Goal: Task Accomplishment & Management: Manage account settings

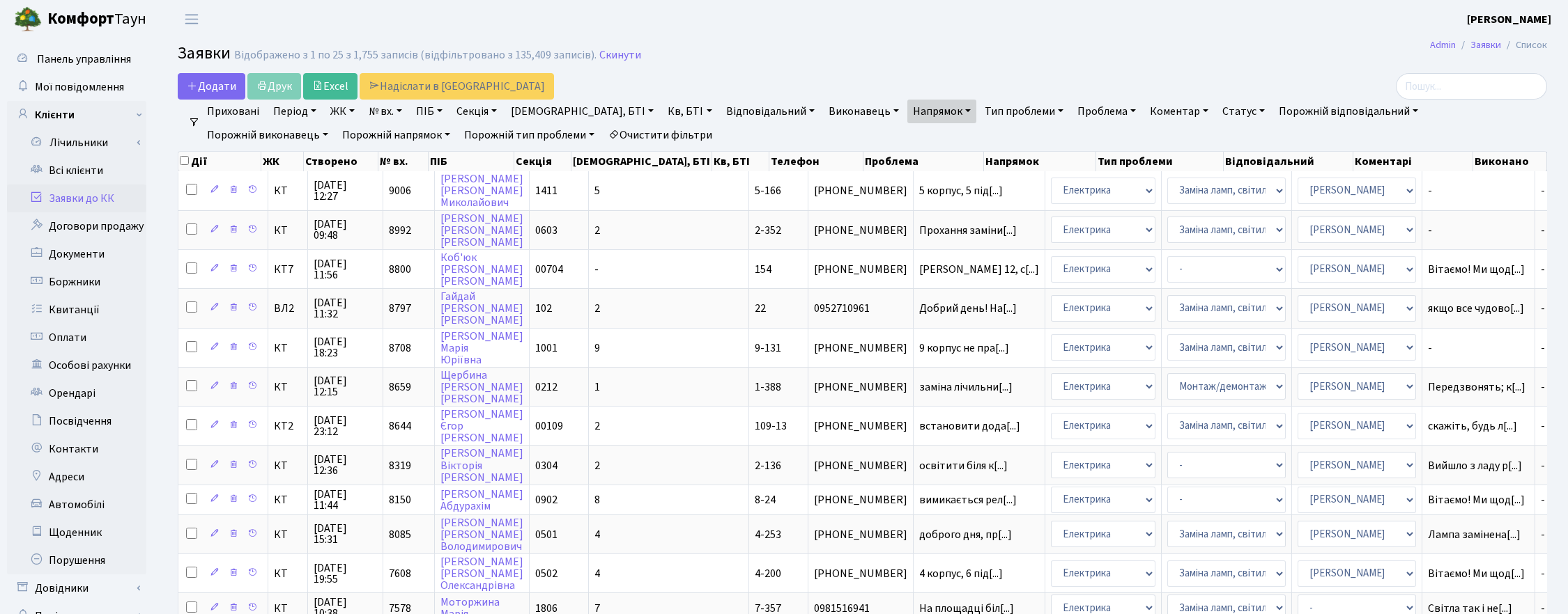
select select "25"
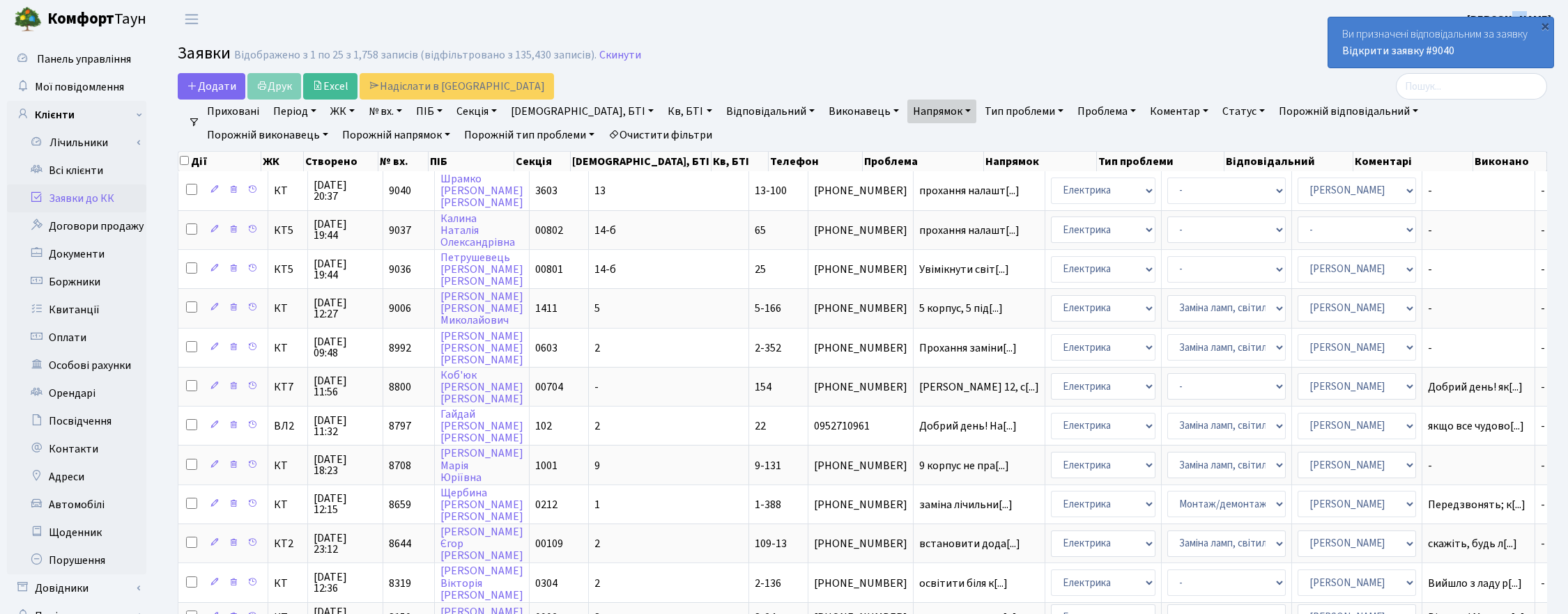
click at [1537, 5] on header "Комфорт Таун Корчун І. С. Мій обліковий запис Вийти" at bounding box center [784, 19] width 1568 height 39
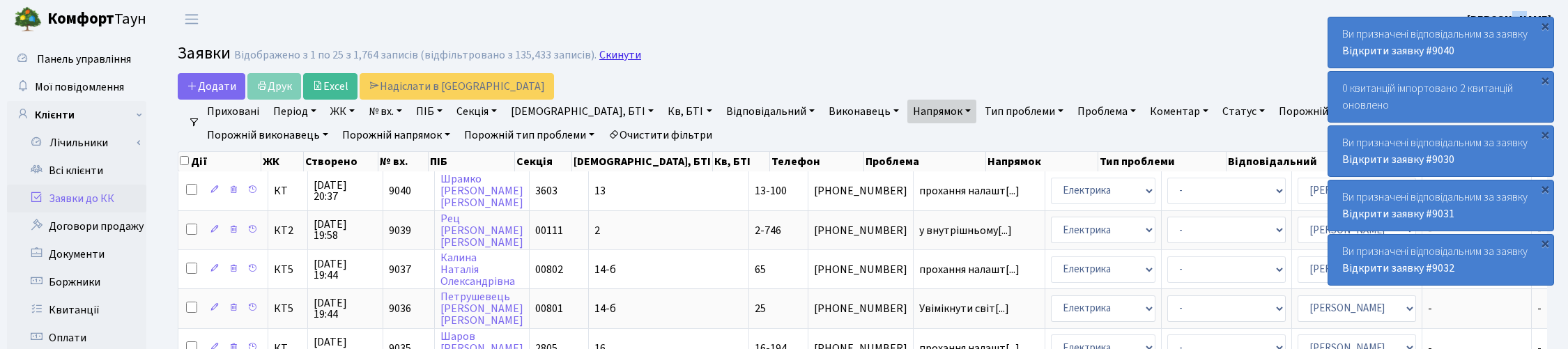
click at [619, 54] on link "Скинути" at bounding box center [620, 55] width 41 height 14
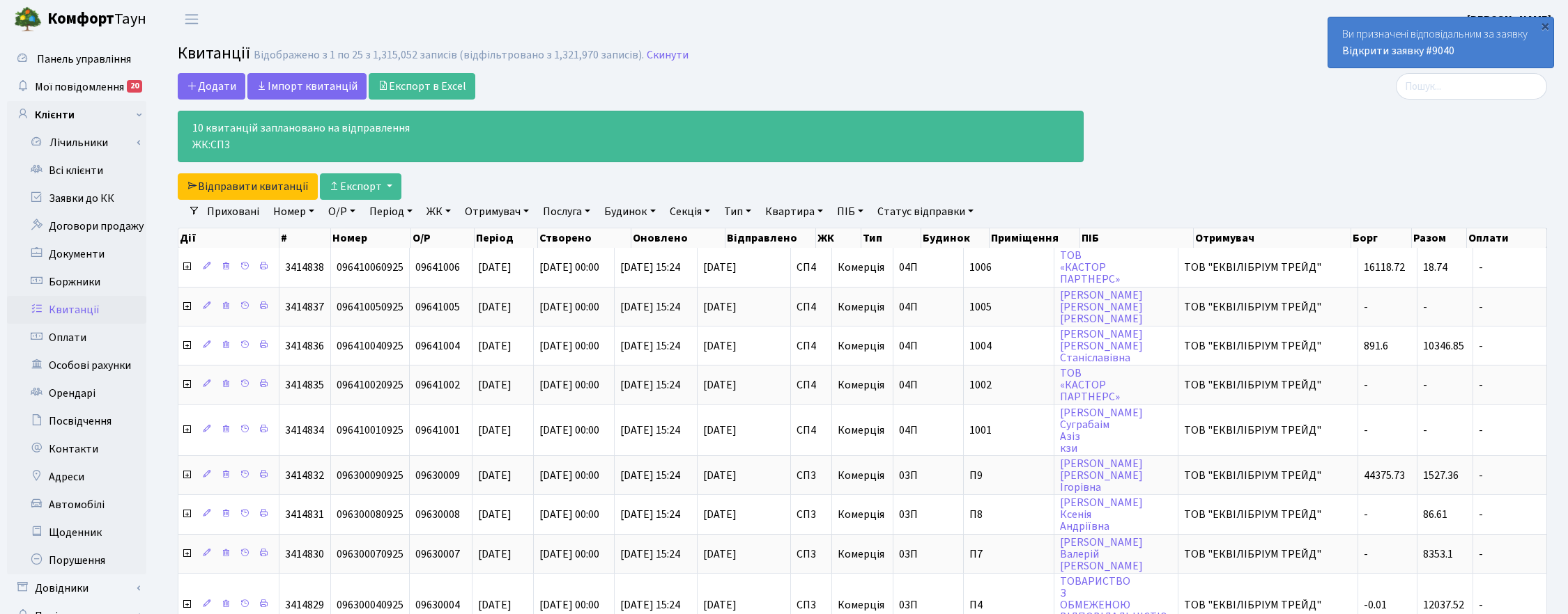
select select "25"
click at [678, 54] on h2 "Квитанції Відображено з 1 по 25 з 1,315,052 записів (відфільтровано з 1,321,970…" at bounding box center [862, 55] width 1369 height 24
click at [663, 49] on link "Скинути" at bounding box center [667, 55] width 41 height 14
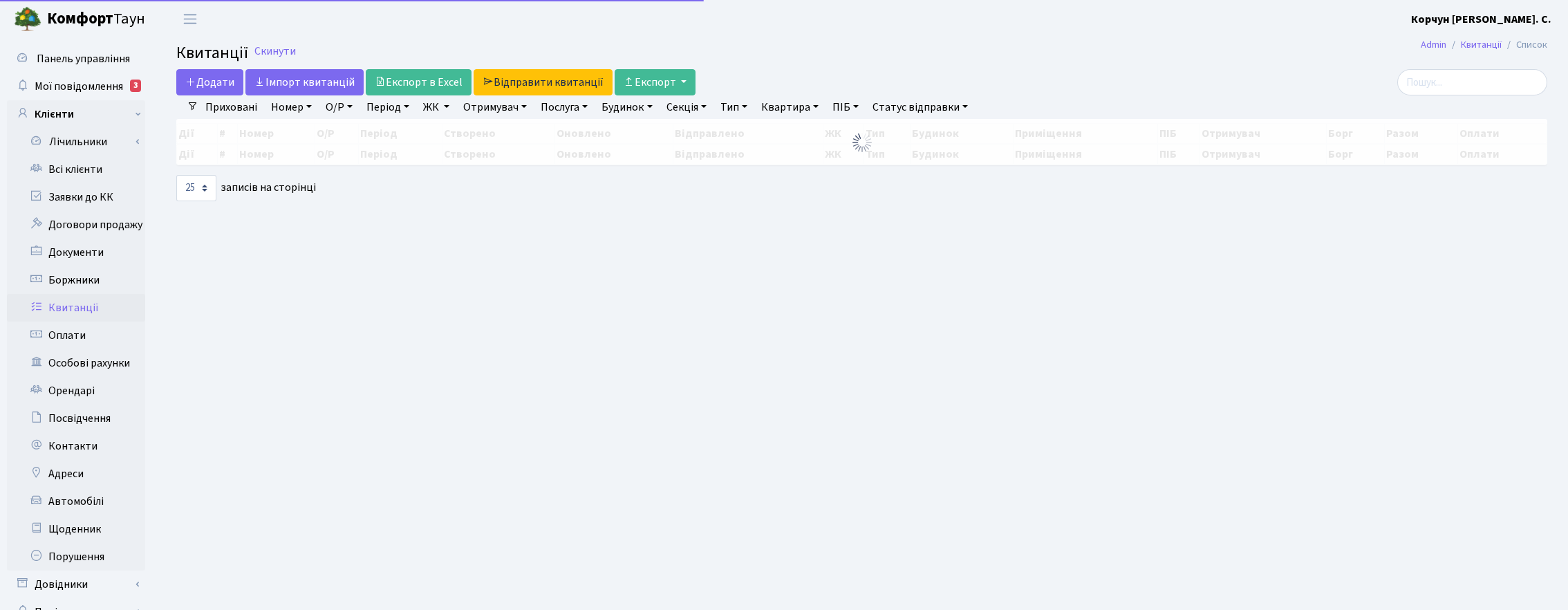
select select "25"
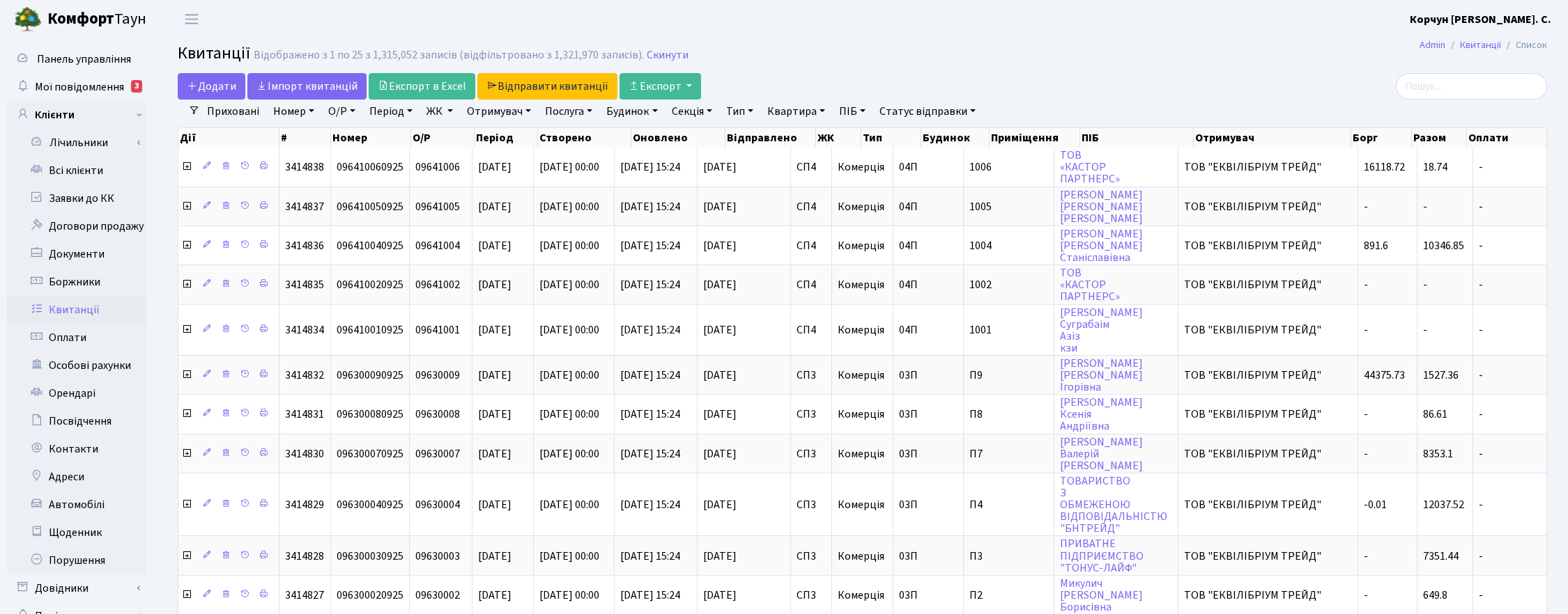
click at [816, 113] on link "Квартира" at bounding box center [796, 111] width 69 height 24
click at [806, 137] on input "text" at bounding box center [803, 138] width 82 height 26
type input "2-294"
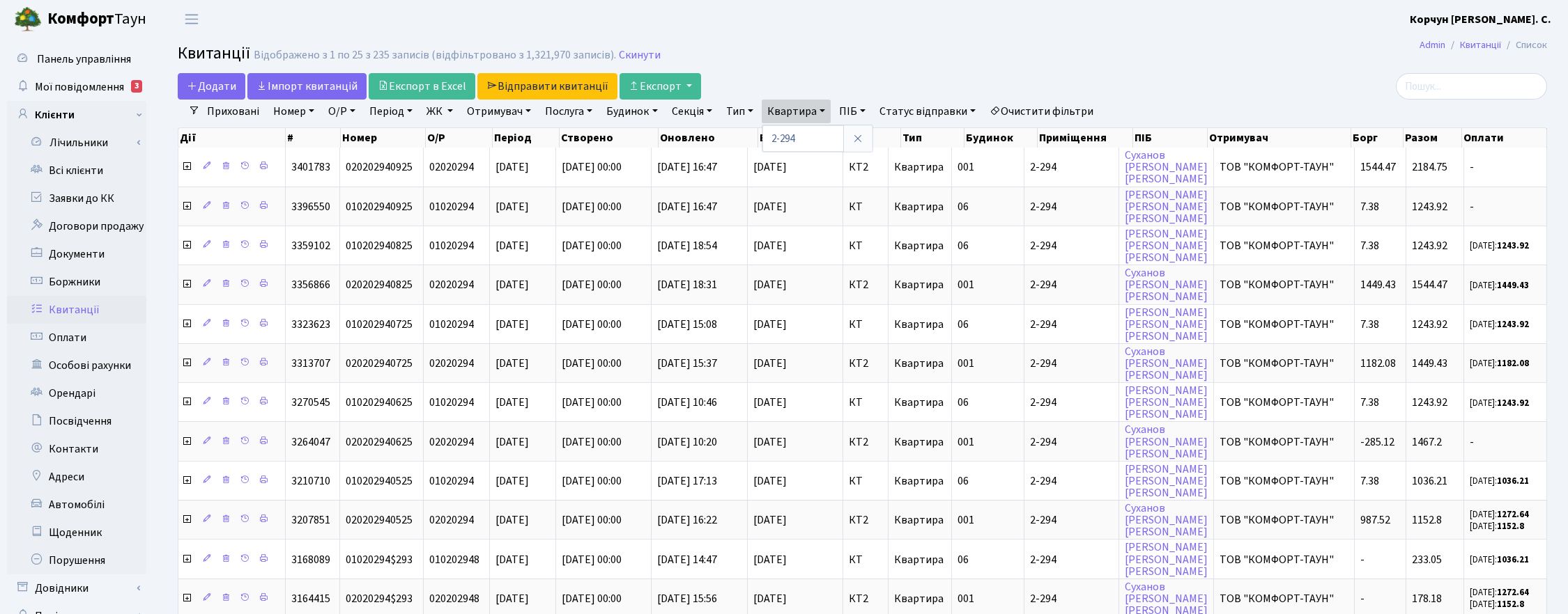
click at [455, 109] on link "ЖК" at bounding box center [439, 111] width 38 height 24
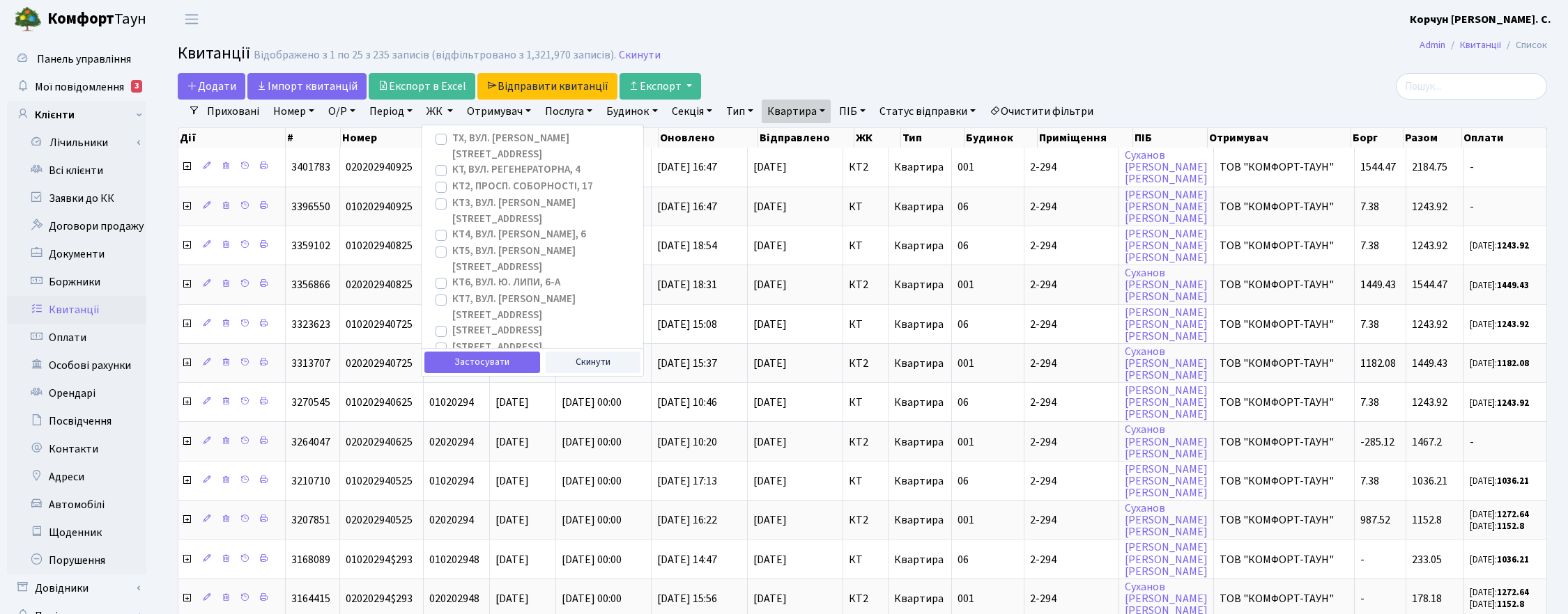
click at [452, 179] on label "КТ2, просп. Соборності, 17" at bounding box center [522, 187] width 141 height 16
click at [452, 179] on input "КТ2, просп. Соборності, 17" at bounding box center [456, 183] width 9 height 9
checkbox input "true"
click at [465, 362] on button "Застосувати" at bounding box center [482, 362] width 116 height 21
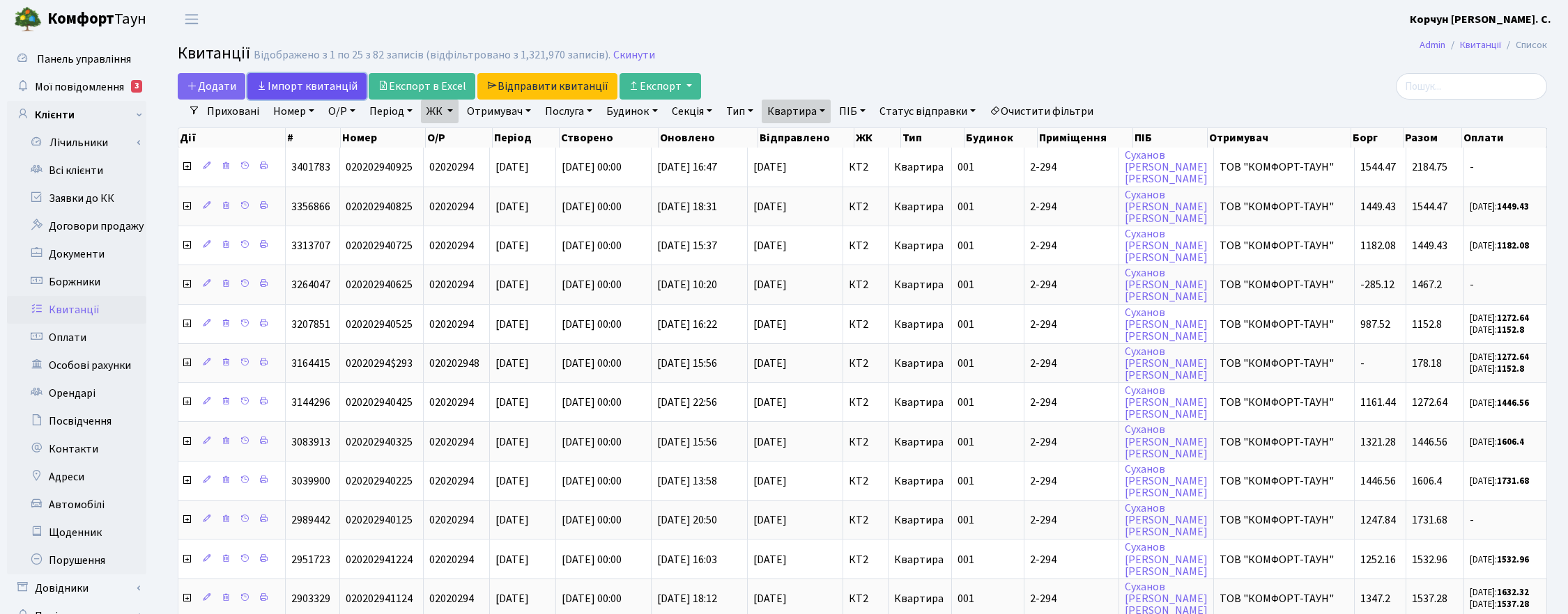
click at [296, 81] on link "Iмпорт квитанцій" at bounding box center [307, 86] width 119 height 26
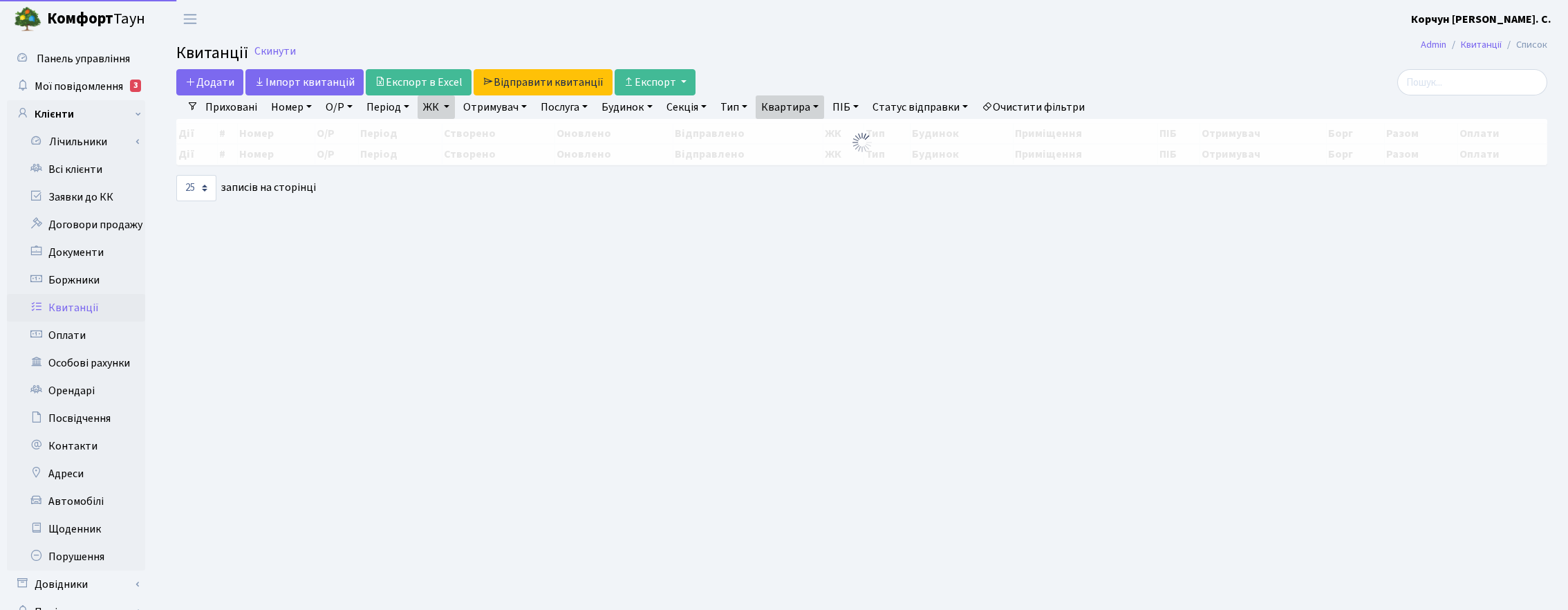
select select "25"
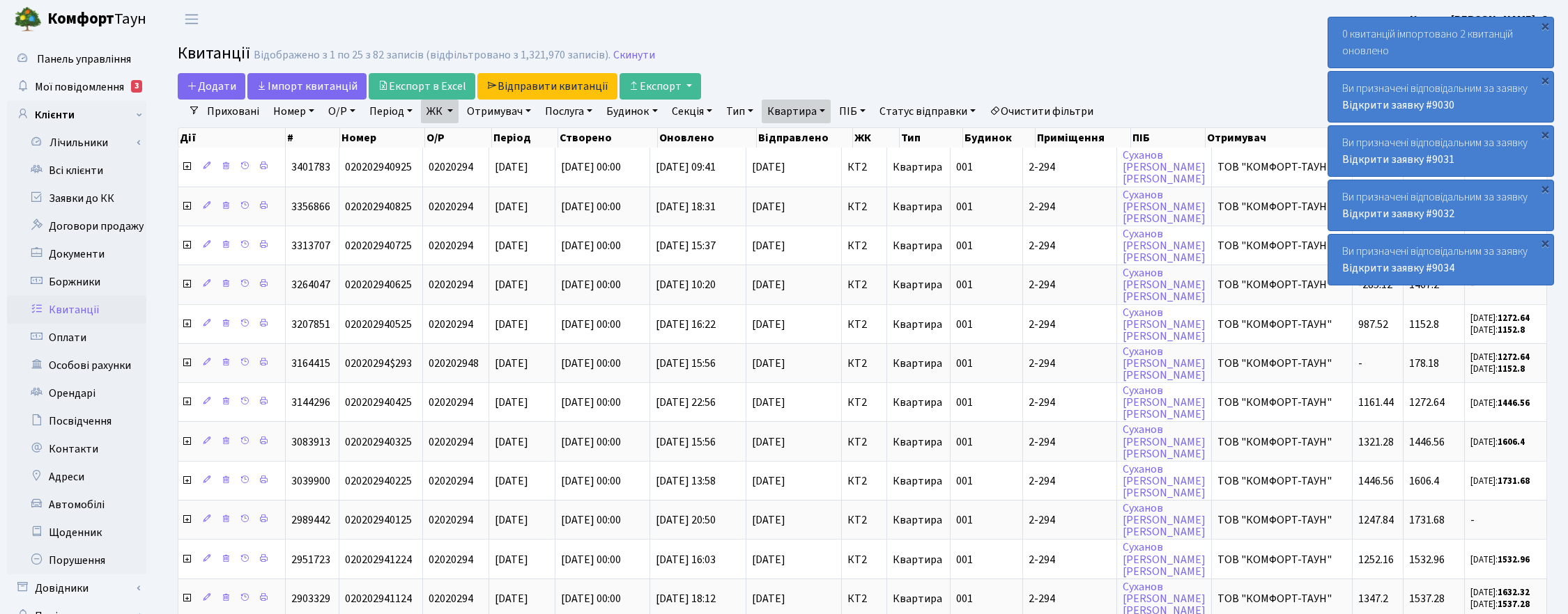
click at [1008, 49] on h2 "Квитанції Відображено з 1 по 25 з 82 записів (відфільтровано з 1,321,970 записі…" at bounding box center [862, 55] width 1369 height 24
click at [628, 49] on link "Скинути" at bounding box center [634, 55] width 41 height 14
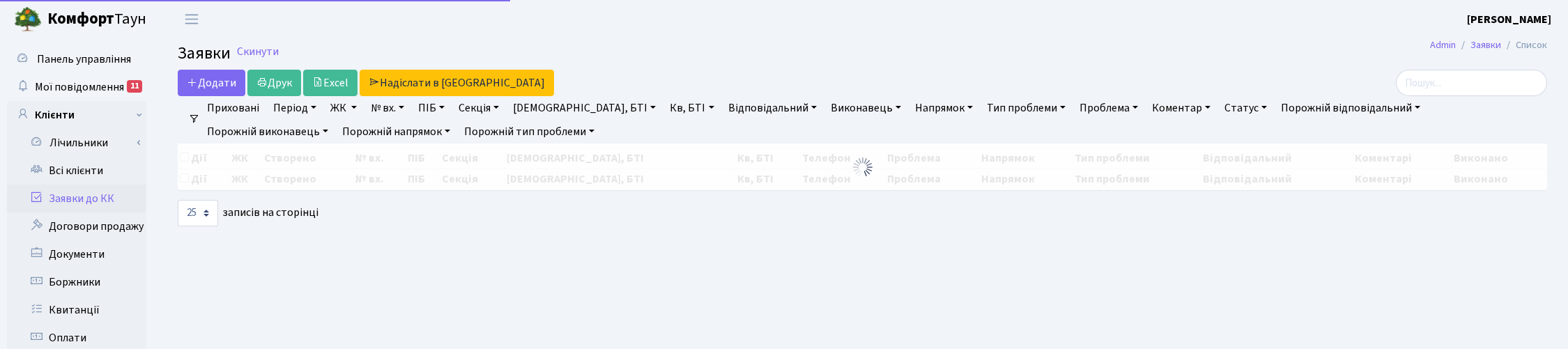
select select "25"
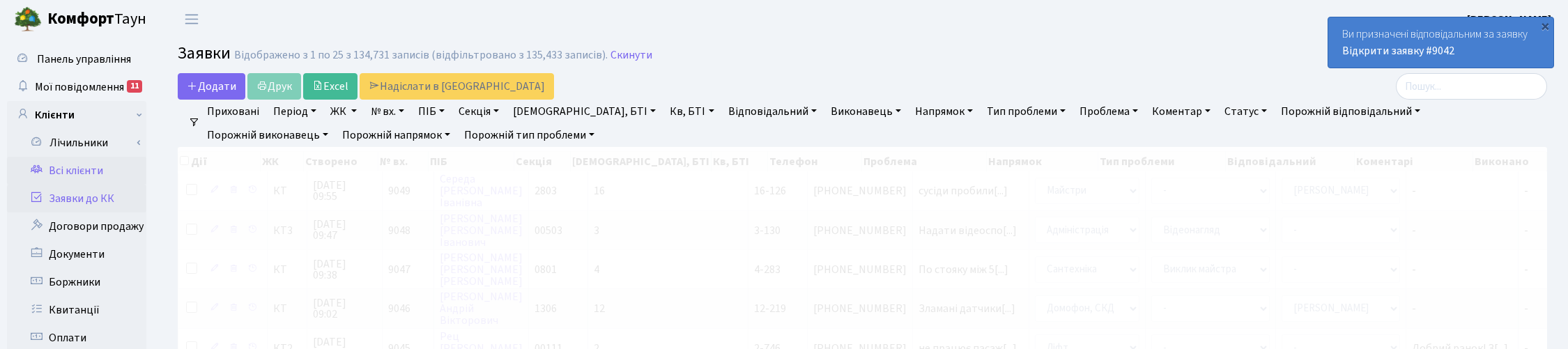
click at [65, 168] on link "Всі клієнти" at bounding box center [77, 170] width 139 height 28
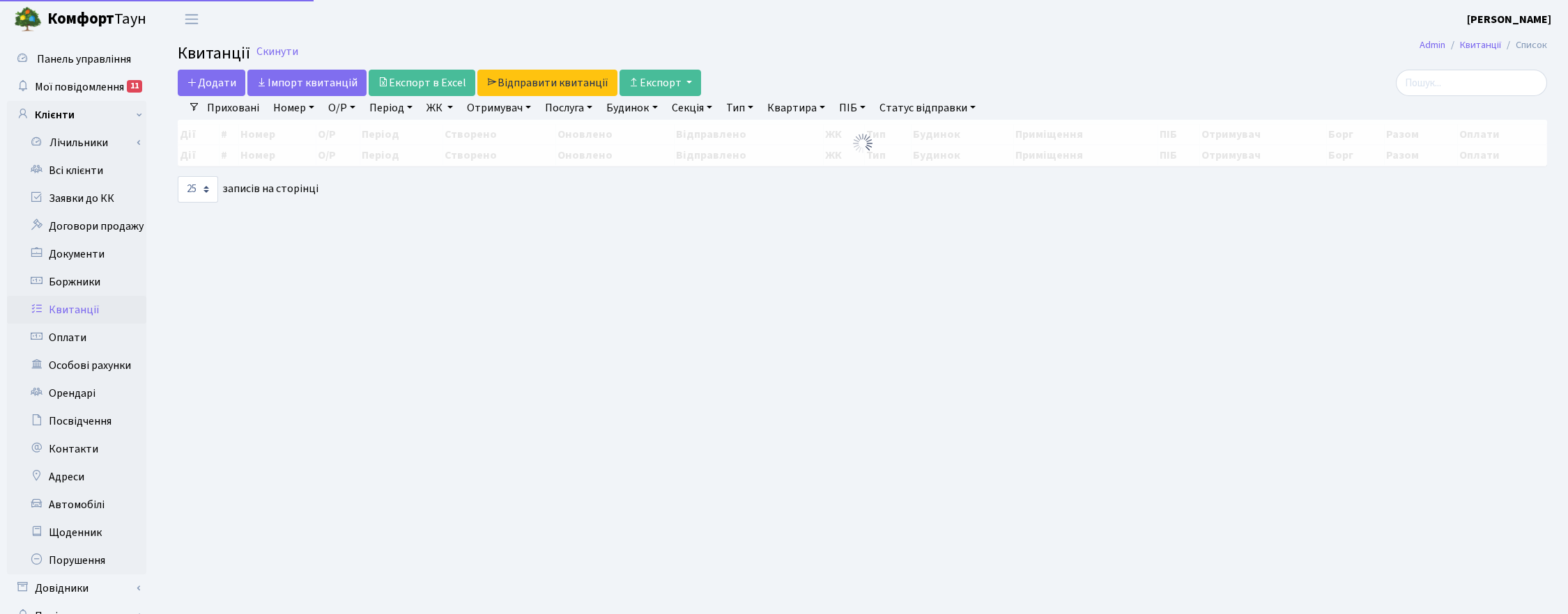
select select "25"
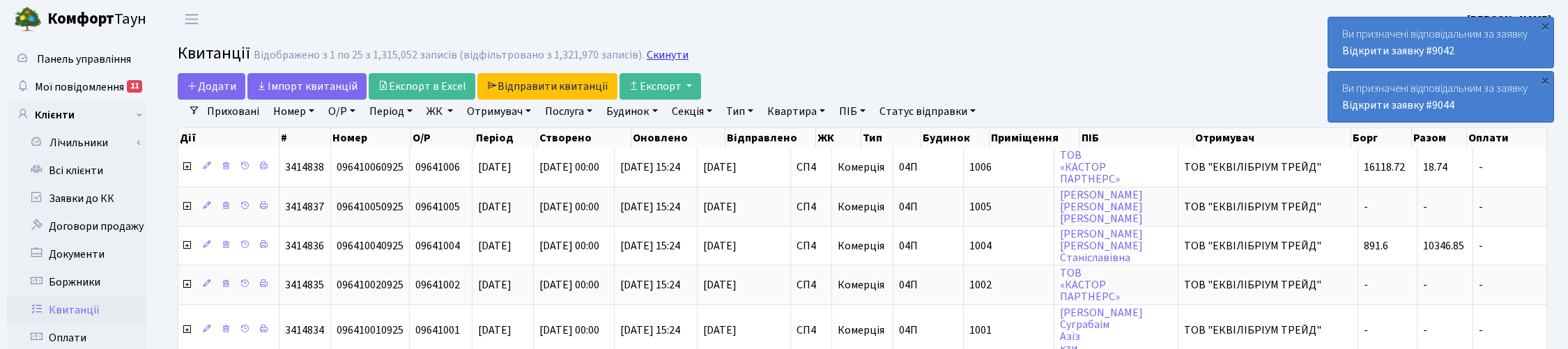
click at [656, 54] on link "Скинути" at bounding box center [667, 55] width 41 height 14
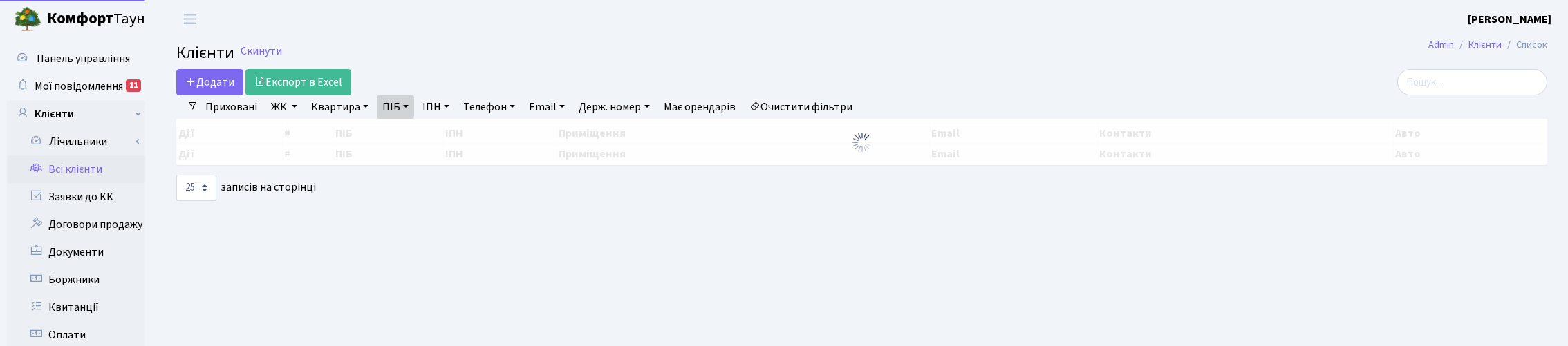
select select "25"
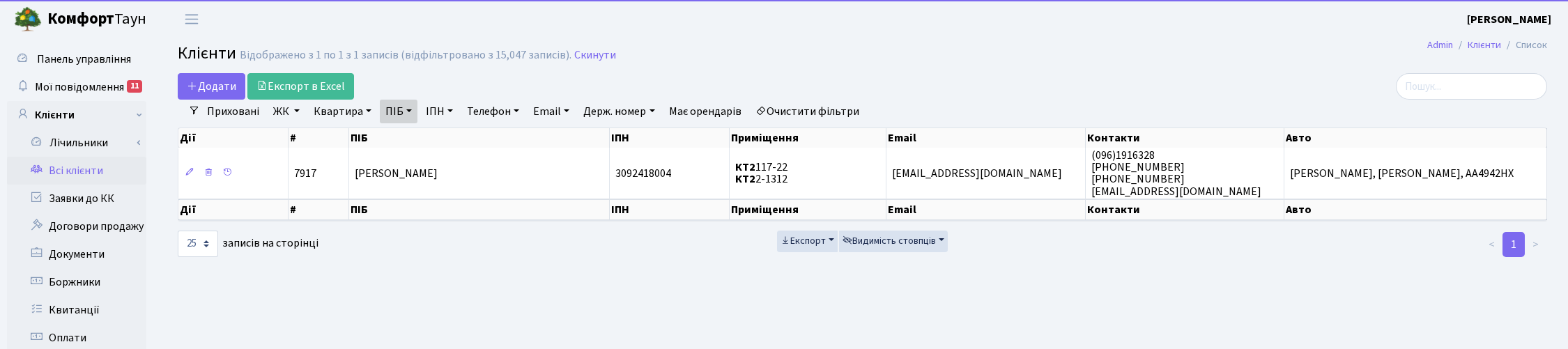
click at [410, 107] on link "ПІБ" at bounding box center [398, 111] width 38 height 24
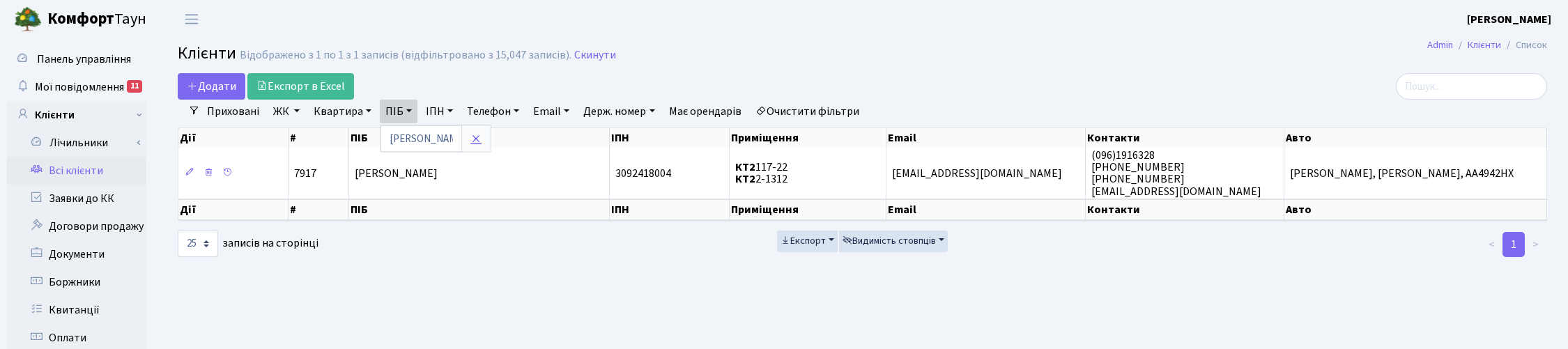
click at [464, 142] on link at bounding box center [476, 138] width 29 height 26
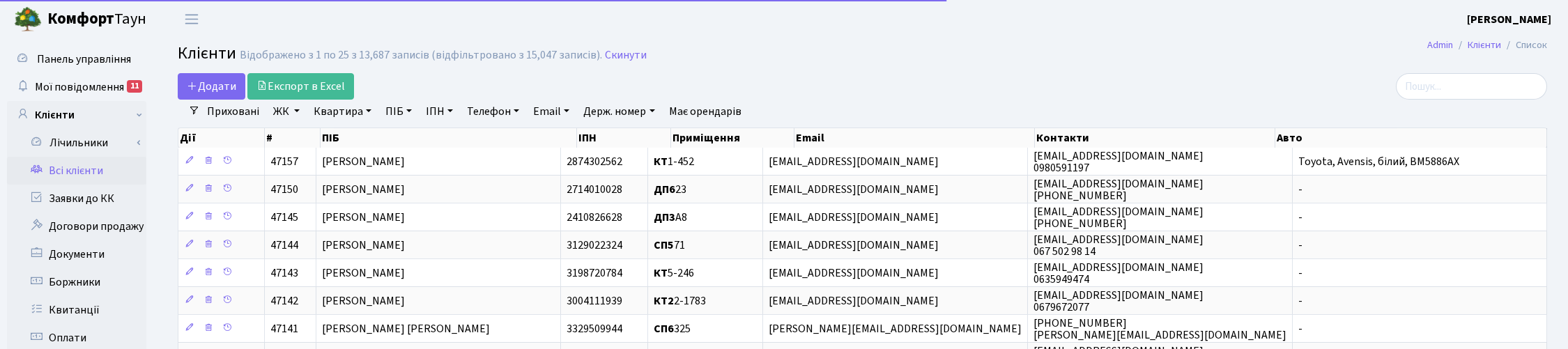
click at [352, 117] on link "Квартира" at bounding box center [343, 111] width 69 height 24
click at [363, 142] on input "text" at bounding box center [350, 138] width 82 height 26
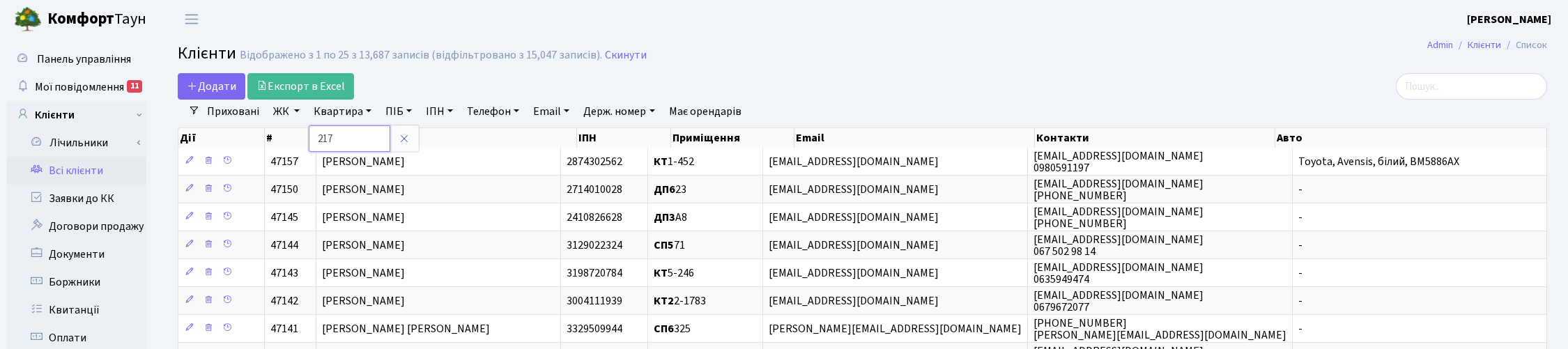
type input "217"
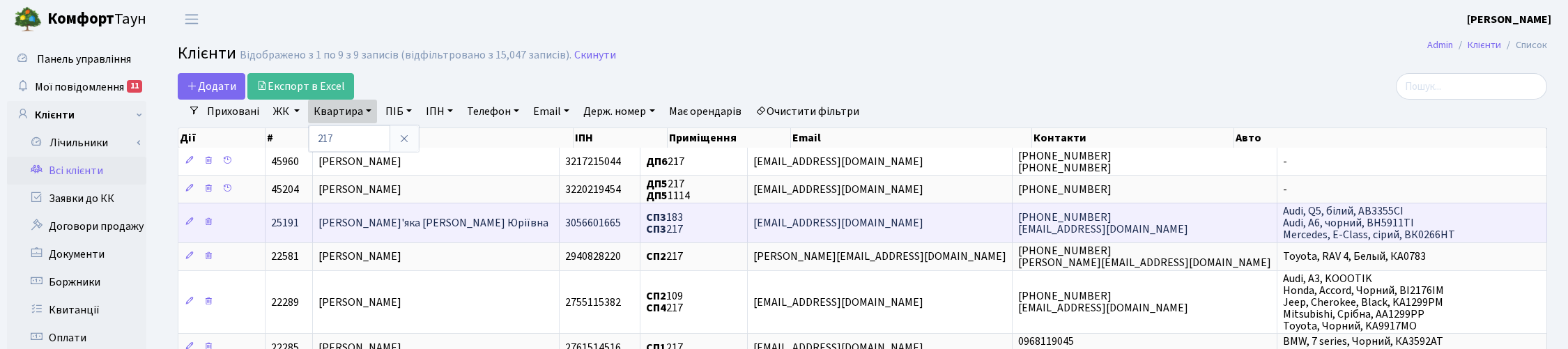
click at [386, 227] on span "Кожем'яка Ангеліна Юріївна" at bounding box center [433, 222] width 230 height 15
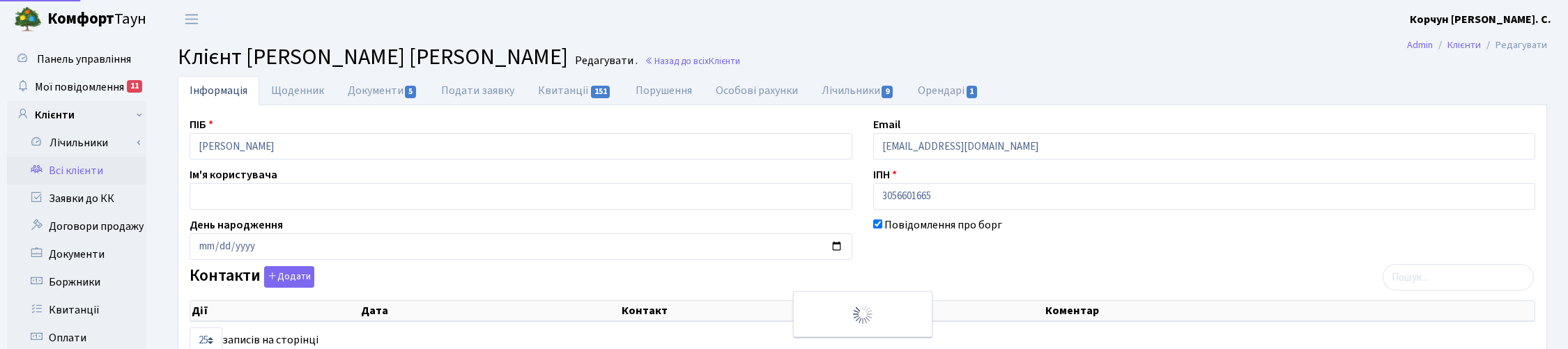
select select "25"
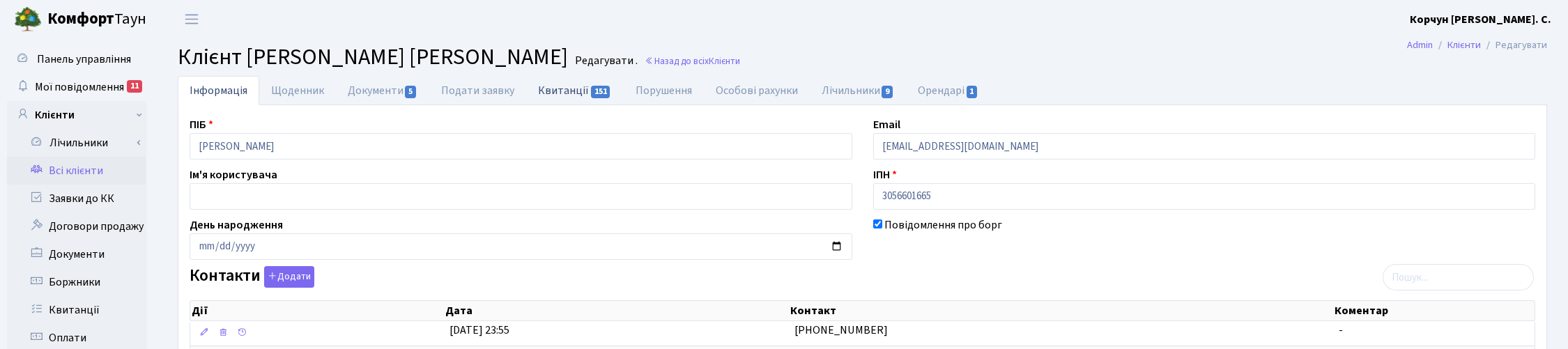
click at [547, 88] on link "Квитанції 151" at bounding box center [574, 90] width 97 height 29
select select "25"
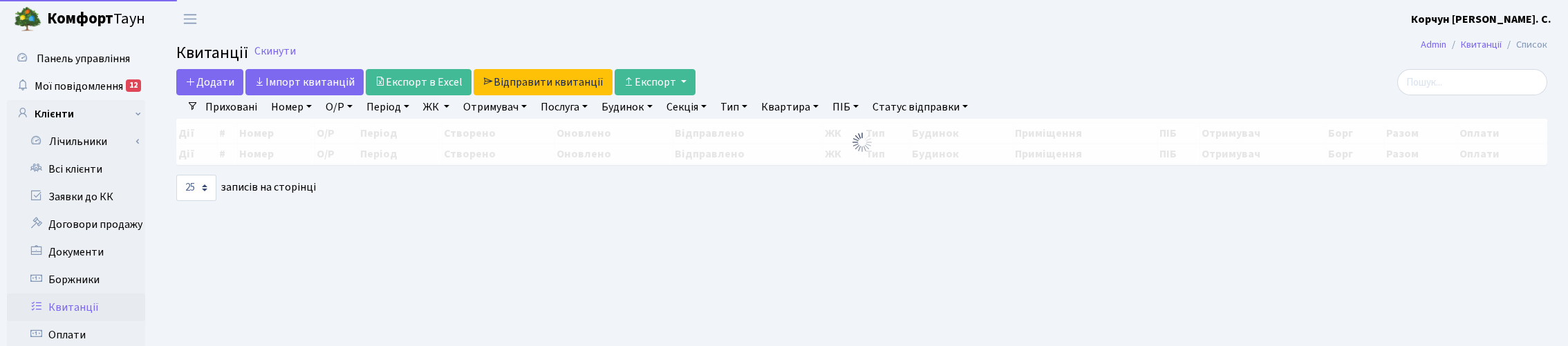
select select "25"
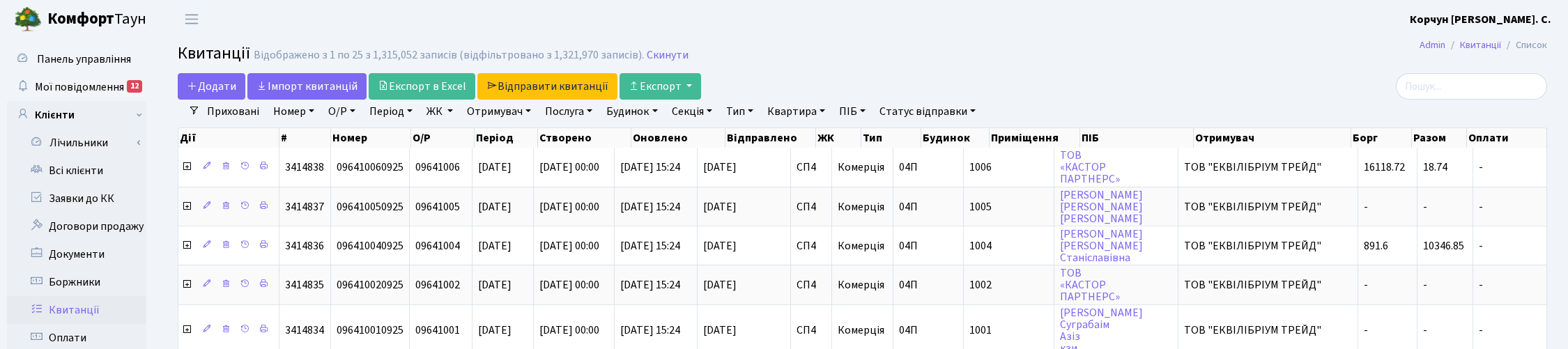
click at [813, 112] on link "Квартира" at bounding box center [796, 111] width 69 height 24
click at [801, 136] on input "text" at bounding box center [803, 138] width 82 height 26
click at [859, 106] on link "ПІБ" at bounding box center [852, 111] width 38 height 24
click at [868, 139] on input "text" at bounding box center [875, 138] width 82 height 26
type input "кожем"
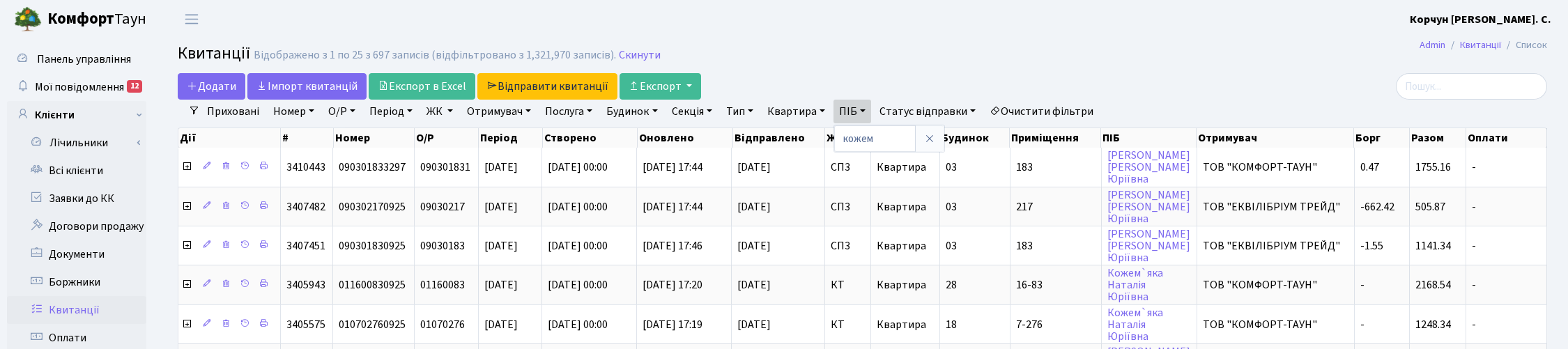
click at [444, 109] on link "ЖК" at bounding box center [439, 111] width 38 height 24
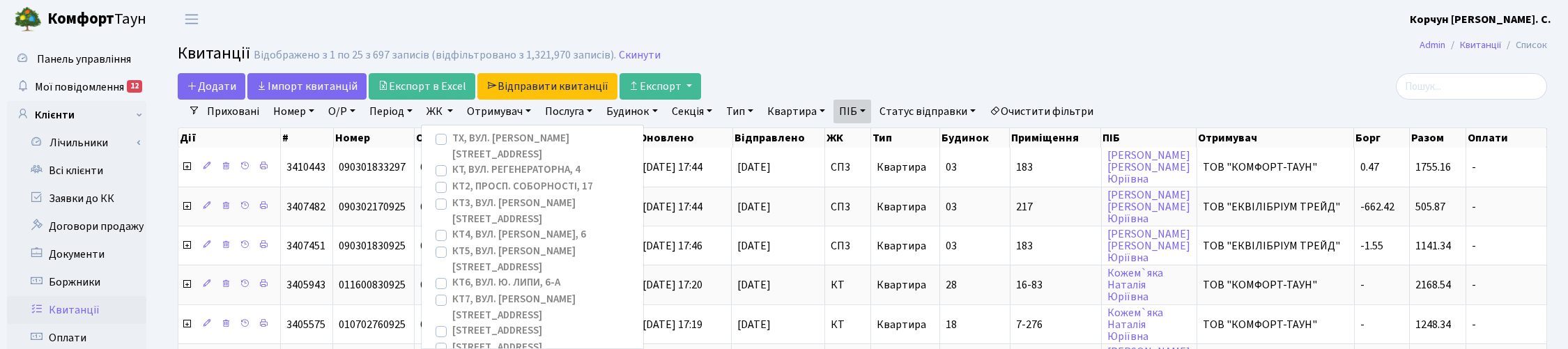
checkbox input "true"
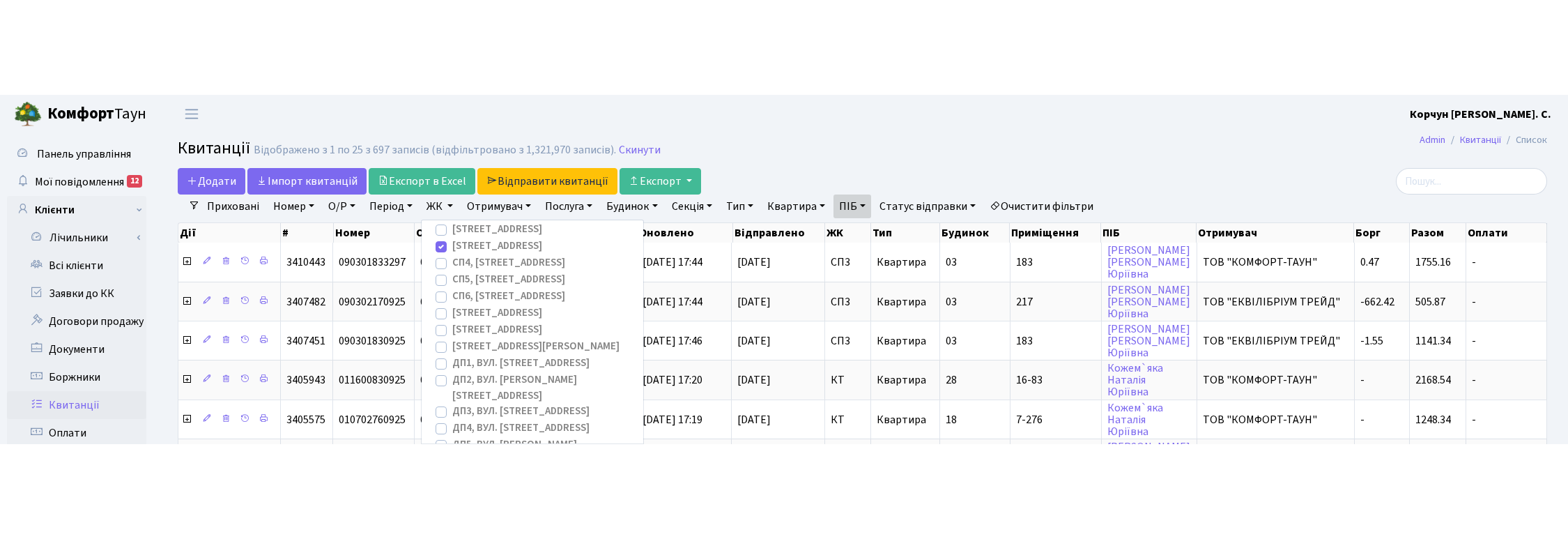
scroll to position [220, 0]
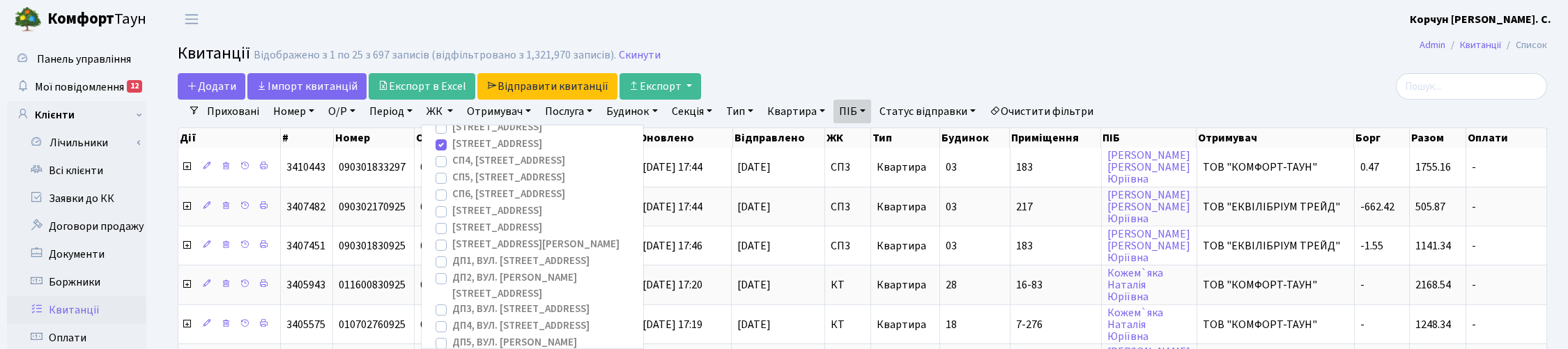
click at [829, 35] on header "Комфорт Таун Корчун І. С. Мій обліковий запис Вийти" at bounding box center [784, 19] width 1568 height 39
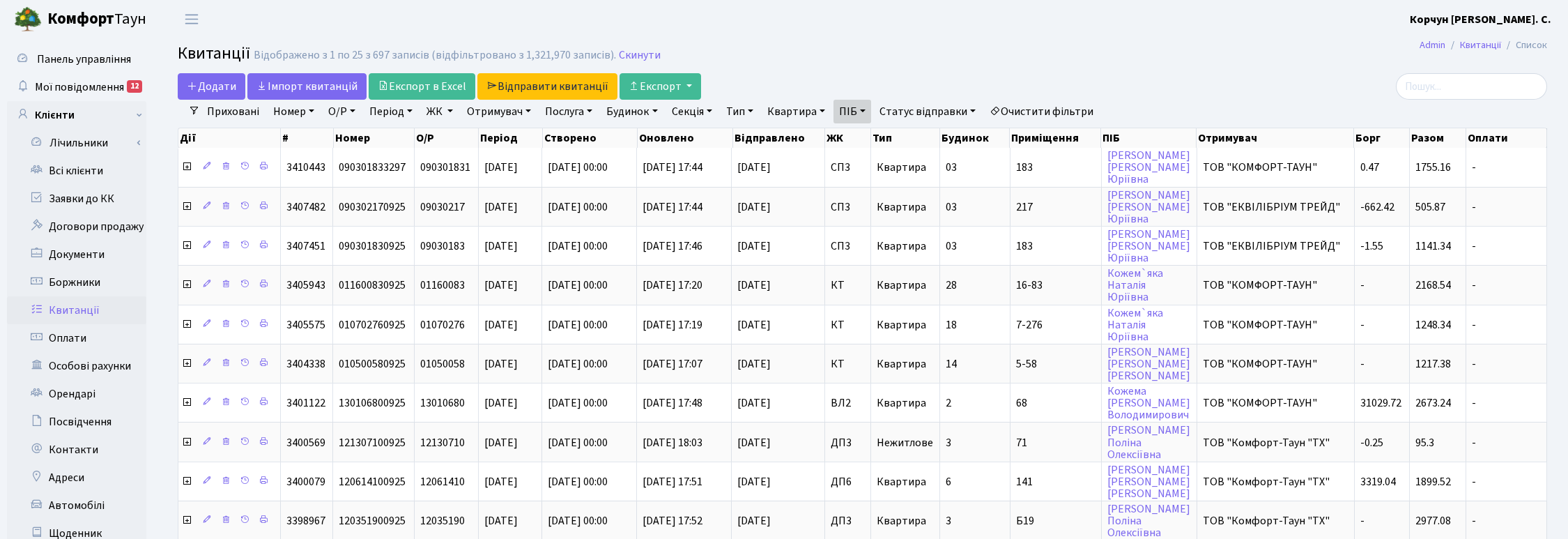
click at [448, 105] on link "ЖК" at bounding box center [439, 111] width 38 height 24
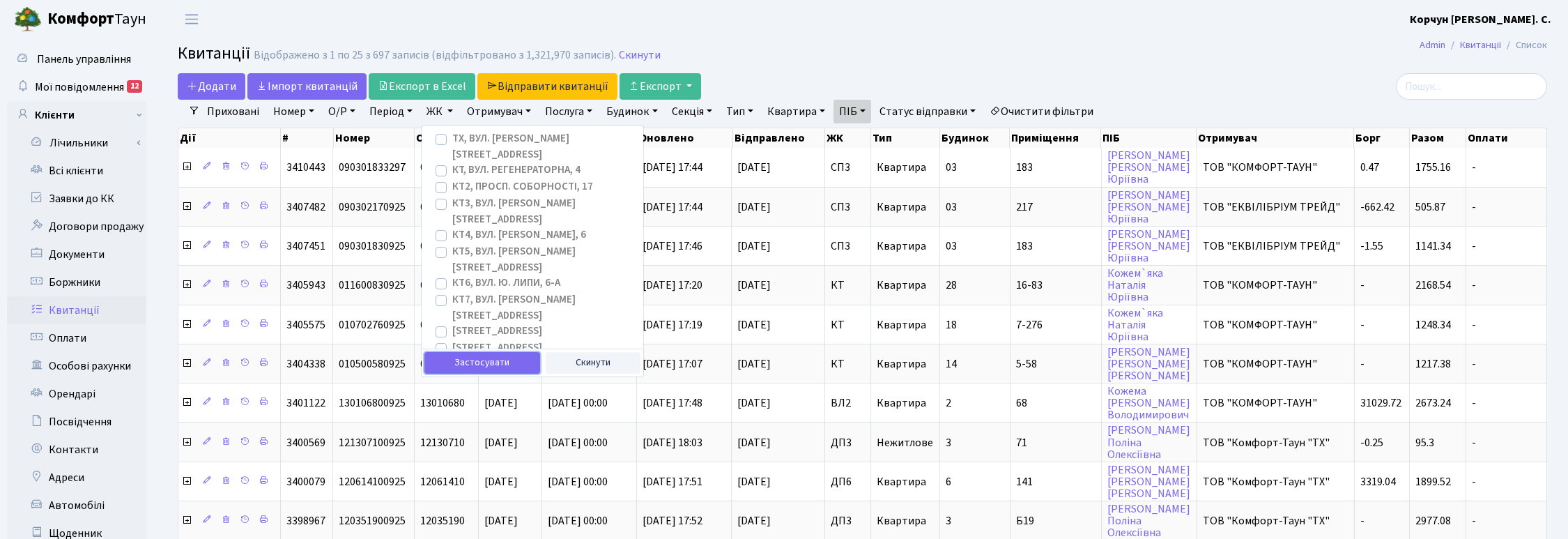
click at [479, 349] on button "Застосувати" at bounding box center [482, 363] width 116 height 21
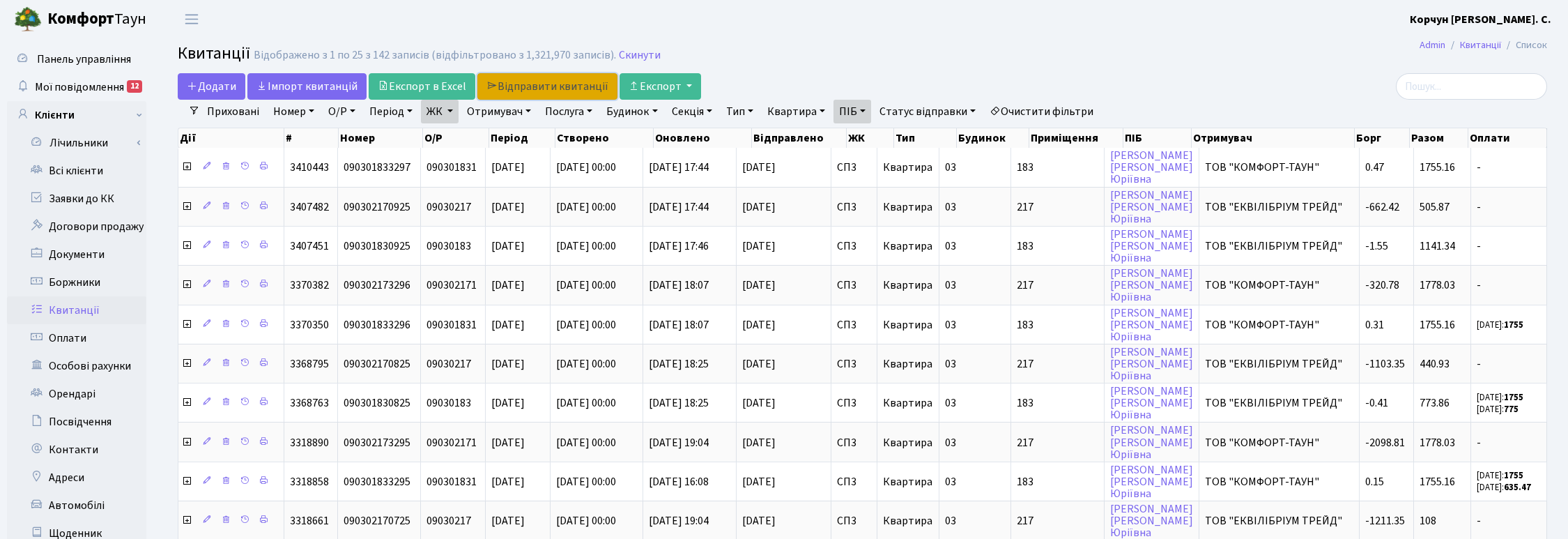
click at [536, 82] on link "Відправити квитанції" at bounding box center [547, 86] width 140 height 26
click at [810, 112] on link "Квартира" at bounding box center [796, 111] width 69 height 24
click at [803, 133] on input "text" at bounding box center [803, 138] width 82 height 26
type input "183"
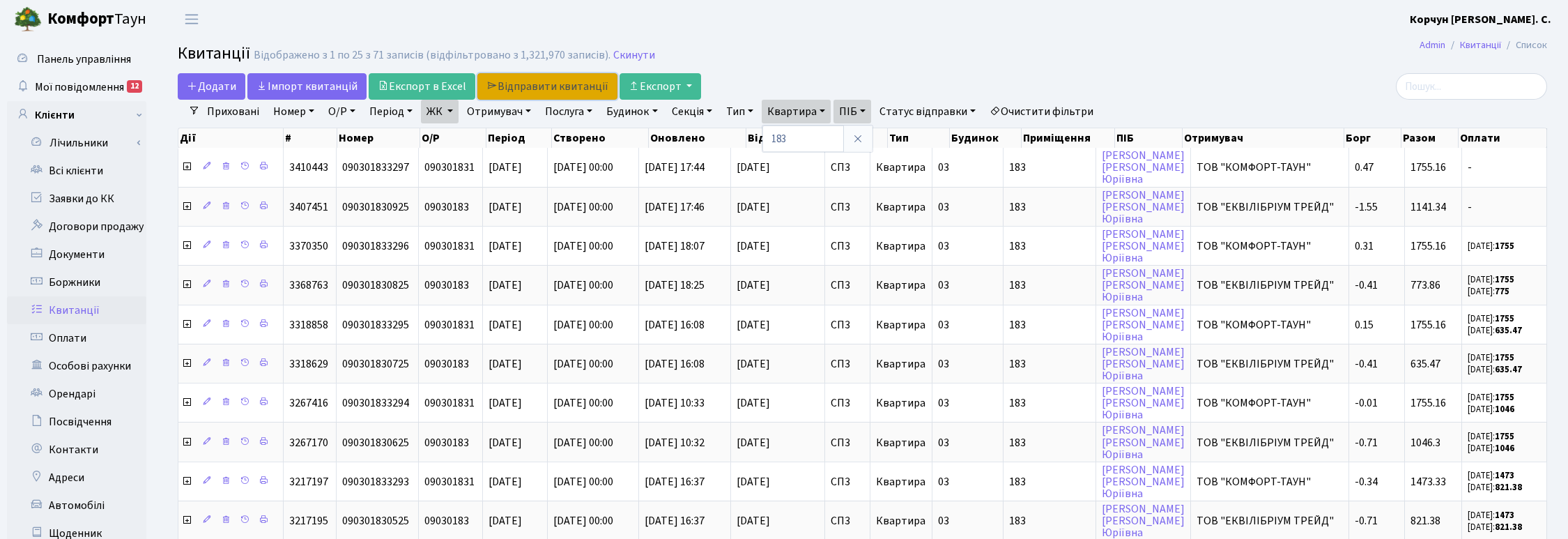
click at [548, 85] on link "Відправити квитанції" at bounding box center [547, 86] width 140 height 26
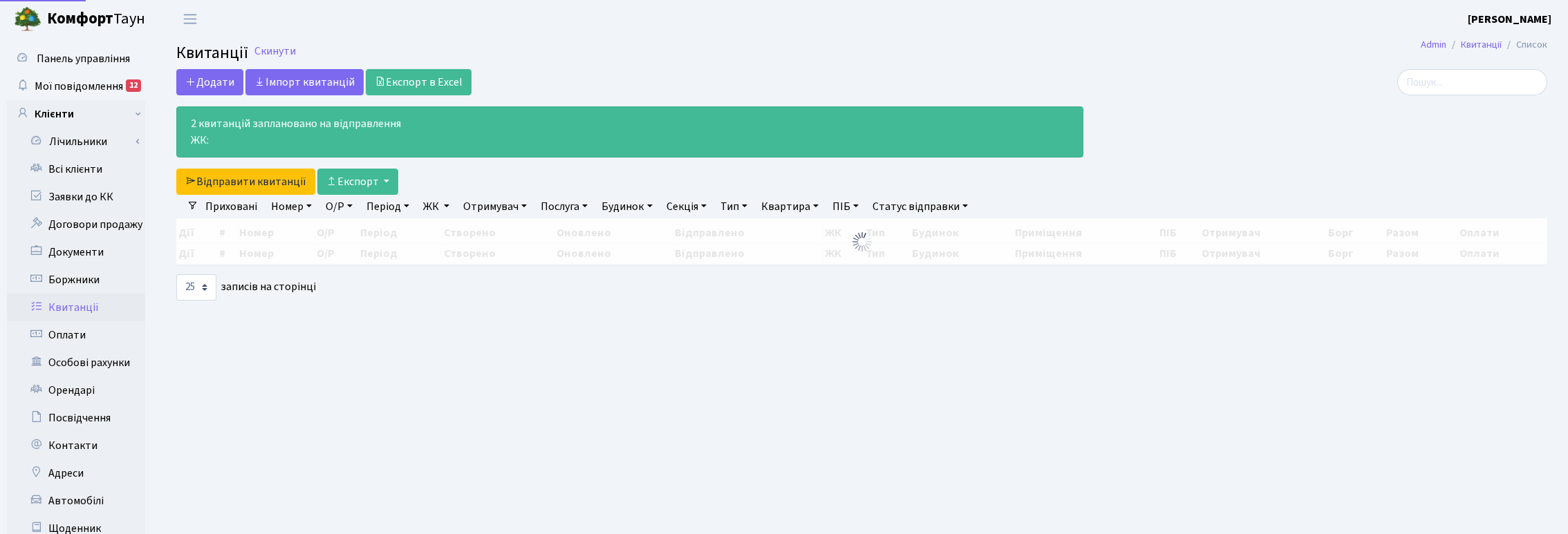
select select "25"
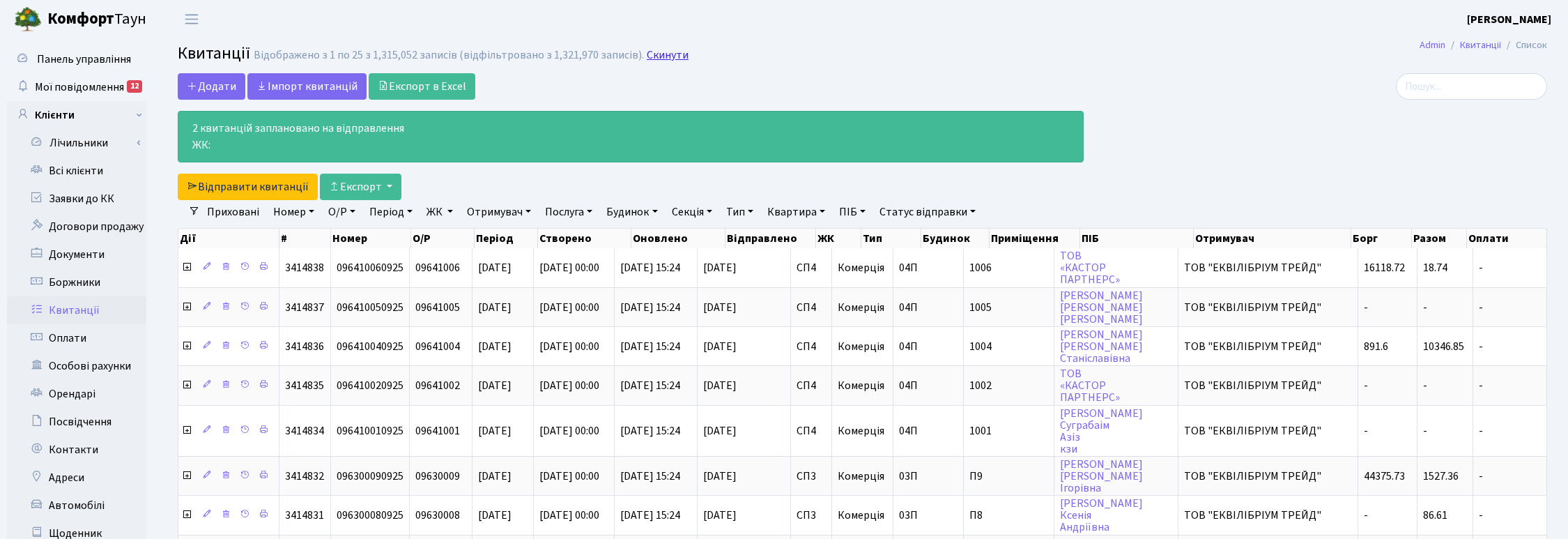
click at [657, 56] on link "Скинути" at bounding box center [667, 55] width 41 height 14
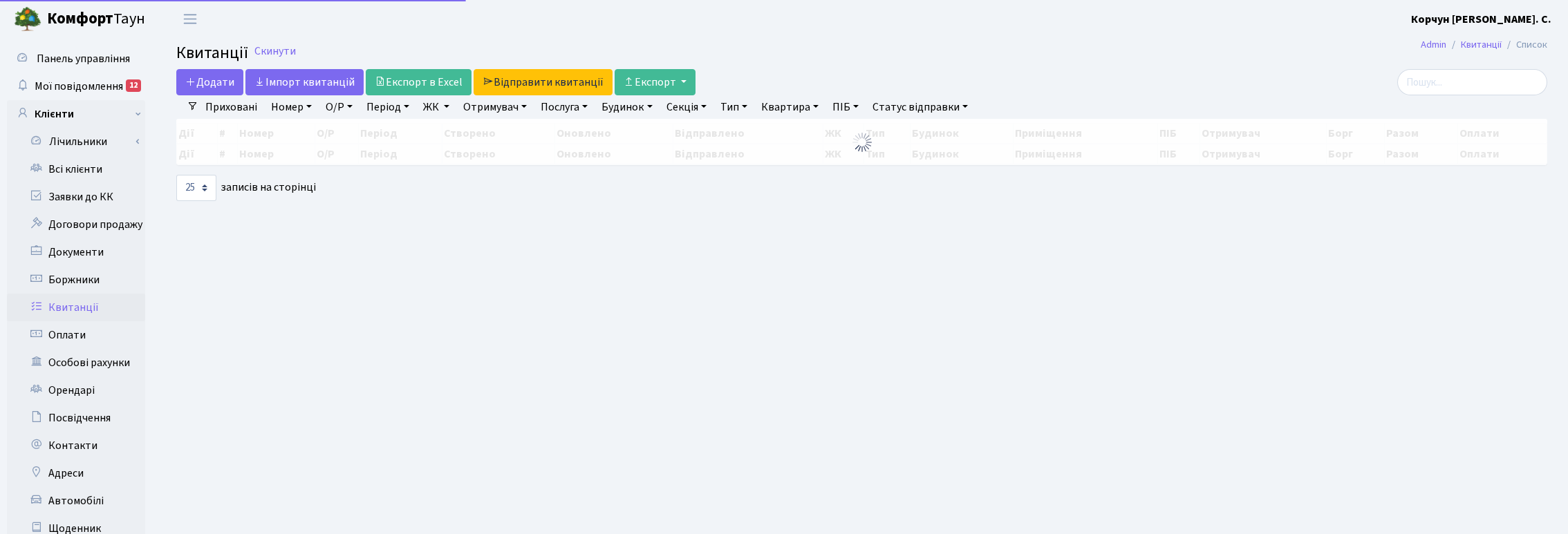
select select "25"
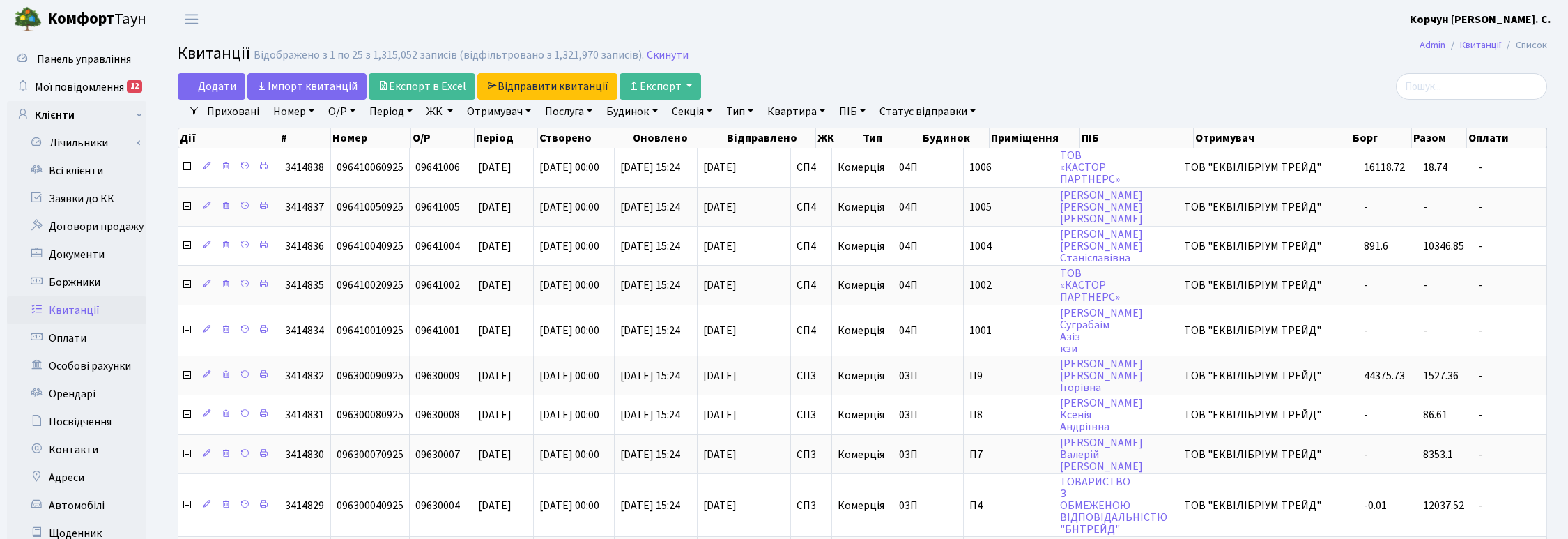
click at [816, 109] on link "Квартира" at bounding box center [796, 111] width 69 height 24
click at [809, 140] on input "text" at bounding box center [803, 138] width 82 height 26
type input "217"
click at [489, 113] on link "Отримувач" at bounding box center [499, 111] width 75 height 24
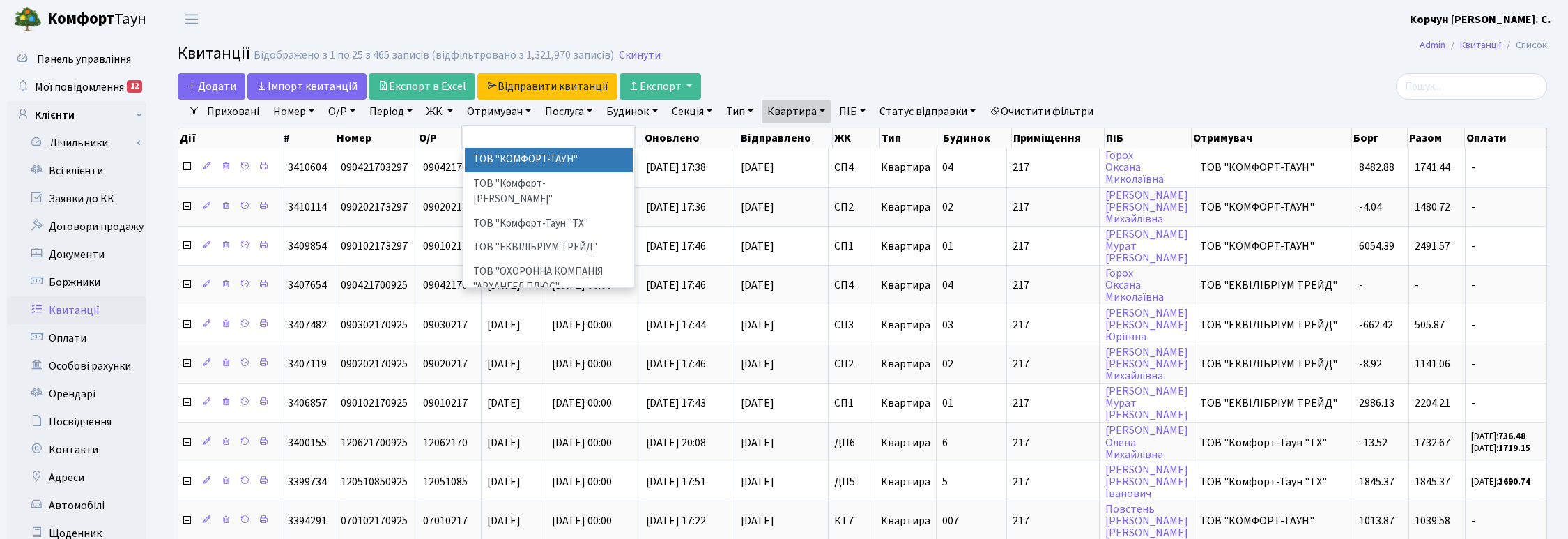
click at [449, 110] on link "ЖК" at bounding box center [439, 111] width 38 height 24
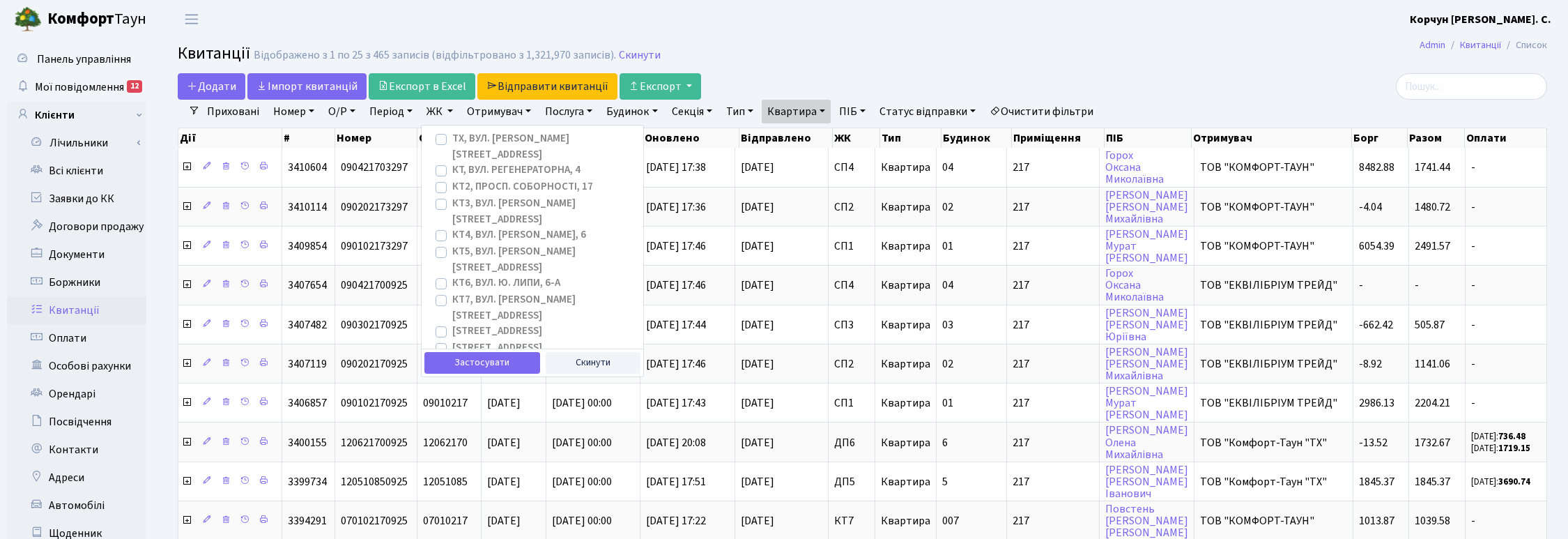
click at [452, 357] on label "[STREET_ADDRESS]" at bounding box center [497, 365] width 90 height 16
click at [452, 357] on input "[STREET_ADDRESS]" at bounding box center [456, 361] width 9 height 9
checkbox input "true"
click at [479, 356] on button "Застосувати" at bounding box center [482, 363] width 116 height 21
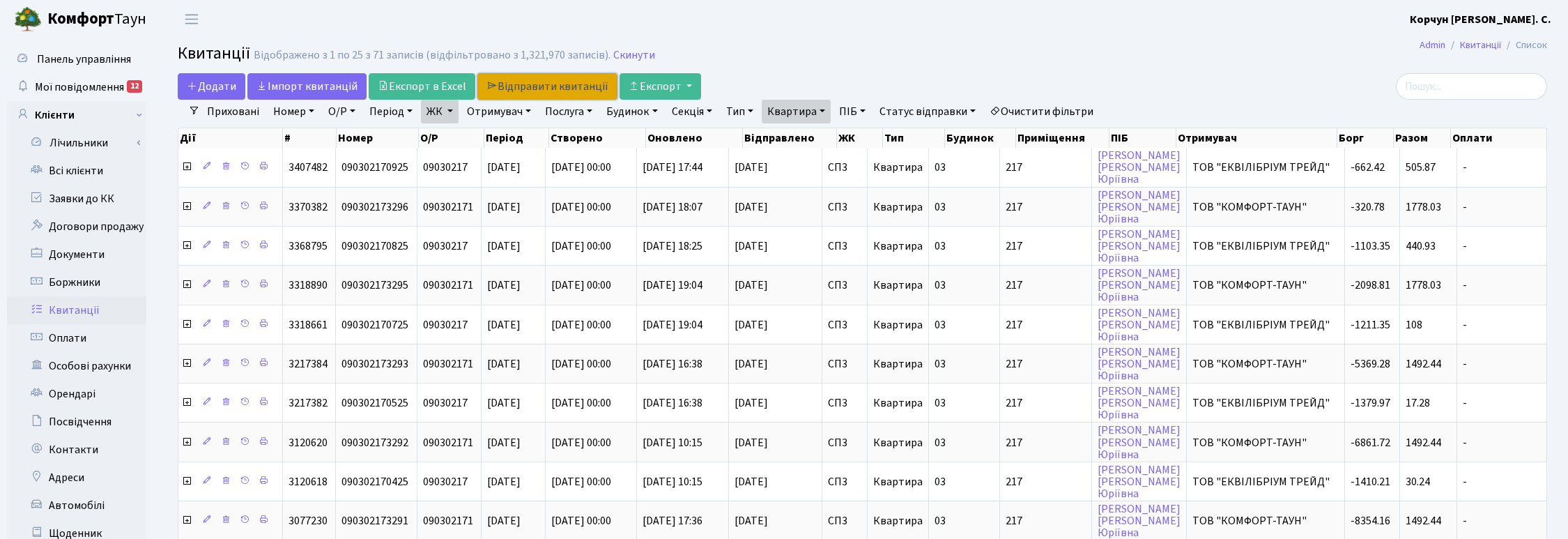
click at [539, 82] on link "Відправити квитанції" at bounding box center [547, 86] width 140 height 26
click at [556, 84] on link "Відправити квитанції" at bounding box center [547, 86] width 140 height 26
click at [403, 107] on link "Період" at bounding box center [391, 111] width 54 height 24
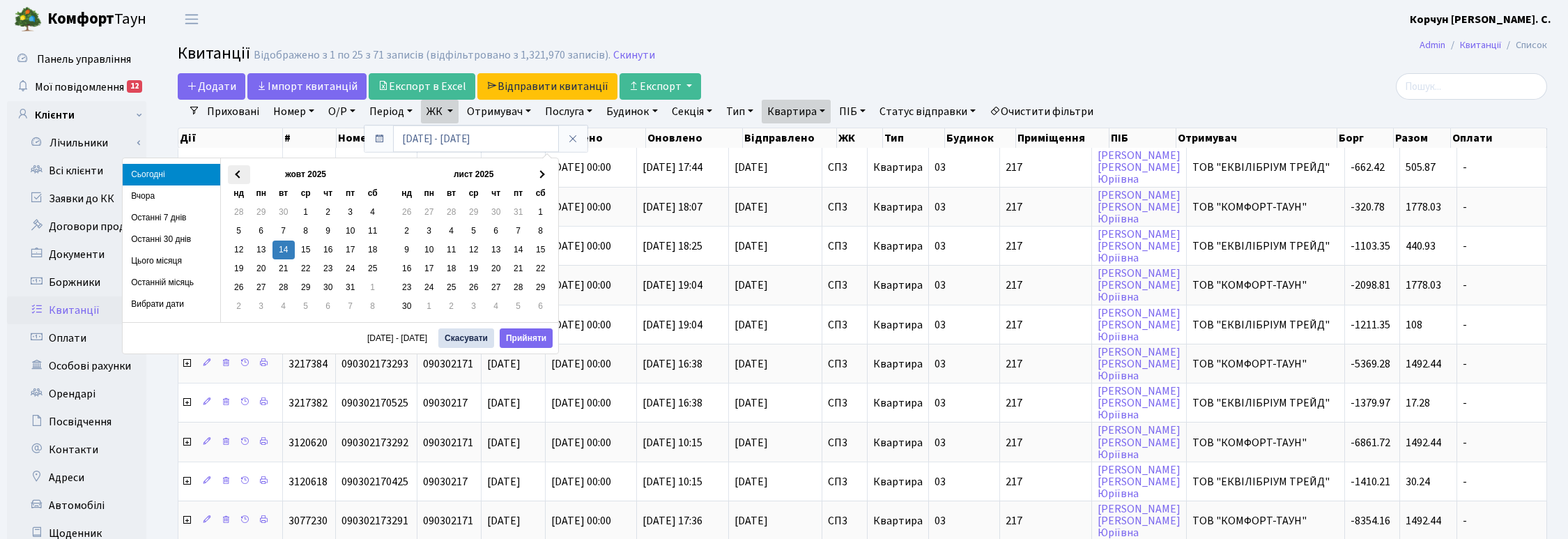
click at [234, 178] on th at bounding box center [239, 175] width 22 height 19
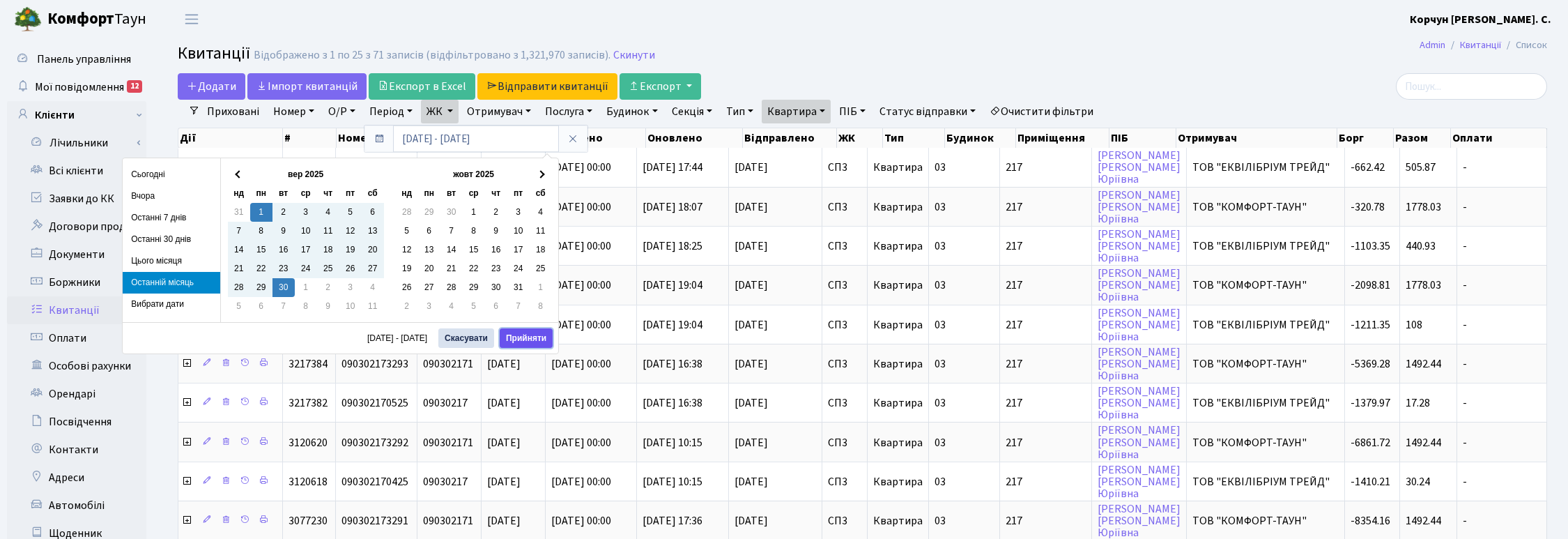
click at [524, 339] on button "Прийняти" at bounding box center [526, 338] width 53 height 19
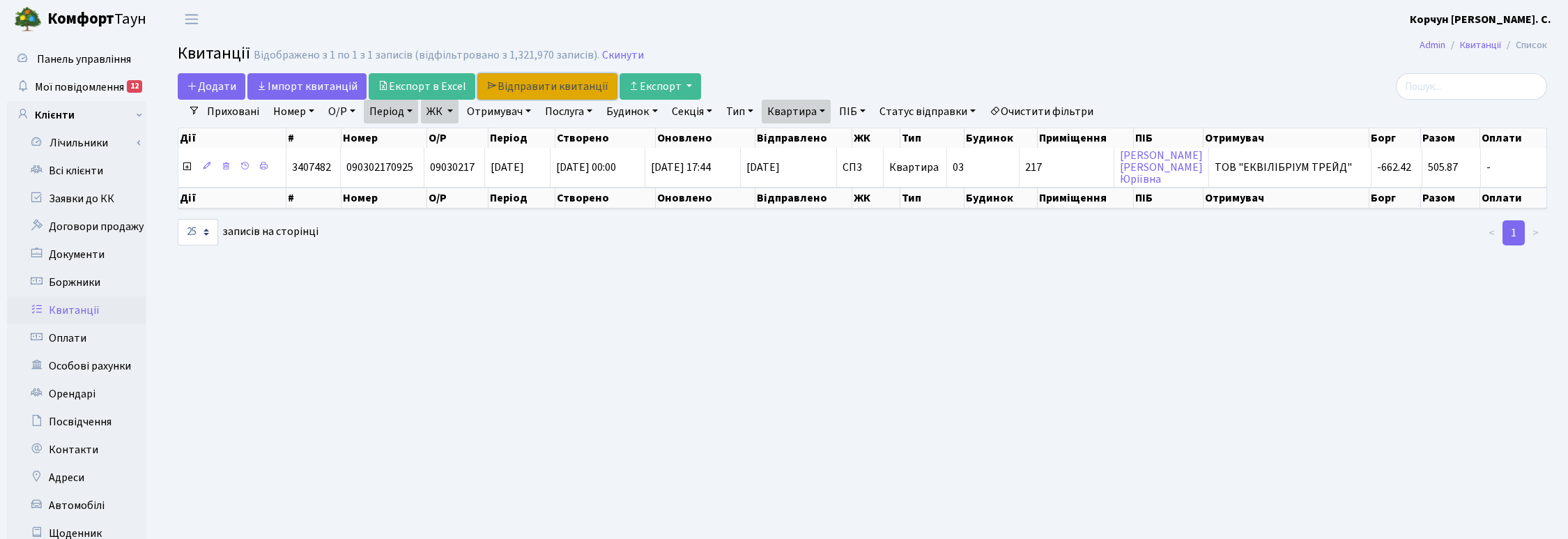
click at [552, 82] on link "Відправити квитанції" at bounding box center [547, 86] width 140 height 26
click at [555, 86] on link "Відправити квитанції" at bounding box center [547, 86] width 140 height 26
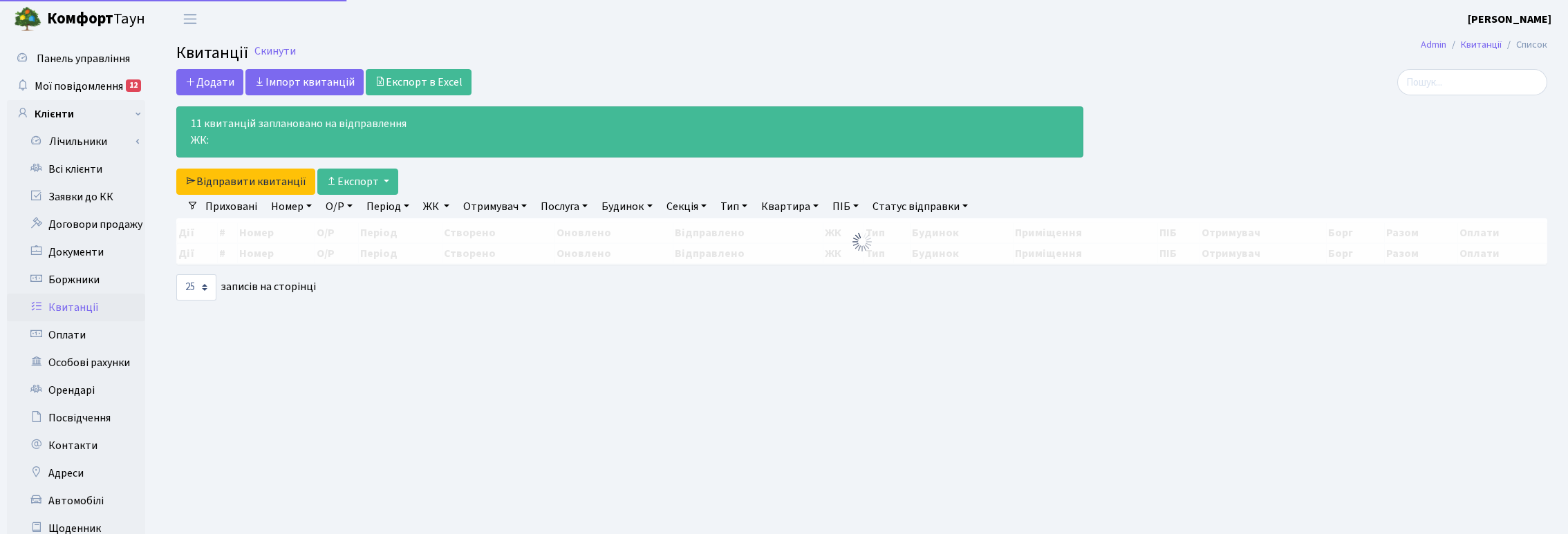
select select "25"
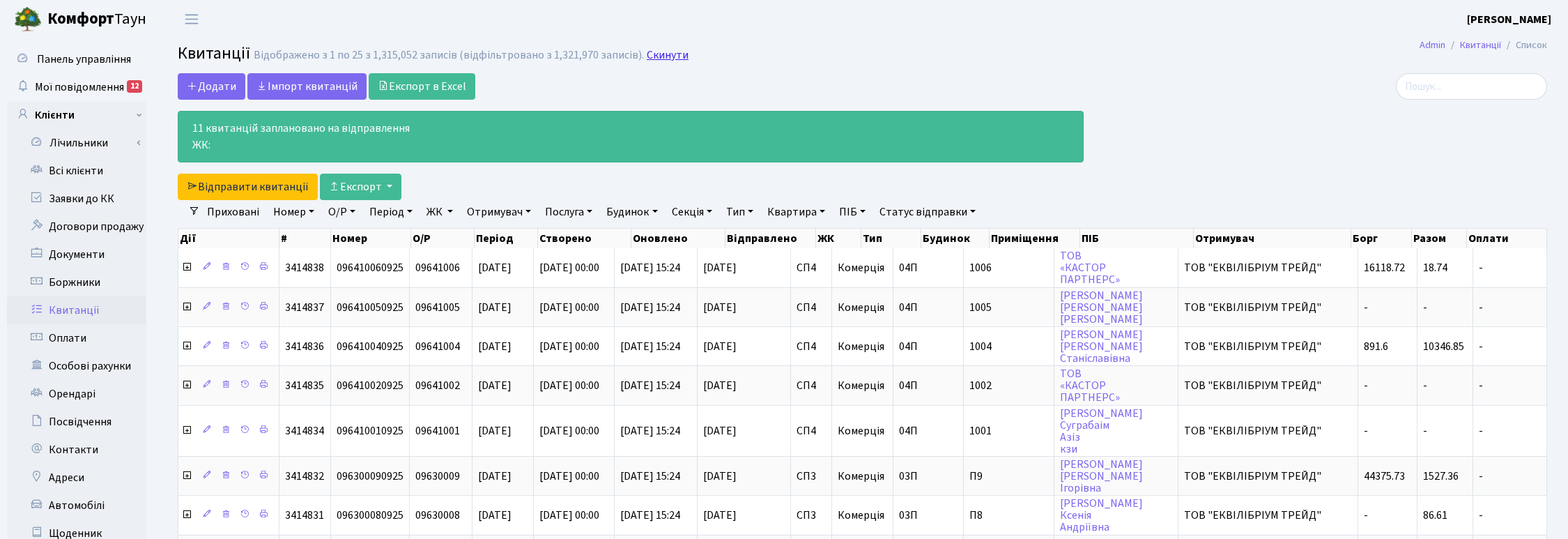
click at [660, 51] on link "Скинути" at bounding box center [667, 55] width 41 height 14
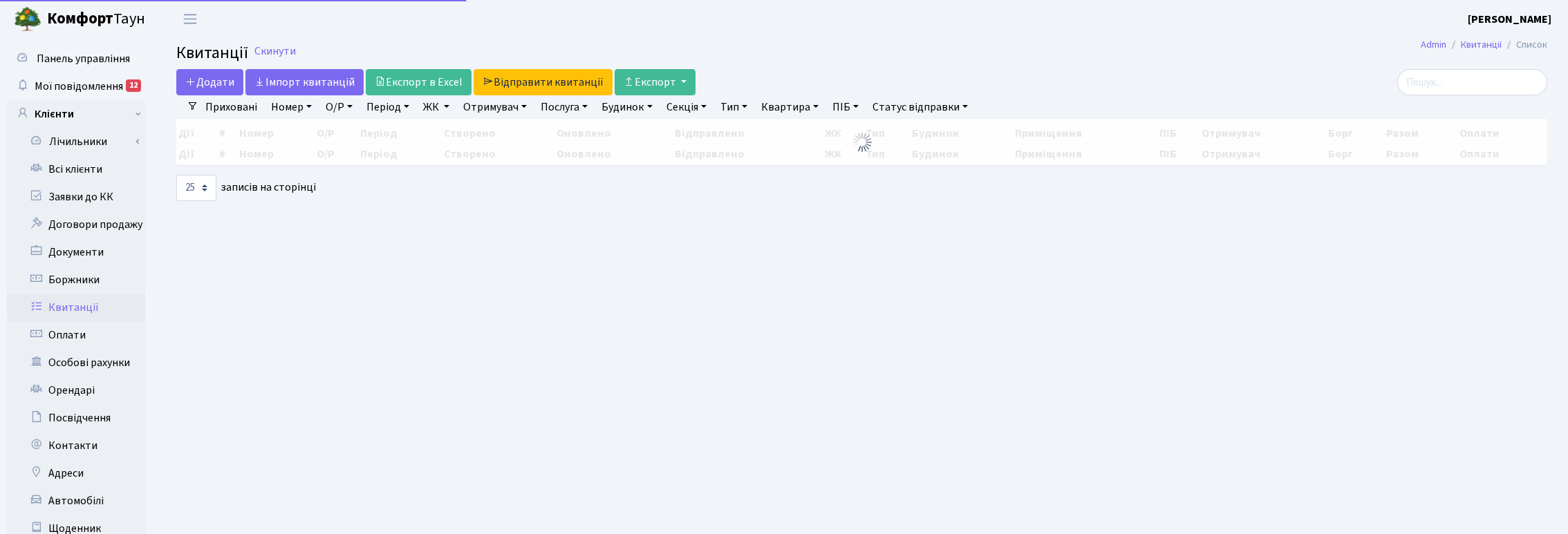
select select "25"
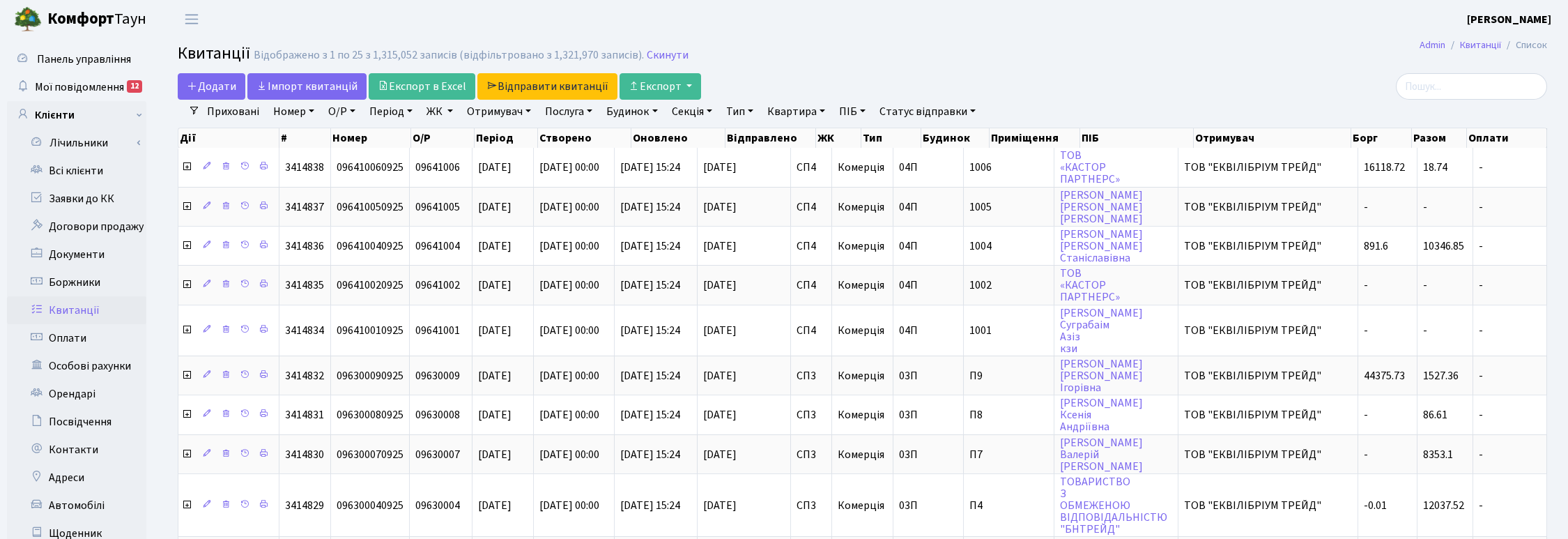
click at [798, 113] on link "Квартира" at bounding box center [796, 111] width 69 height 24
click at [806, 140] on input "text" at bounding box center [803, 138] width 82 height 26
type input "183"
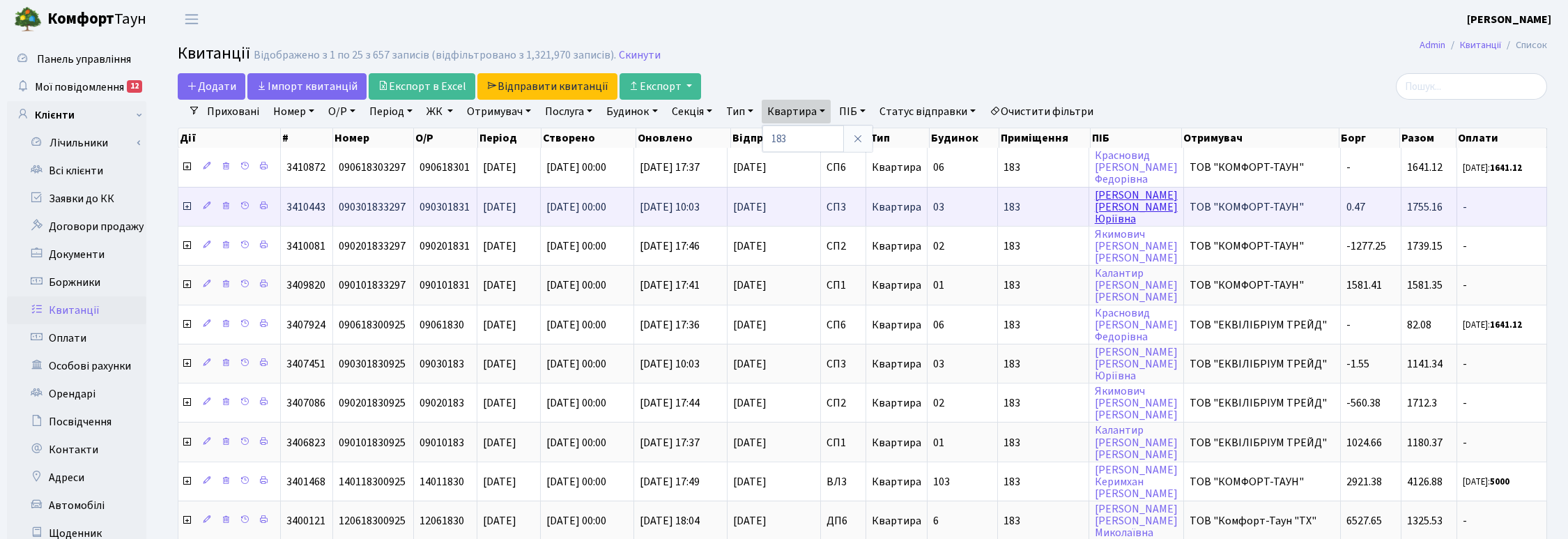
click at [1119, 211] on link "[PERSON_NAME]" at bounding box center [1136, 207] width 83 height 39
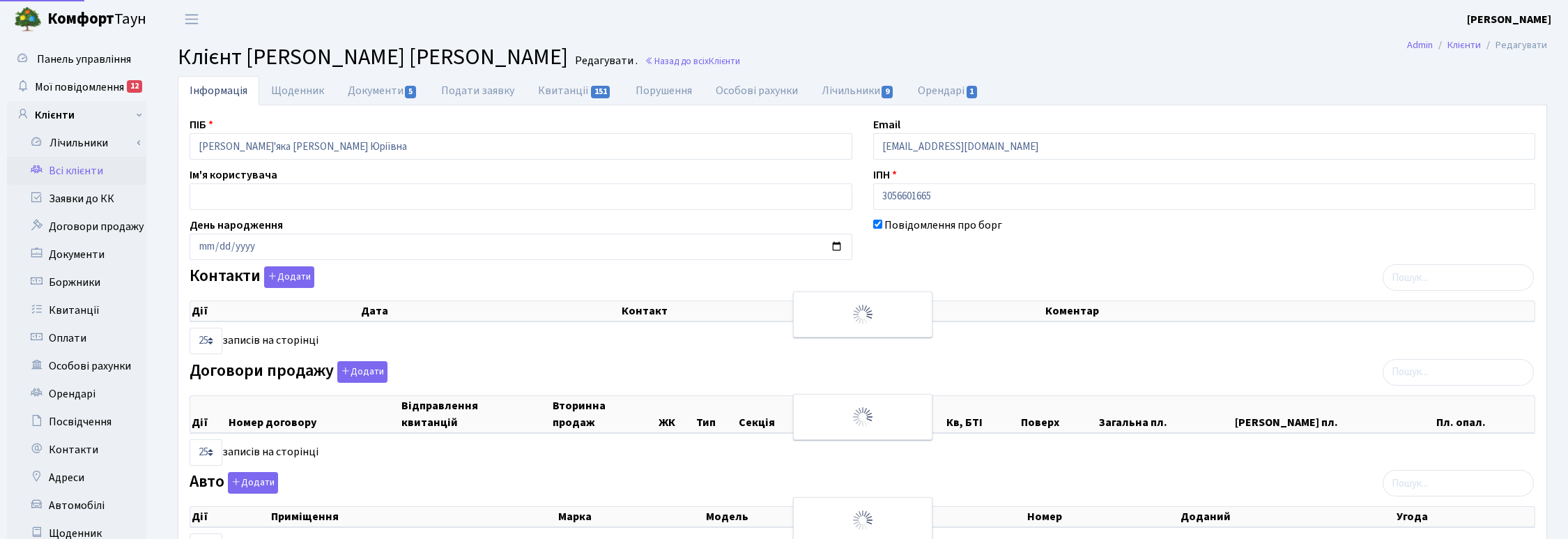
select select "25"
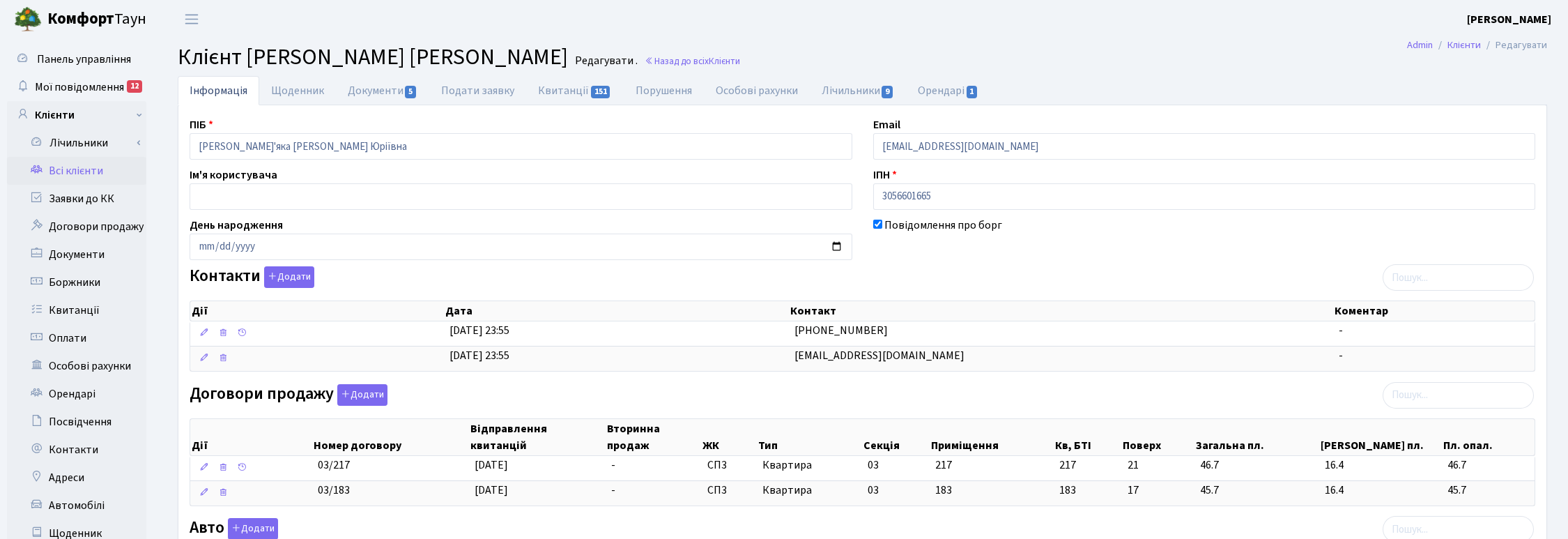
click at [1258, 79] on ul "Інформація Щоденник Документи 5 Подати заявку Квитанції 151 Порушення Особові р…" at bounding box center [862, 90] width 1369 height 29
click at [579, 91] on link "Квитанції 151" at bounding box center [574, 90] width 97 height 29
select select "25"
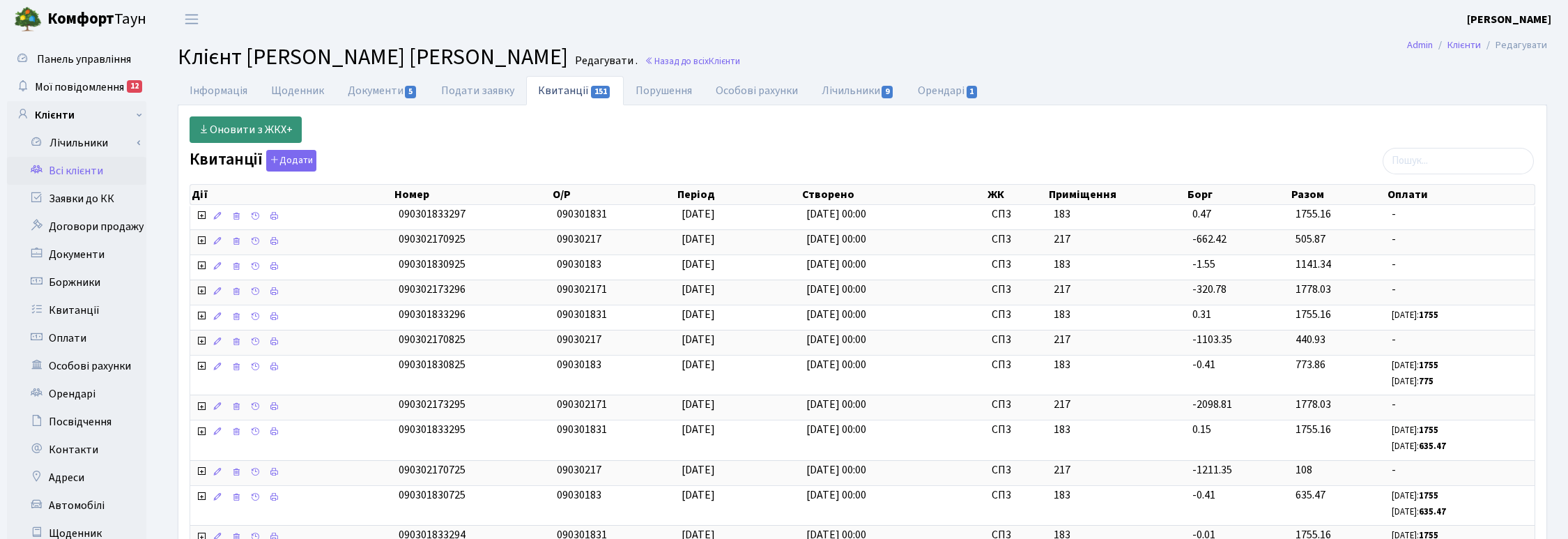
click at [248, 120] on link "Оновити з ЖКХ+" at bounding box center [245, 130] width 112 height 26
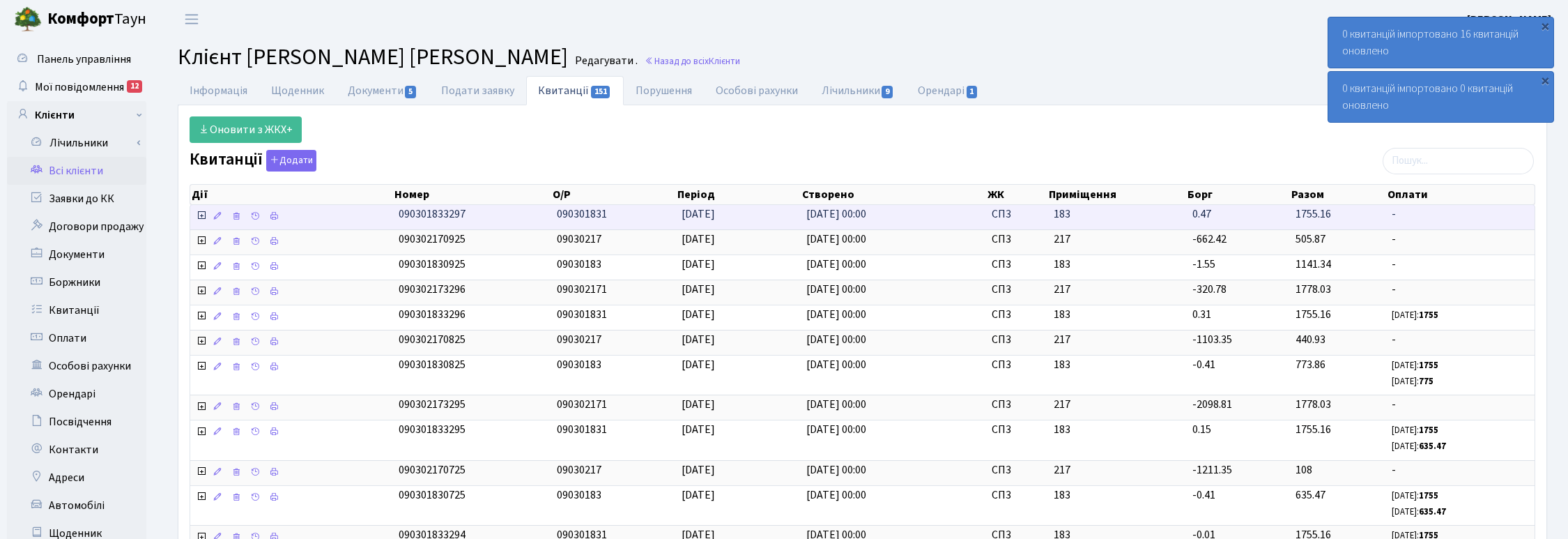
click at [203, 214] on icon at bounding box center [202, 215] width 11 height 11
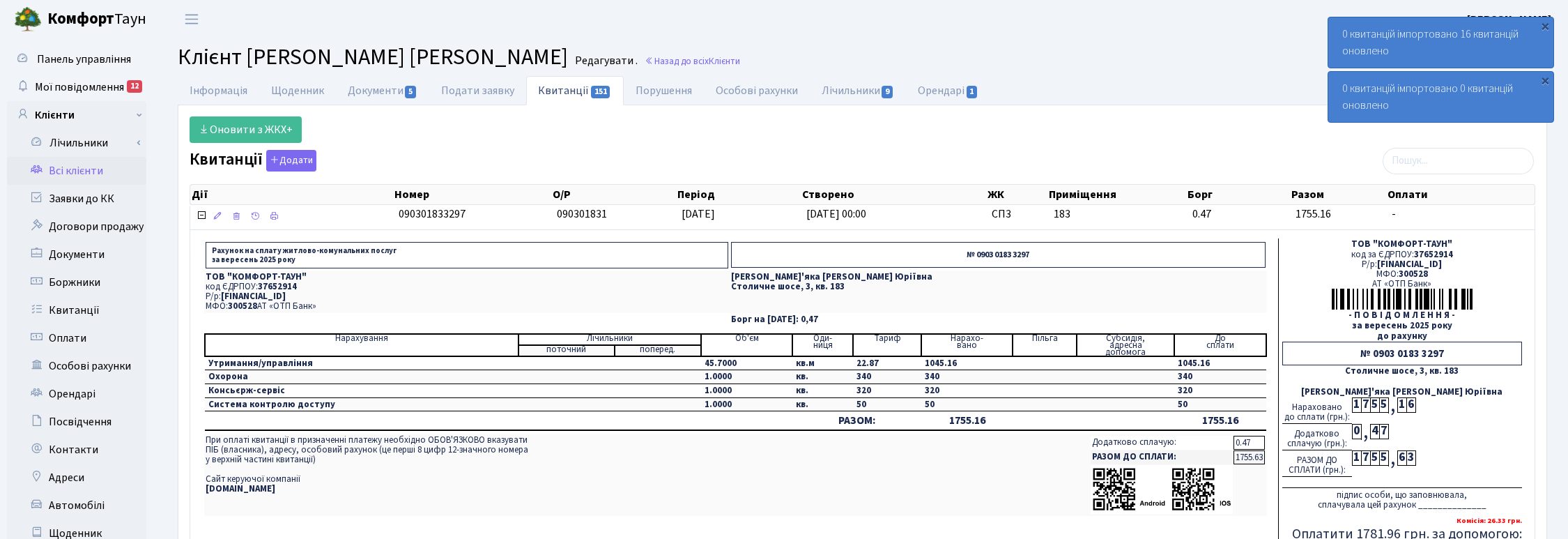
click at [978, 527] on td "Рахунок на сплату житлово-комунальних послуг за [DATE] № 0903 0183 3297 ТОВ "КО…" at bounding box center [735, 406] width 1065 height 335
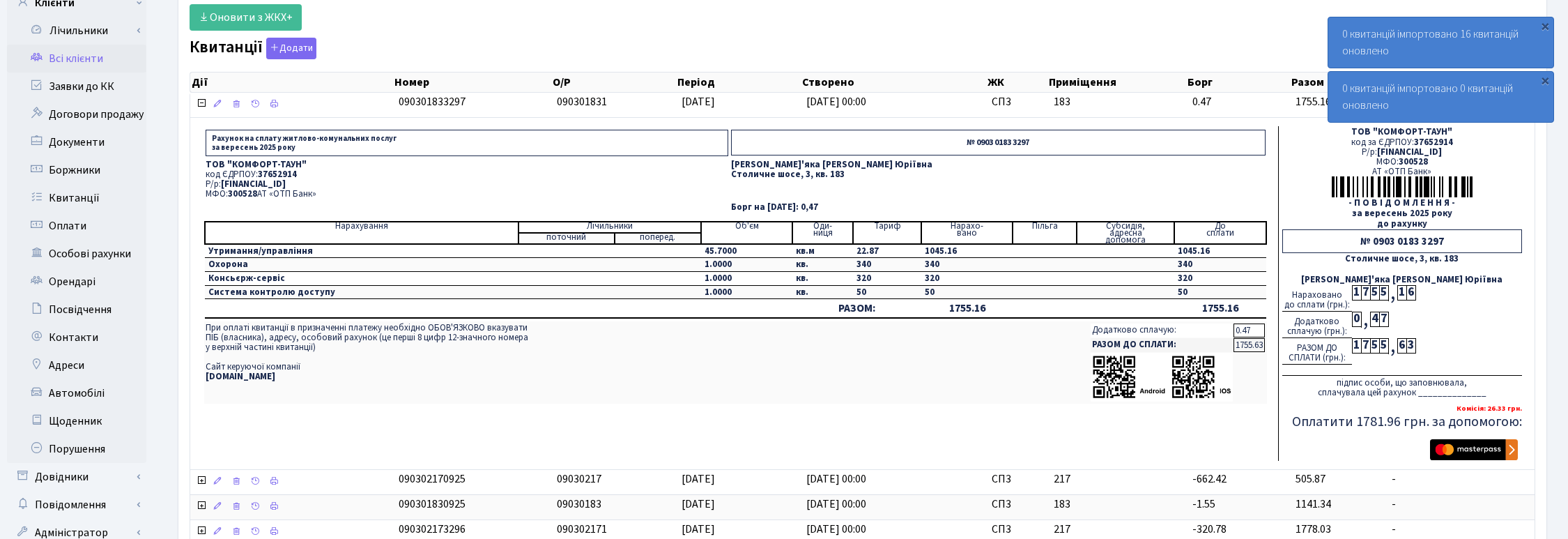
scroll to position [349, 0]
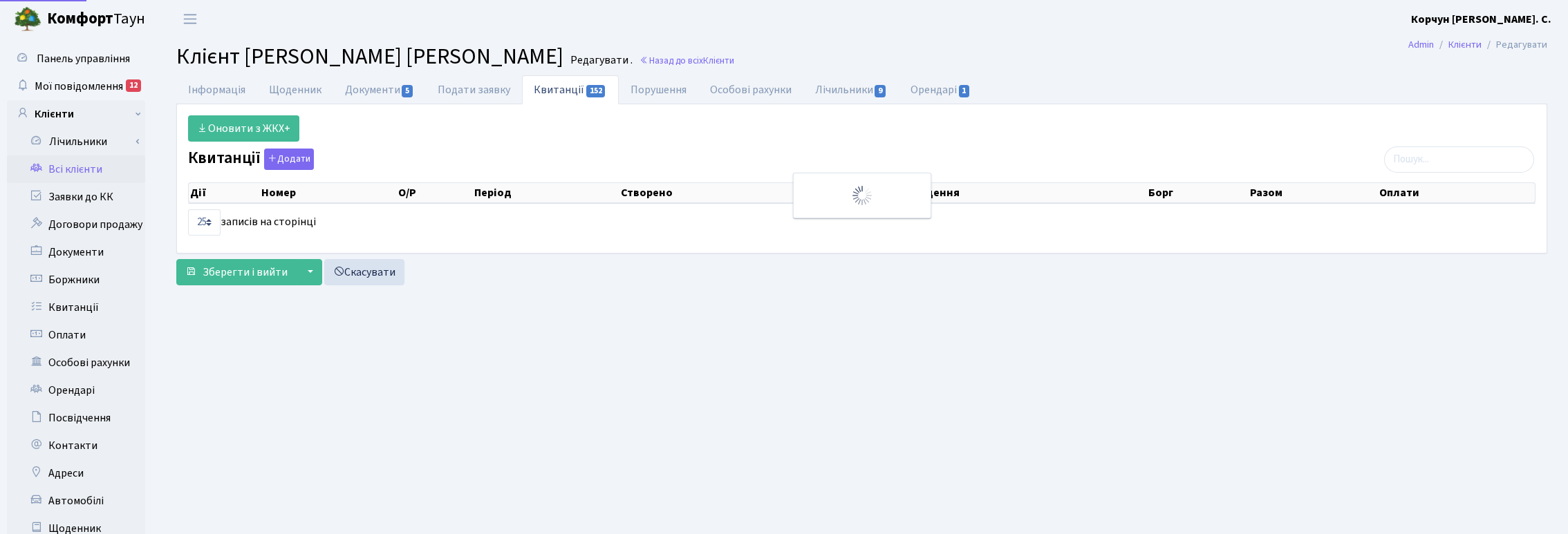
select select "25"
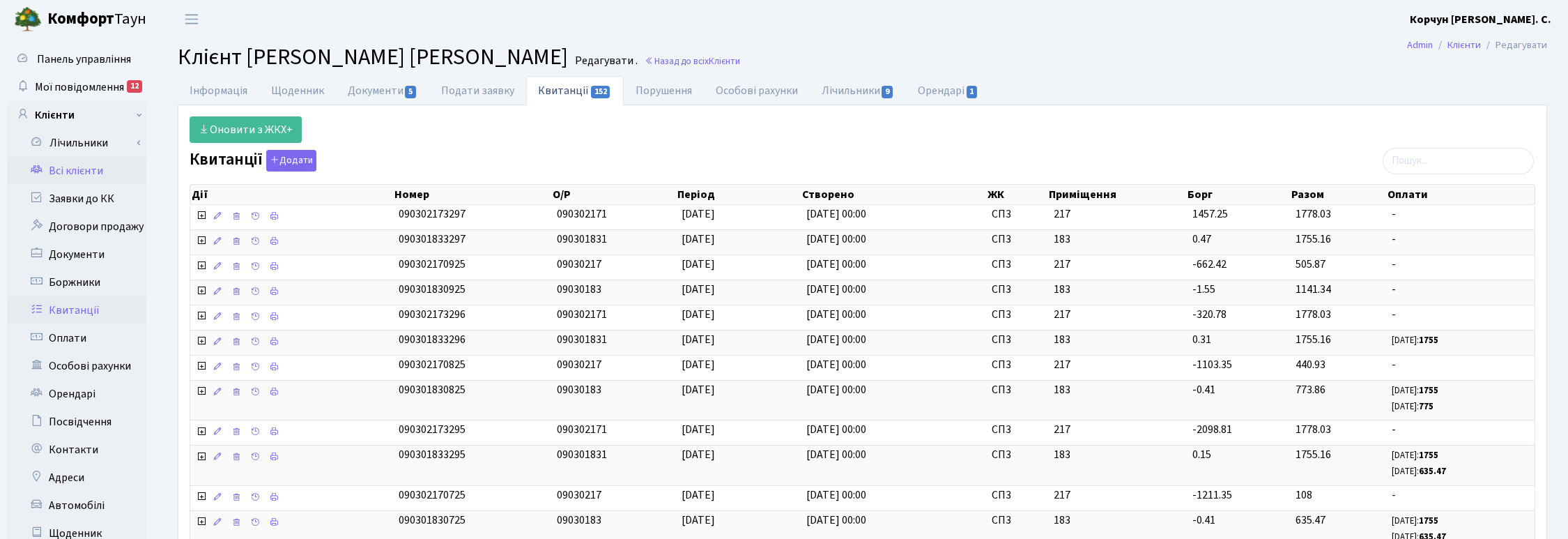
click at [77, 309] on link "Квитанції" at bounding box center [77, 310] width 139 height 28
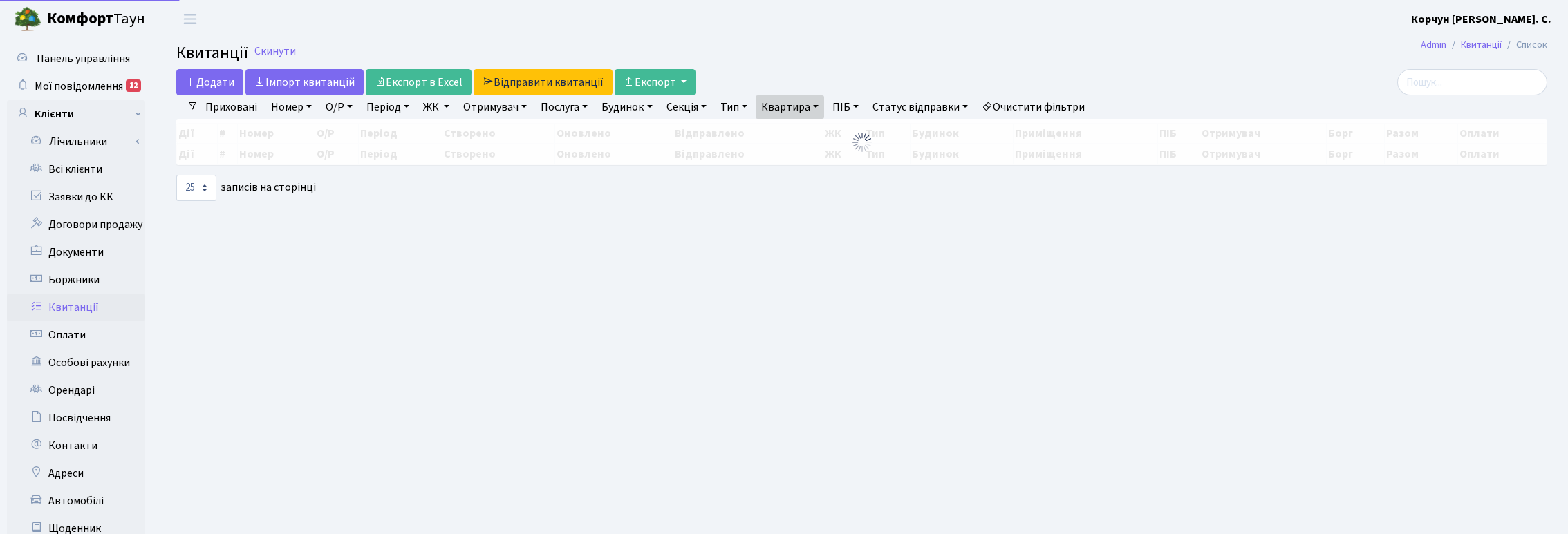
select select "25"
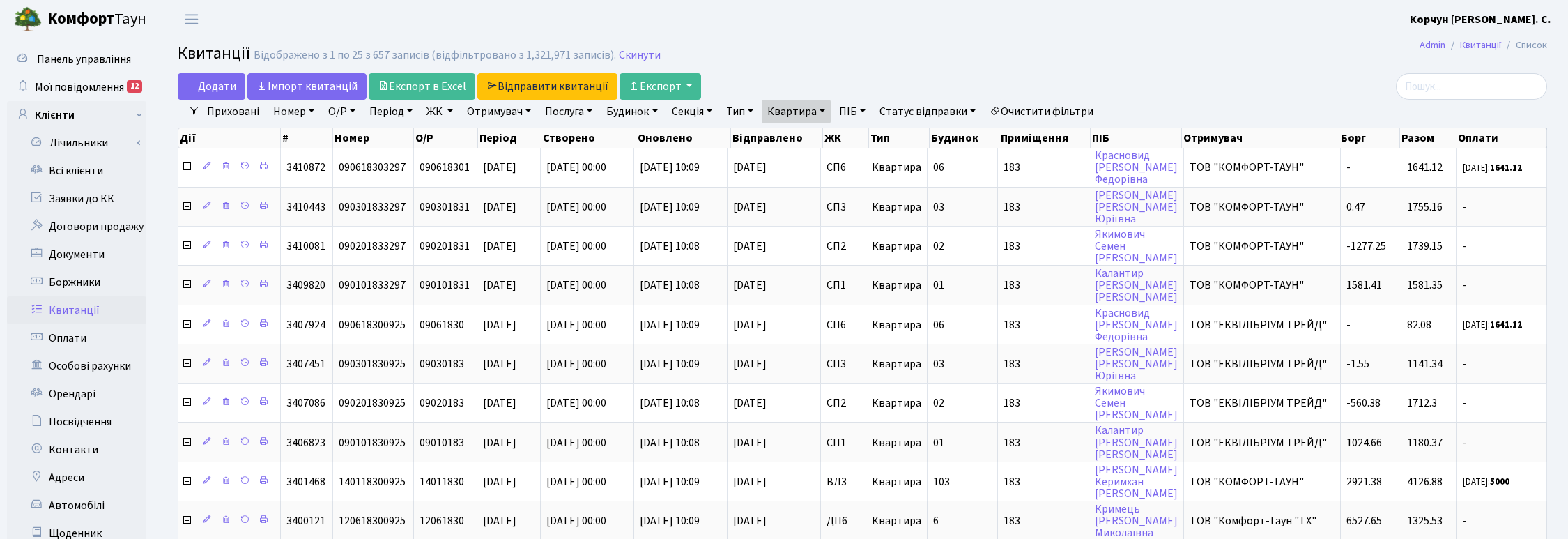
click at [823, 106] on link "Квартира" at bounding box center [796, 111] width 69 height 24
click at [861, 141] on icon at bounding box center [858, 139] width 11 height 11
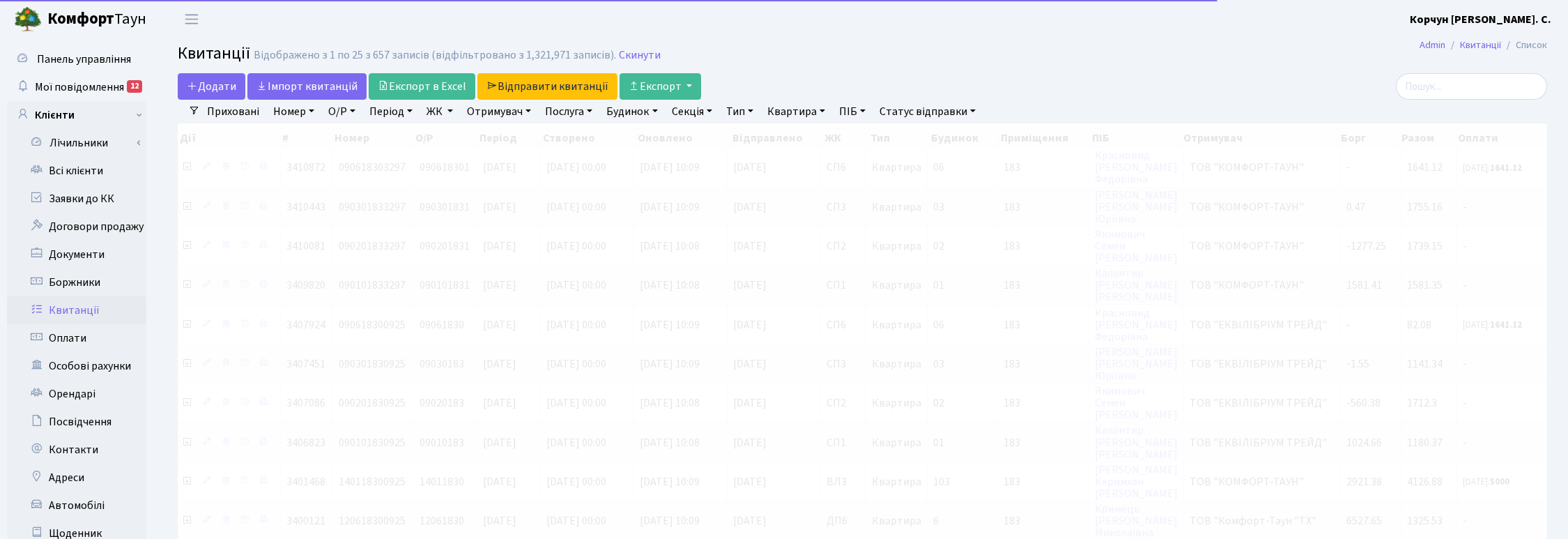
click at [824, 110] on link "Квартира" at bounding box center [796, 111] width 69 height 24
click at [809, 140] on input "text" at bounding box center [803, 138] width 82 height 26
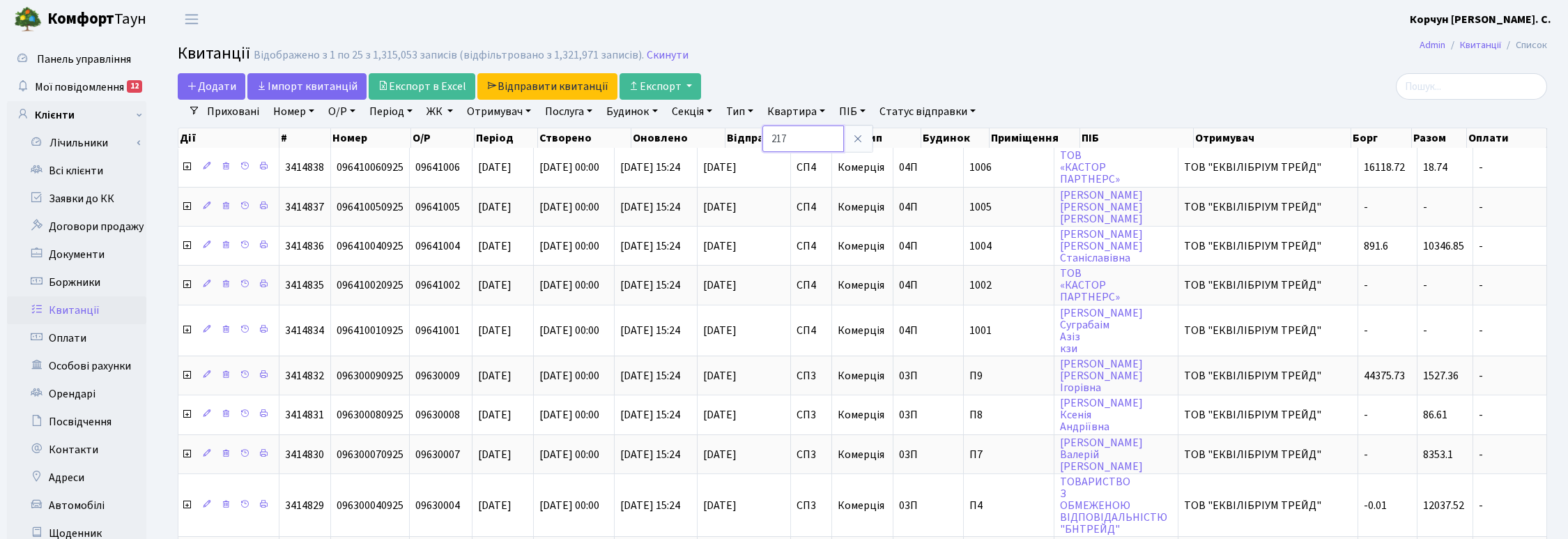
type input "217"
click at [437, 103] on link "ЖК" at bounding box center [439, 111] width 38 height 24
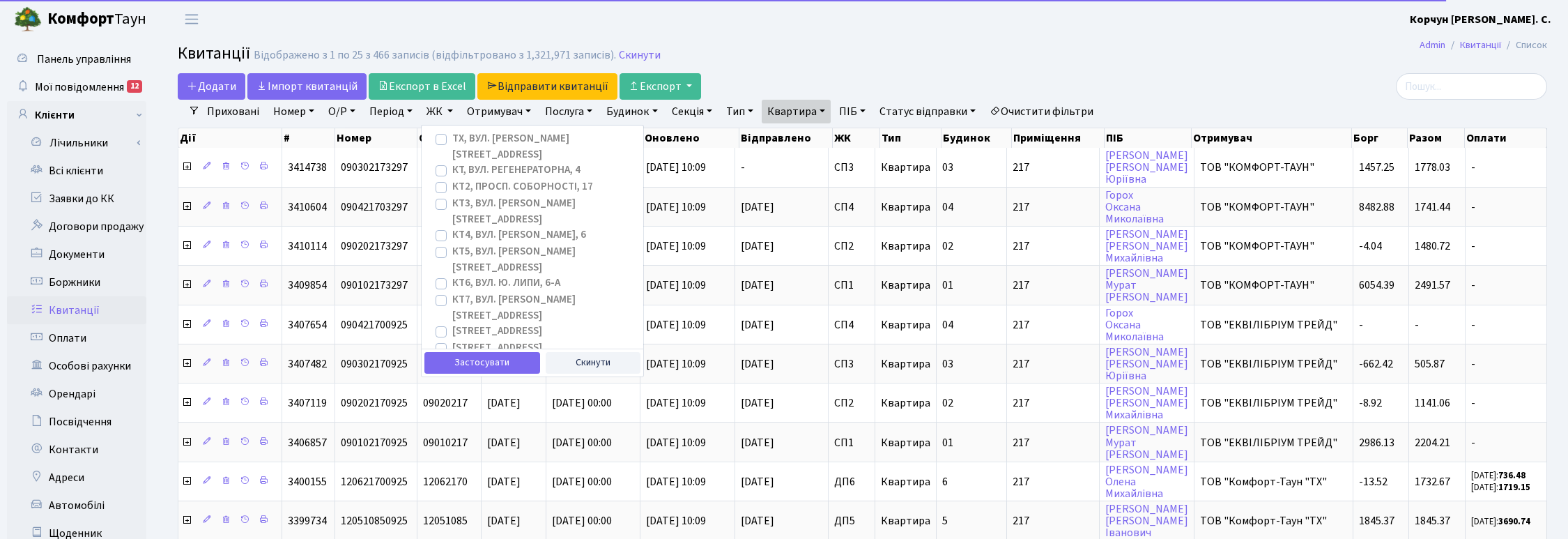
click at [452, 357] on label "[STREET_ADDRESS]" at bounding box center [497, 365] width 90 height 16
click at [452, 357] on input "[STREET_ADDRESS]" at bounding box center [456, 361] width 9 height 9
checkbox input "true"
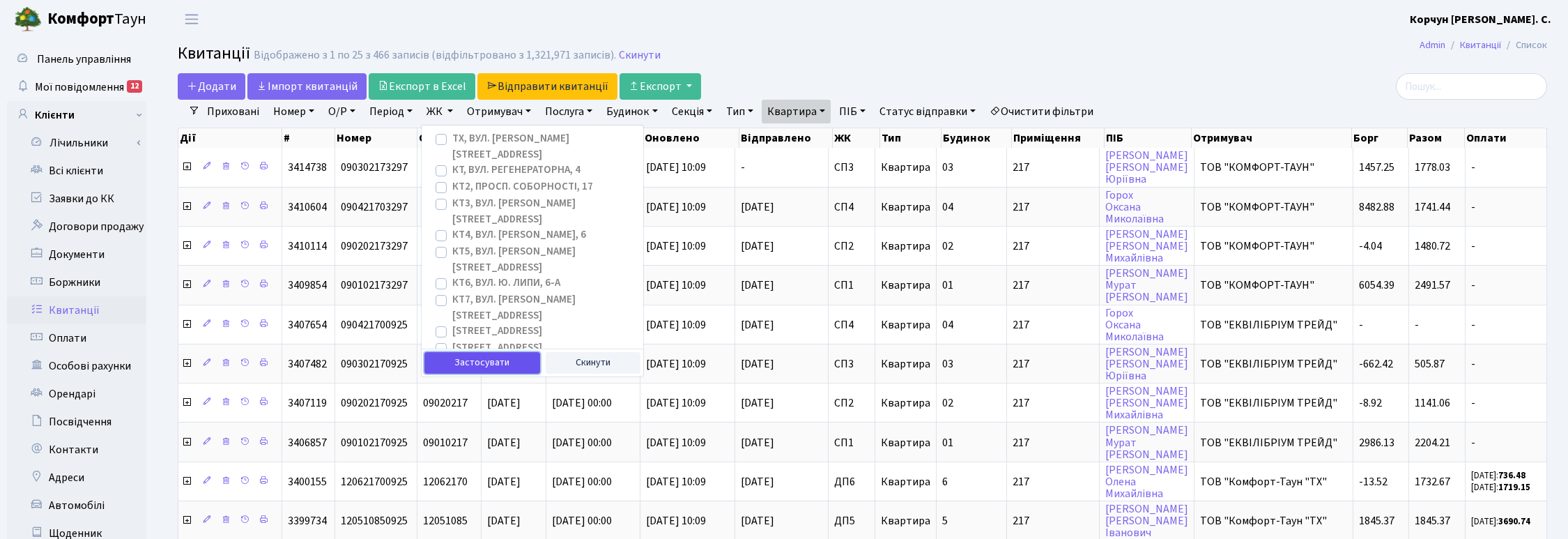
click at [465, 361] on button "Застосувати" at bounding box center [482, 363] width 116 height 21
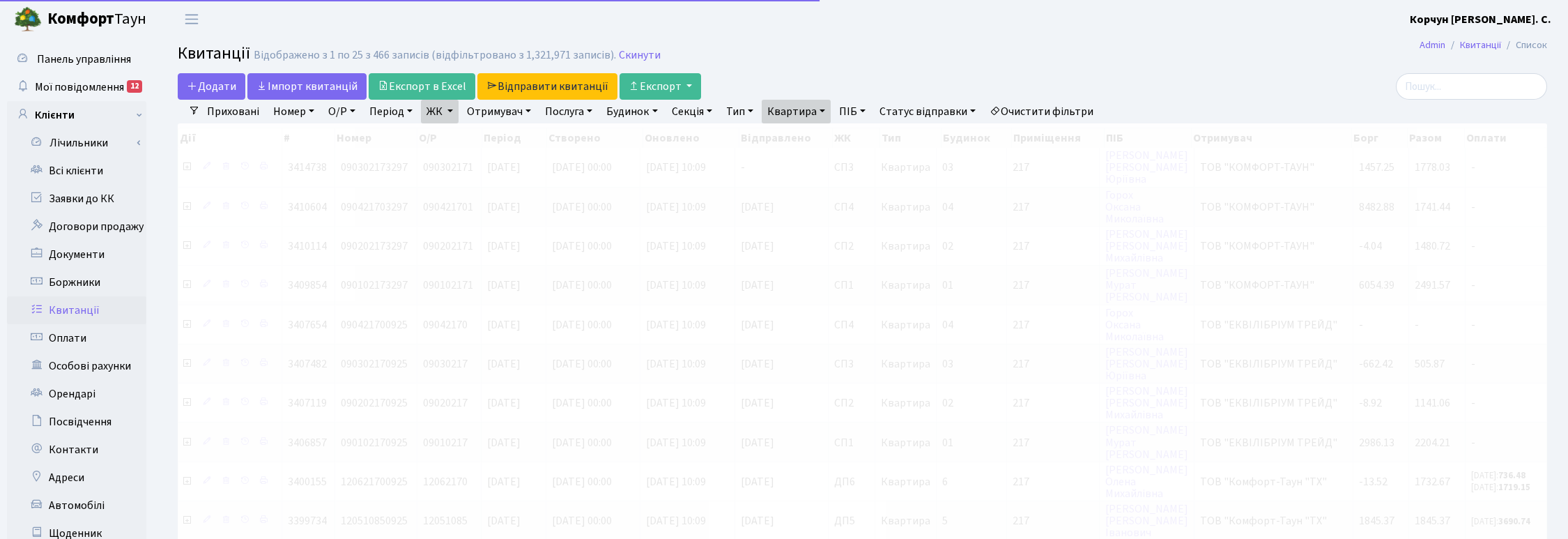
click at [518, 112] on link "Отримувач" at bounding box center [499, 111] width 75 height 24
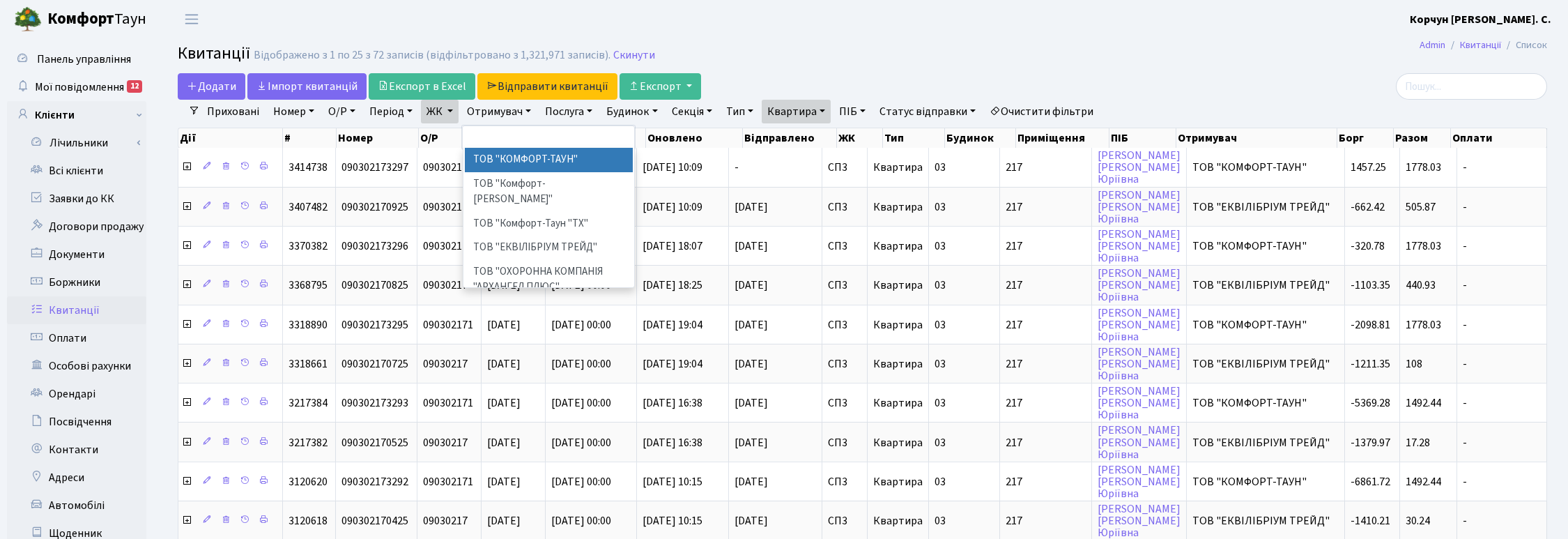
click at [527, 162] on li "ТОВ "КОМФОРТ-ТАУН"" at bounding box center [549, 160] width 169 height 24
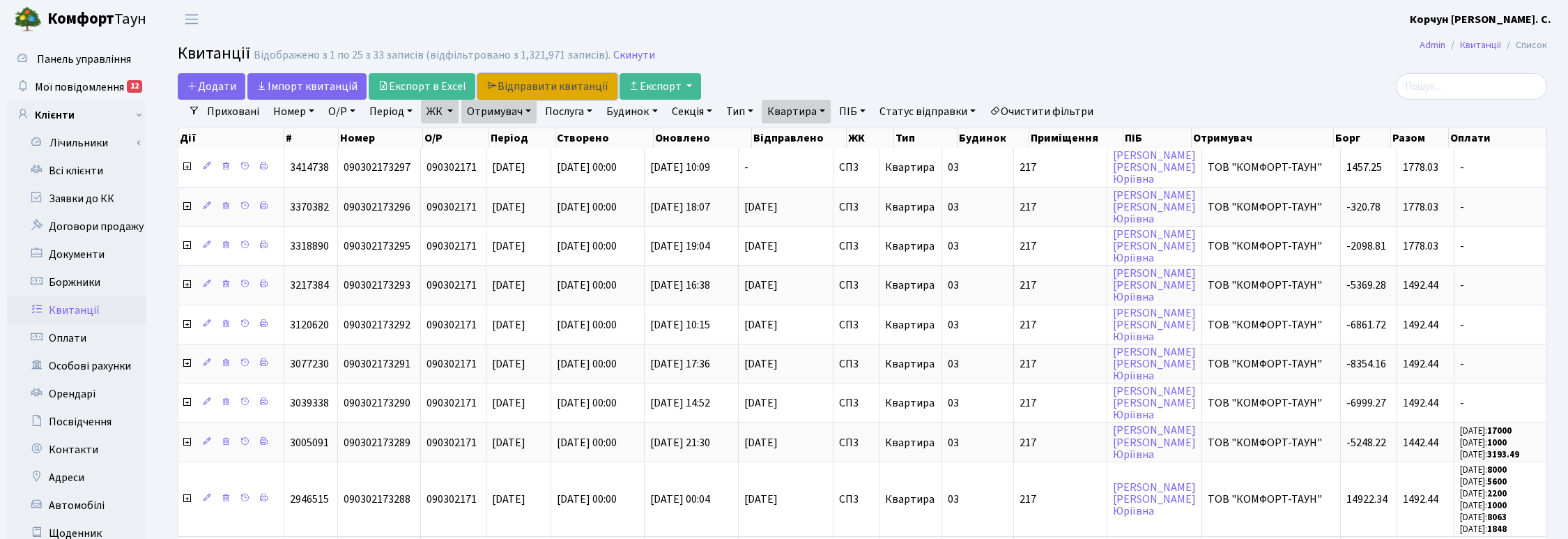
click at [551, 86] on link "Відправити квитанції" at bounding box center [547, 86] width 140 height 26
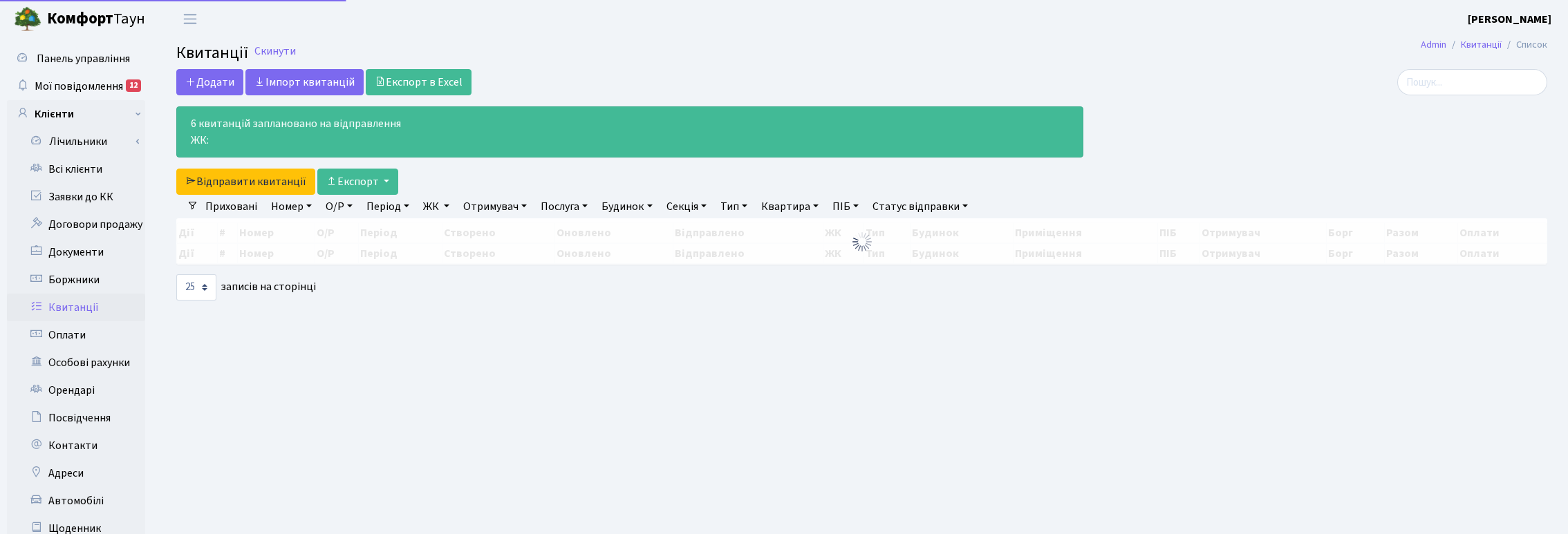
select select "25"
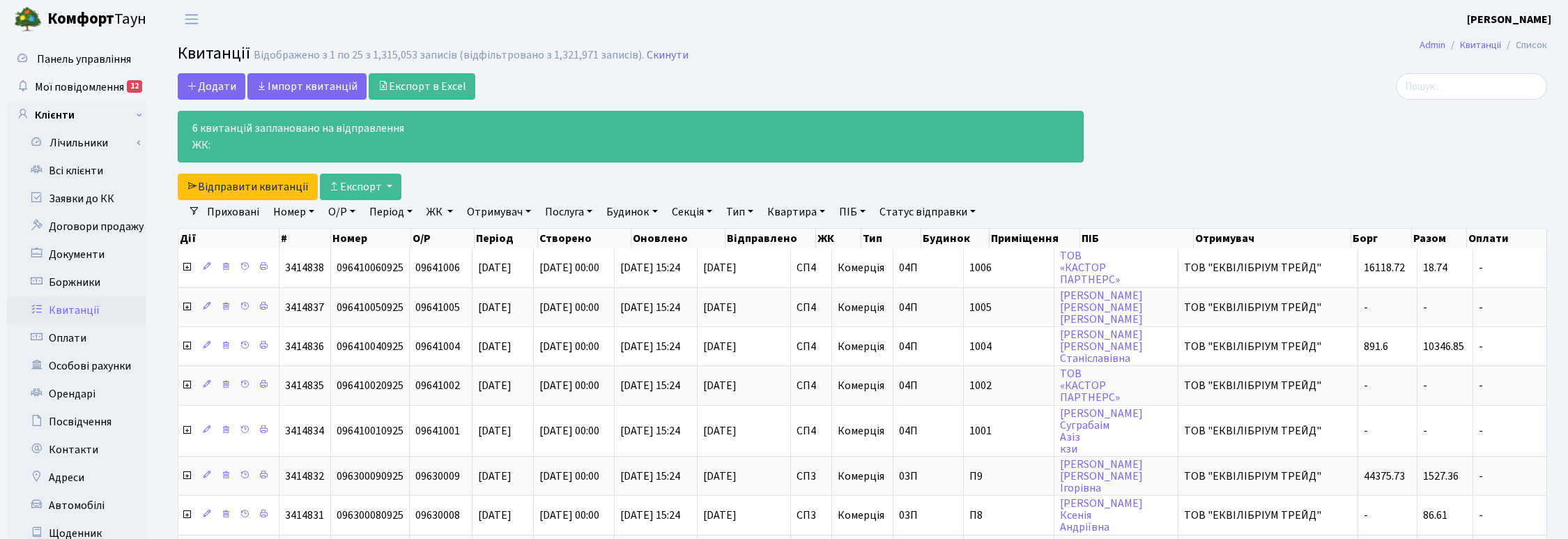
click at [1171, 97] on div at bounding box center [1326, 86] width 443 height 26
click at [524, 215] on link "Отримувач" at bounding box center [499, 212] width 75 height 24
click at [450, 213] on link "ЖК" at bounding box center [439, 212] width 38 height 24
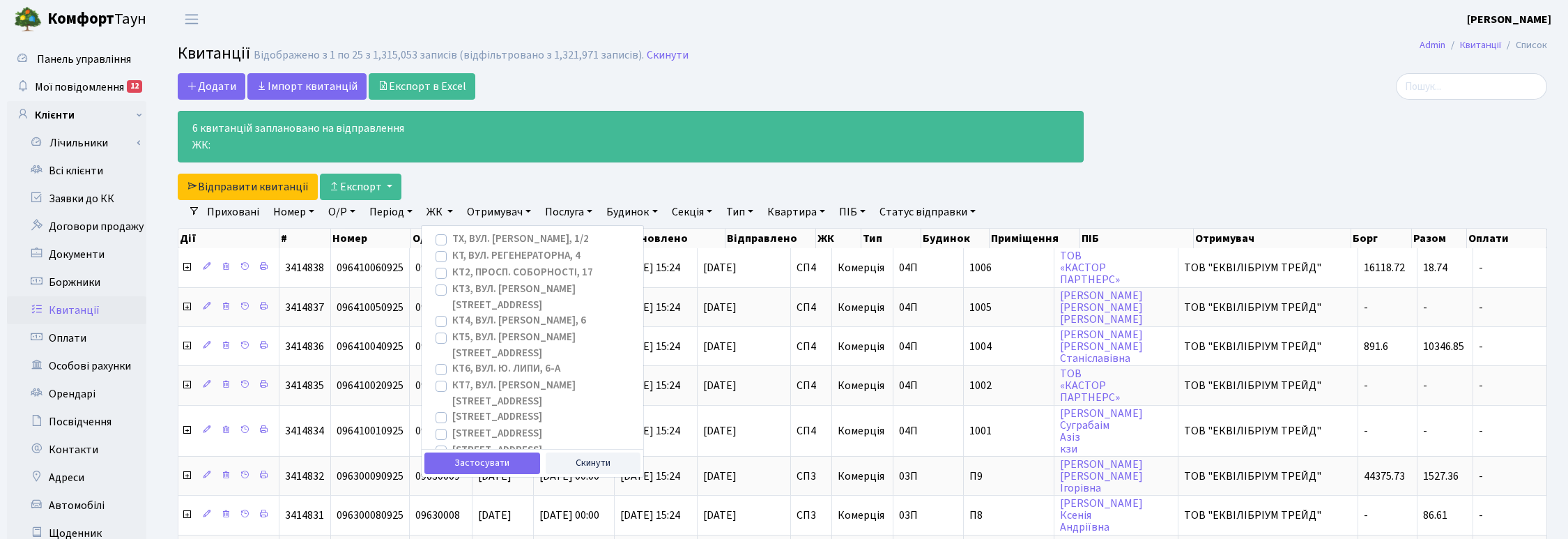
click at [719, 84] on div "Додати Iмпорт квитанцій Експорт в Excel 6 квитанцій заплановано на відправлення…" at bounding box center [630, 136] width 906 height 127
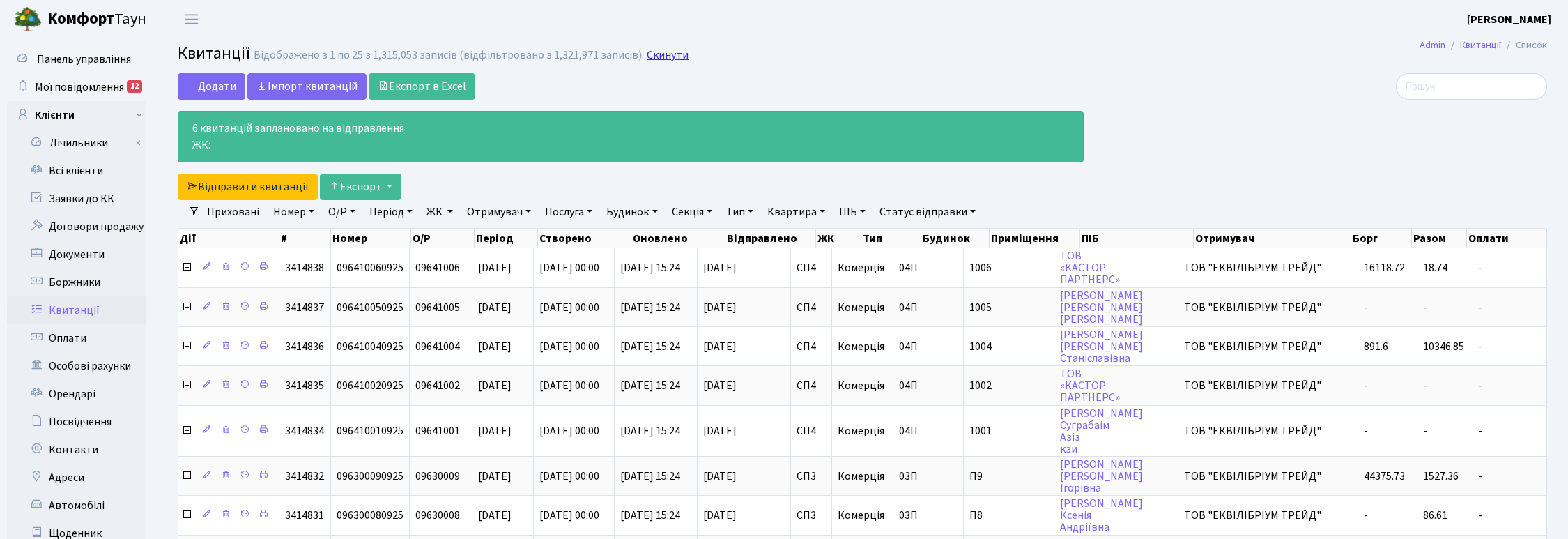
click at [655, 62] on link "Скинути" at bounding box center [667, 55] width 41 height 14
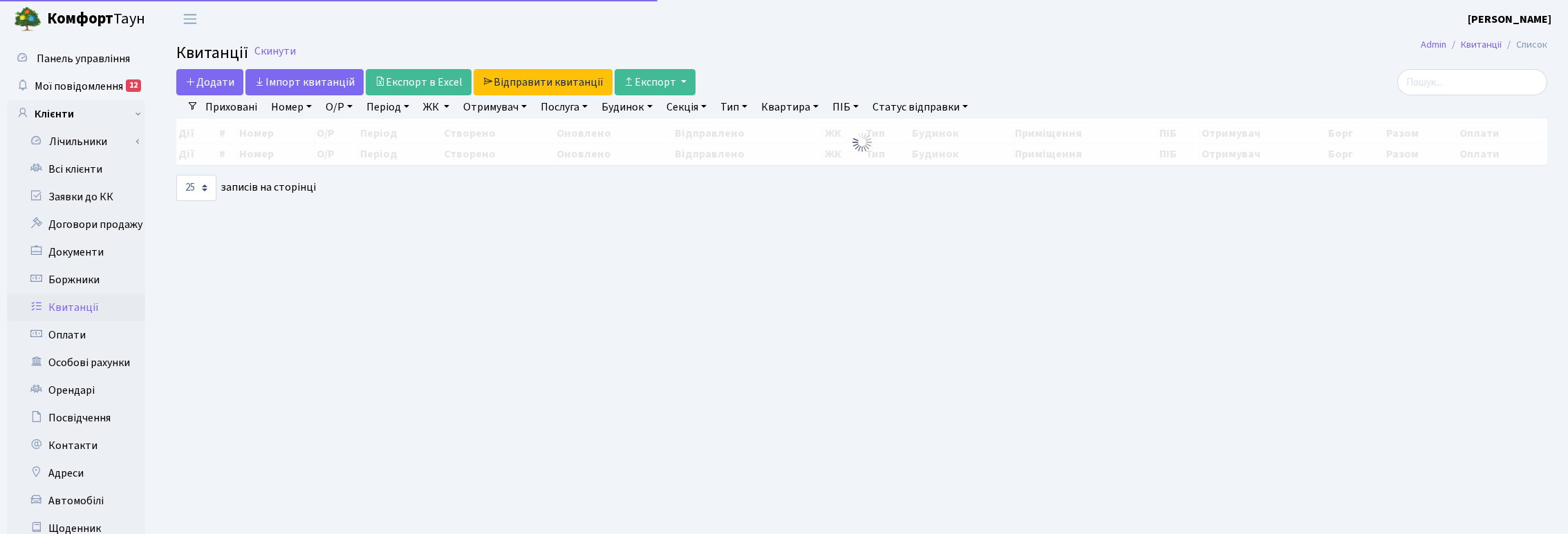
select select "25"
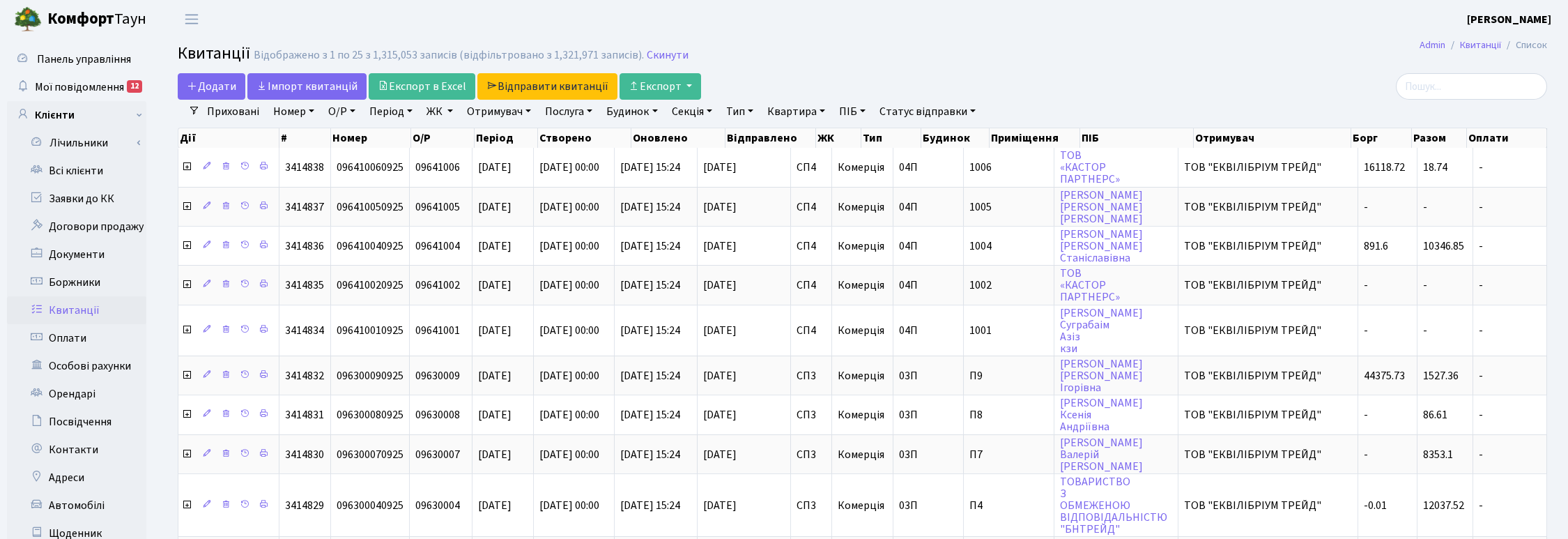
click at [444, 105] on link "ЖК" at bounding box center [439, 111] width 38 height 24
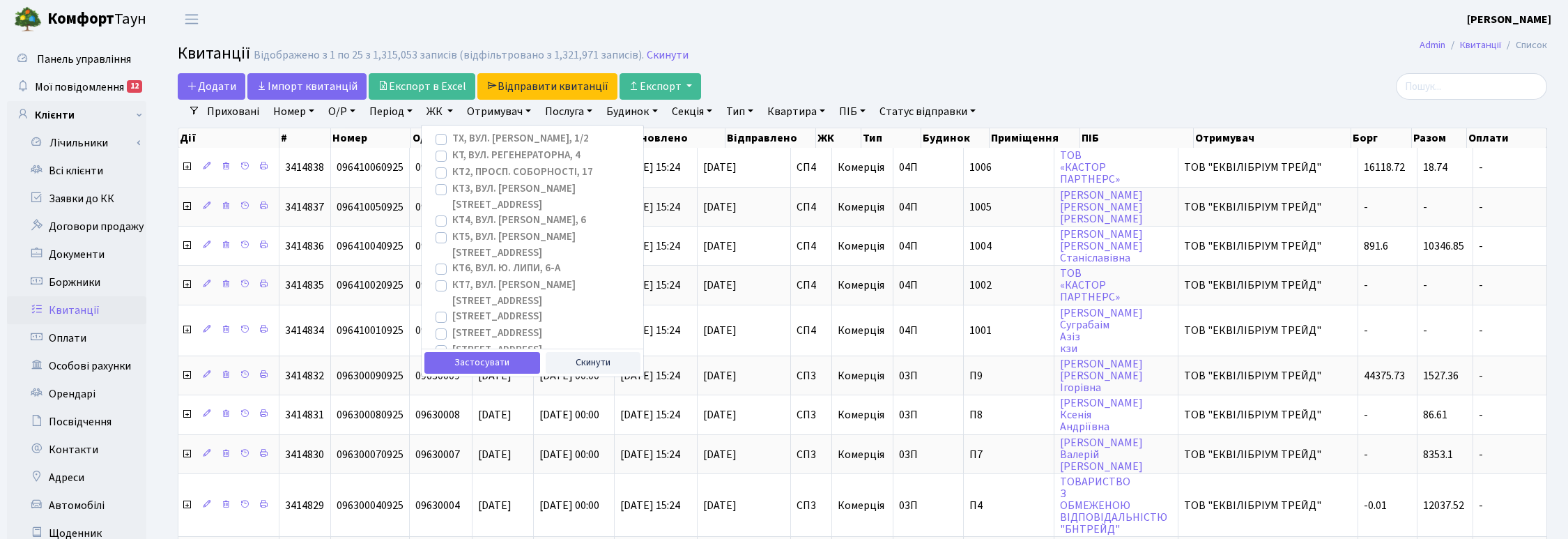
click at [891, 58] on h2 "Квитанції Відображено з 1 по 25 з 1,315,053 записів (відфільтровано з 1,321,971…" at bounding box center [862, 55] width 1369 height 24
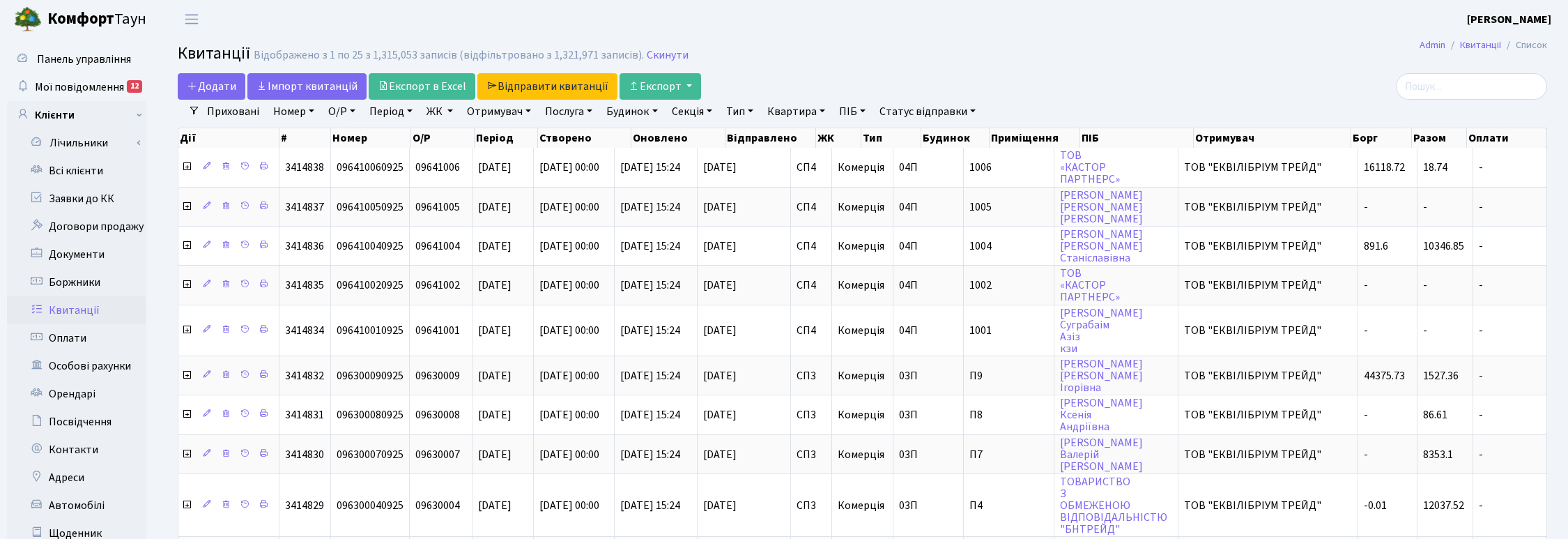
click at [443, 112] on link "ЖК" at bounding box center [439, 111] width 38 height 24
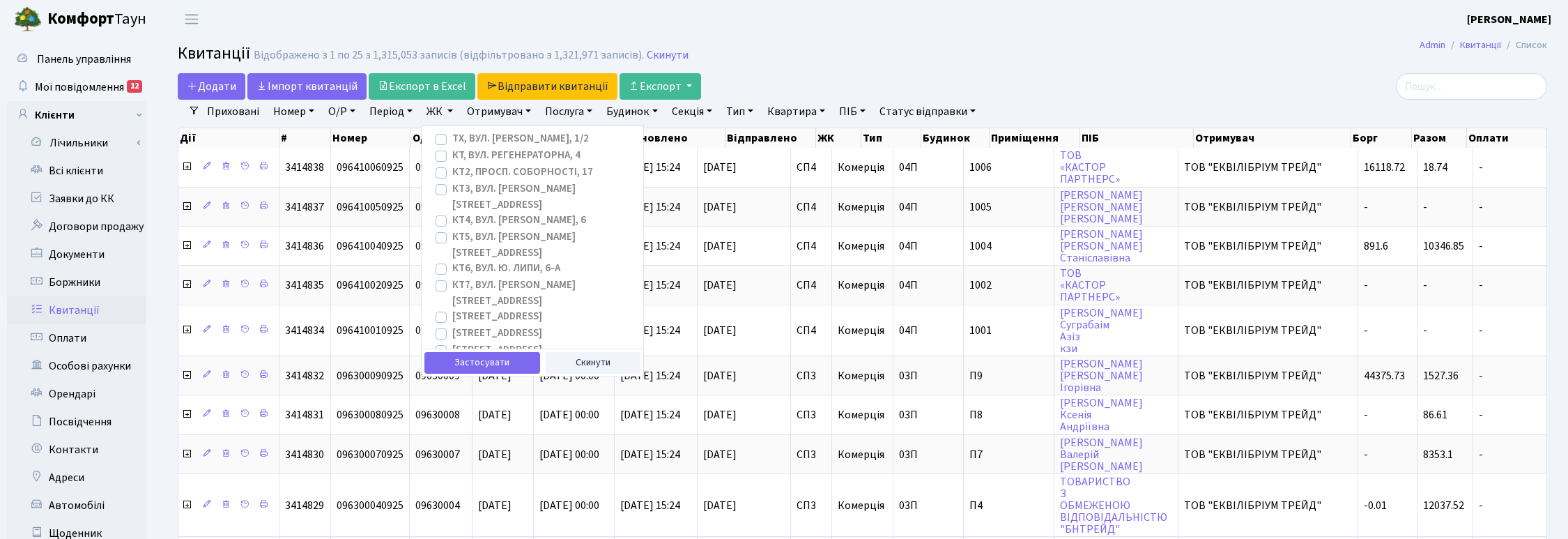
click at [452, 342] on label "[STREET_ADDRESS]" at bounding box center [497, 350] width 90 height 16
click at [452, 342] on input "[STREET_ADDRESS]" at bounding box center [456, 346] width 9 height 9
checkbox input "true"
click at [469, 364] on button "Застосувати" at bounding box center [482, 363] width 116 height 21
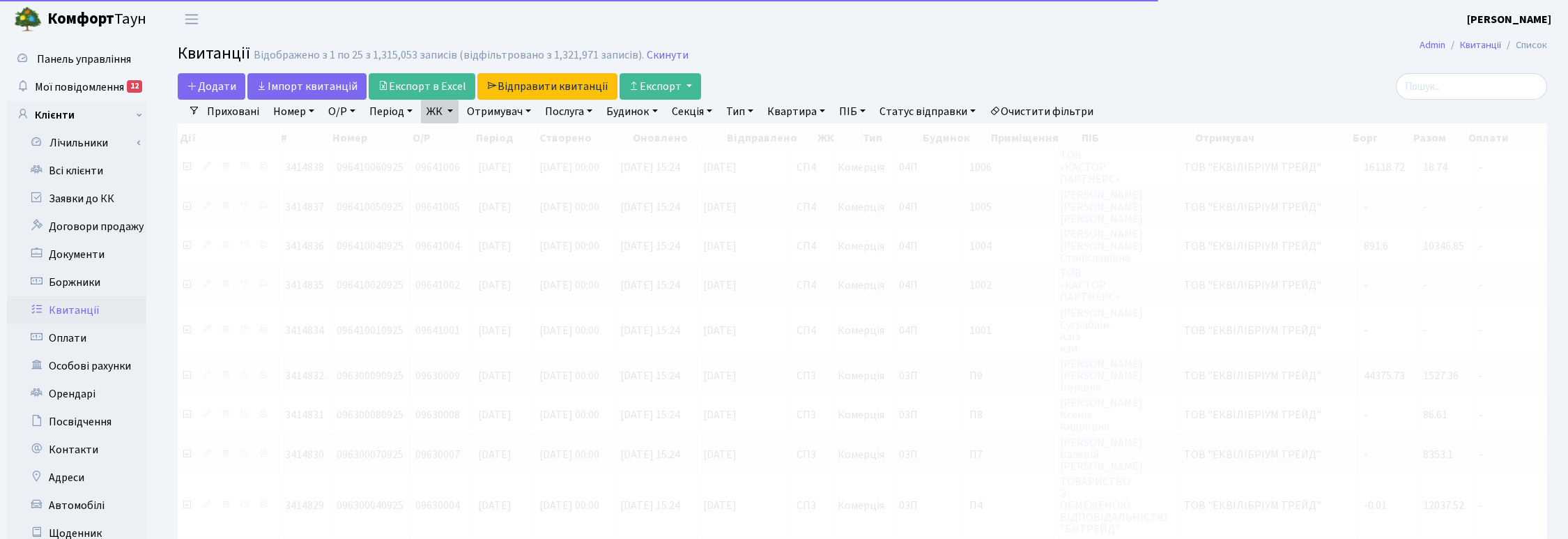
click at [803, 112] on link "Квартира" at bounding box center [796, 111] width 69 height 24
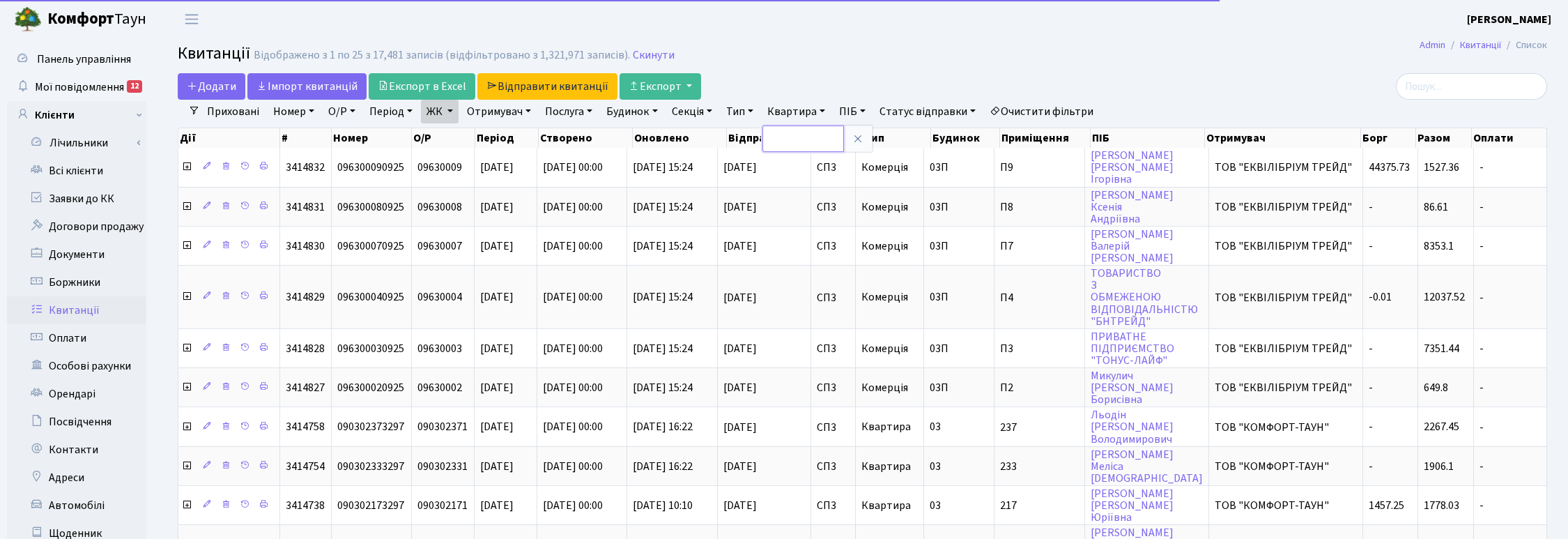
click at [802, 138] on input "text" at bounding box center [803, 138] width 82 height 26
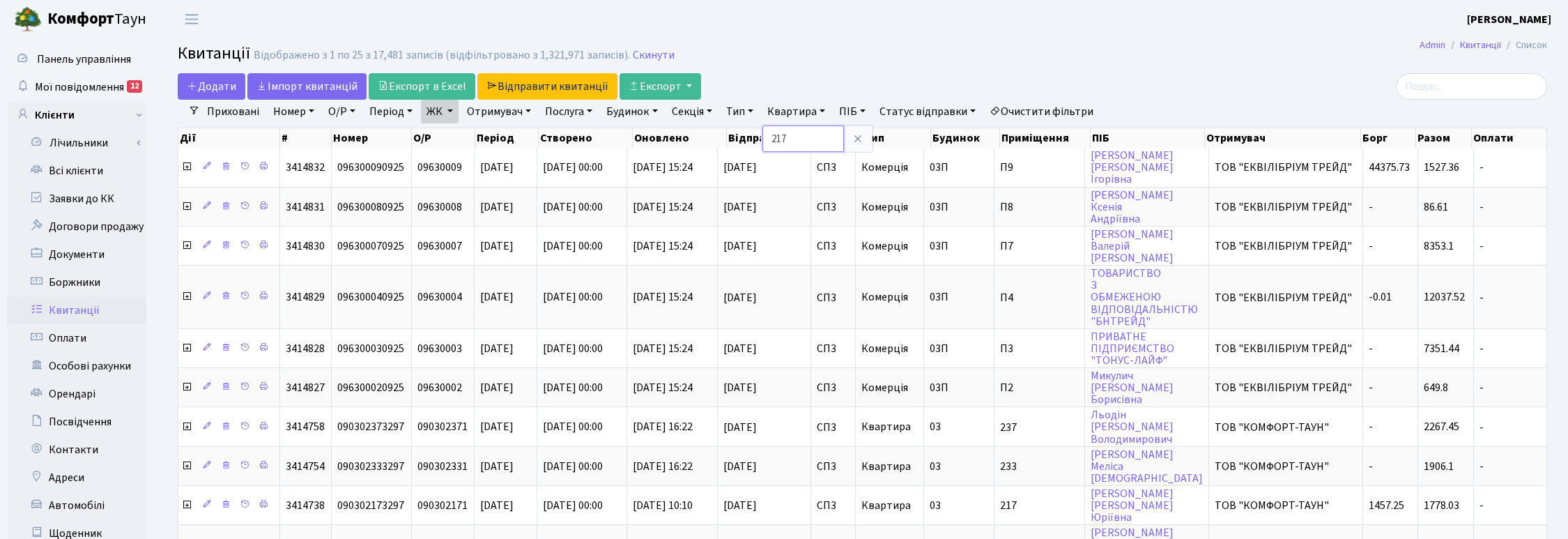
type input "217"
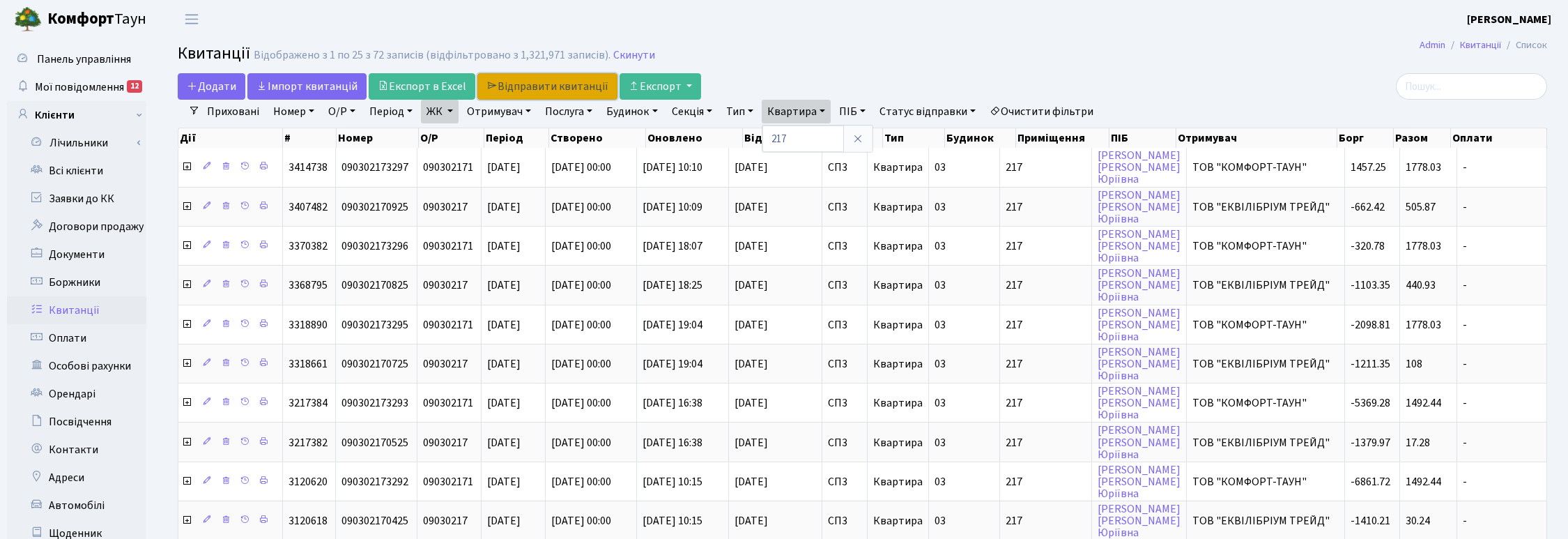
click at [534, 88] on link "Відправити квитанції" at bounding box center [547, 86] width 140 height 26
click at [456, 110] on link "ЖК" at bounding box center [439, 111] width 38 height 24
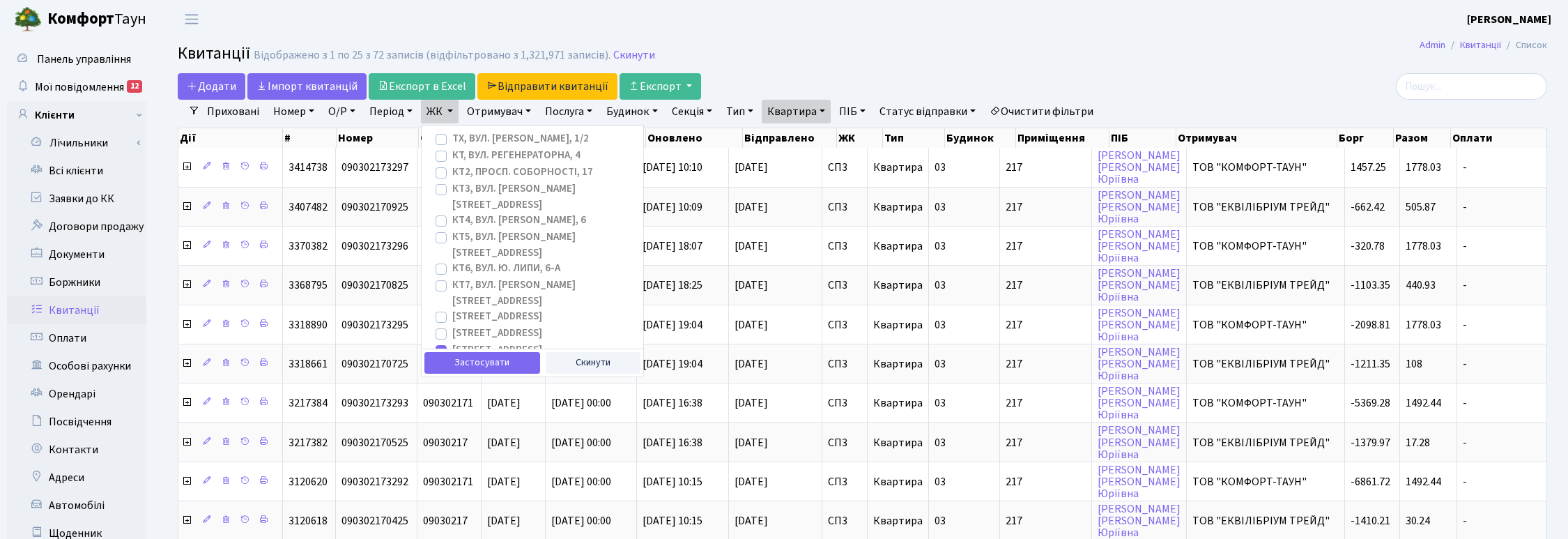
click at [514, 112] on link "Отримувач" at bounding box center [499, 111] width 75 height 24
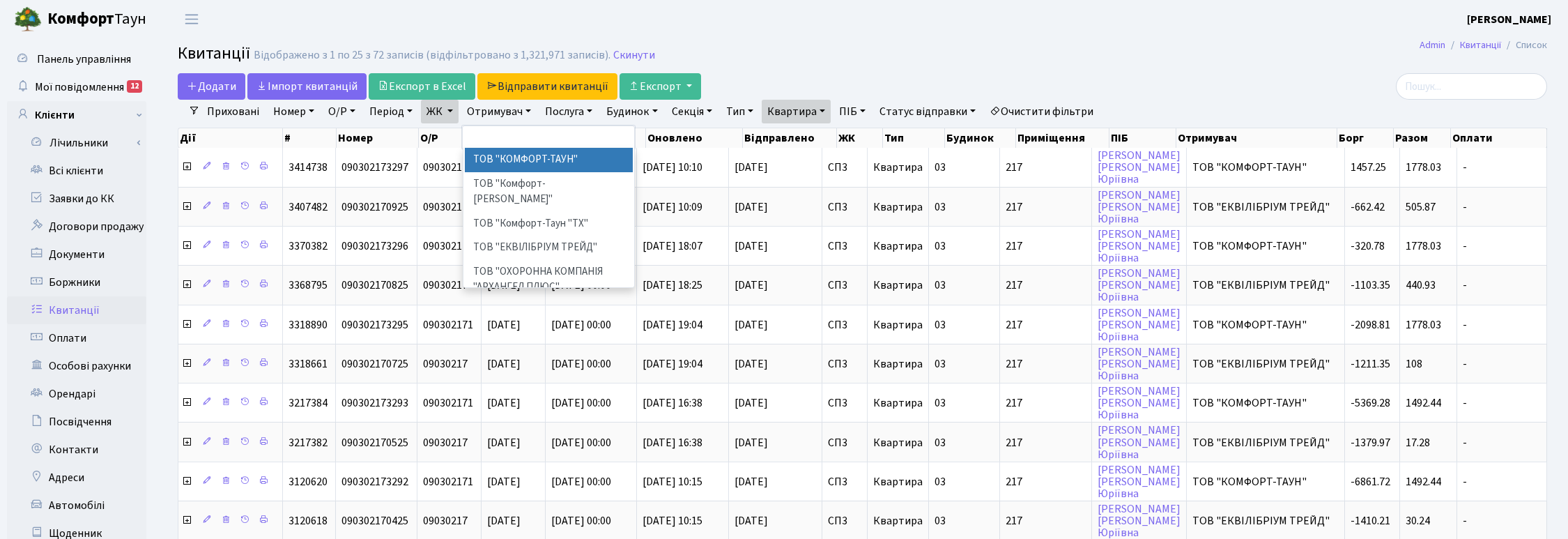
click at [451, 110] on link "ЖК" at bounding box center [439, 111] width 38 height 24
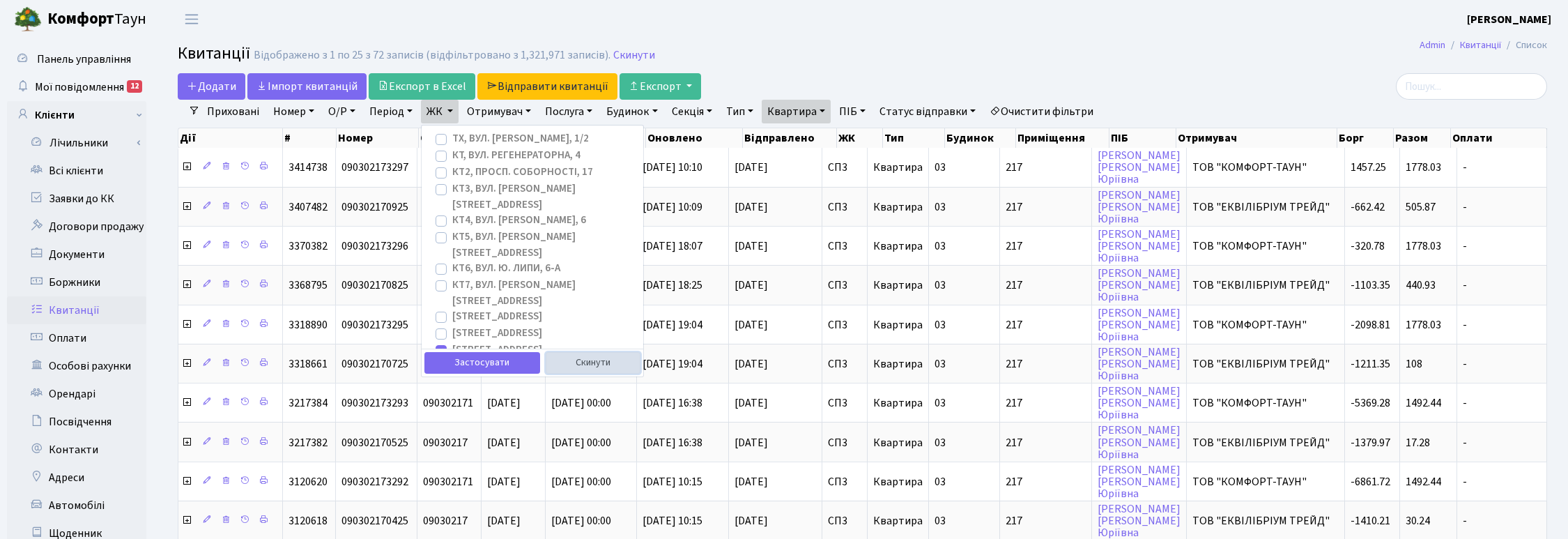
click at [589, 369] on button "Скинути" at bounding box center [593, 363] width 95 height 21
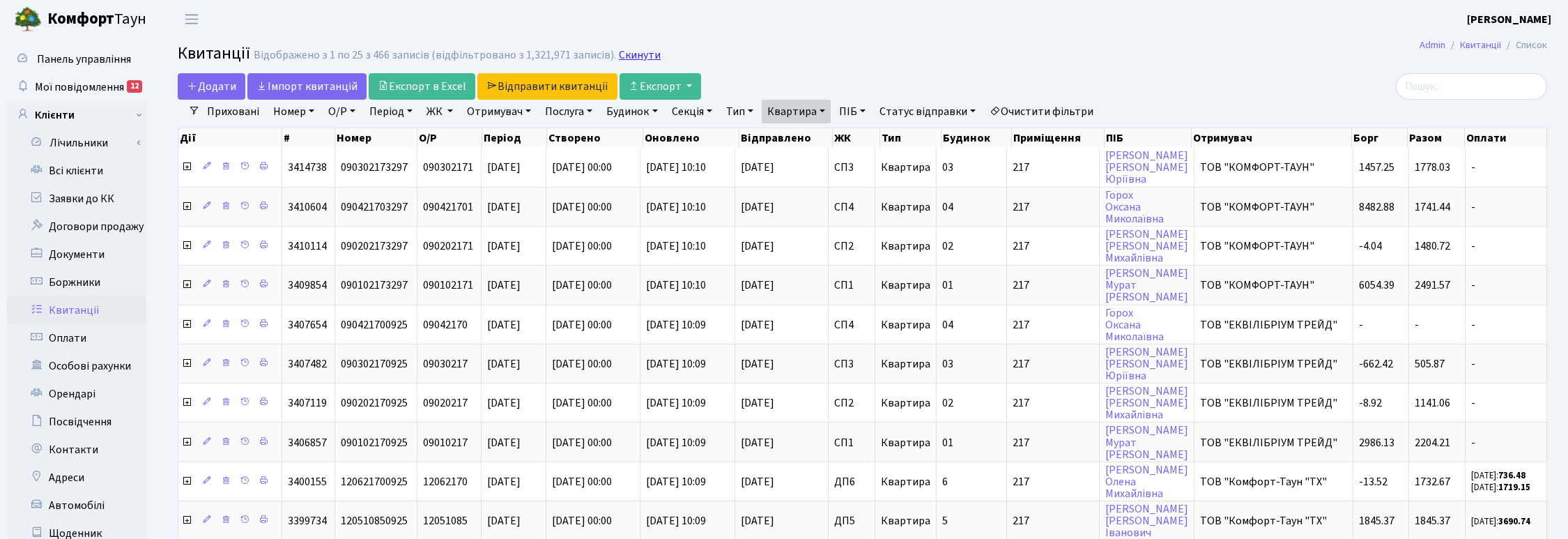
click at [634, 54] on link "Скинути" at bounding box center [640, 55] width 41 height 14
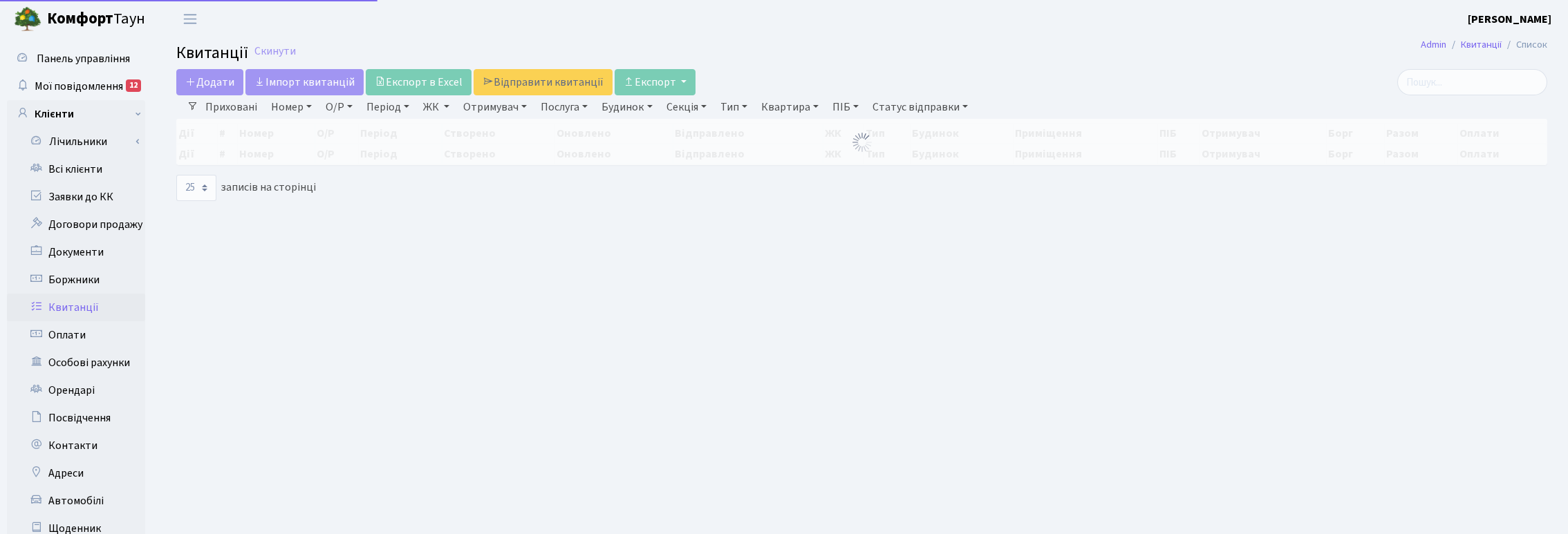
select select "25"
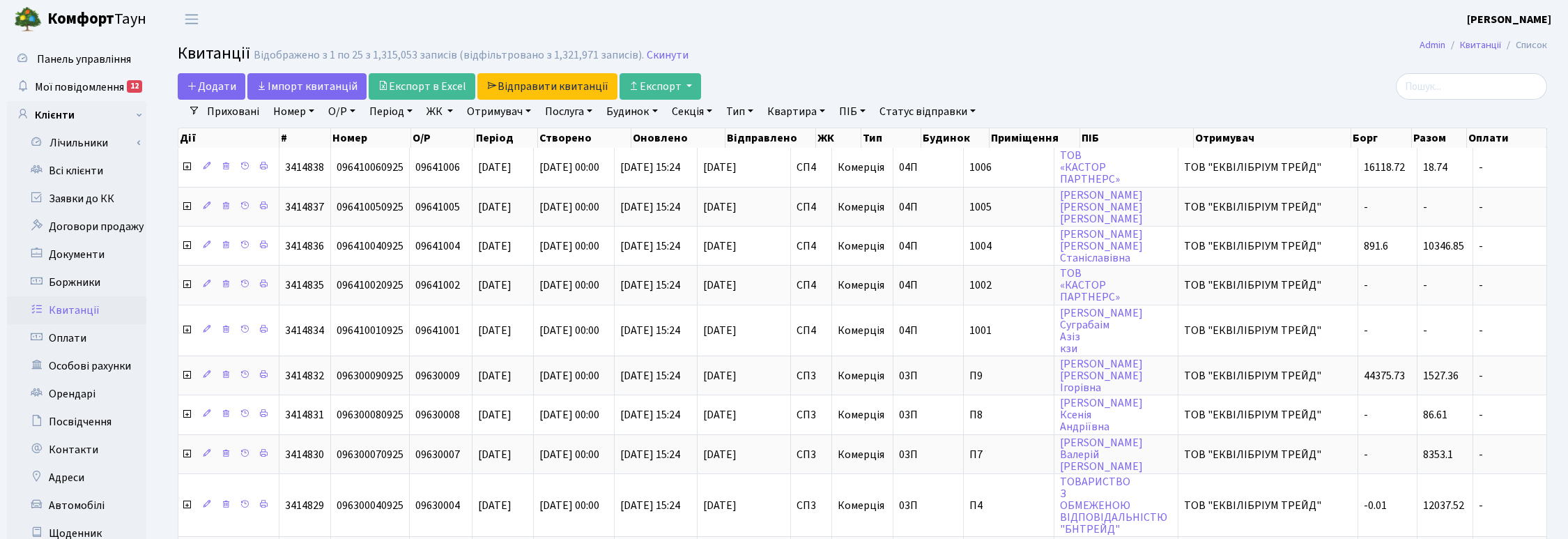
click at [801, 29] on header "[PERSON_NAME] [PERSON_NAME] Мій обліковий запис Вийти" at bounding box center [784, 19] width 1568 height 39
click at [655, 56] on link "Скинути" at bounding box center [667, 55] width 41 height 14
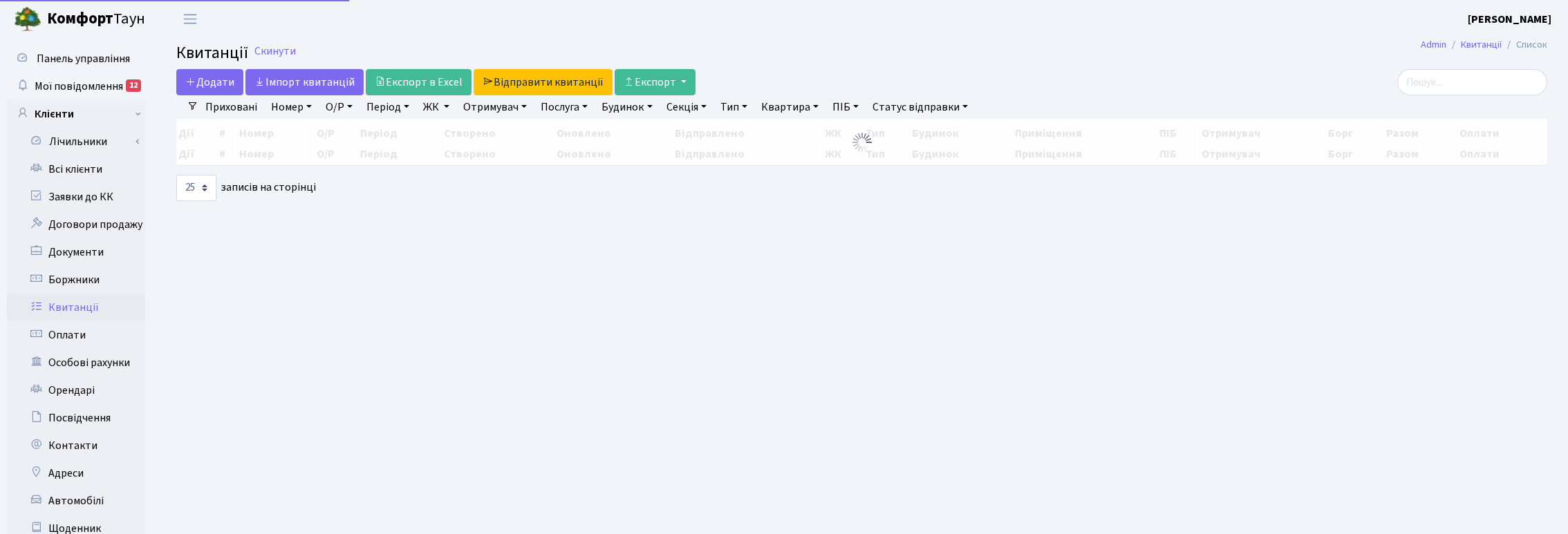
select select "25"
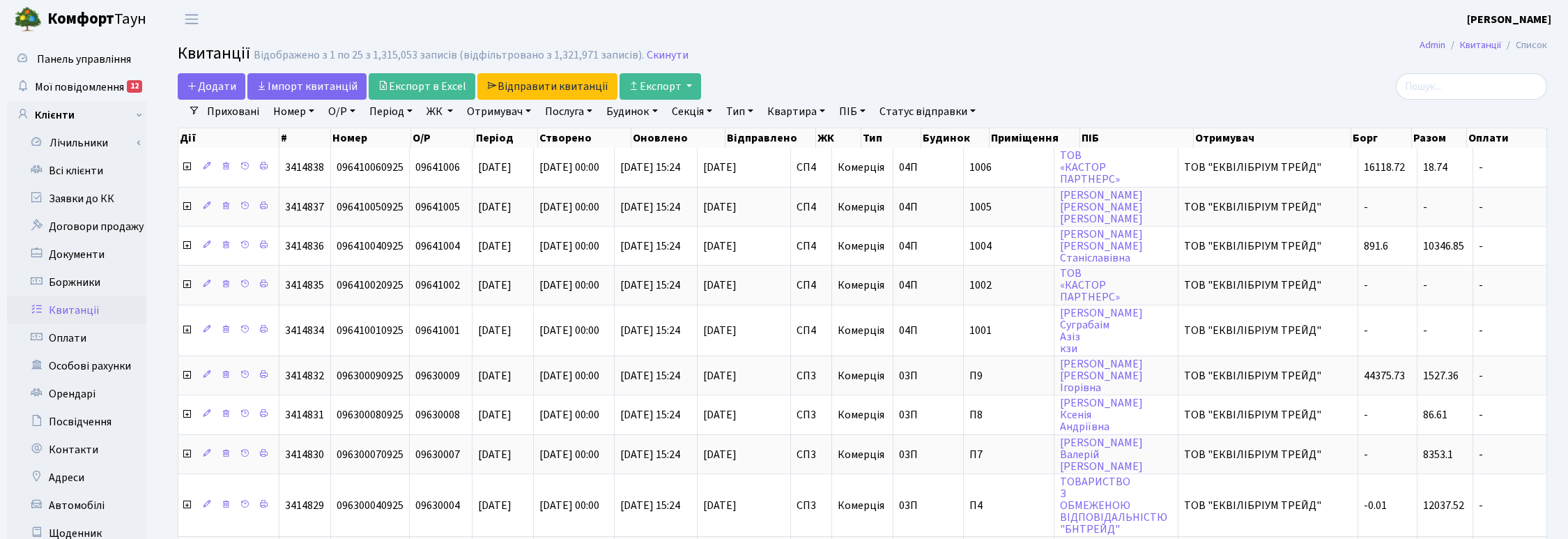
click at [784, 54] on h2 "Квитанції Відображено з 1 по 25 з 1,315,053 записів (відфільтровано з 1,321,971…" at bounding box center [862, 55] width 1369 height 24
click at [654, 54] on link "Скинути" at bounding box center [667, 55] width 41 height 14
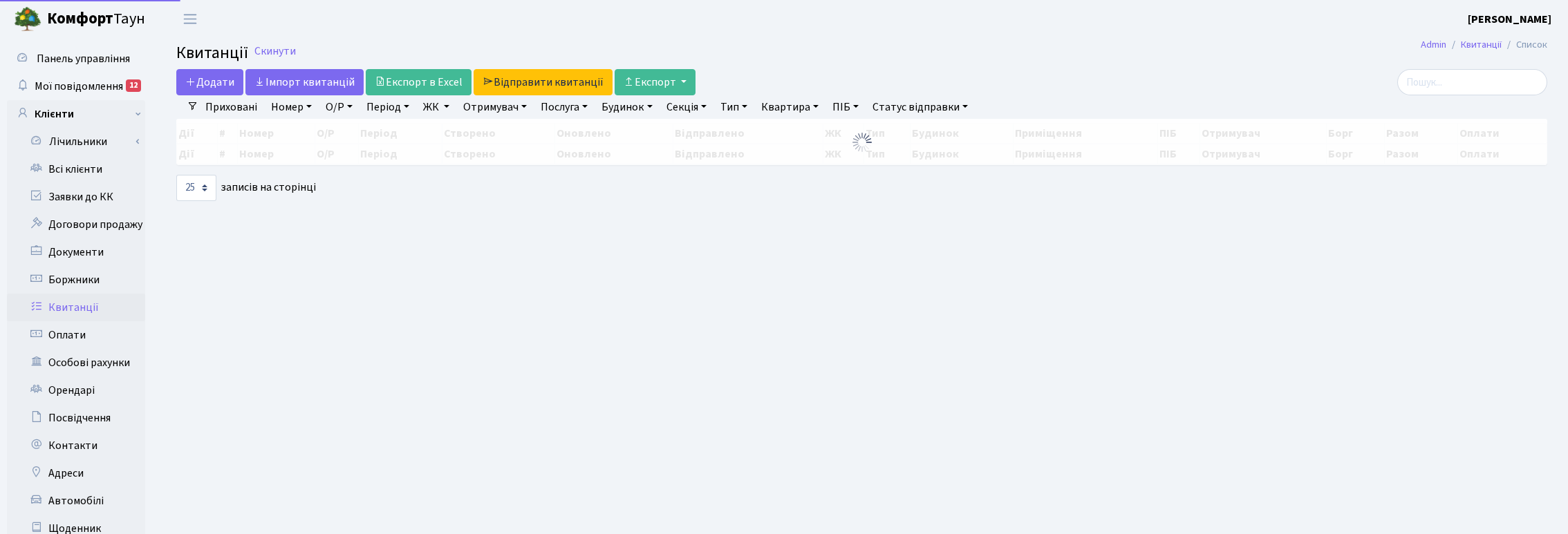
select select "25"
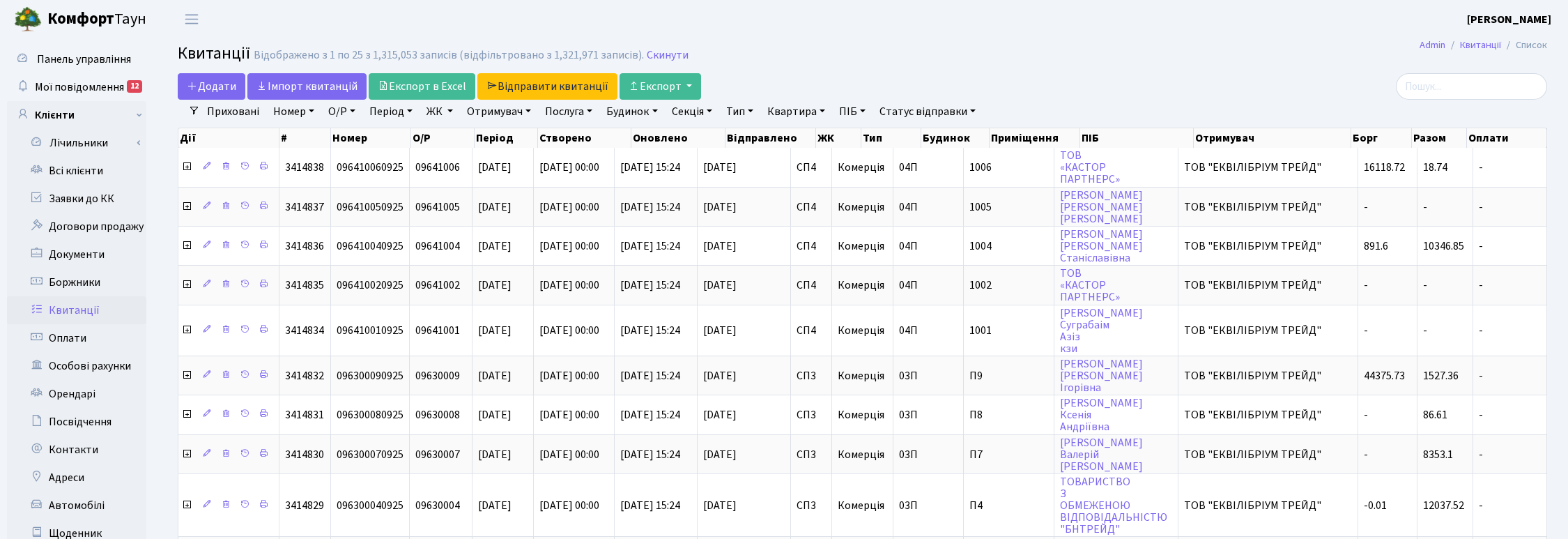
click at [837, 46] on h2 "Квитанції Відображено з 1 по 25 з 1,315,053 записів (відфільтровано з 1,321,971…" at bounding box center [862, 55] width 1369 height 24
click at [784, 49] on h2 "Квитанції Відображено з 1 по 25 з 1,315,053 записів (відфільтровано з 1,321,971…" at bounding box center [862, 55] width 1369 height 24
click at [954, 57] on h2 "Квитанції Відображено з 1 по 25 з 1,315,053 записів (відфільтровано з 1,321,971…" at bounding box center [862, 55] width 1369 height 24
click at [852, 29] on header "Комфорт Таун Корчун І. С. Мій обліковий запис Вийти" at bounding box center [784, 19] width 1568 height 39
click at [872, 44] on h2 "Квитанції Відображено з 1 по 25 з 1,315,053 записів (відфільтровано з 1,321,971…" at bounding box center [862, 55] width 1369 height 24
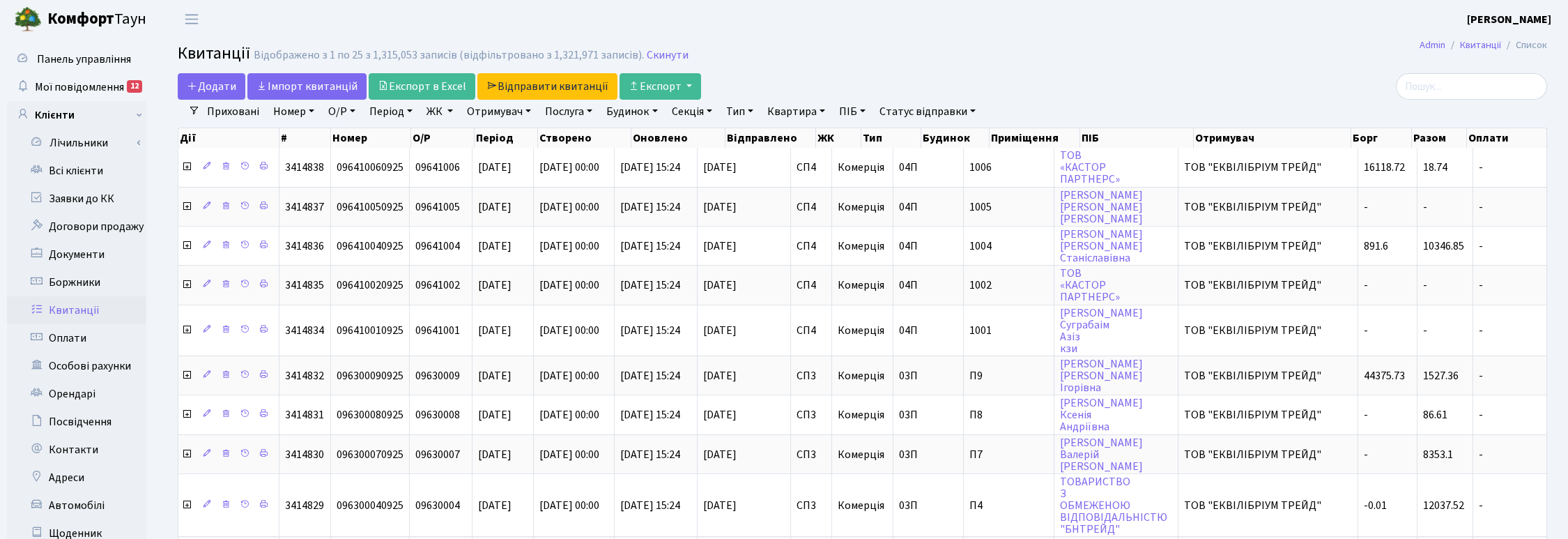
click at [812, 61] on h2 "Квитанції Відображено з 1 по 25 з 1,315,053 записів (відфільтровано з 1,321,971…" at bounding box center [862, 55] width 1369 height 24
click at [1028, 36] on header "Комфорт Таун Корчун І. С. Мій обліковий запис Вийти" at bounding box center [784, 19] width 1568 height 39
click at [967, 54] on h2 "Квитанції Відображено з 1 по 25 з 1,315,053 записів (відфільтровано з 1,321,971…" at bounding box center [862, 55] width 1369 height 24
click at [78, 169] on link "Всі клієнти" at bounding box center [77, 170] width 139 height 28
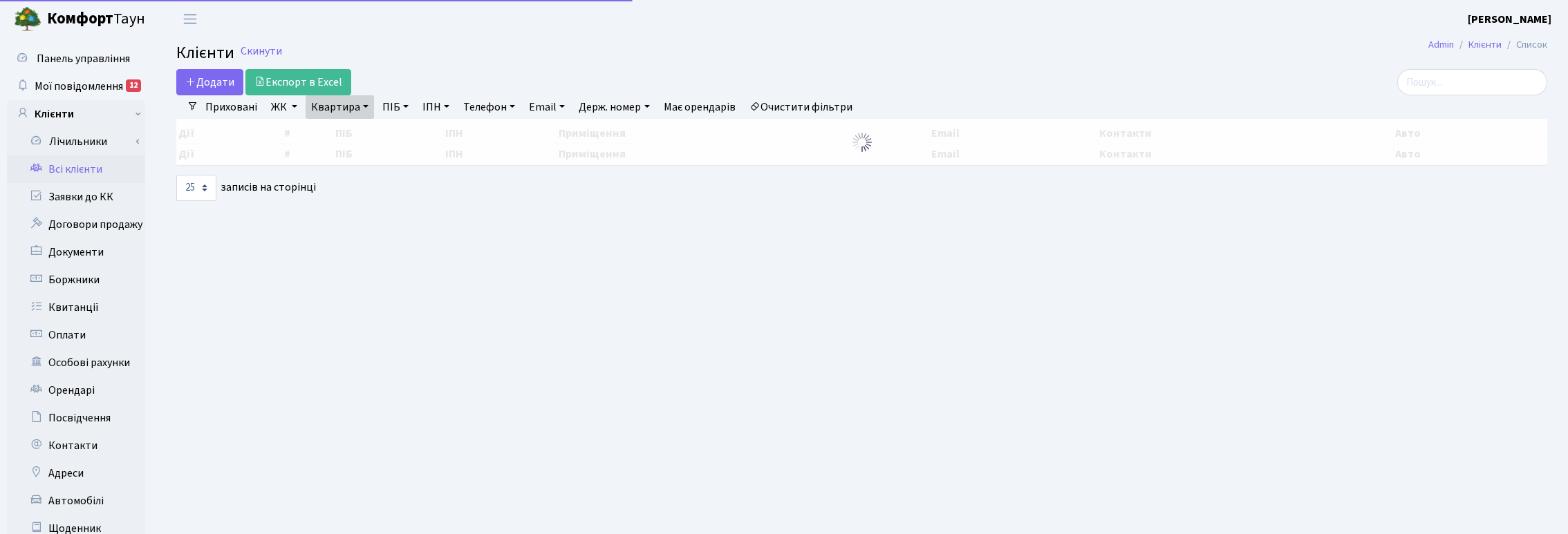
select select "25"
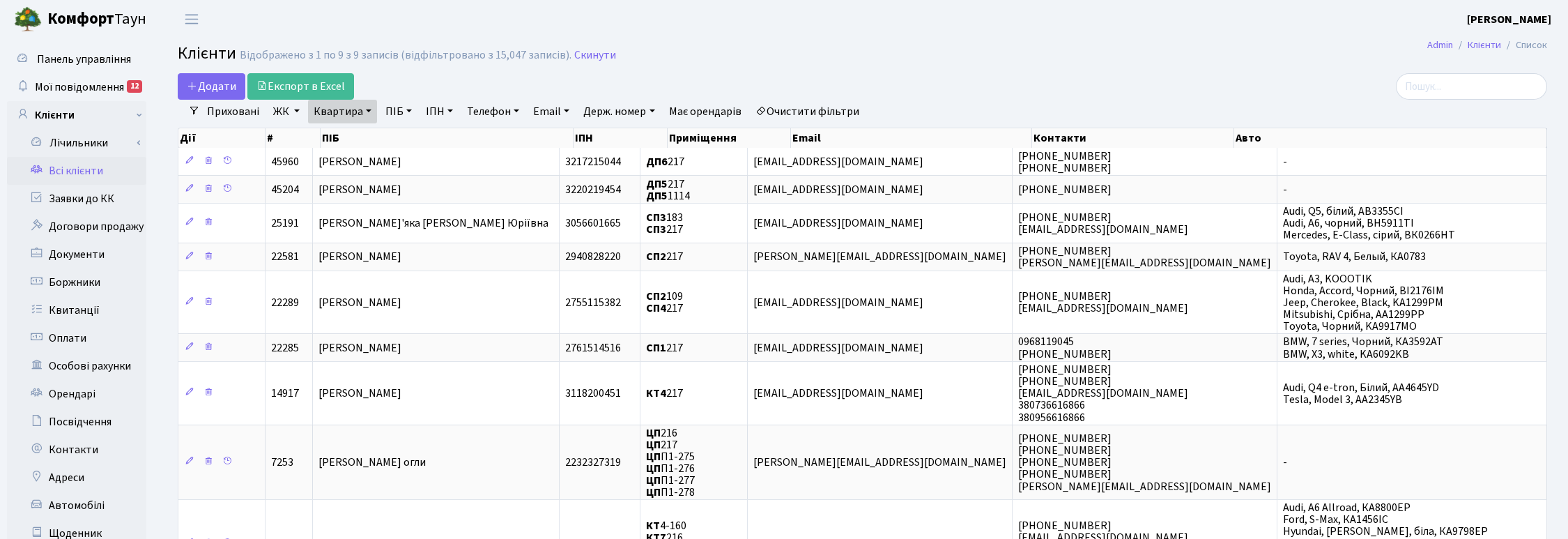
click at [358, 113] on link "Квартира" at bounding box center [343, 111] width 69 height 24
click at [361, 142] on input "217" at bounding box center [350, 138] width 82 height 26
type input "2"
type input "2-500"
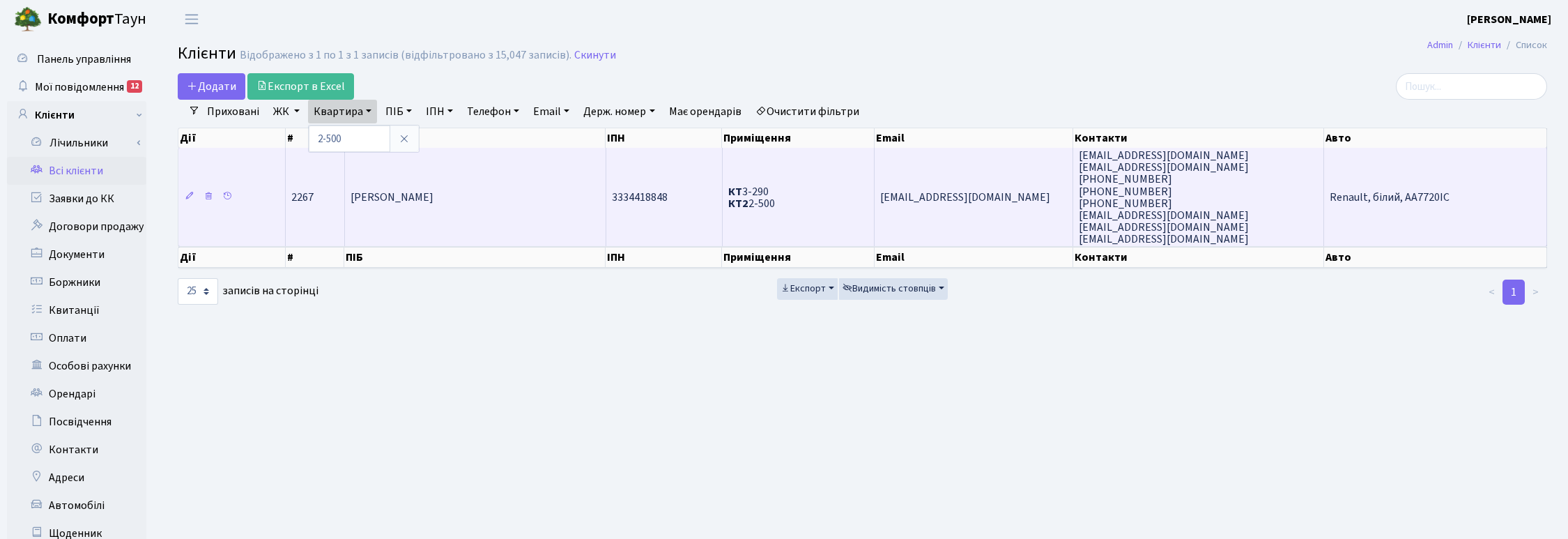
click at [554, 213] on td "Корчинська Олена Сергіївна" at bounding box center [475, 197] width 261 height 98
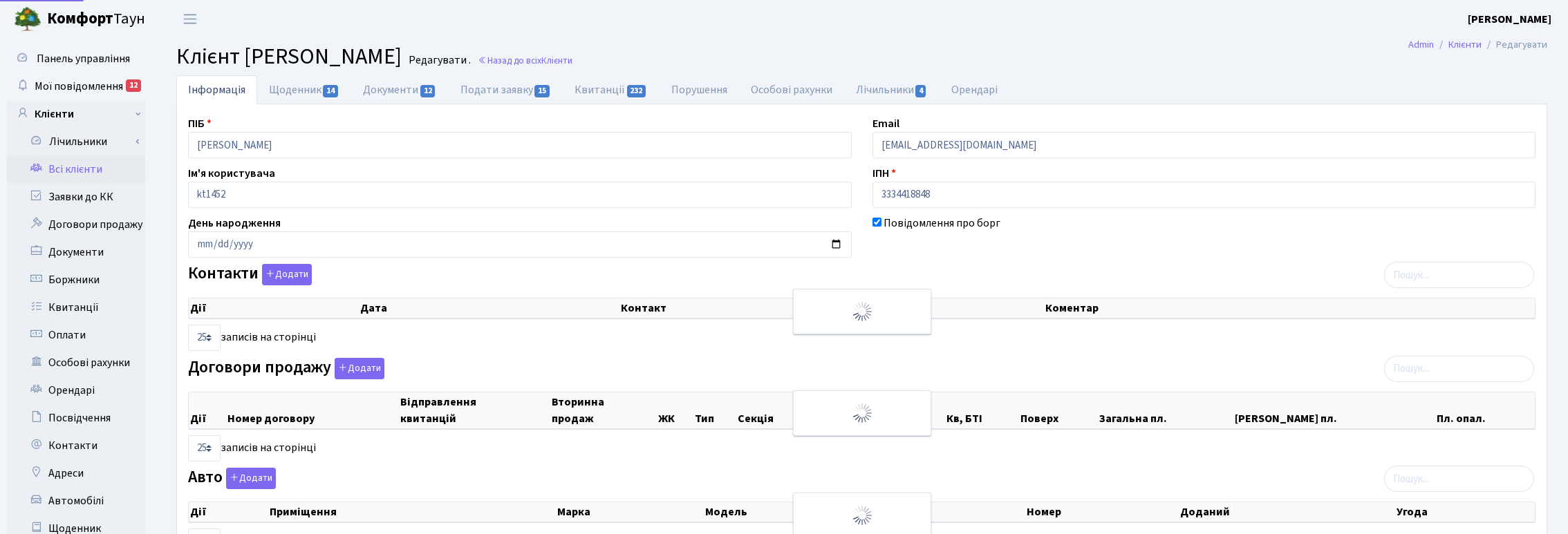
select select "25"
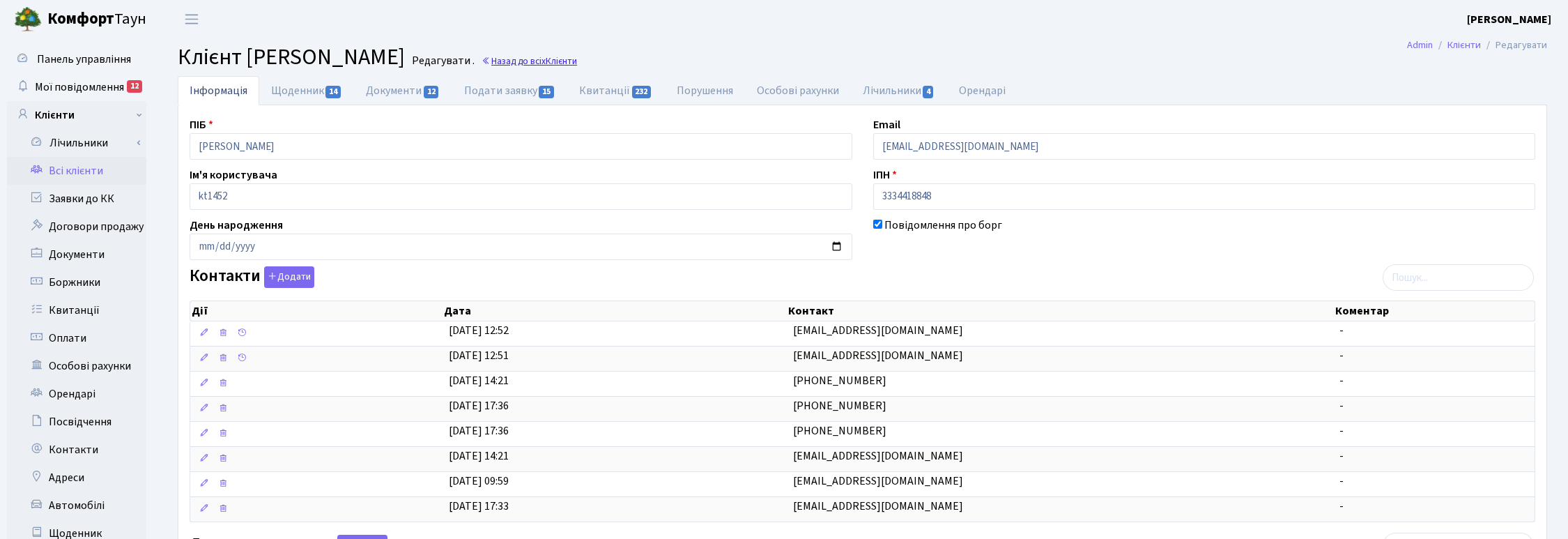
click at [577, 58] on link "Назад до всіх Клієнти" at bounding box center [529, 61] width 95 height 14
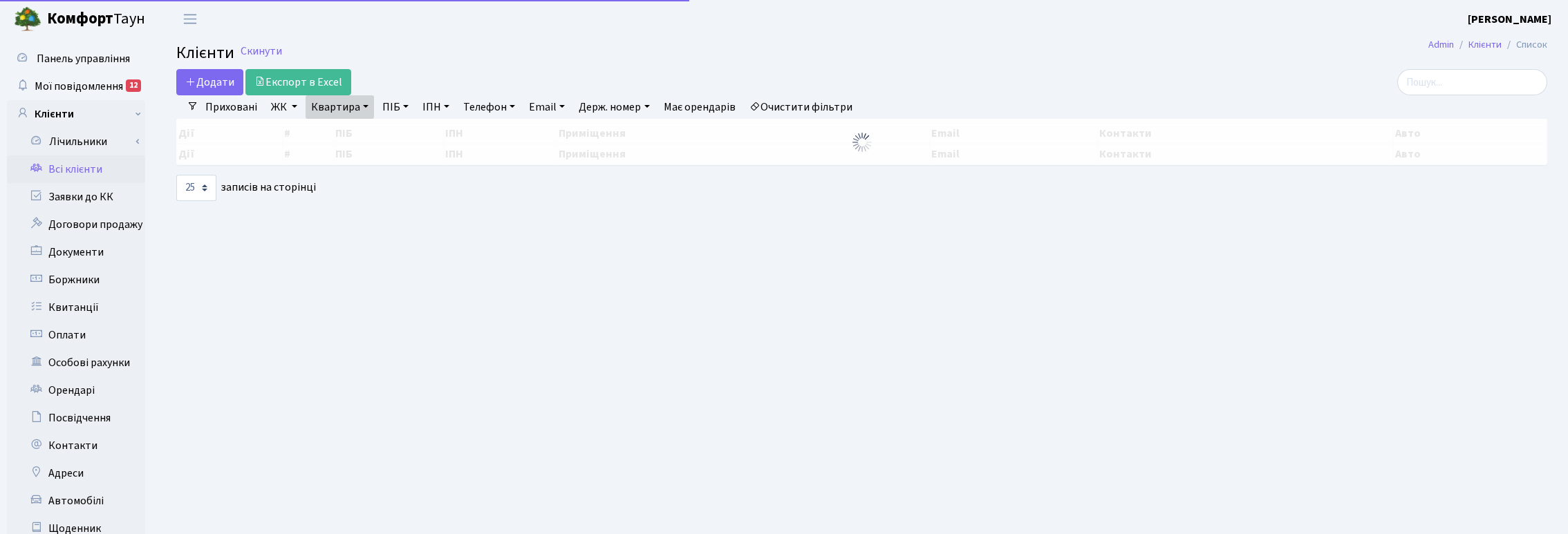
select select "25"
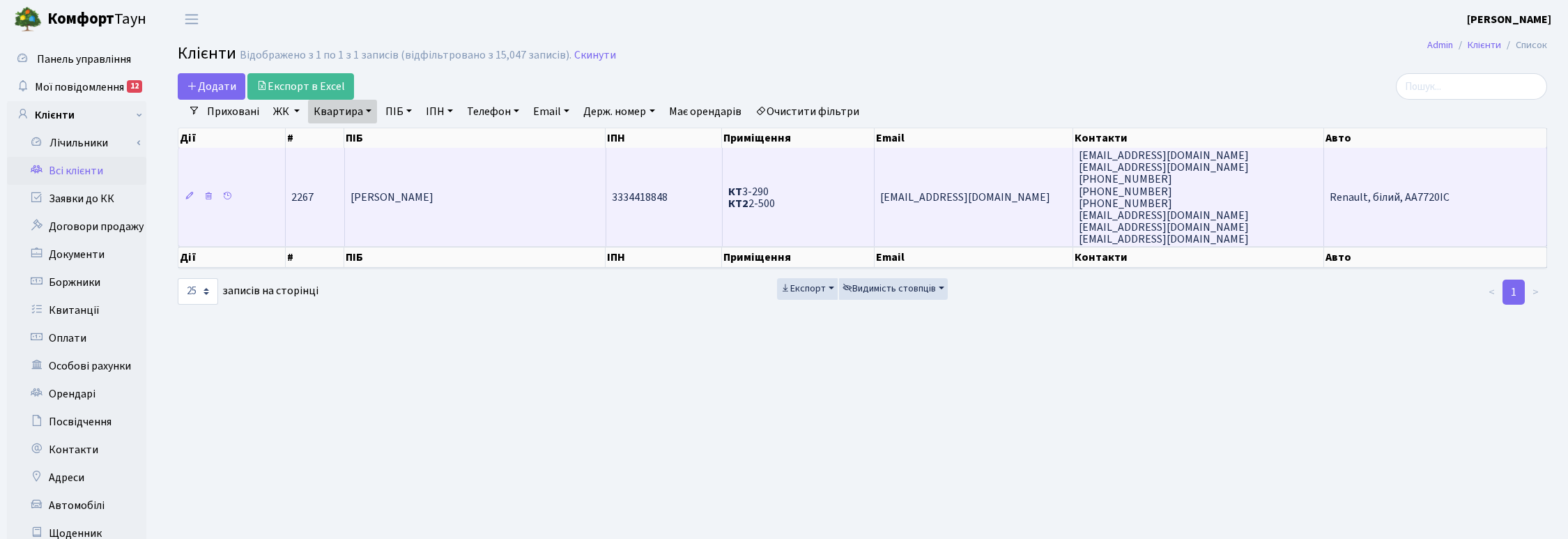
click at [413, 216] on td "[PERSON_NAME]" at bounding box center [475, 197] width 261 height 98
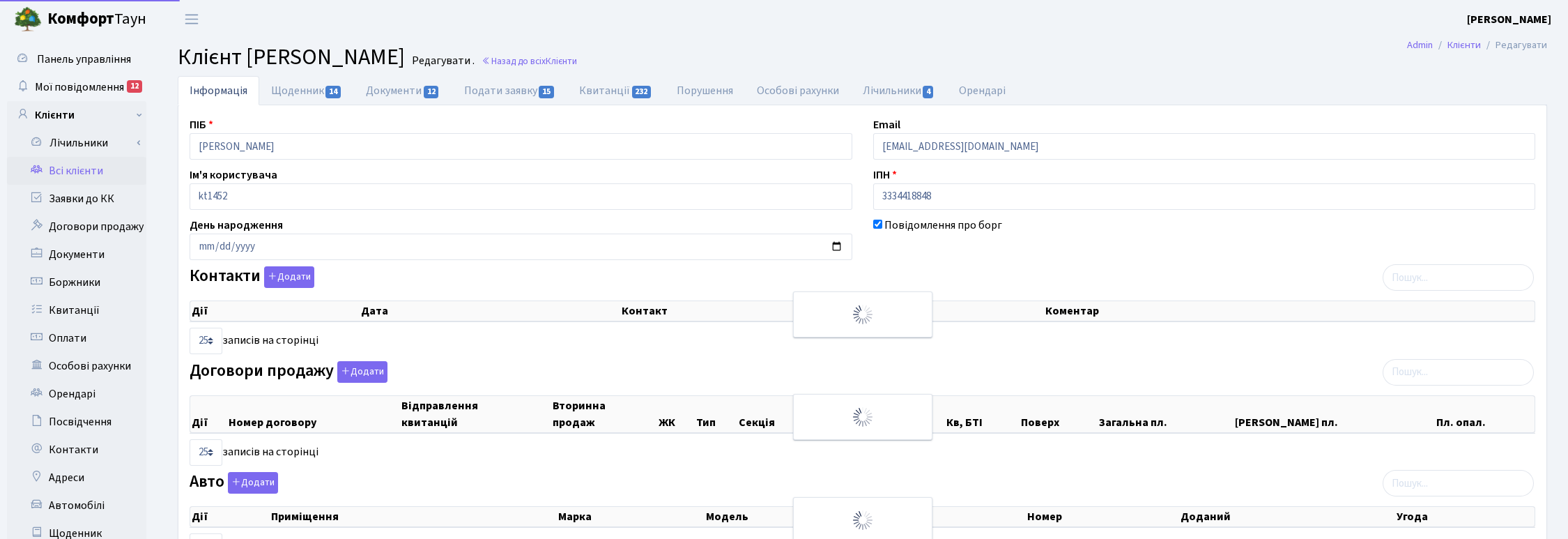
select select "25"
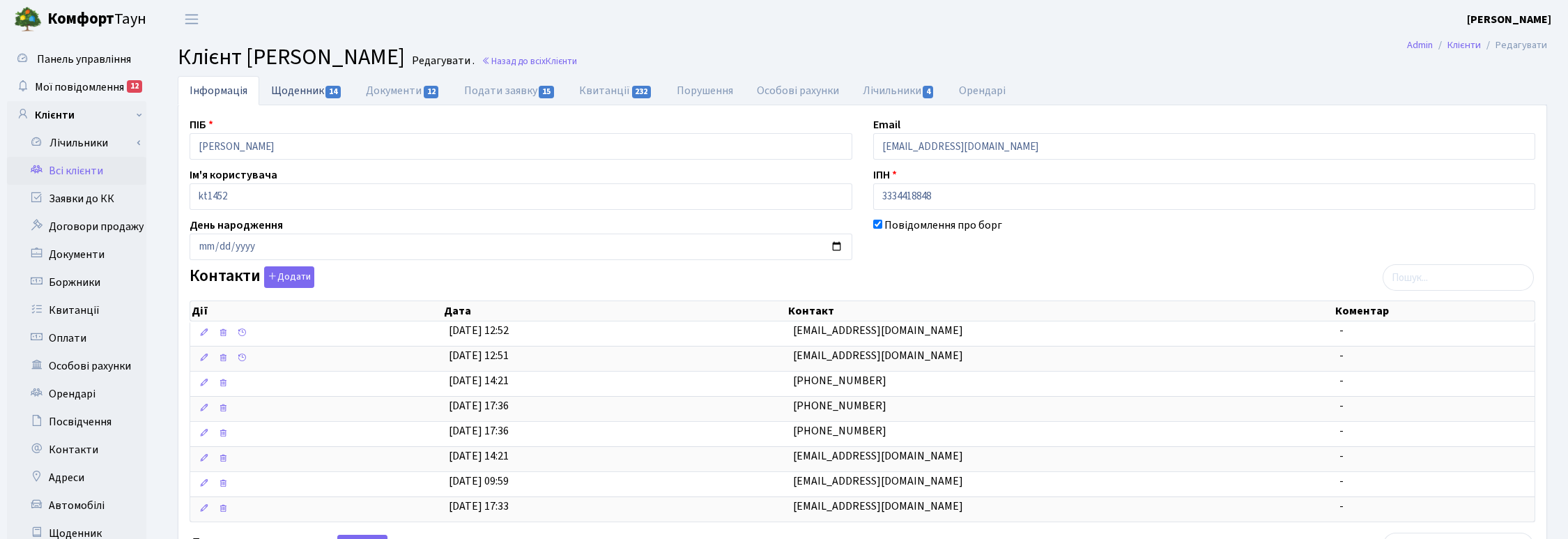
click at [309, 91] on link "Щоденник 14" at bounding box center [306, 90] width 94 height 29
select select "25"
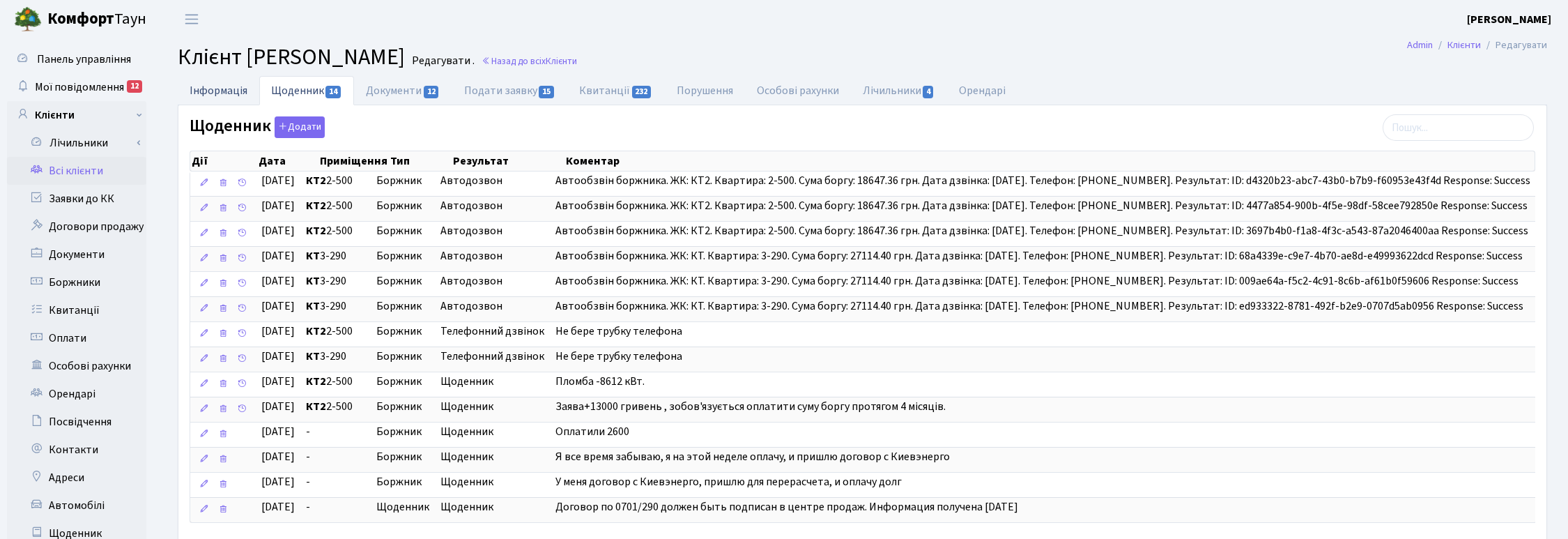
click at [190, 89] on link "Інформація" at bounding box center [218, 90] width 82 height 29
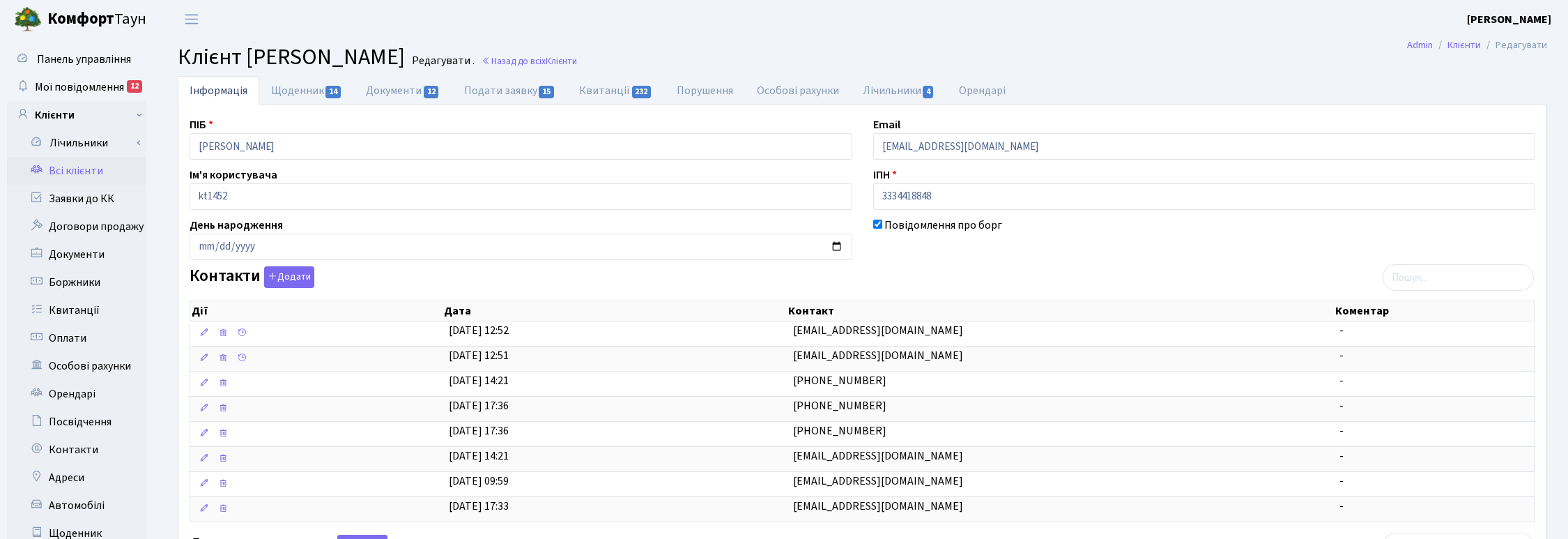
click at [1233, 77] on ul "Інформація Щоденник 14 Документи 12 Подати заявку 15 Квитанції 232 Порушення Ос…" at bounding box center [862, 90] width 1369 height 29
click at [986, 26] on header "[PERSON_NAME] [PERSON_NAME] Мій обліковий запис Вийти" at bounding box center [784, 19] width 1568 height 39
click at [577, 60] on link "Назад до всіх Клієнти" at bounding box center [529, 61] width 95 height 14
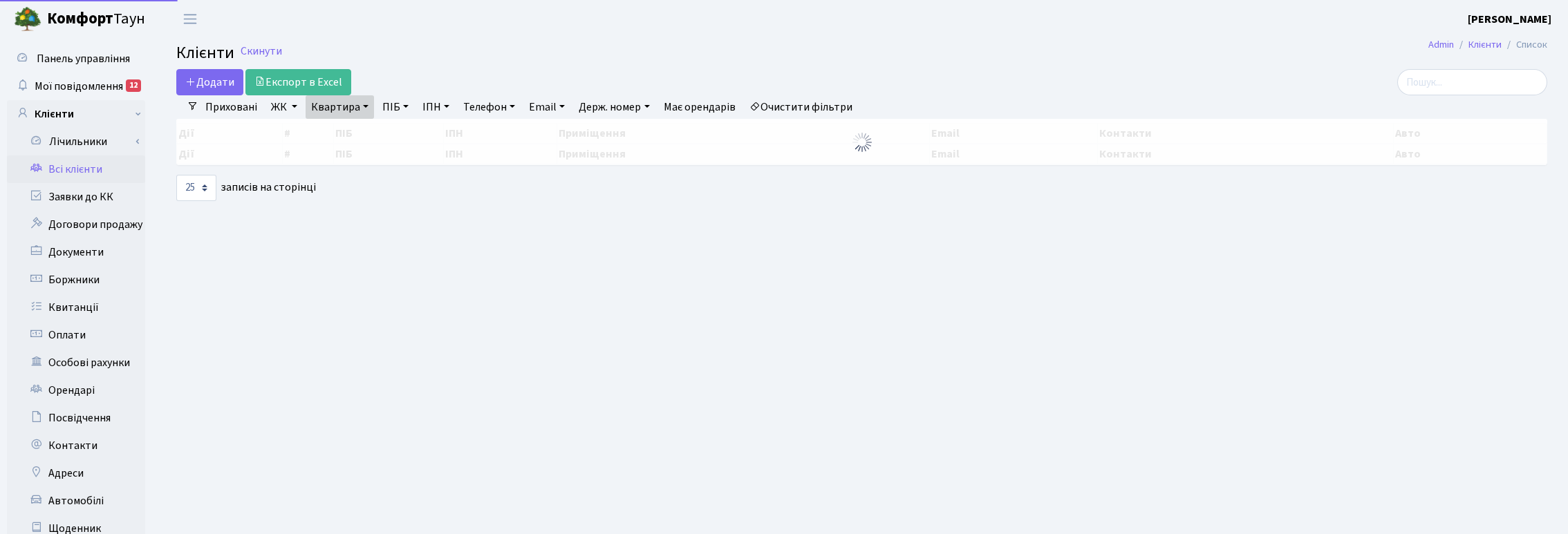
select select "25"
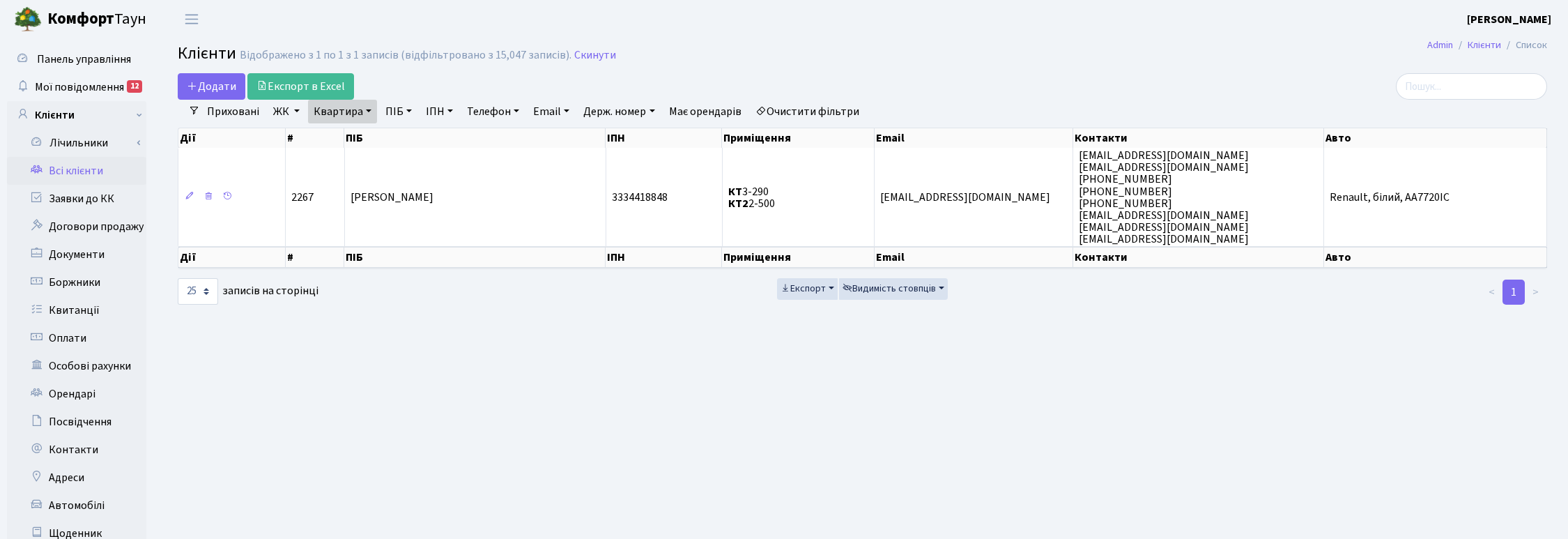
click at [361, 114] on link "Квартира" at bounding box center [343, 111] width 69 height 24
click at [359, 133] on input "2-500" at bounding box center [350, 138] width 82 height 26
type input "2-294"
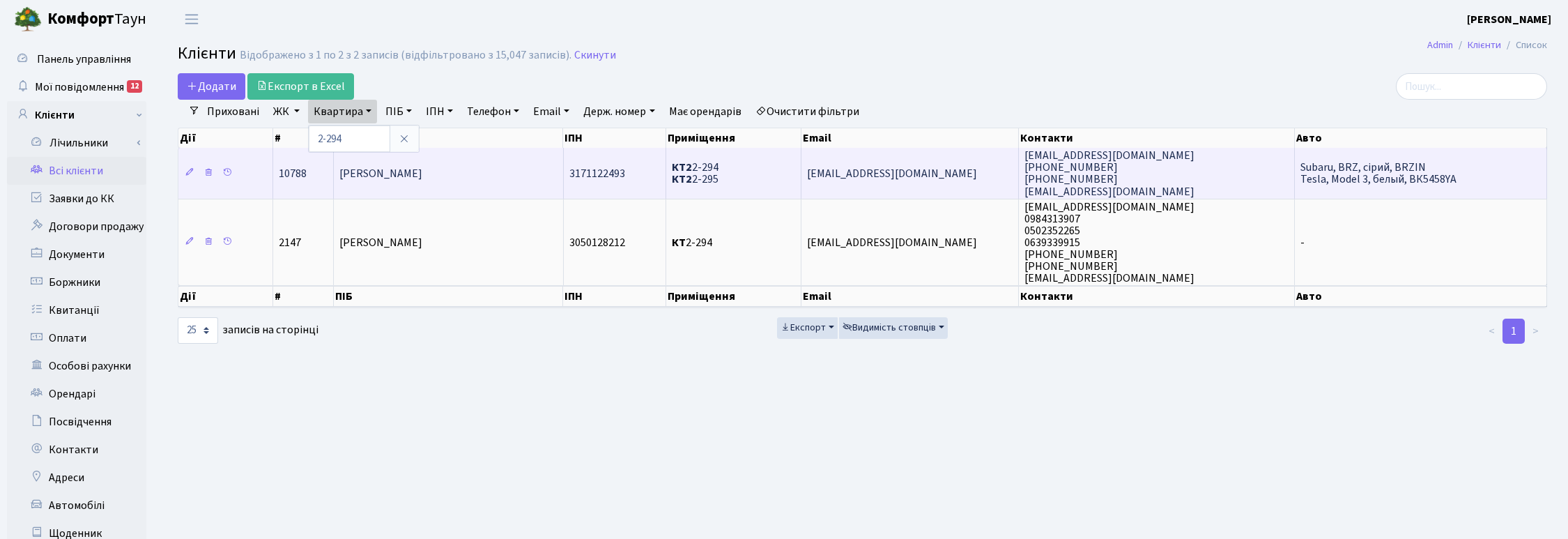
click at [405, 171] on span "Суханов Антон Андрійович" at bounding box center [381, 173] width 83 height 15
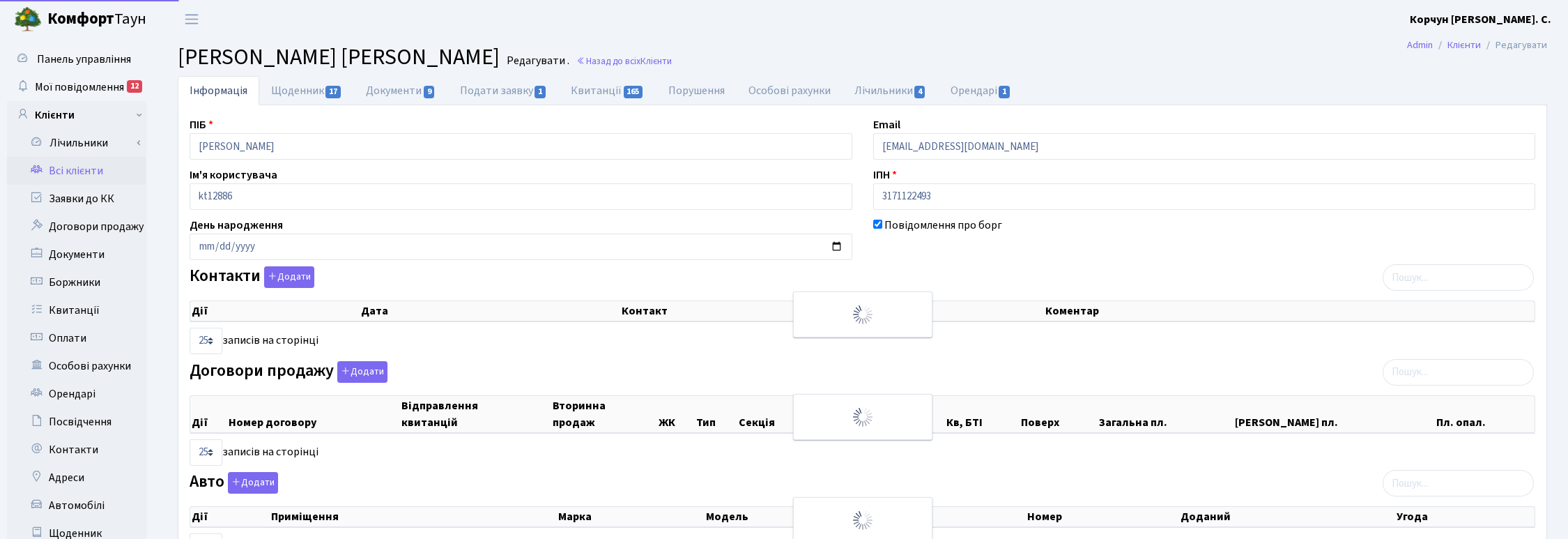
select select "25"
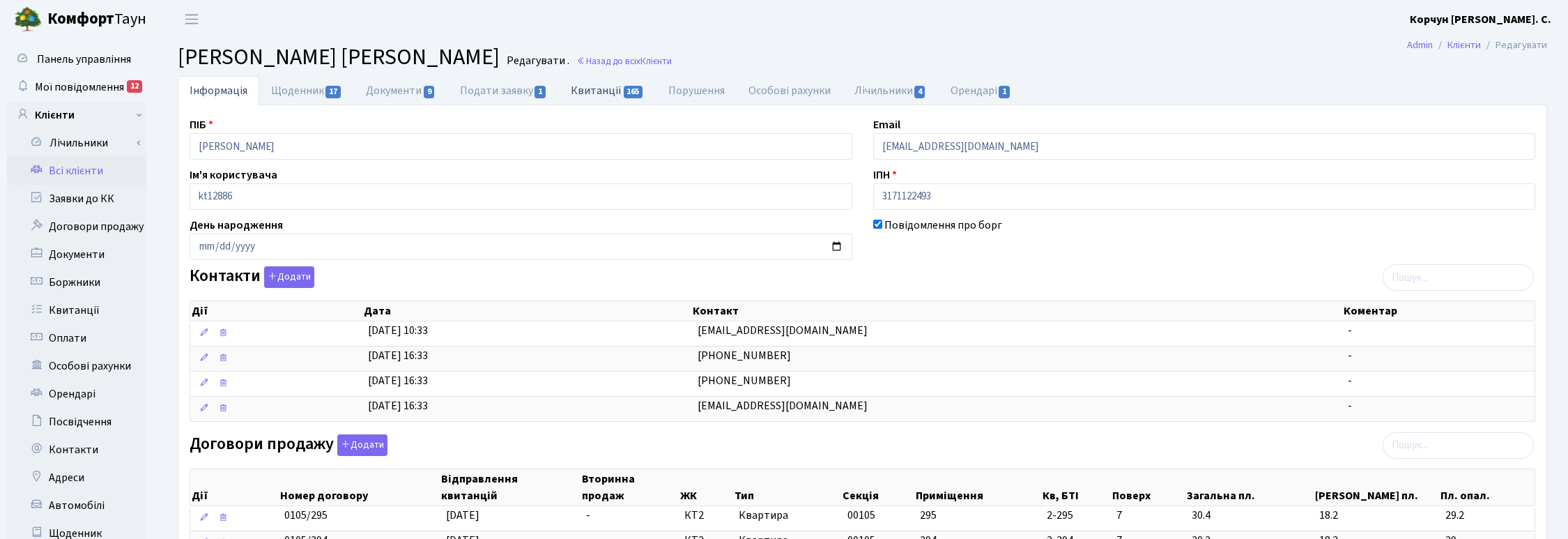
click at [590, 87] on link "Квитанції 165" at bounding box center [607, 90] width 97 height 29
select select "25"
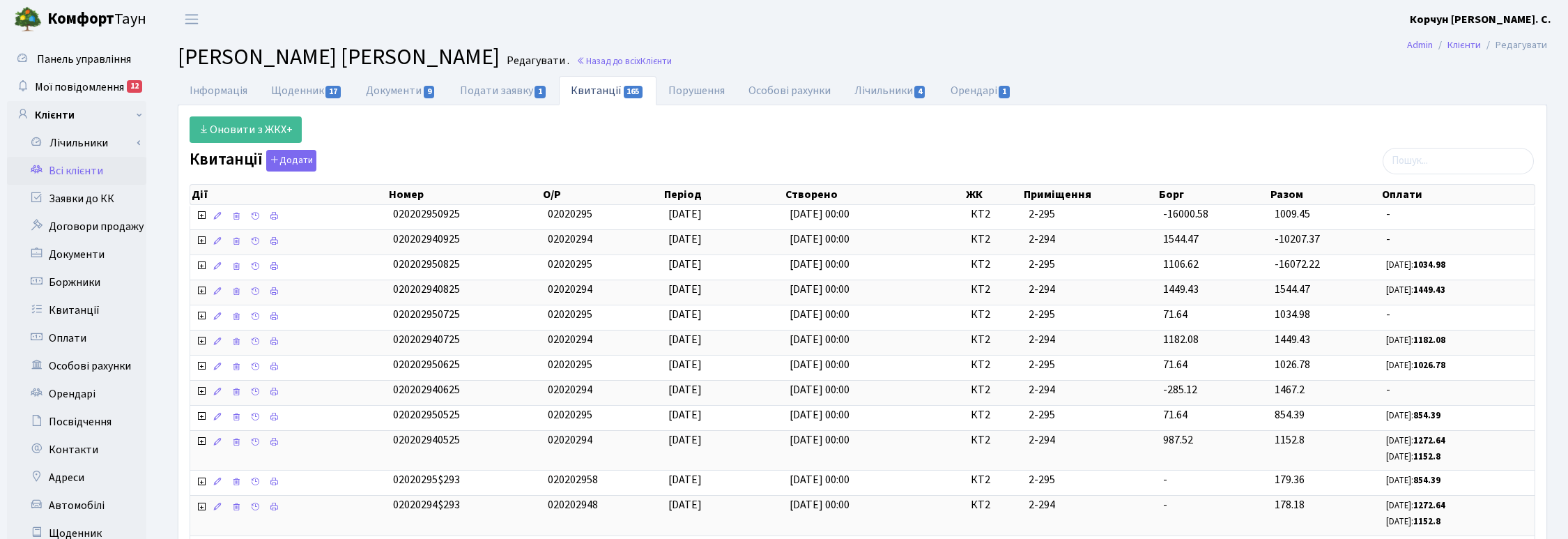
click at [1124, 61] on h2 "Клієнт Суханов Антон Андрійович Редагувати . Назад до всіх Клієнти" at bounding box center [862, 57] width 1369 height 26
click at [781, 39] on main "Admin Клієнти Редагувати Клієнт Суханов Антон Андрійович Редагувати . Назад до …" at bounding box center [862, 518] width 1411 height 960
click at [650, 58] on span "Клієнти" at bounding box center [656, 61] width 31 height 14
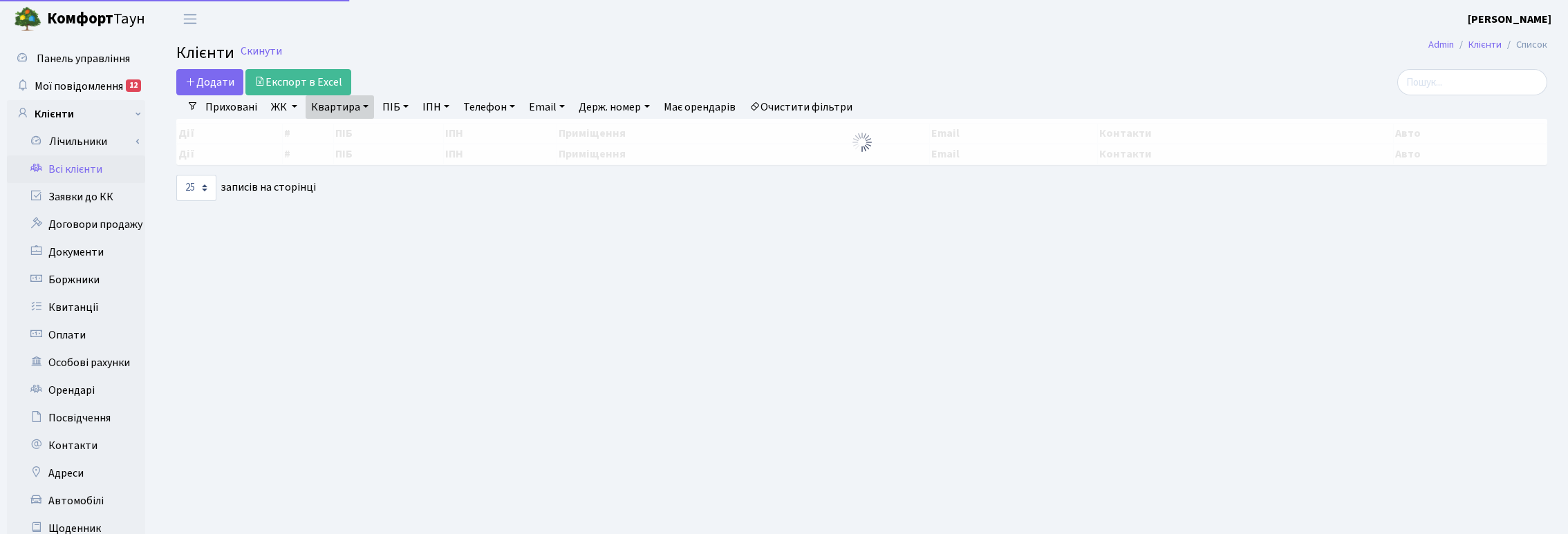
select select "25"
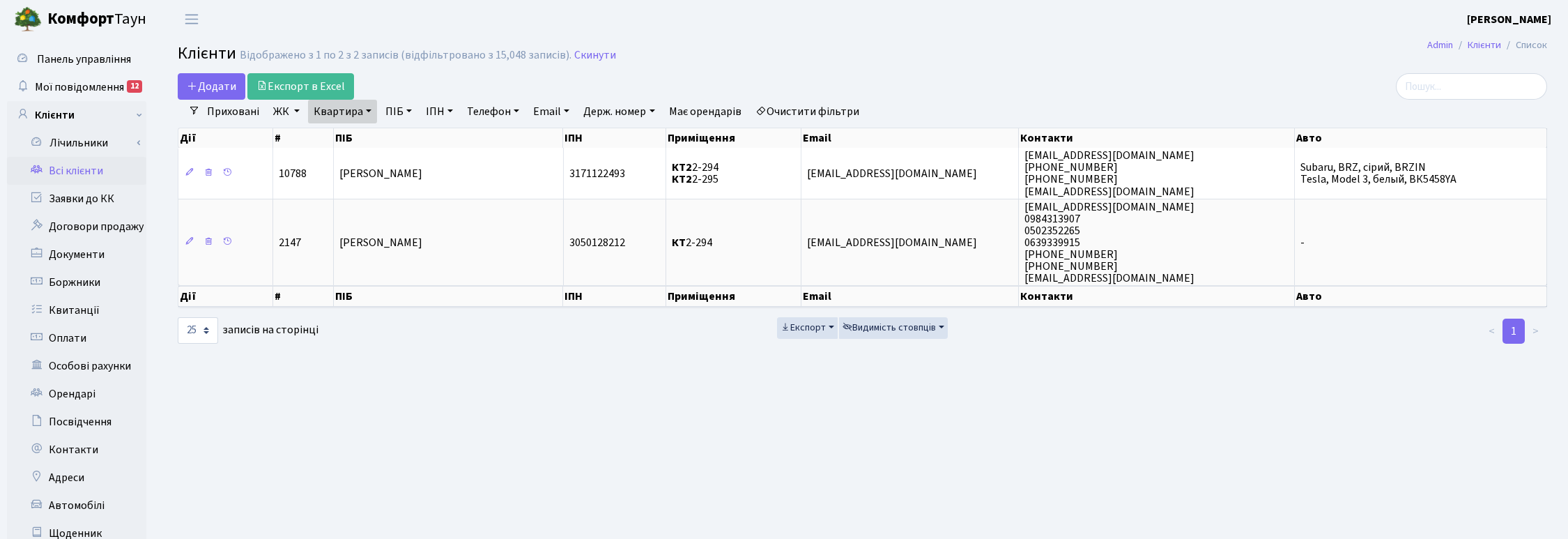
click at [358, 112] on link "Квартира" at bounding box center [343, 111] width 69 height 24
click at [348, 136] on input "2-294" at bounding box center [350, 138] width 82 height 26
type input "2"
type input "В-52"
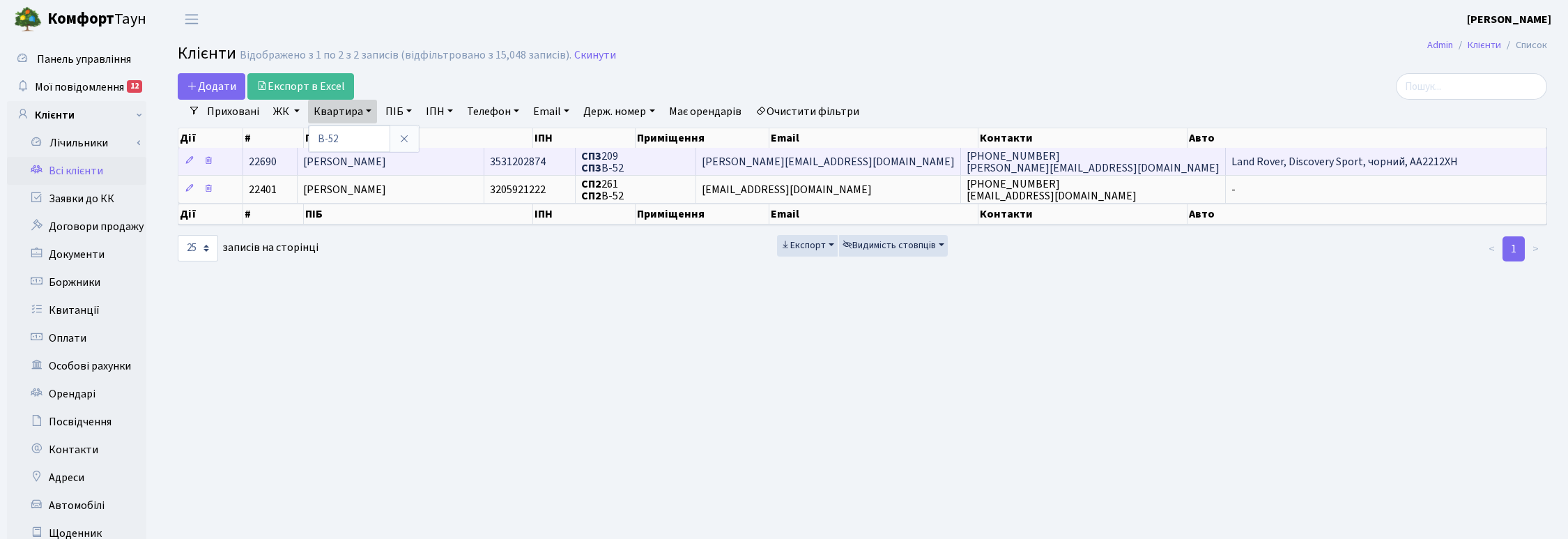
click at [386, 160] on span "[PERSON_NAME]" at bounding box center [345, 161] width 83 height 15
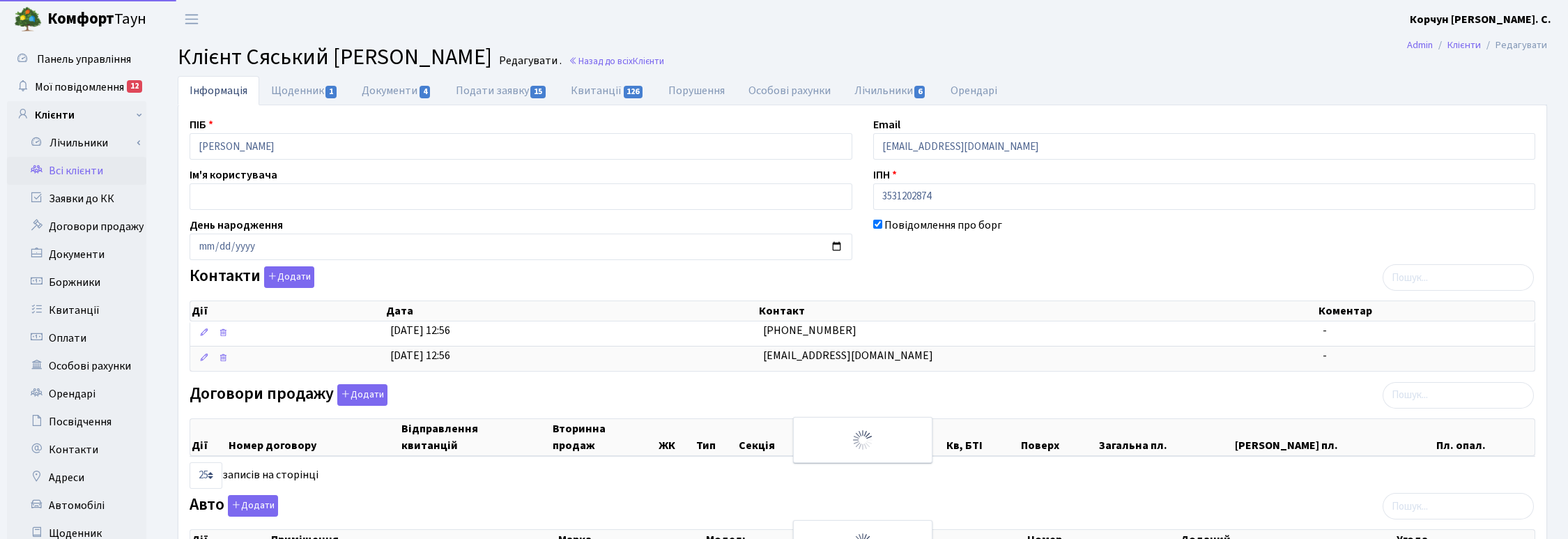
select select "25"
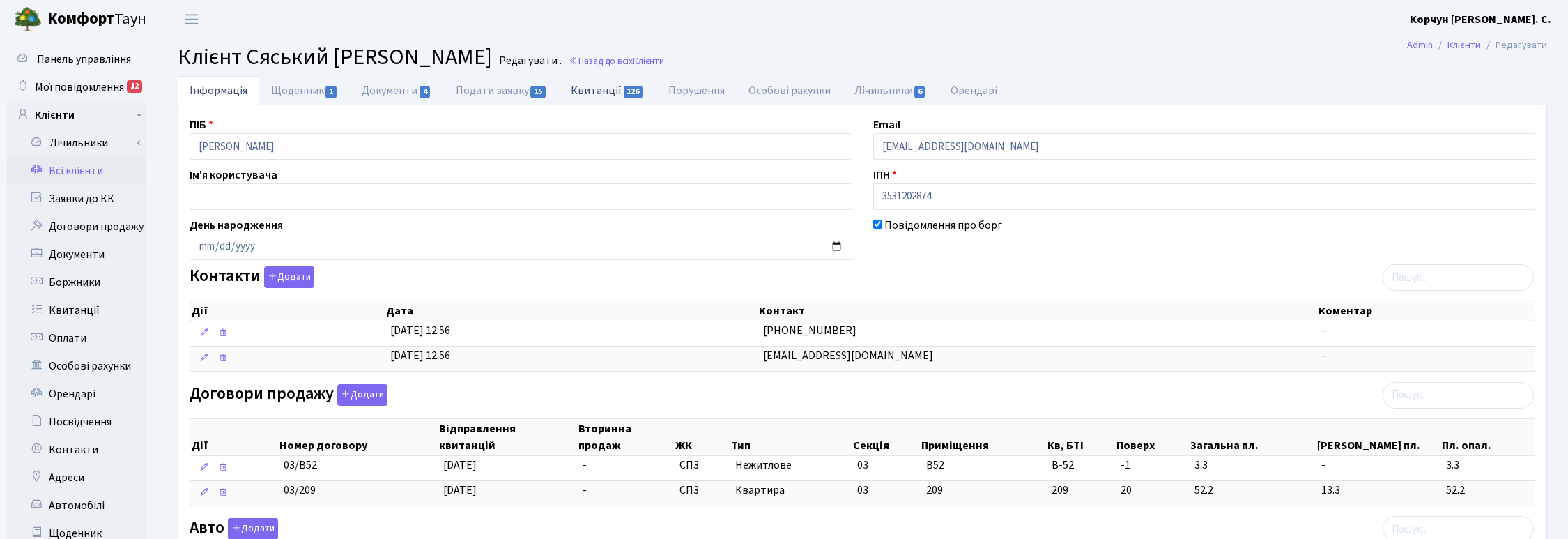
click at [599, 82] on link "Квитанції 126" at bounding box center [607, 90] width 97 height 29
select select "25"
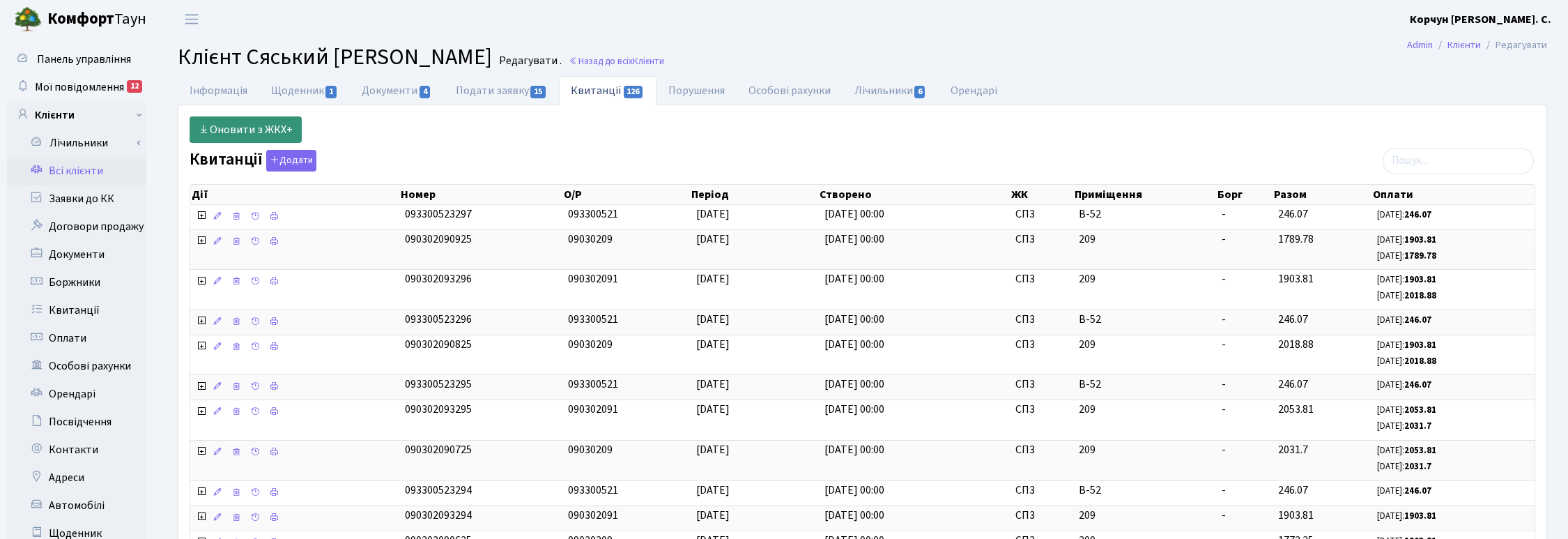
click at [234, 127] on link "Оновити з ЖКХ+" at bounding box center [245, 130] width 112 height 26
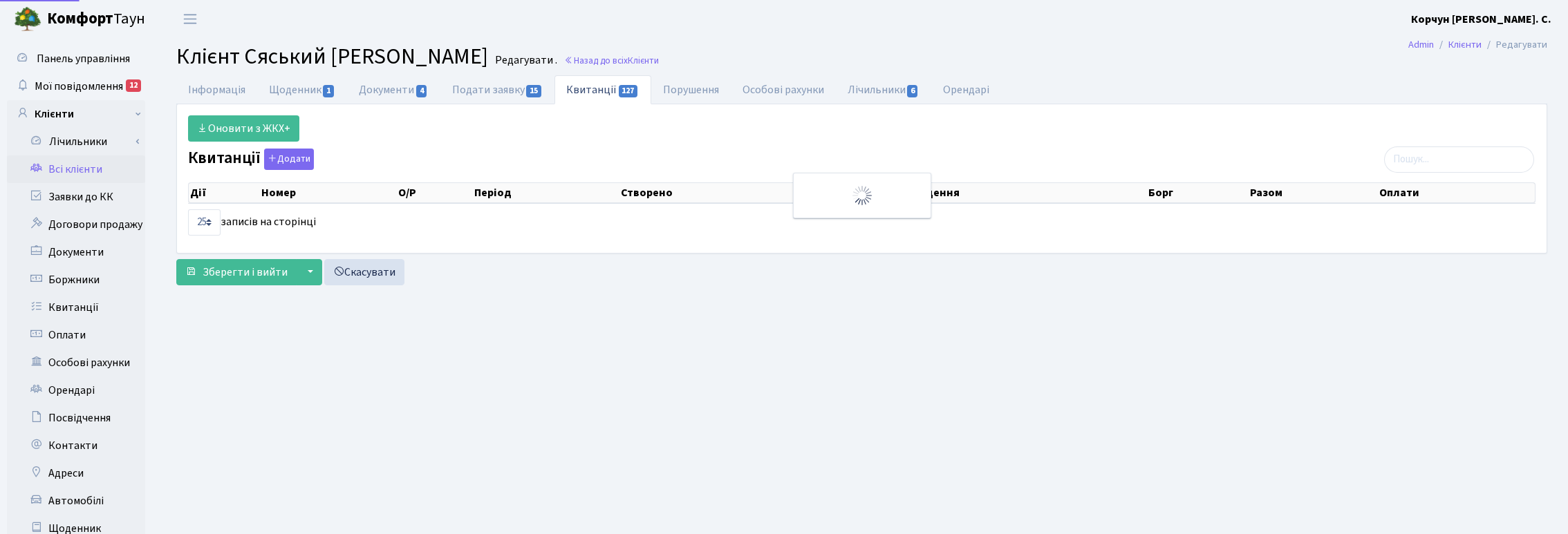
select select "25"
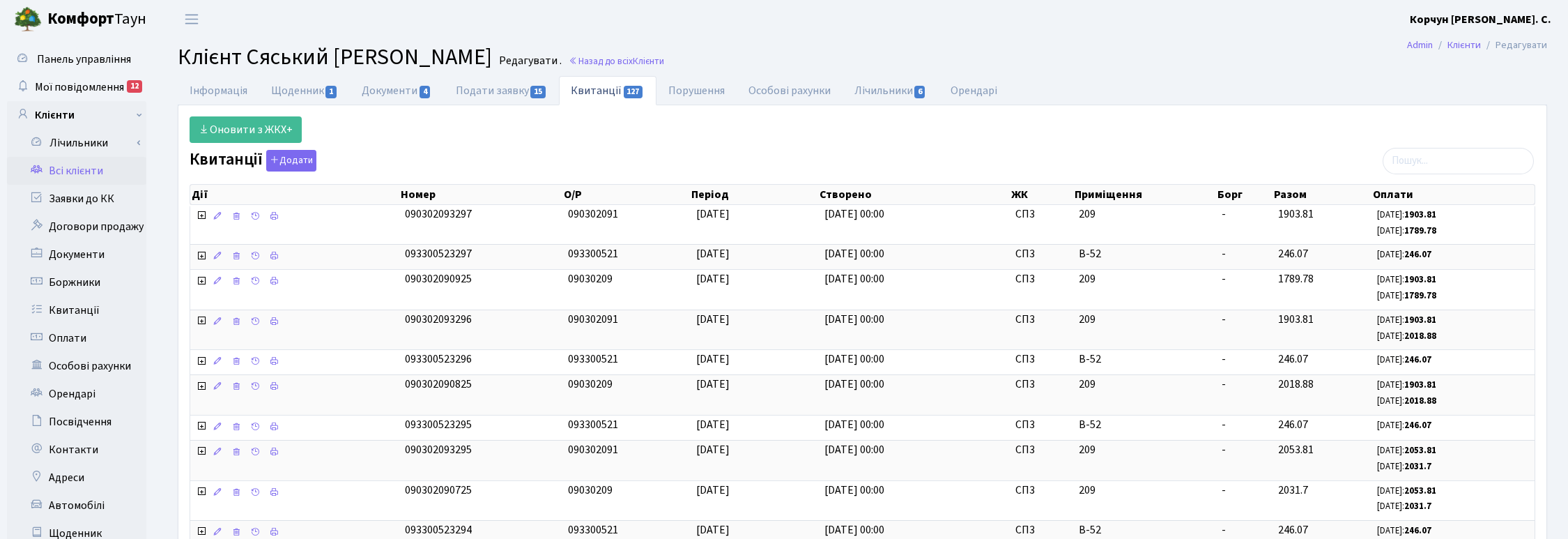
click at [904, 47] on h2 "Клієнт Сяський Дмитро Павлович Редагувати . Назад до всіх Клієнти" at bounding box center [862, 57] width 1369 height 26
click at [74, 308] on link "Квитанції" at bounding box center [77, 310] width 139 height 28
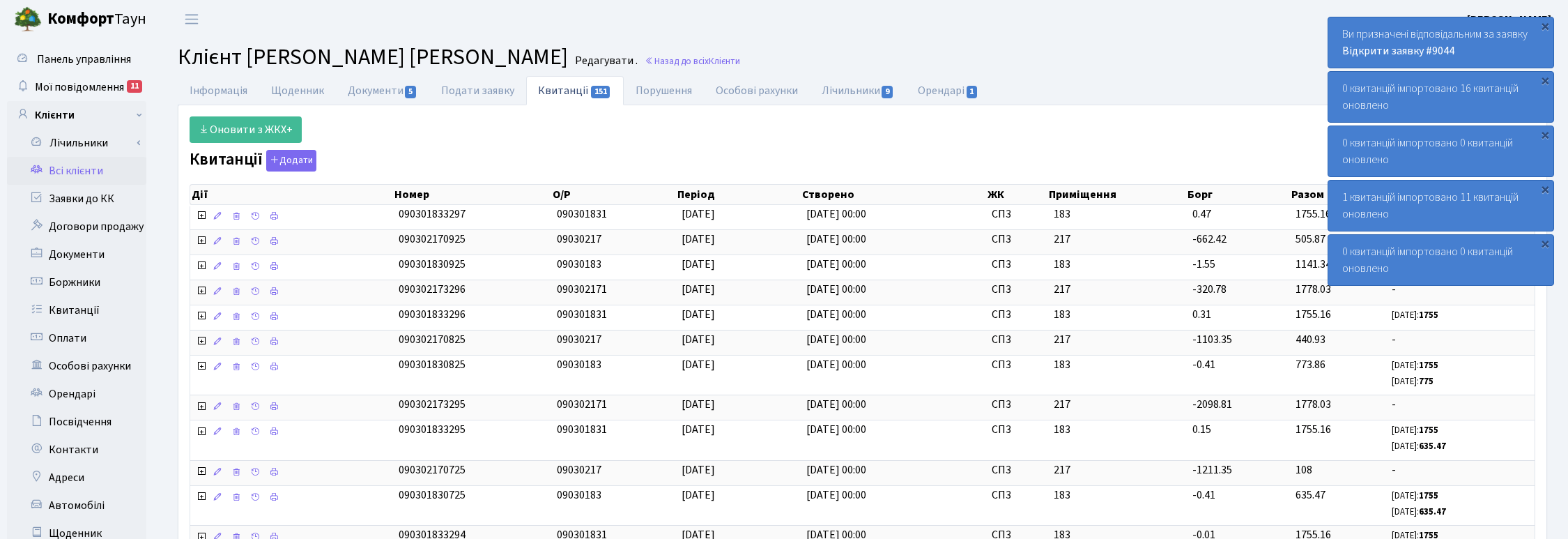
select select "25"
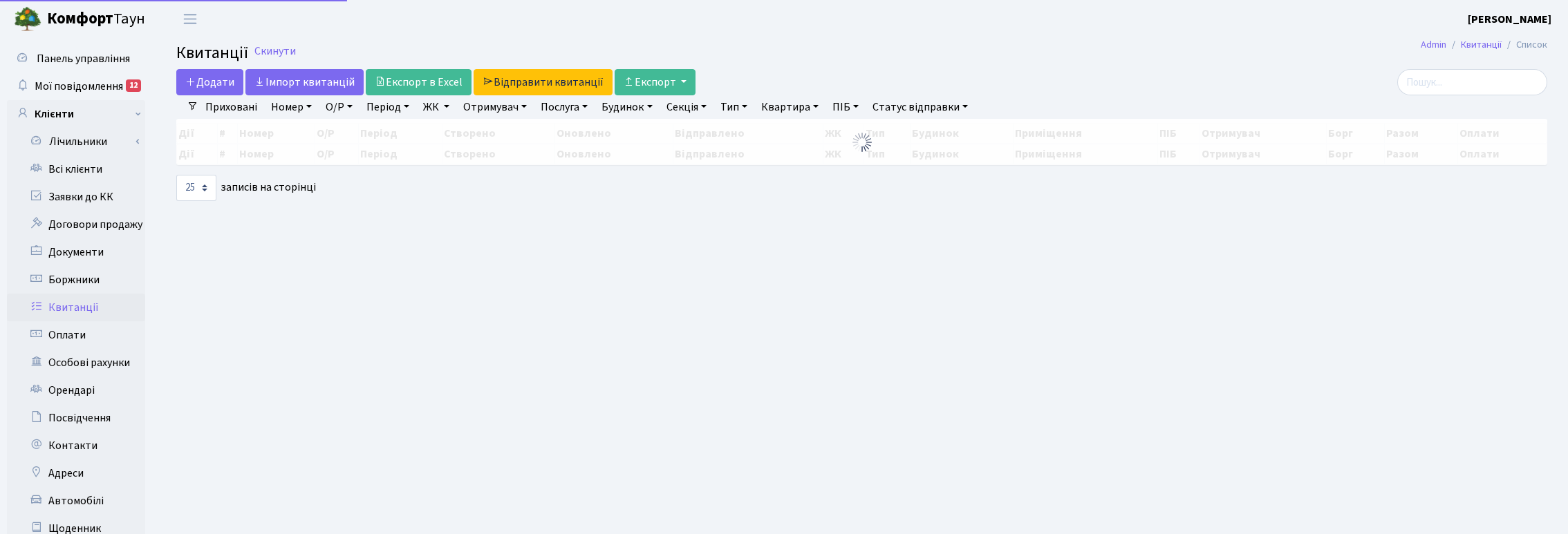
select select "25"
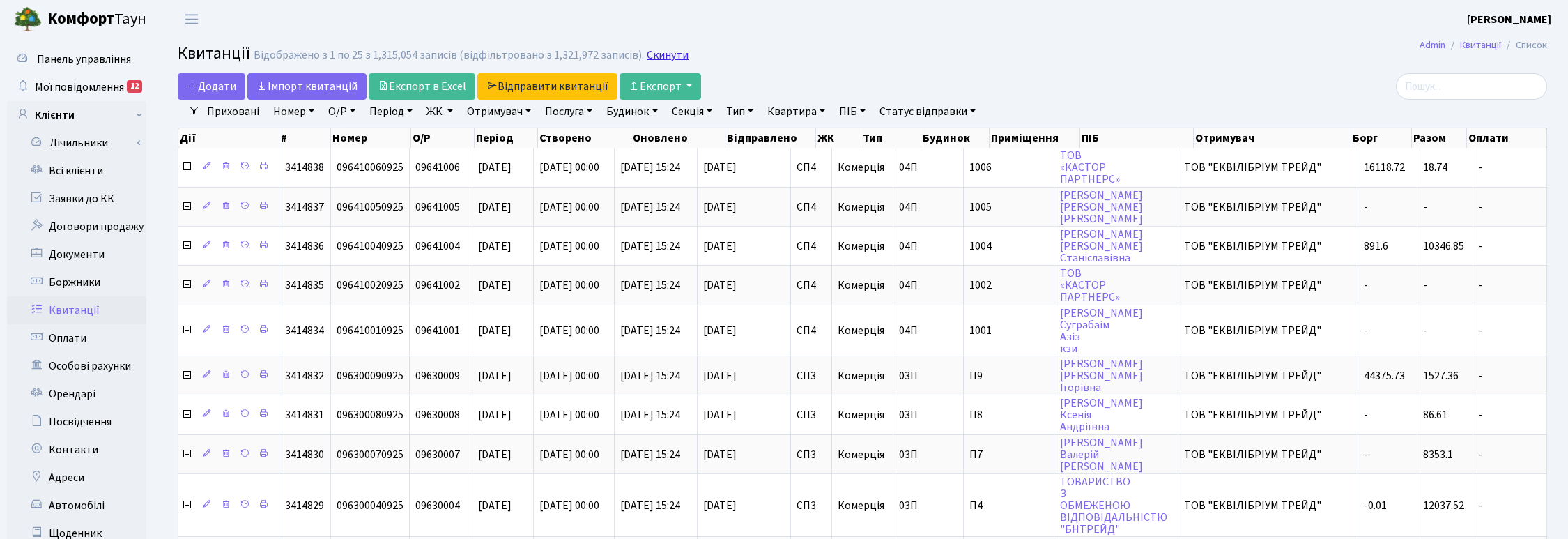
click at [660, 49] on link "Скинути" at bounding box center [667, 55] width 41 height 14
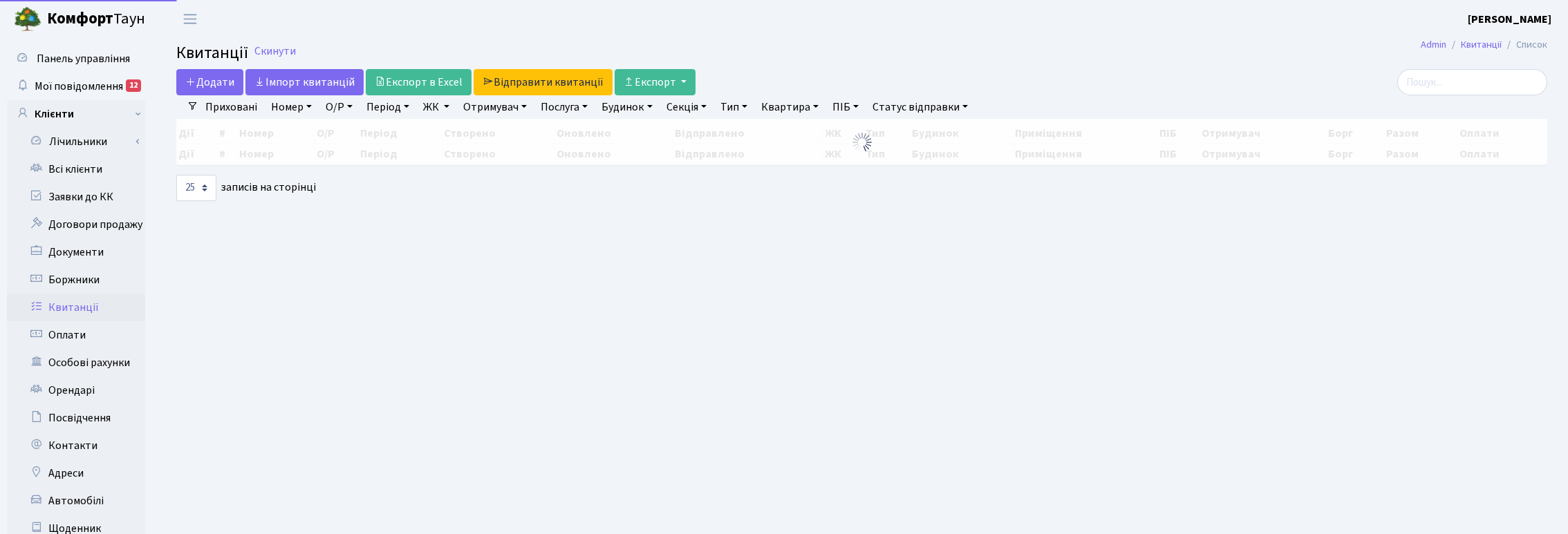
select select "25"
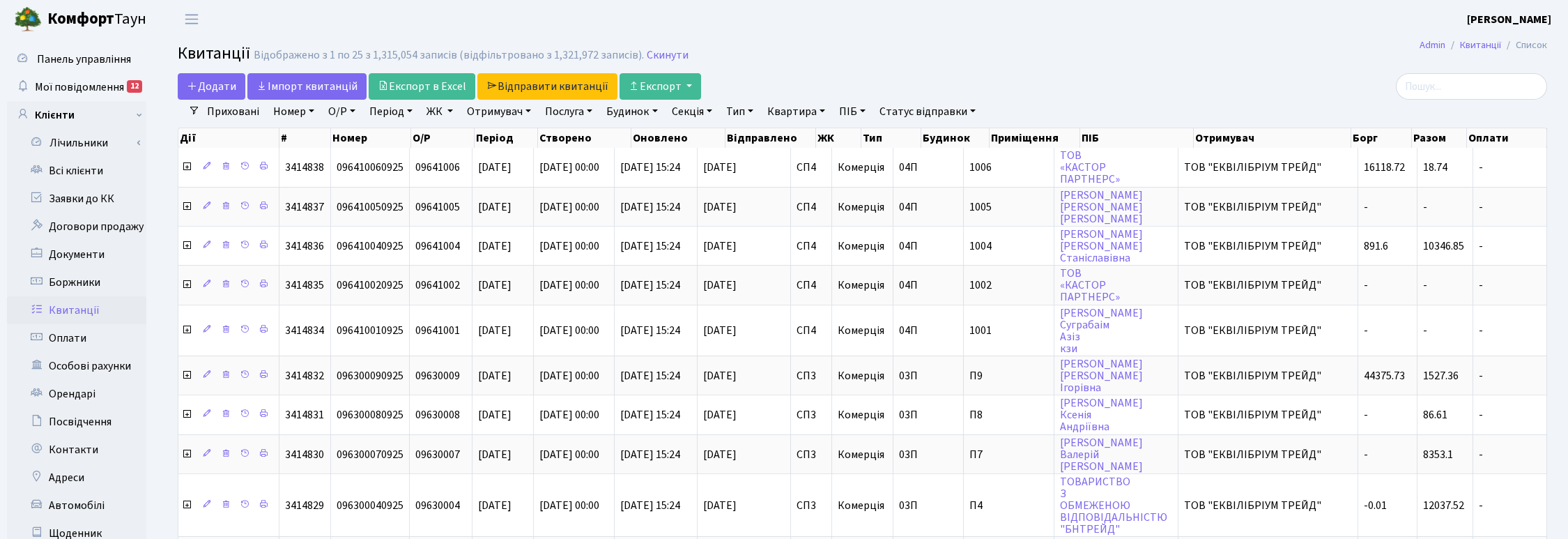
click at [446, 109] on link "ЖК" at bounding box center [439, 111] width 38 height 24
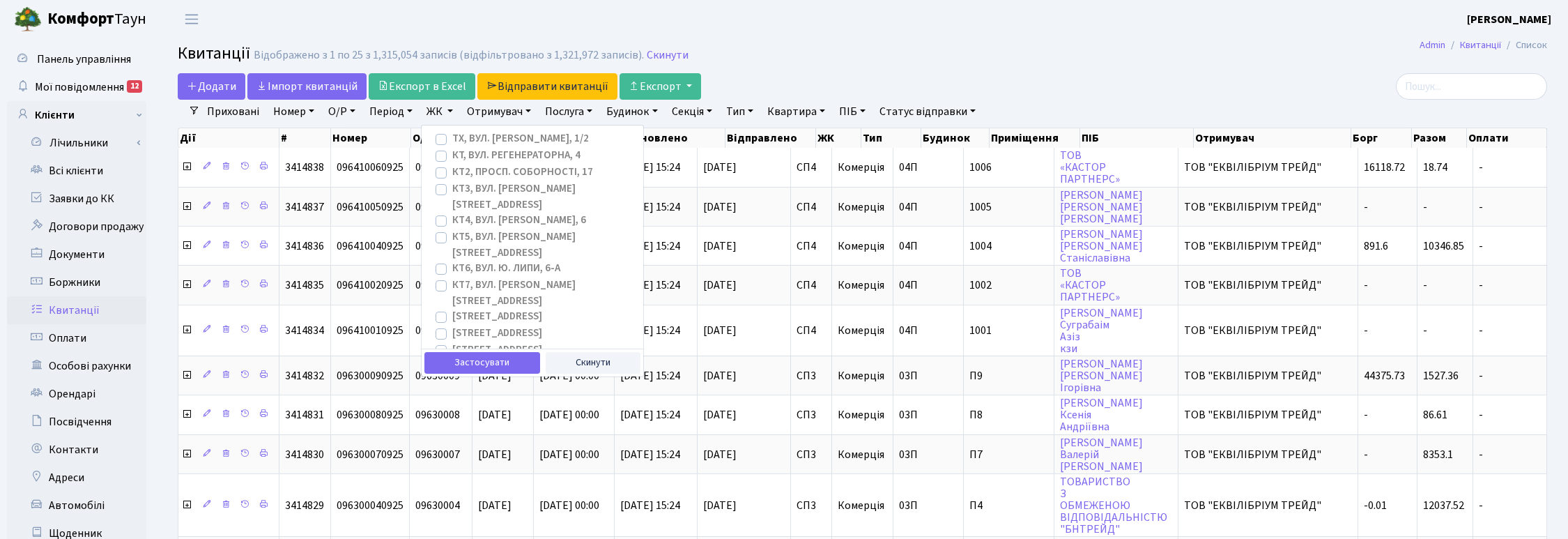
click at [452, 309] on label "[STREET_ADDRESS]" at bounding box center [497, 317] width 90 height 16
click at [452, 309] on input "[STREET_ADDRESS]" at bounding box center [456, 314] width 9 height 9
checkbox input "true"
click at [452, 326] on label "[STREET_ADDRESS]" at bounding box center [497, 334] width 90 height 16
click at [452, 326] on input "[STREET_ADDRESS]" at bounding box center [456, 330] width 9 height 9
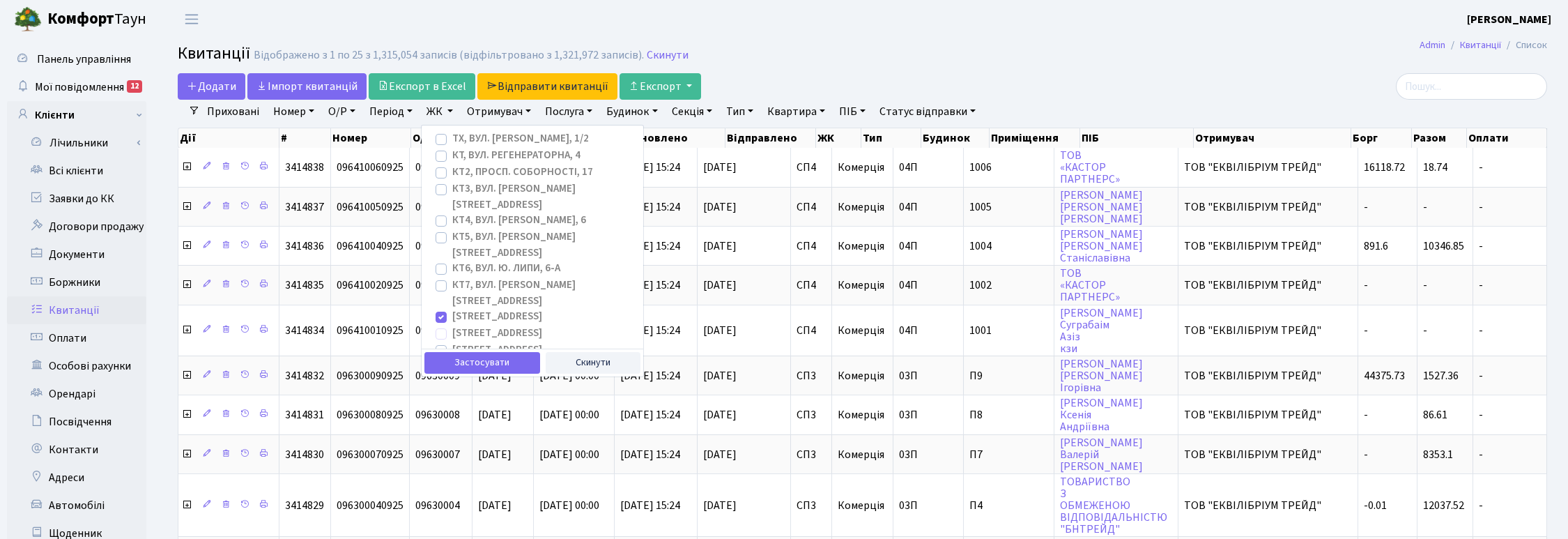
checkbox input "true"
click at [452, 342] on label "[STREET_ADDRESS]" at bounding box center [497, 350] width 90 height 16
click at [452, 342] on input "[STREET_ADDRESS]" at bounding box center [456, 346] width 9 height 9
checkbox input "true"
click at [452, 359] on label "СП4, [STREET_ADDRESS]" at bounding box center [509, 367] width 113 height 16
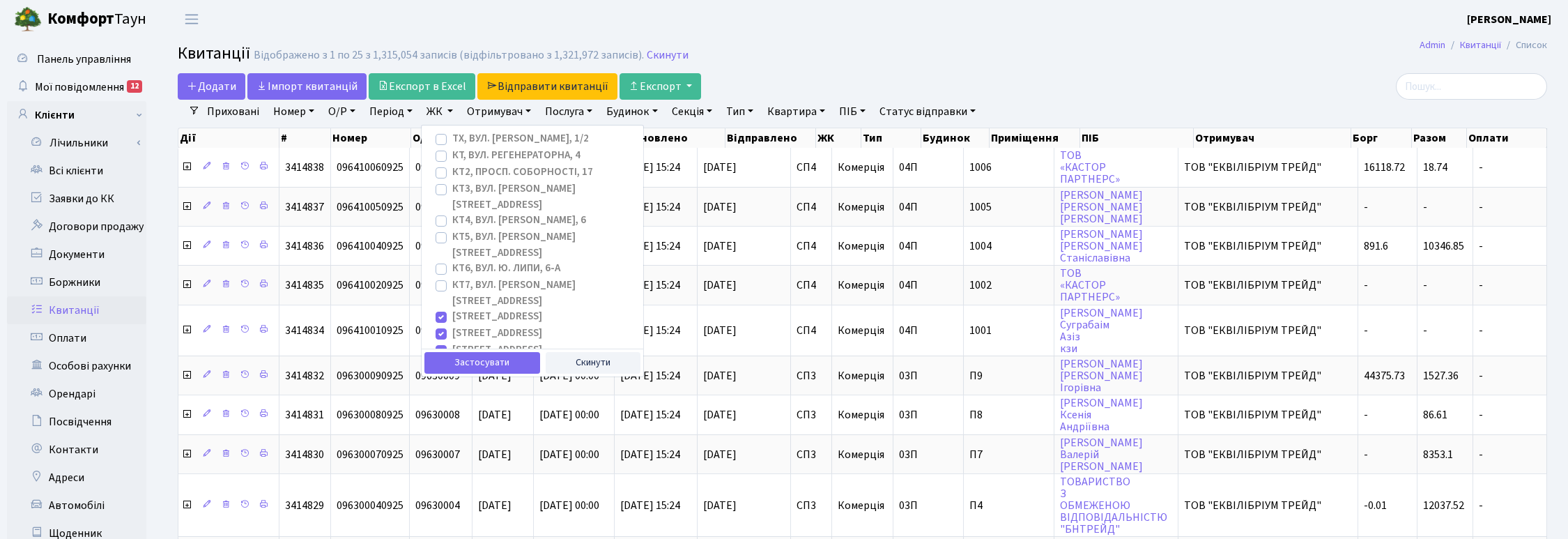
click at [452, 359] on input "СП4, [STREET_ADDRESS]" at bounding box center [456, 364] width 9 height 9
checkbox input "true"
click at [452, 376] on label "СП5, [STREET_ADDRESS]" at bounding box center [509, 384] width 113 height 16
click at [452, 376] on input "СП5, [STREET_ADDRESS]" at bounding box center [456, 380] width 9 height 9
checkbox input "true"
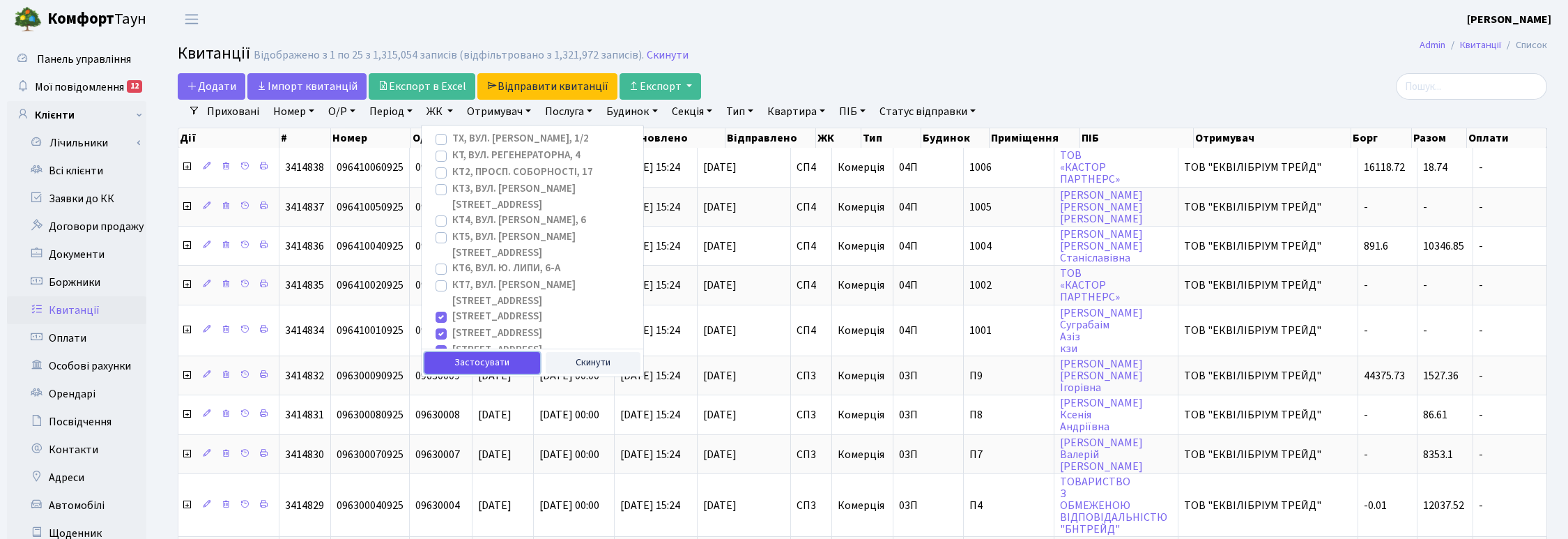
click at [485, 367] on button "Застосувати" at bounding box center [482, 363] width 116 height 21
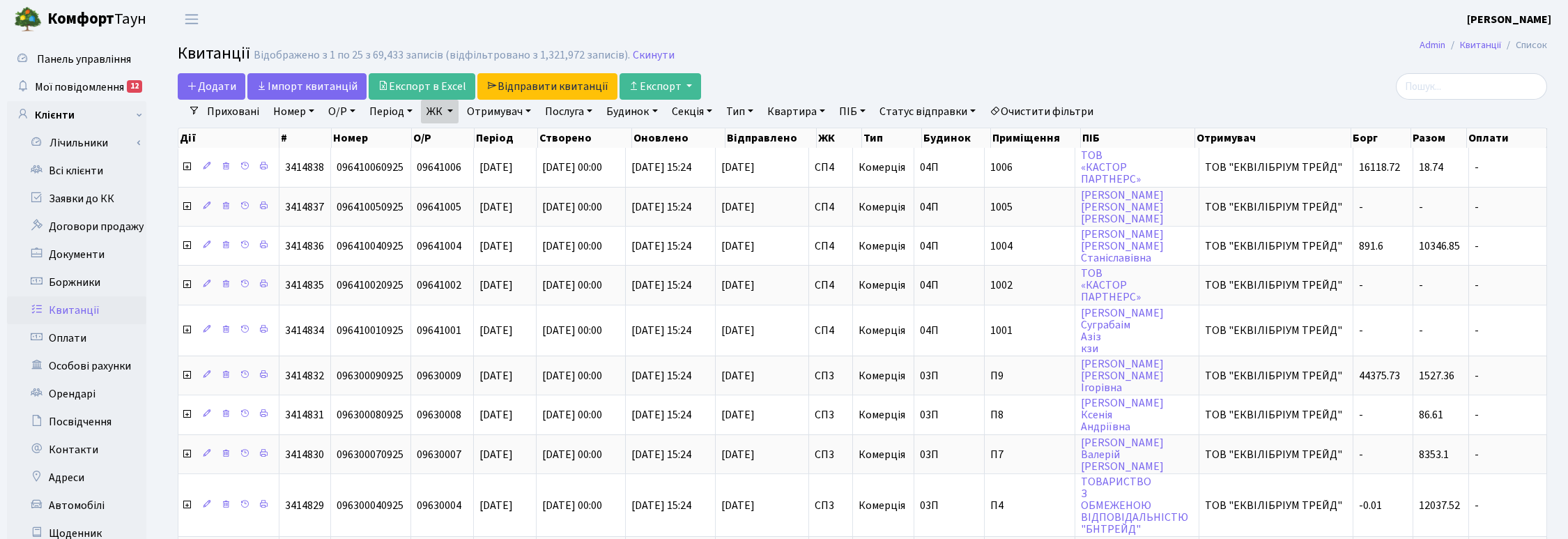
click at [524, 112] on link "Отримувач" at bounding box center [499, 111] width 75 height 24
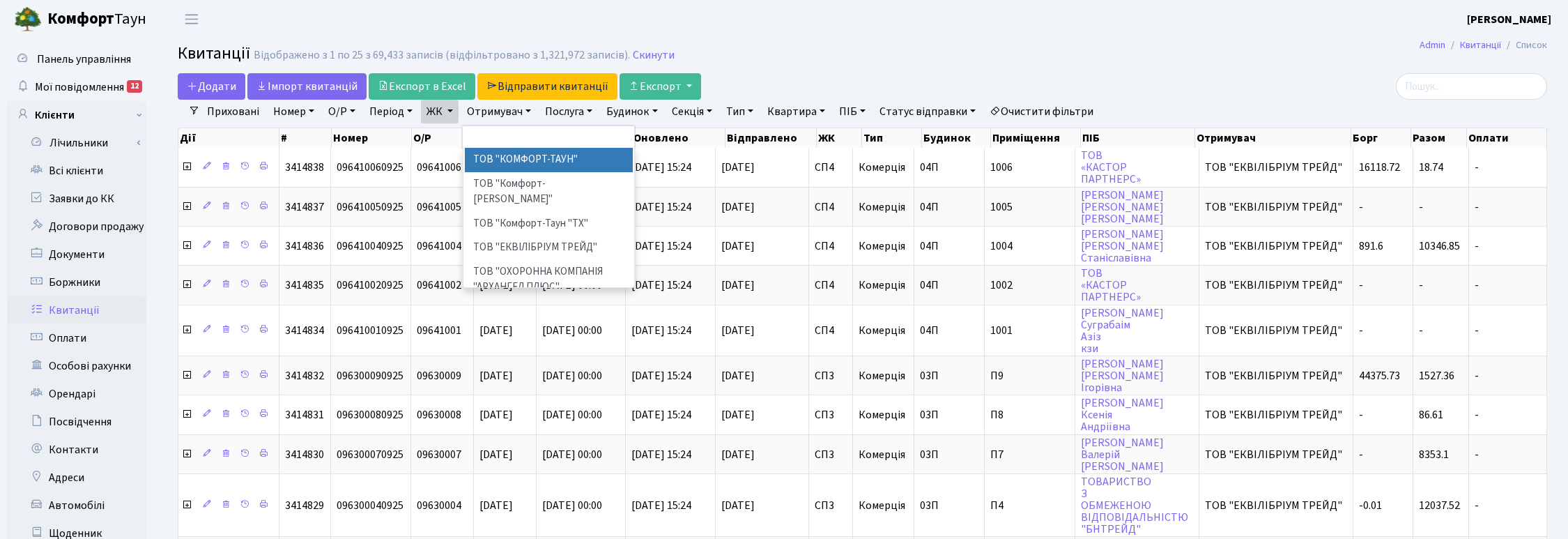
click at [507, 160] on li "ТОВ "КОМФОРТ-ТАУН"" at bounding box center [549, 160] width 169 height 24
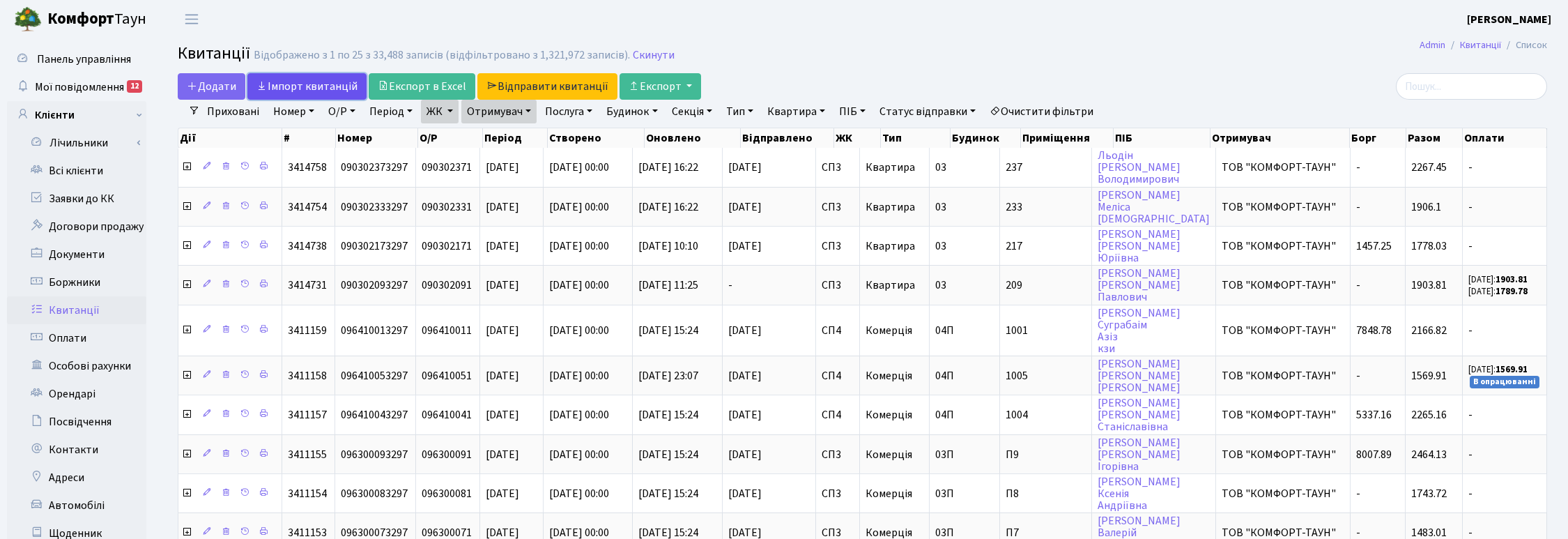
click at [295, 91] on link "Iмпорт квитанцій" at bounding box center [307, 86] width 119 height 26
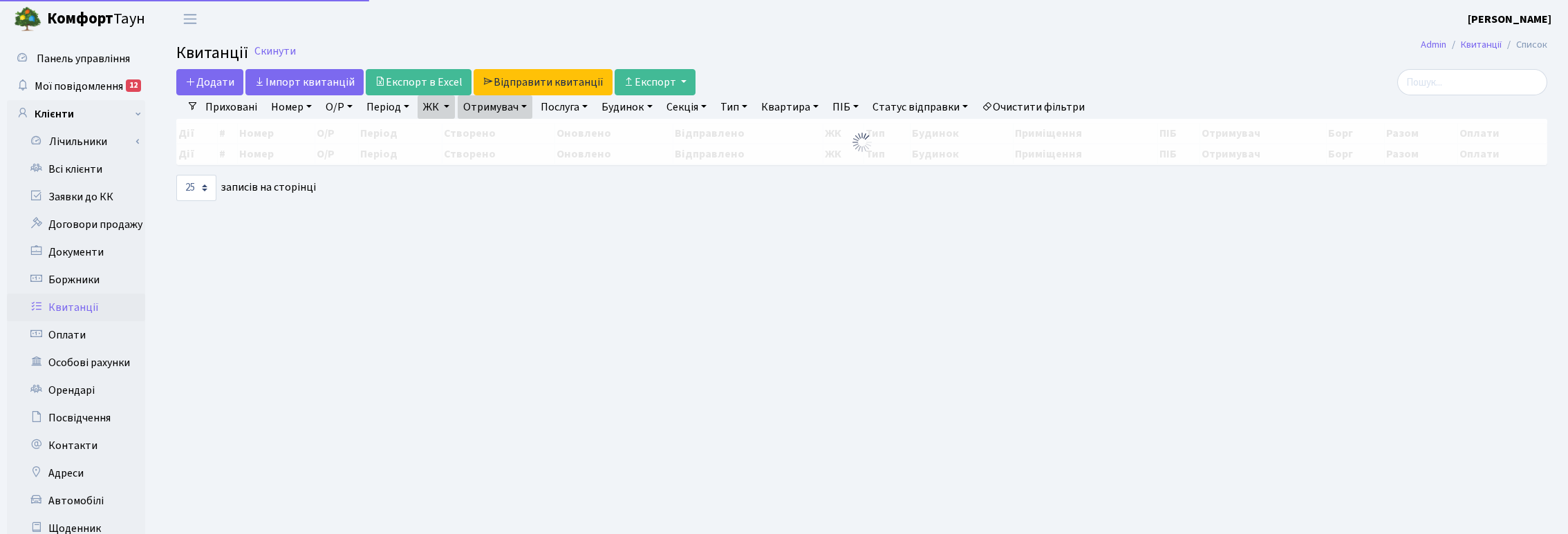
select select "25"
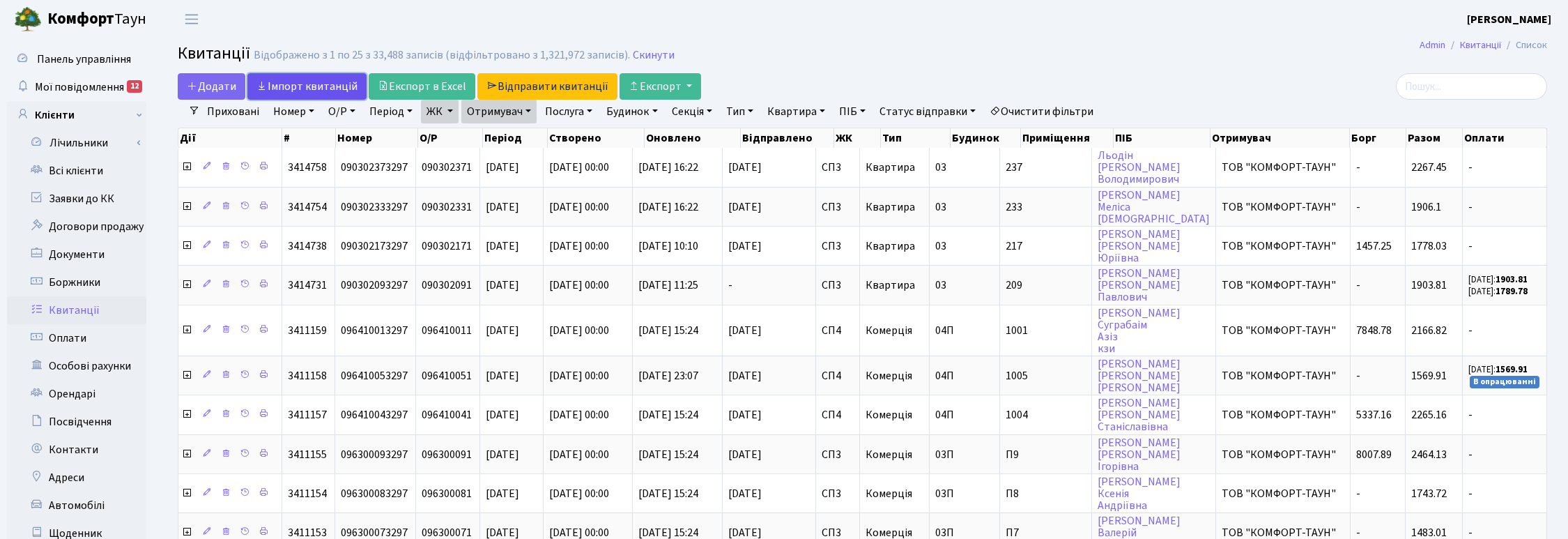
click at [300, 77] on link "Iмпорт квитанцій" at bounding box center [307, 86] width 119 height 26
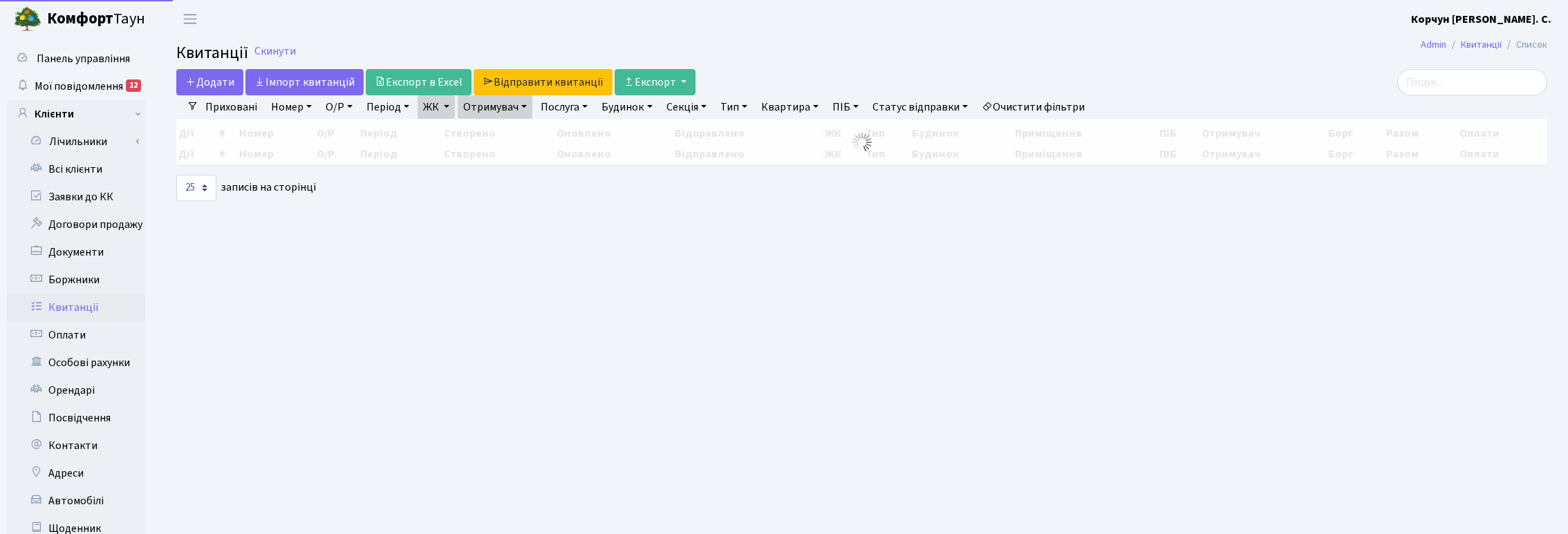
select select "25"
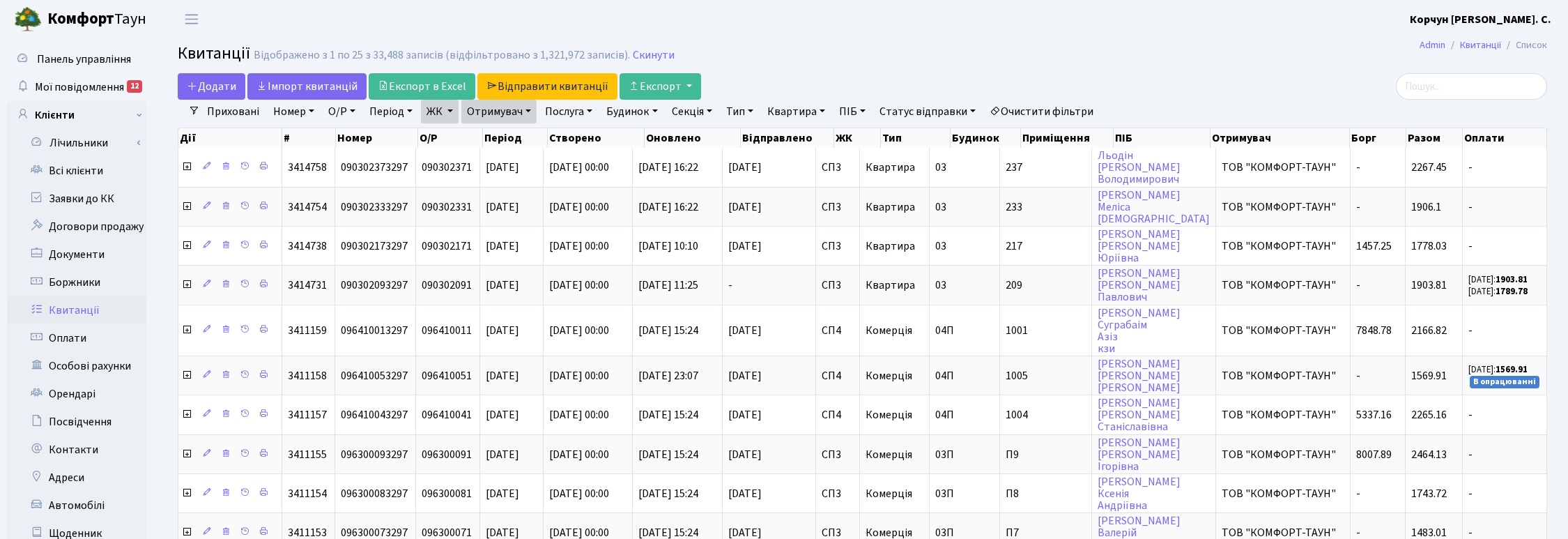
click at [793, 116] on link "Квартира" at bounding box center [796, 111] width 69 height 24
click at [795, 137] on input "text" at bounding box center [803, 138] width 82 height 26
type input "209"
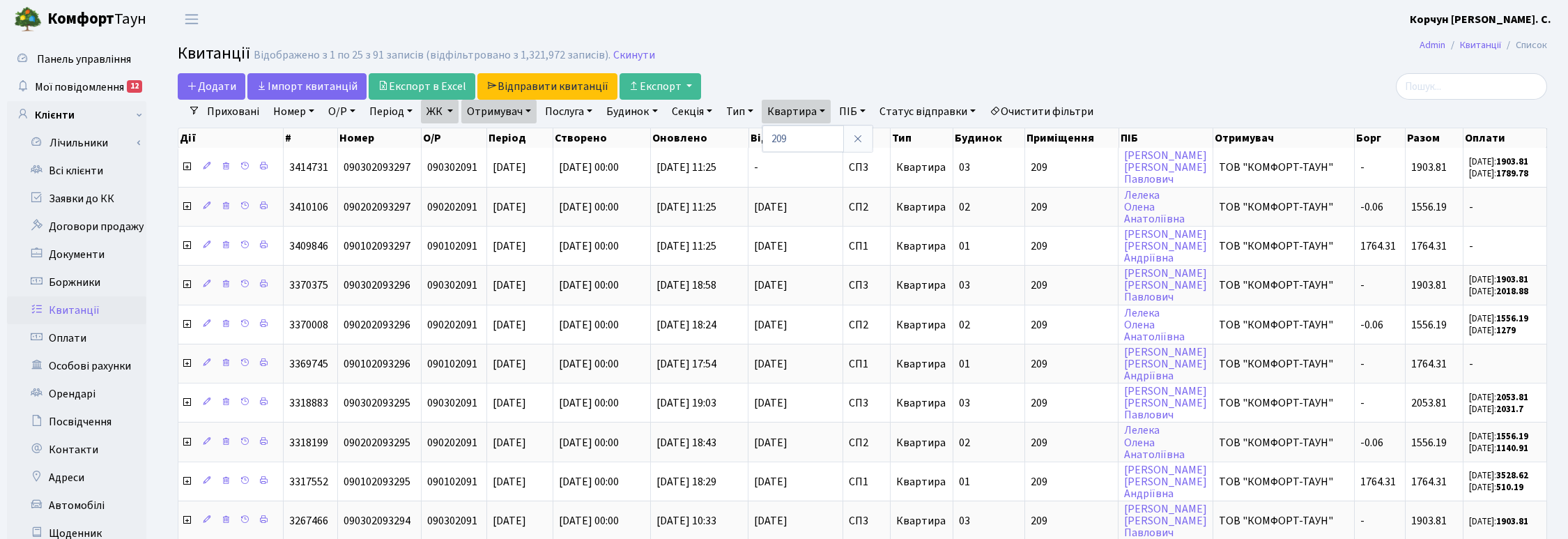
click at [920, 106] on link "Статус відправки" at bounding box center [927, 111] width 107 height 24
click at [931, 194] on link "Не відправлено" at bounding box center [929, 196] width 110 height 21
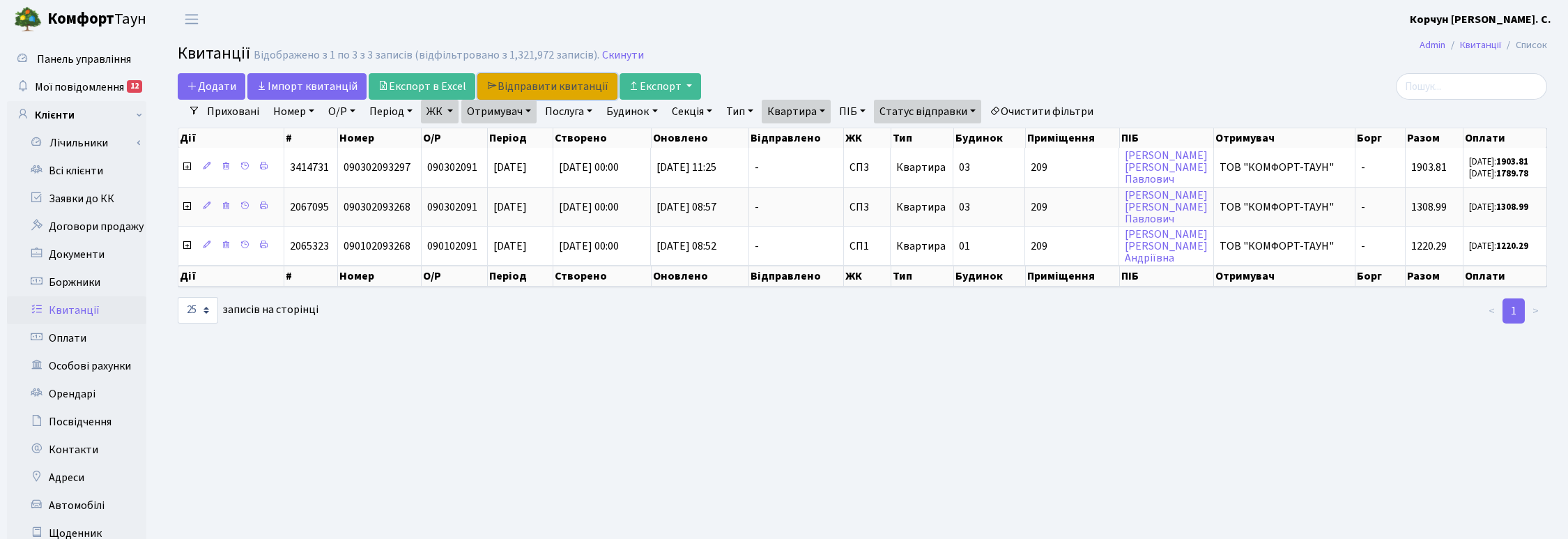
click at [546, 82] on link "Відправити квитанції" at bounding box center [547, 86] width 140 height 26
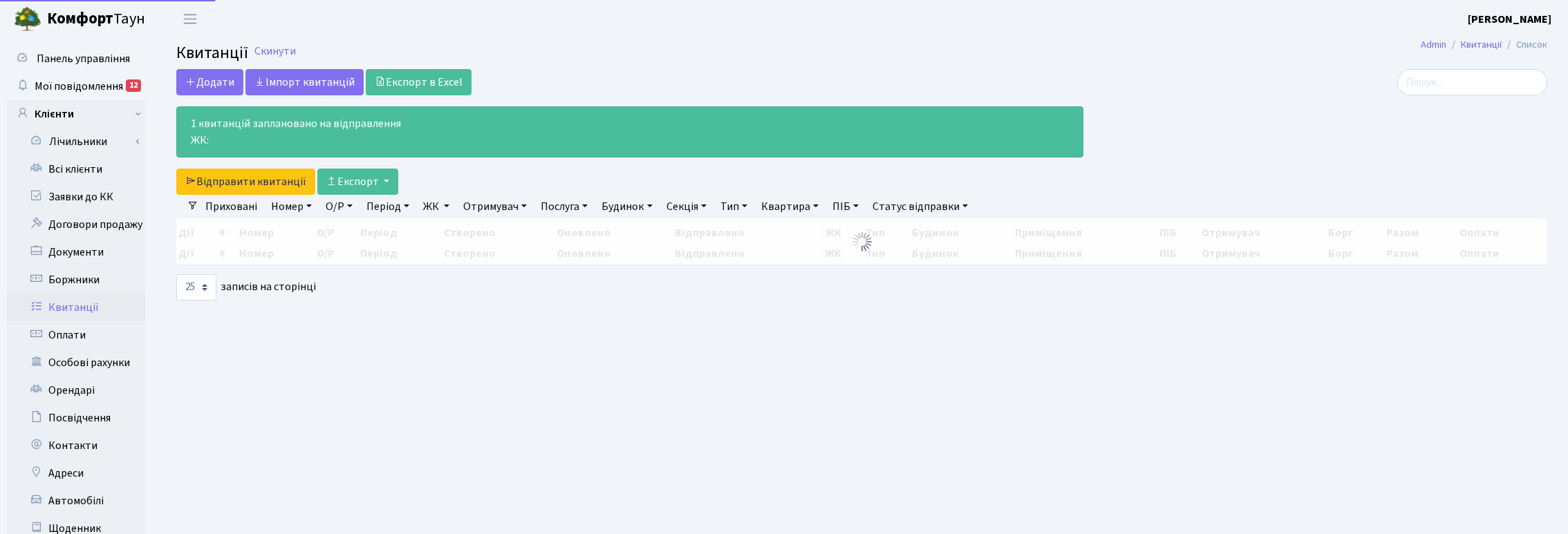
select select "25"
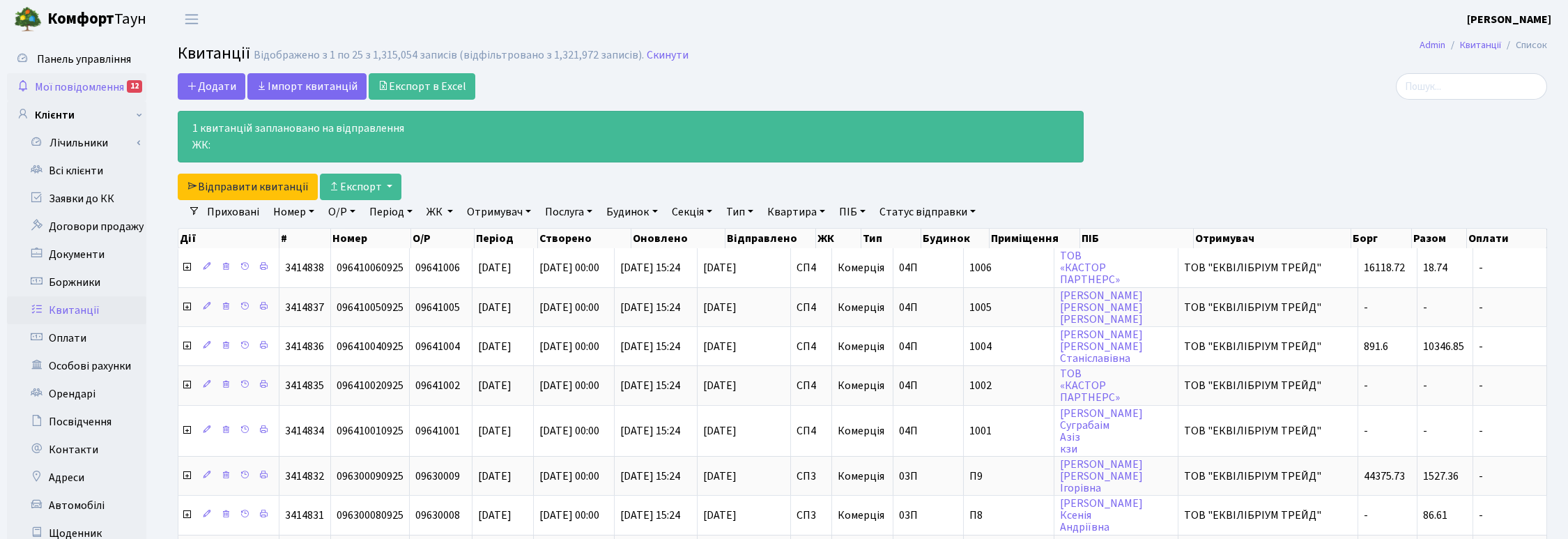
click at [74, 85] on span "Мої повідомлення" at bounding box center [79, 87] width 89 height 15
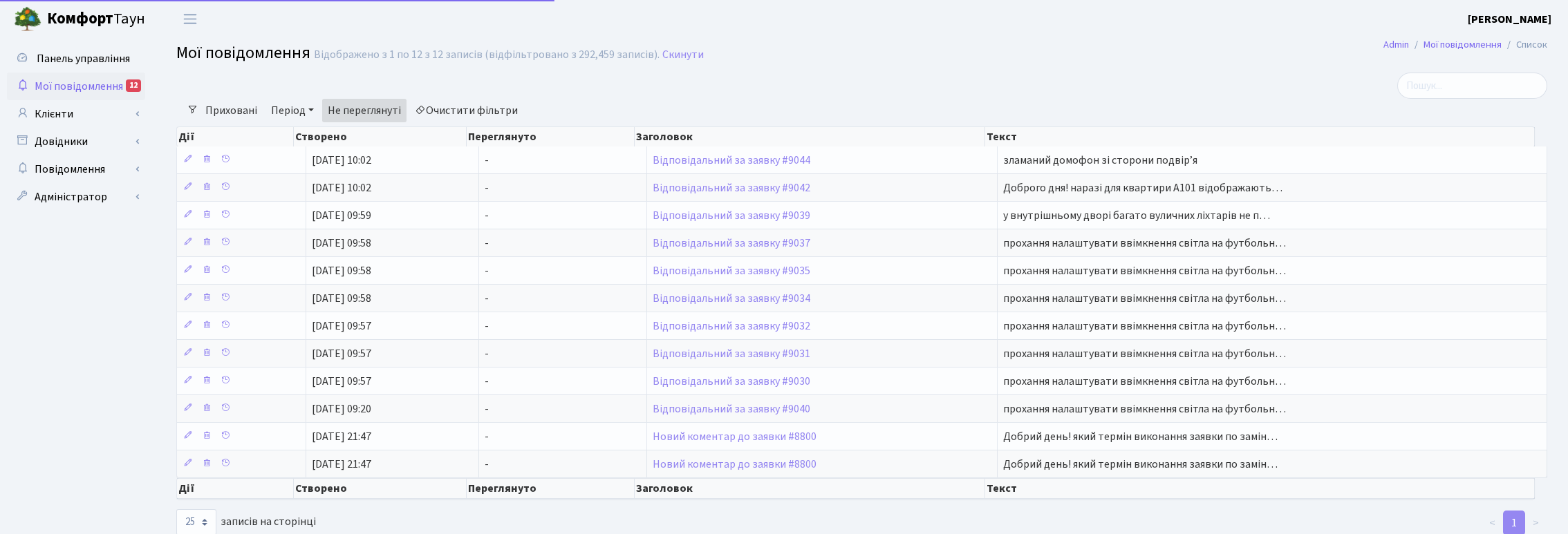
select select "25"
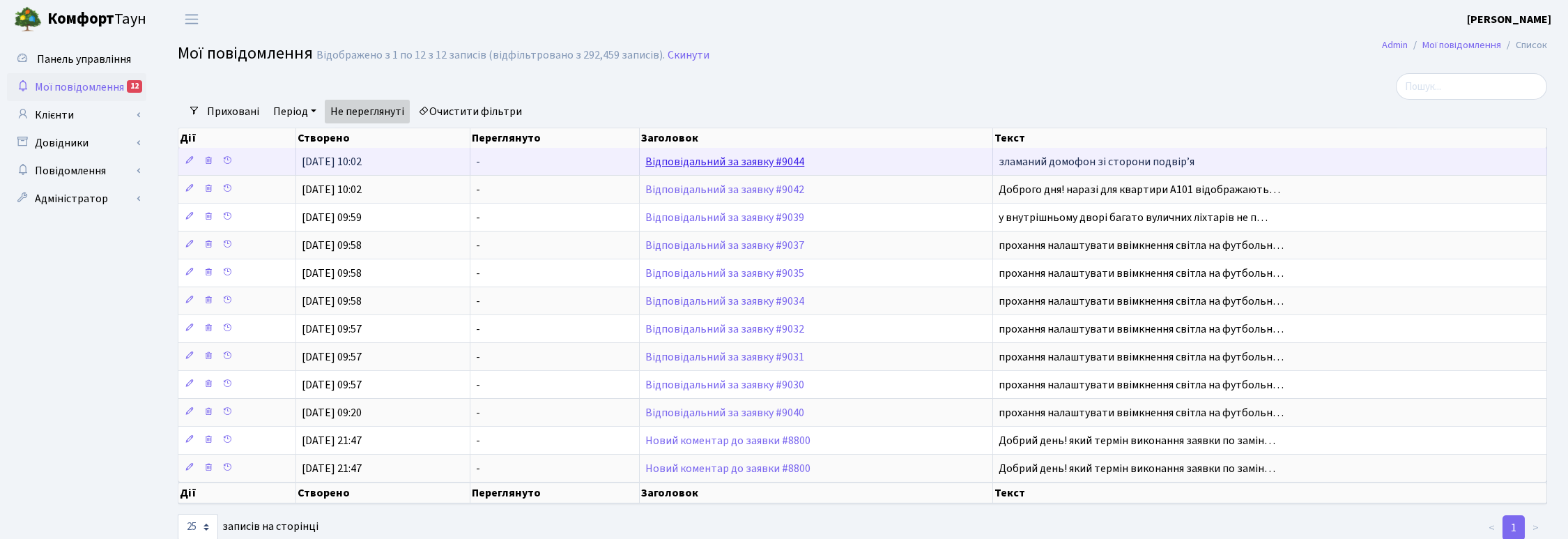
click at [680, 158] on link "Відповідальний за заявку #9044" at bounding box center [725, 161] width 159 height 15
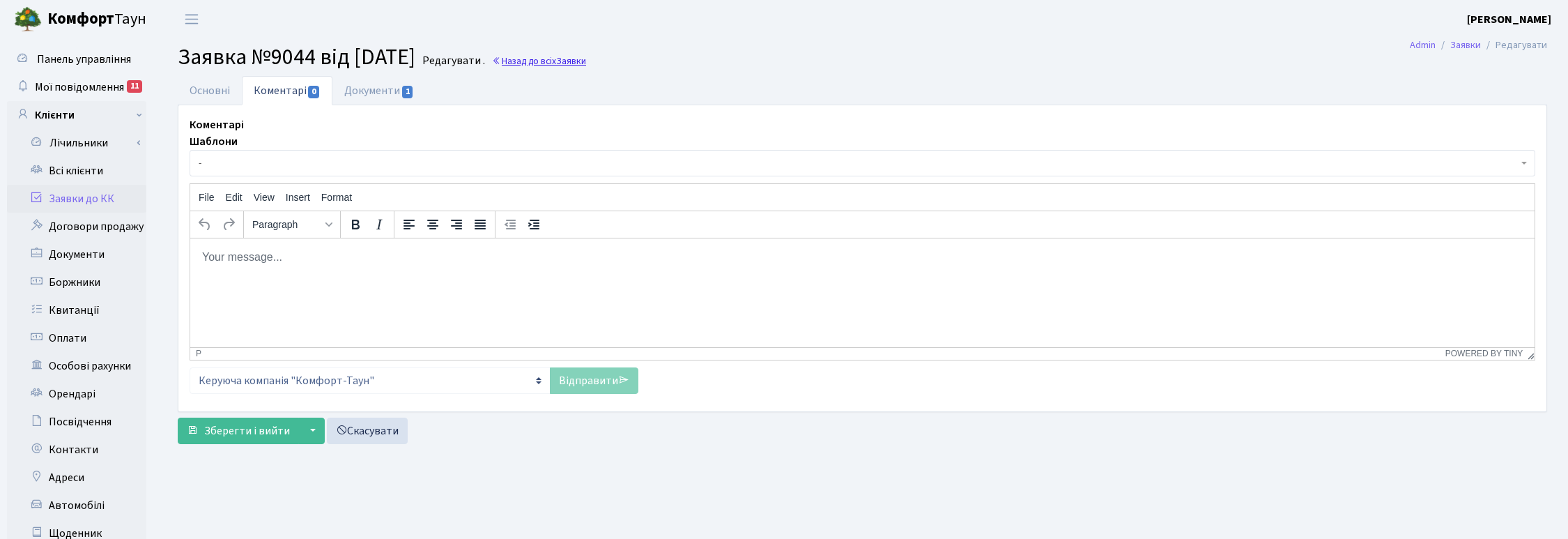
click at [570, 64] on link "Назад до всіх Заявки" at bounding box center [539, 61] width 94 height 14
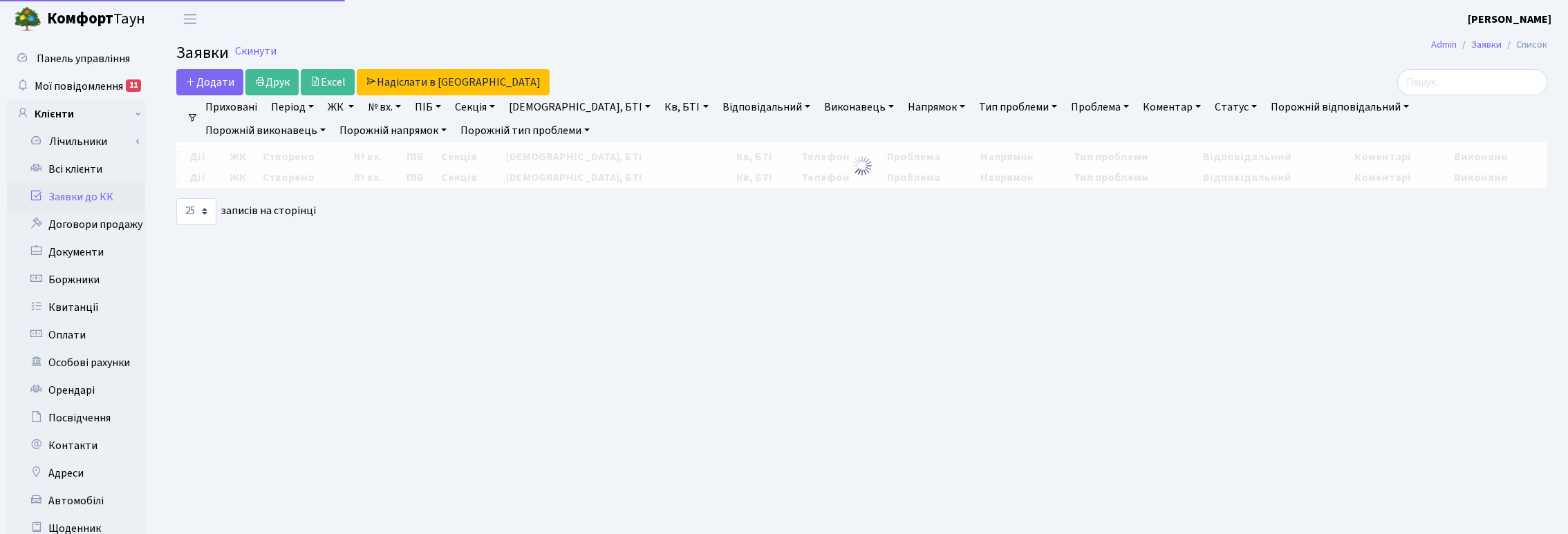
select select "25"
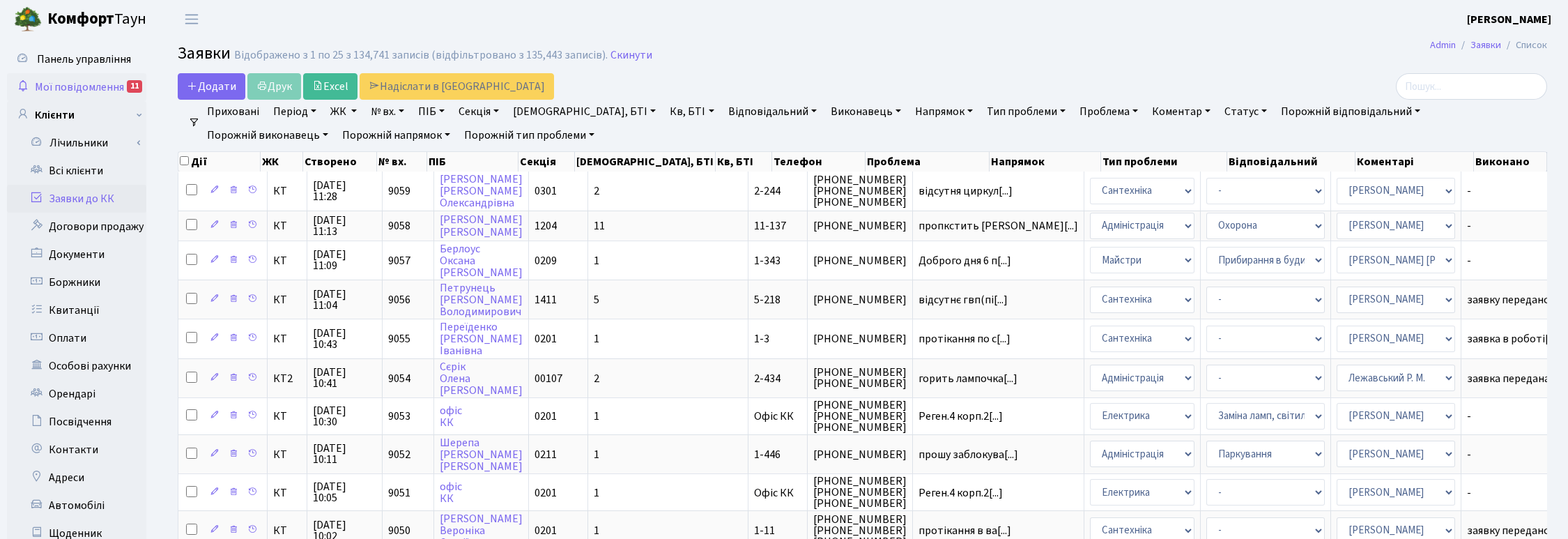
click at [103, 80] on span "Мої повідомлення" at bounding box center [79, 87] width 89 height 15
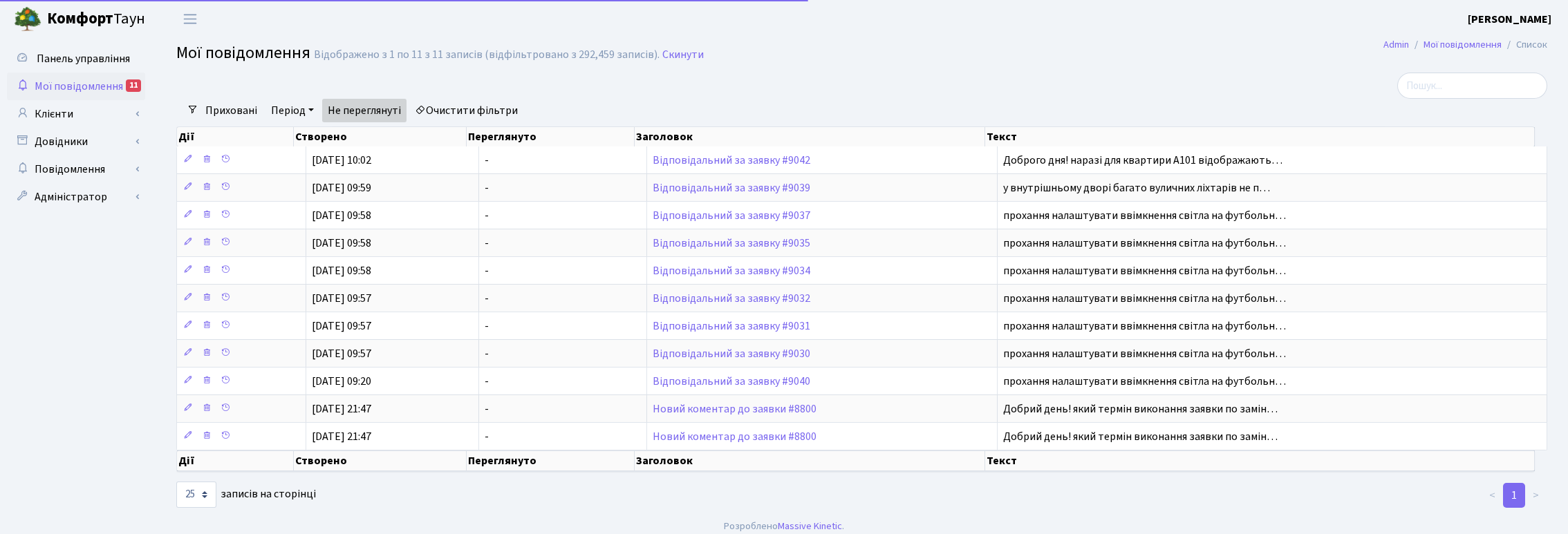
select select "25"
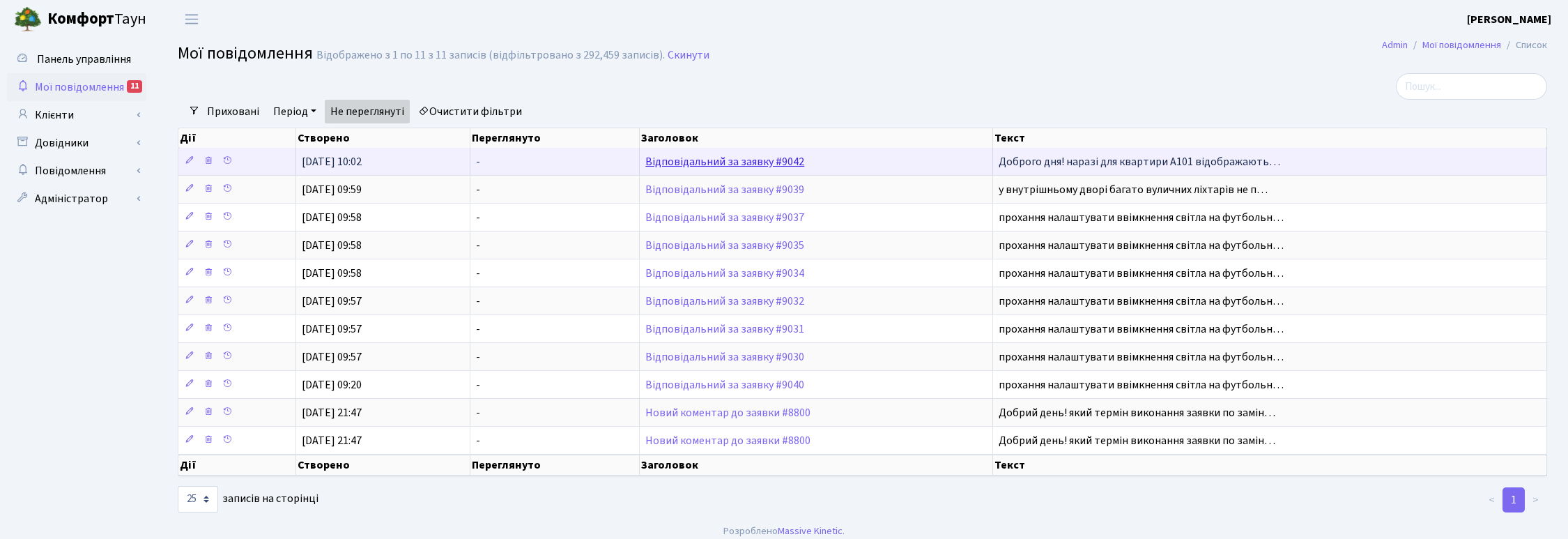
click at [690, 161] on link "Відповідальний за заявку #9042" at bounding box center [725, 161] width 159 height 15
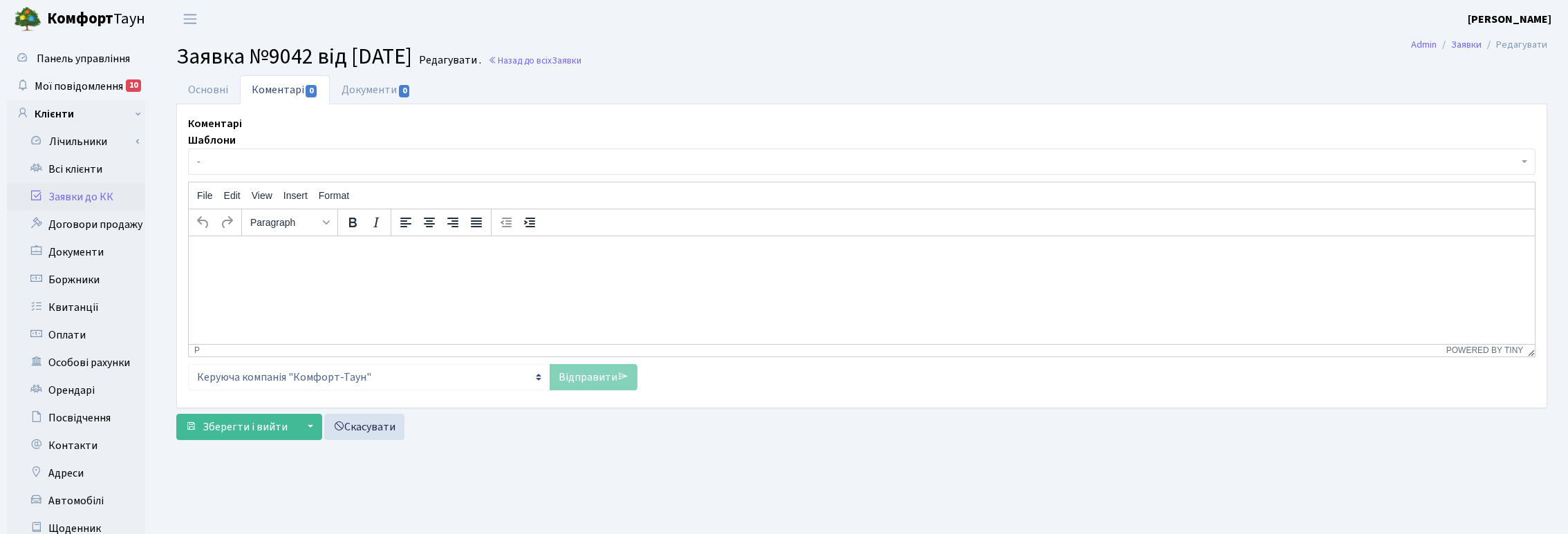
select select "29749"
click at [222, 84] on link "Основні" at bounding box center [208, 89] width 64 height 28
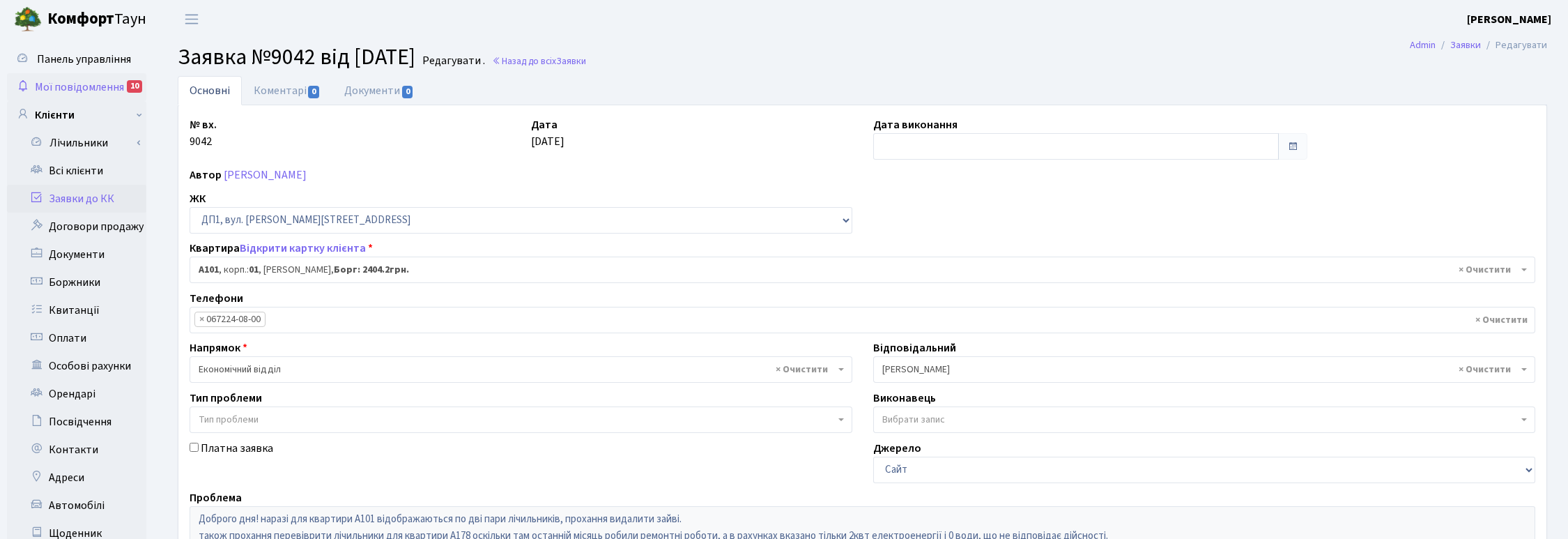
click at [67, 84] on span "Мої повідомлення" at bounding box center [79, 87] width 89 height 15
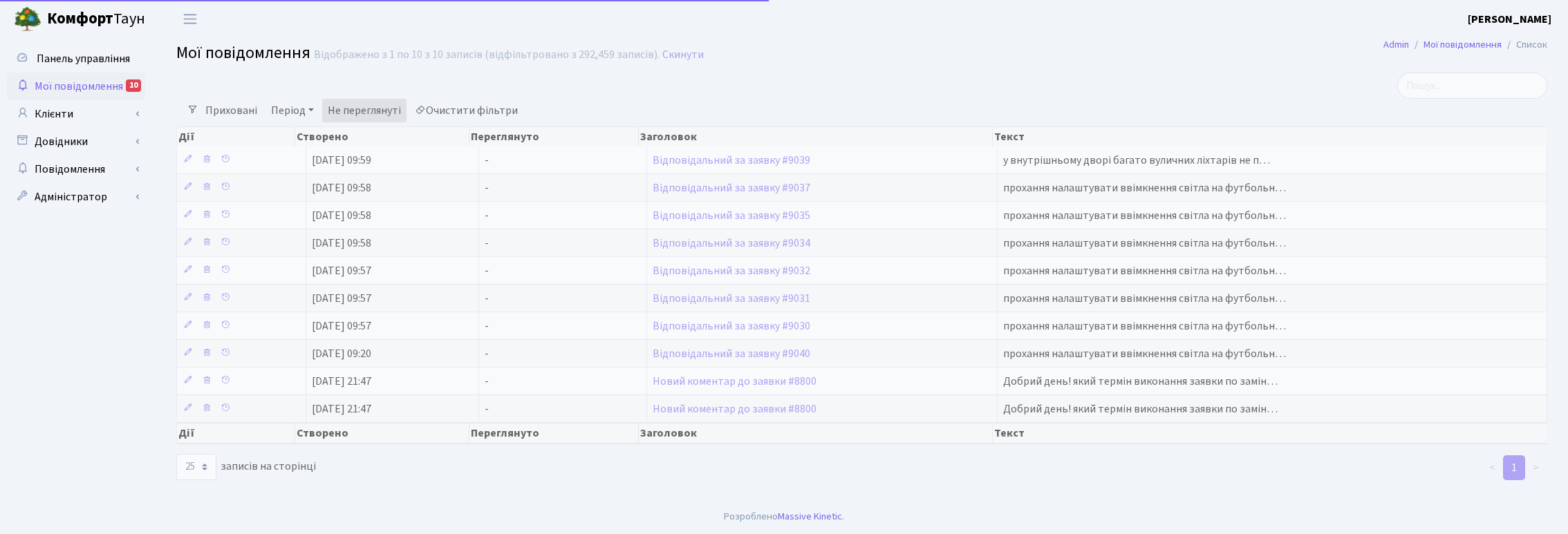
select select "25"
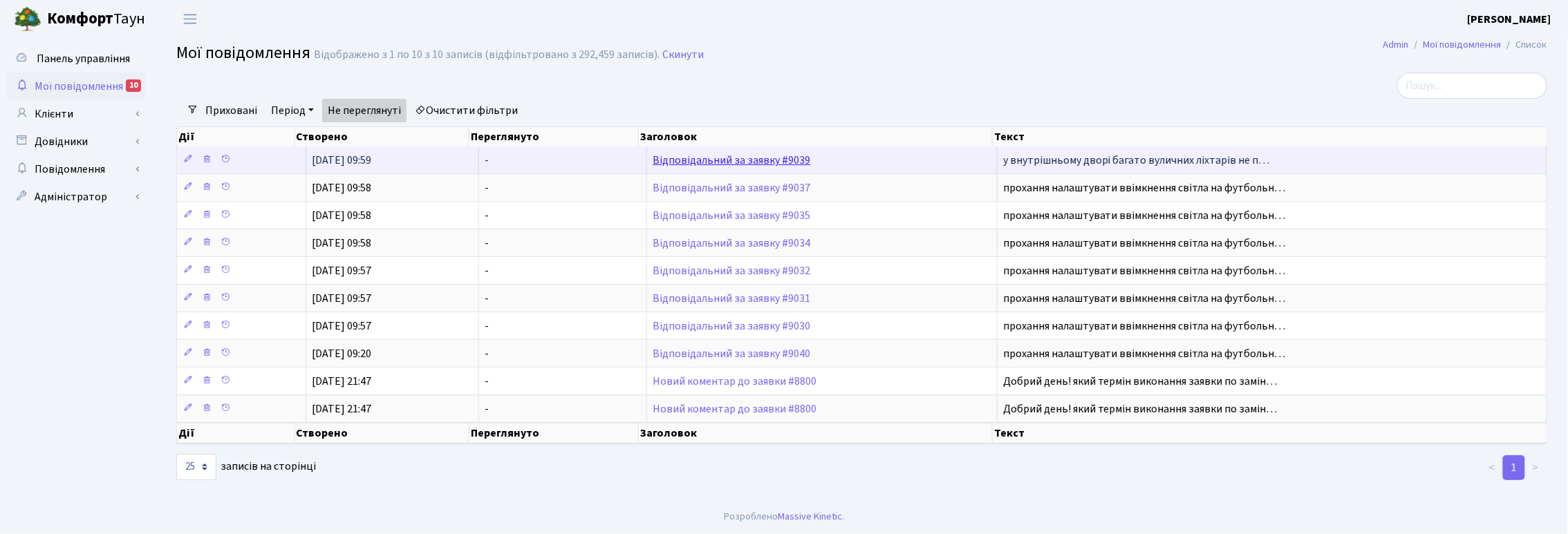
click at [738, 164] on link "Відповідальний за заявку #9039" at bounding box center [732, 160] width 158 height 15
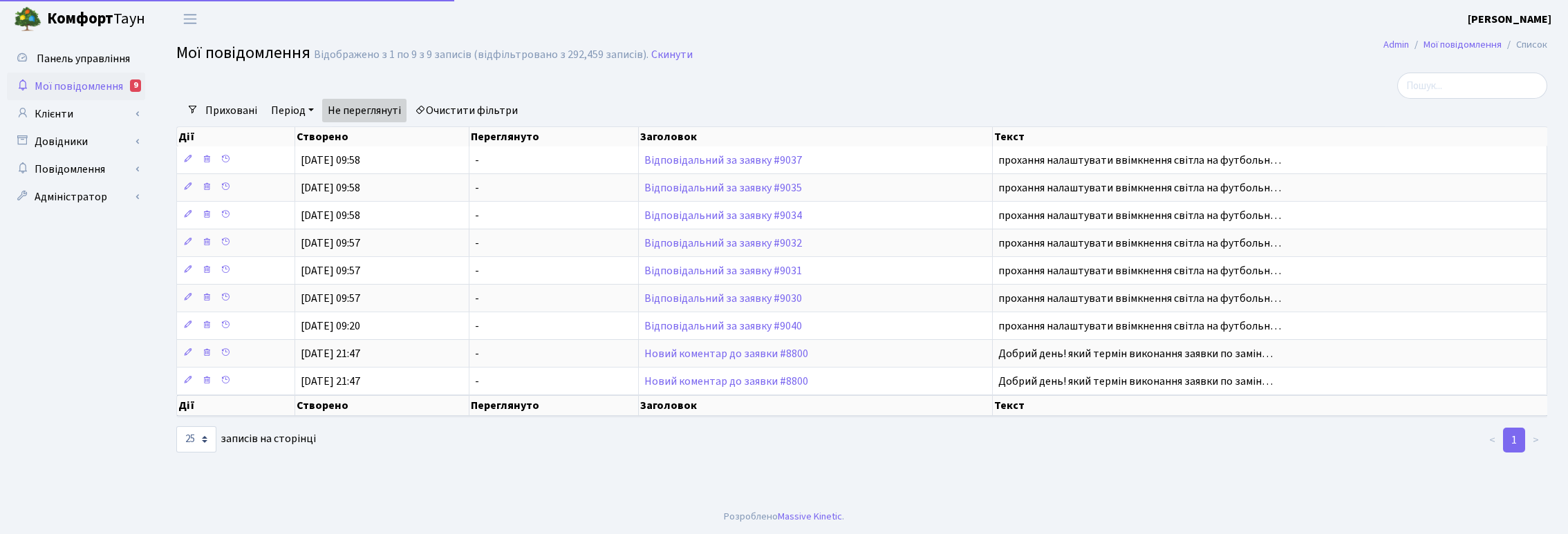
select select "25"
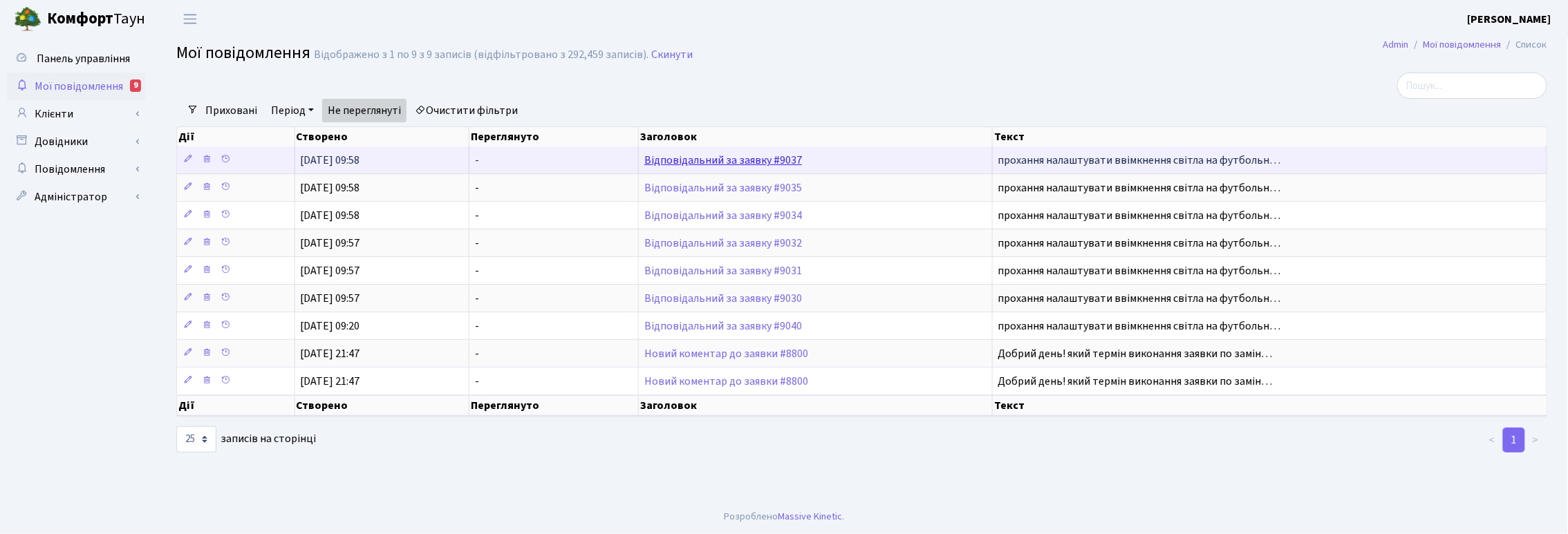
click at [706, 166] on link "Відповідальний за заявку #9037" at bounding box center [723, 160] width 158 height 15
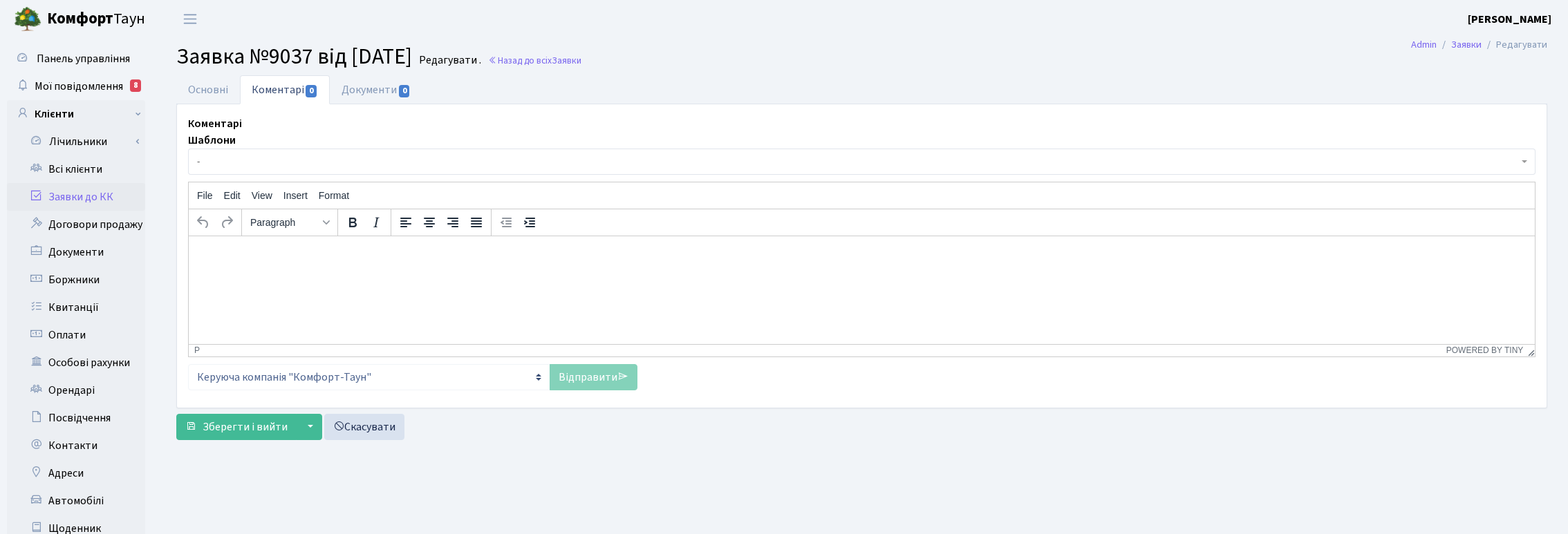
select select "17595"
click at [204, 83] on link "Основні" at bounding box center [208, 89] width 64 height 28
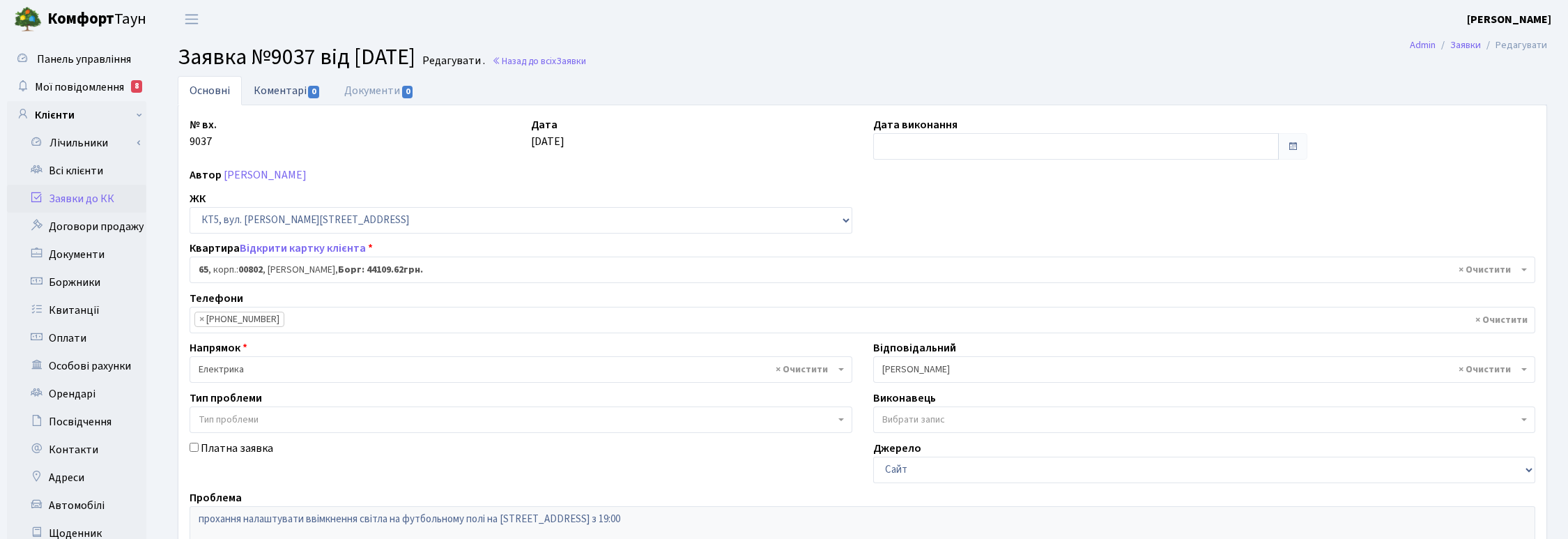
click at [280, 91] on link "Коментарі 0" at bounding box center [287, 90] width 91 height 29
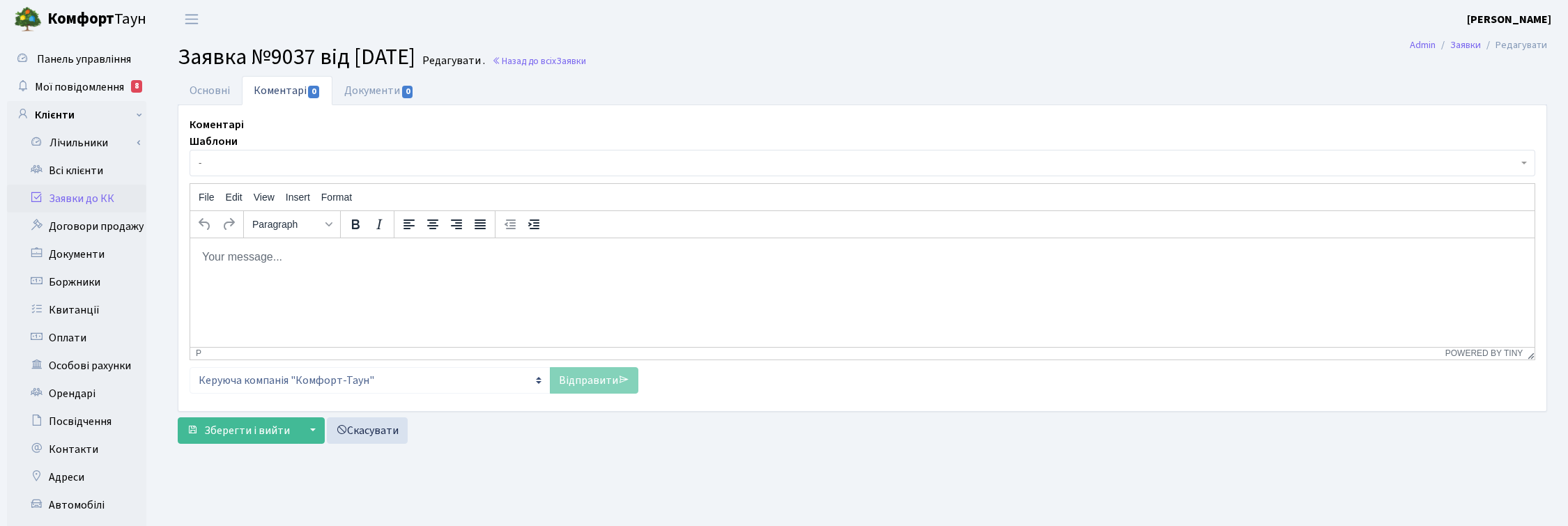
click at [237, 162] on span "-" at bounding box center [858, 162] width 1319 height 14
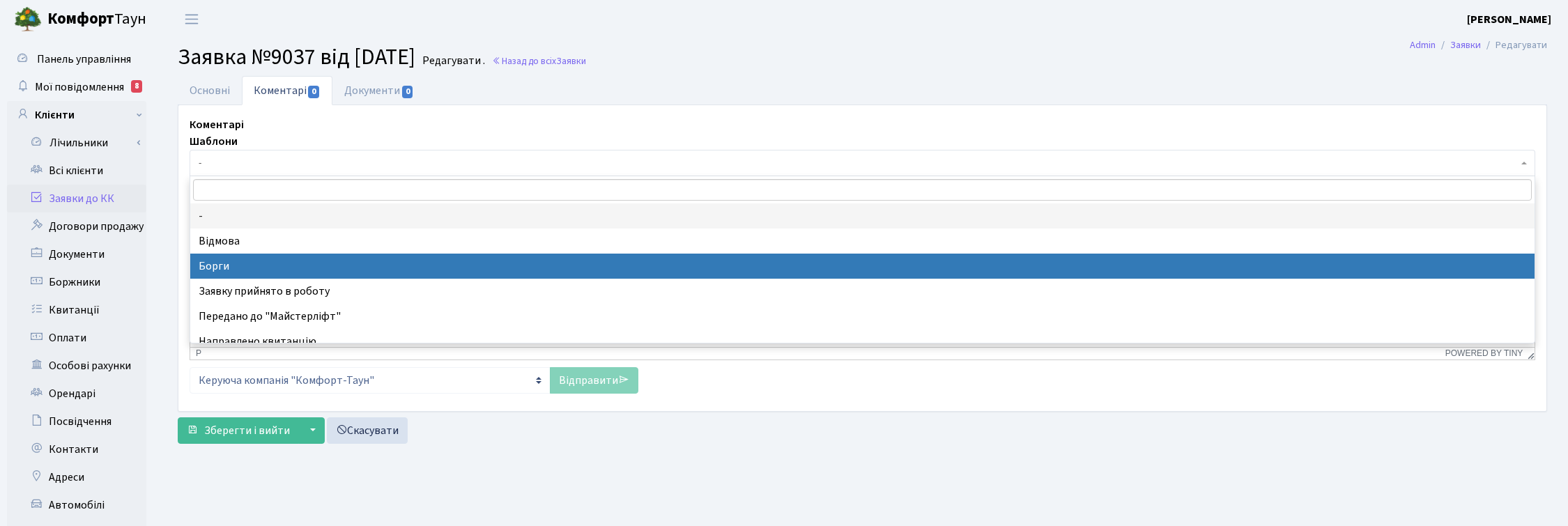
select select "3"
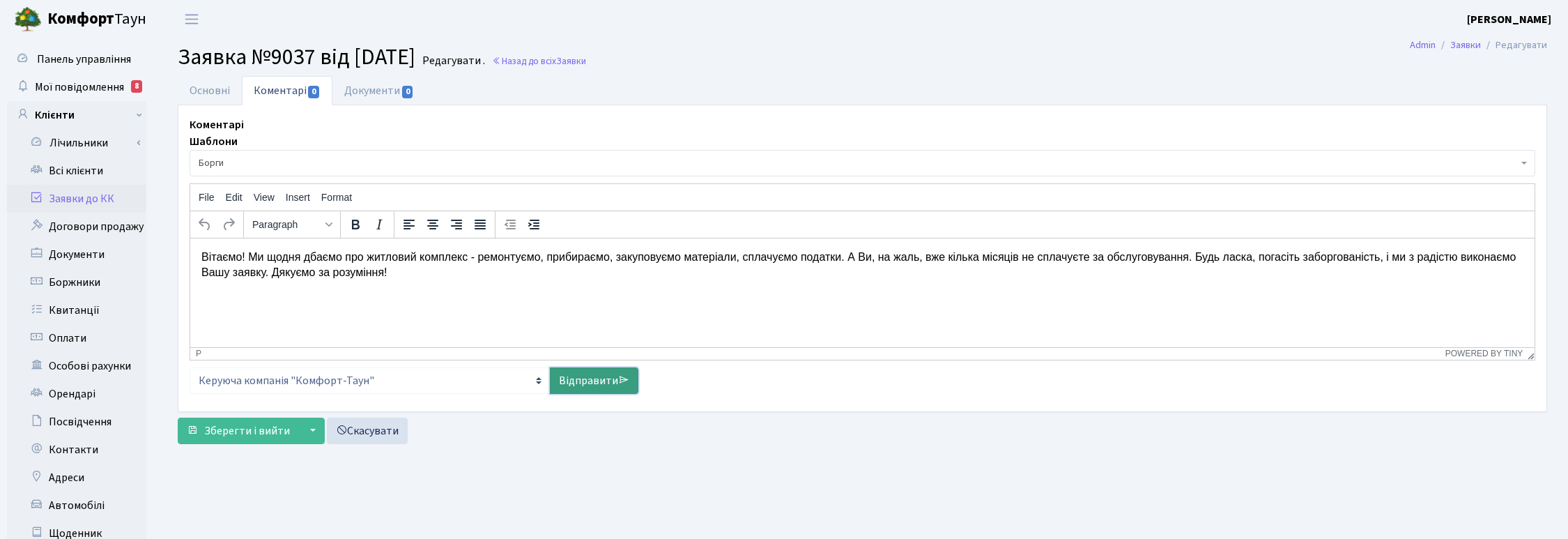
click at [567, 382] on link "Відправити" at bounding box center [594, 380] width 89 height 26
select select
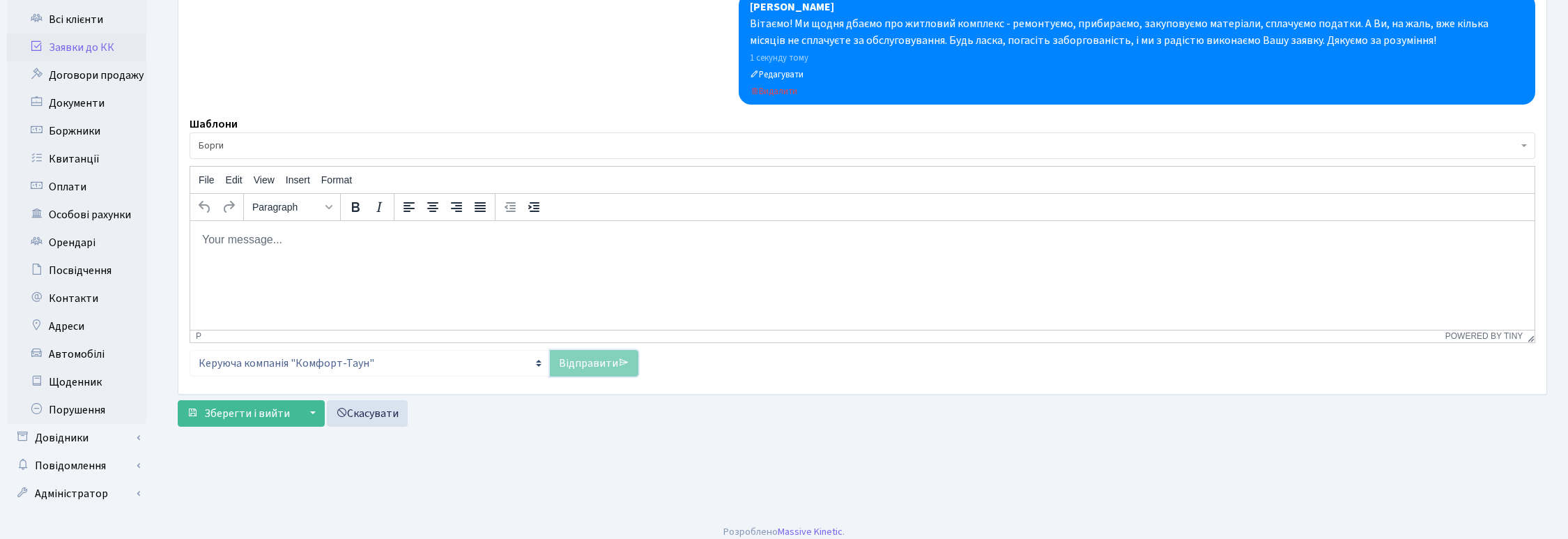
scroll to position [160, 0]
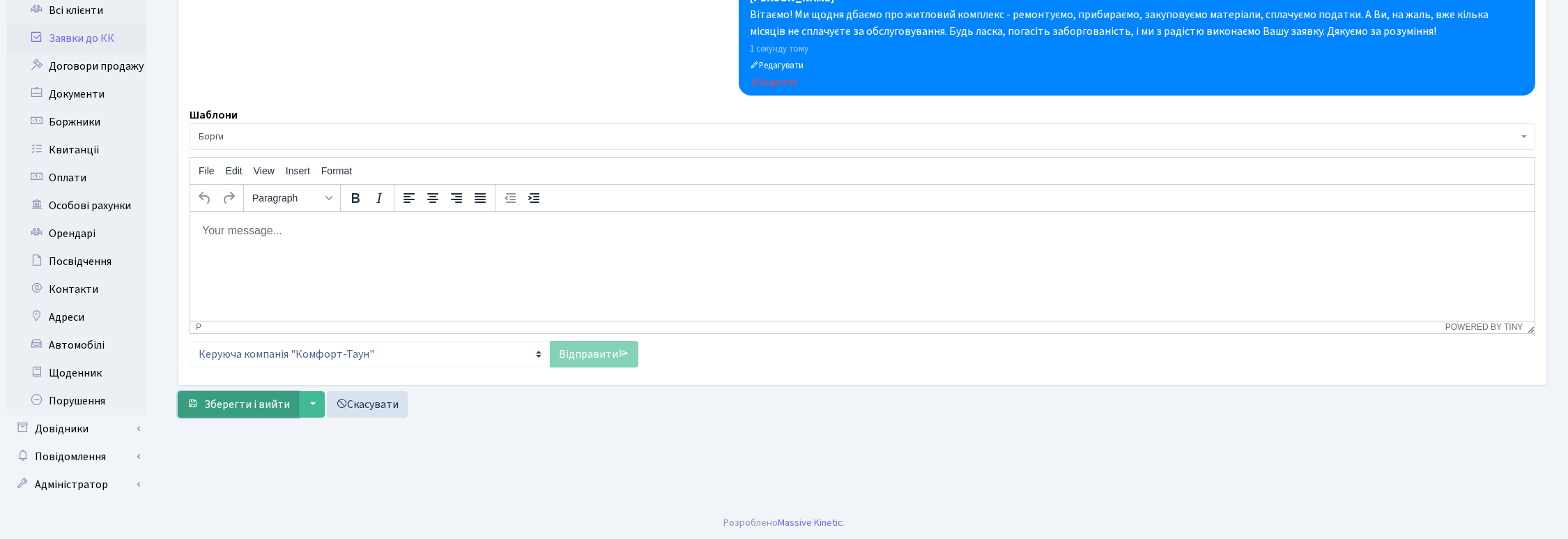
click at [242, 417] on button "Зберегти і вийти" at bounding box center [237, 404] width 121 height 26
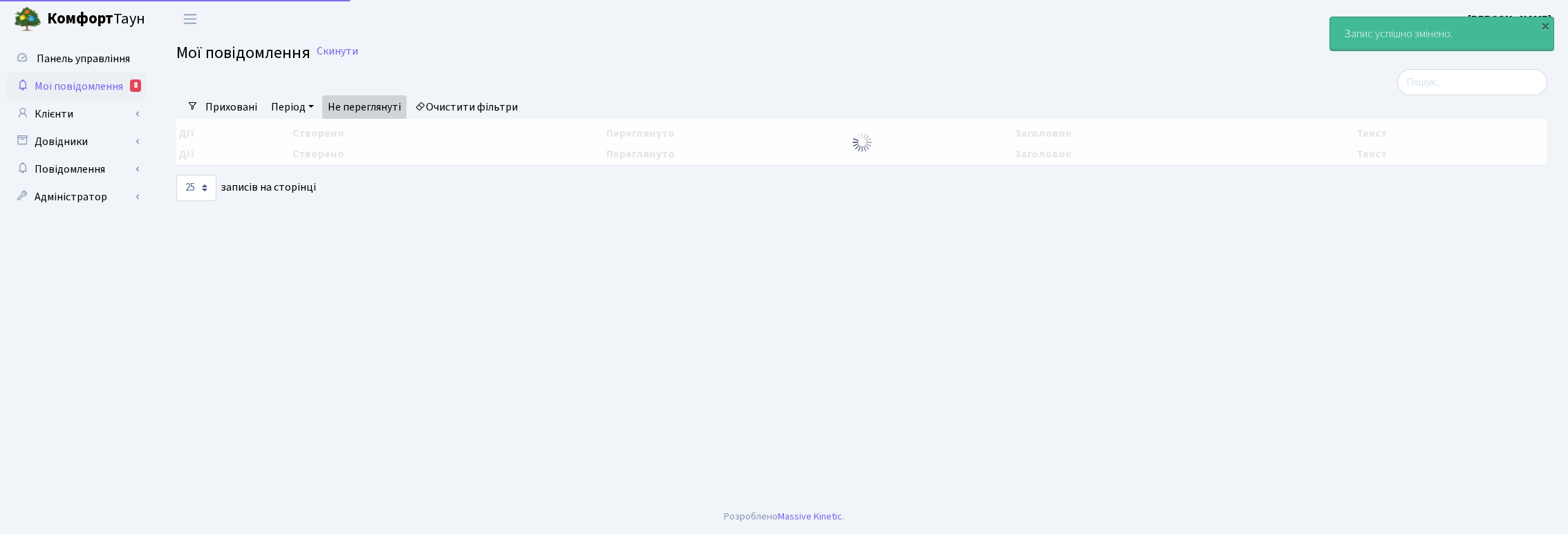
select select "25"
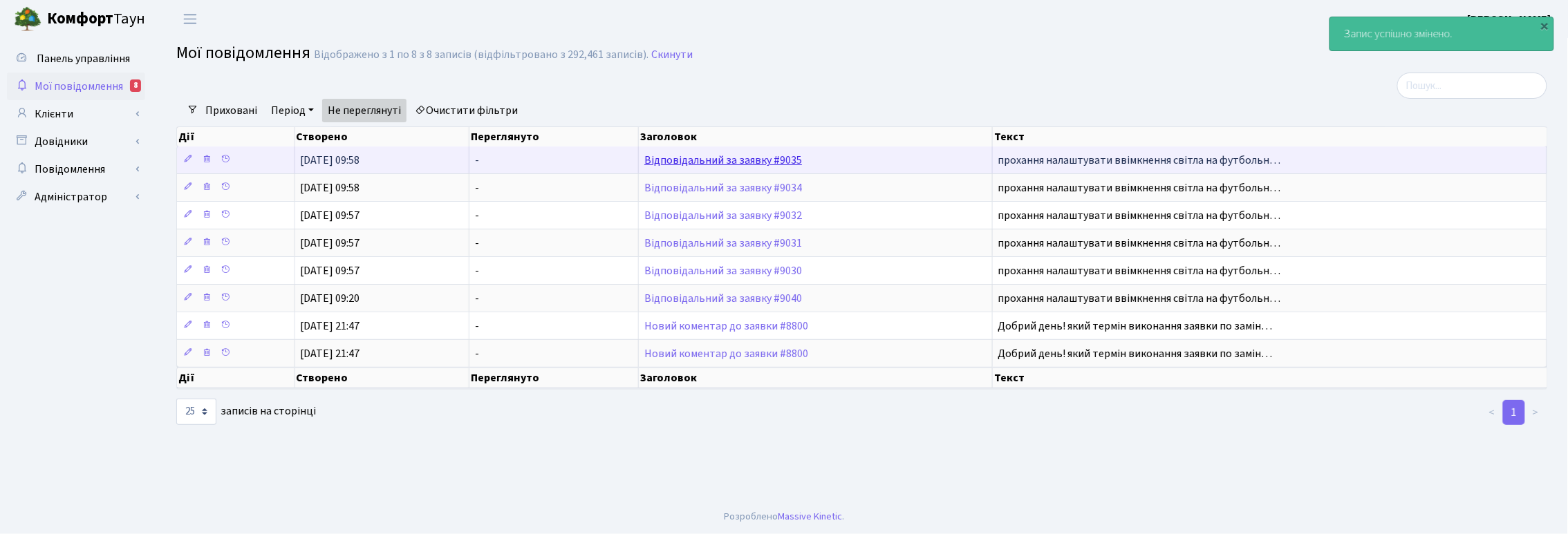
click at [713, 164] on link "Відповідальний за заявку #9035" at bounding box center [723, 160] width 158 height 15
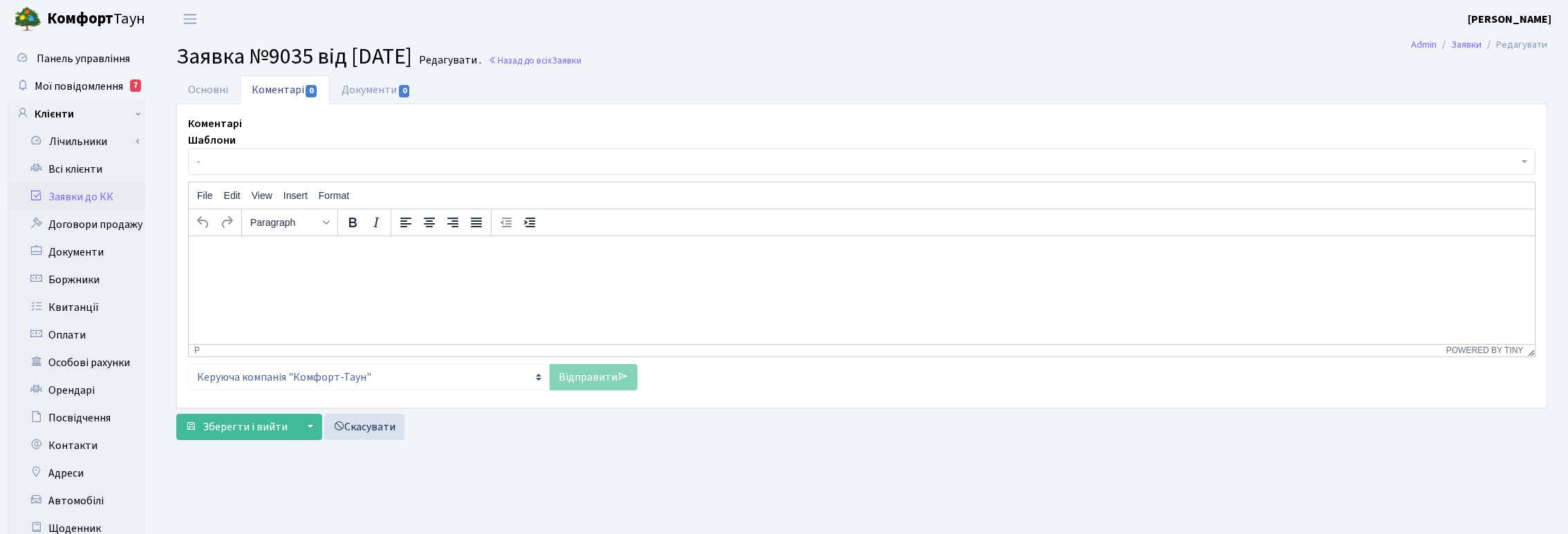
select select "8755"
click at [201, 90] on link "Основні" at bounding box center [208, 89] width 64 height 28
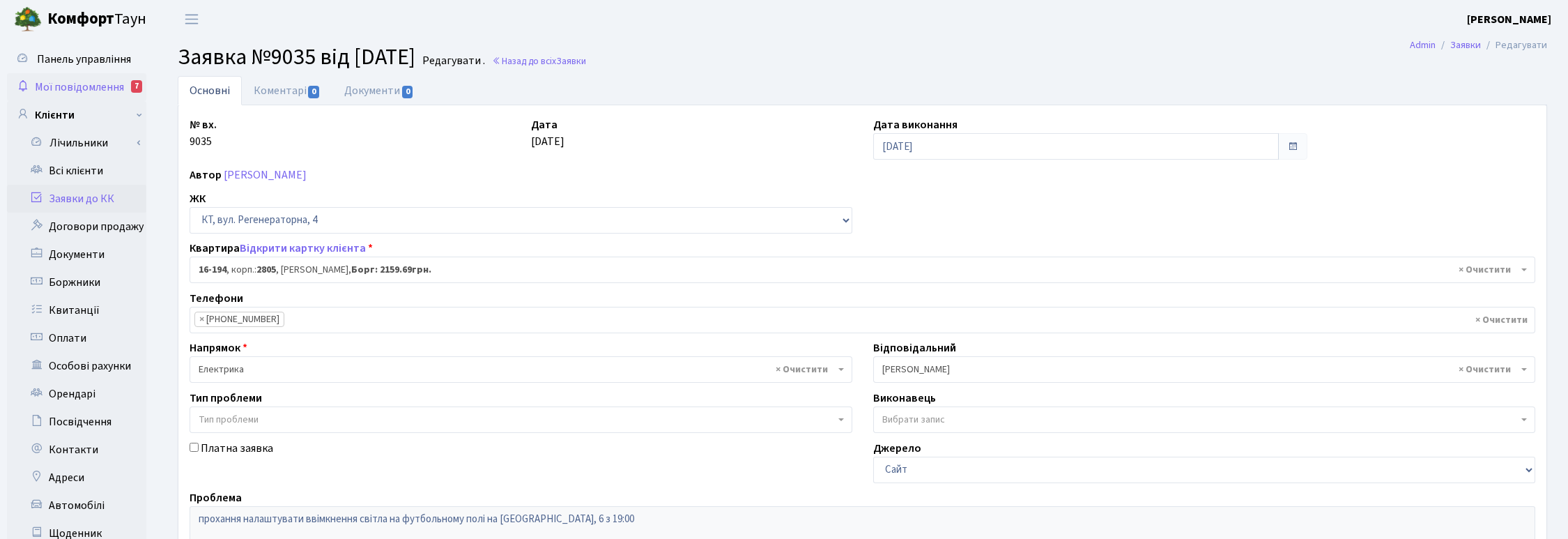
click at [98, 80] on span "Мої повідомлення" at bounding box center [79, 87] width 89 height 15
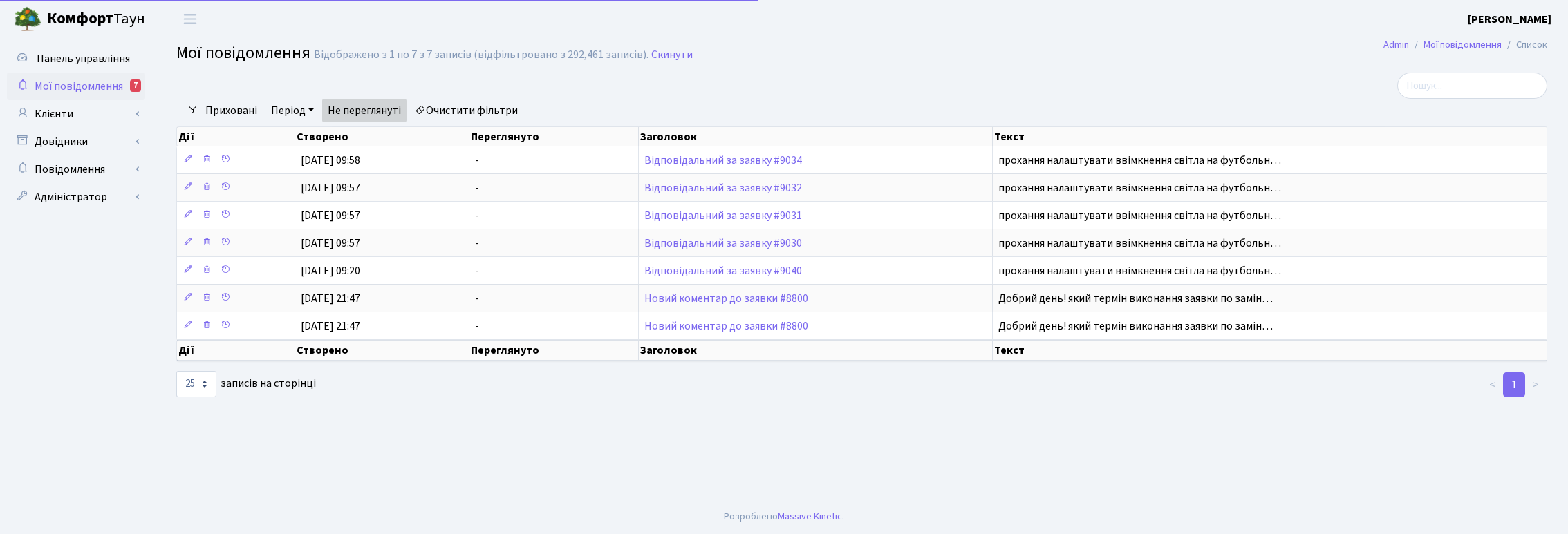
select select "25"
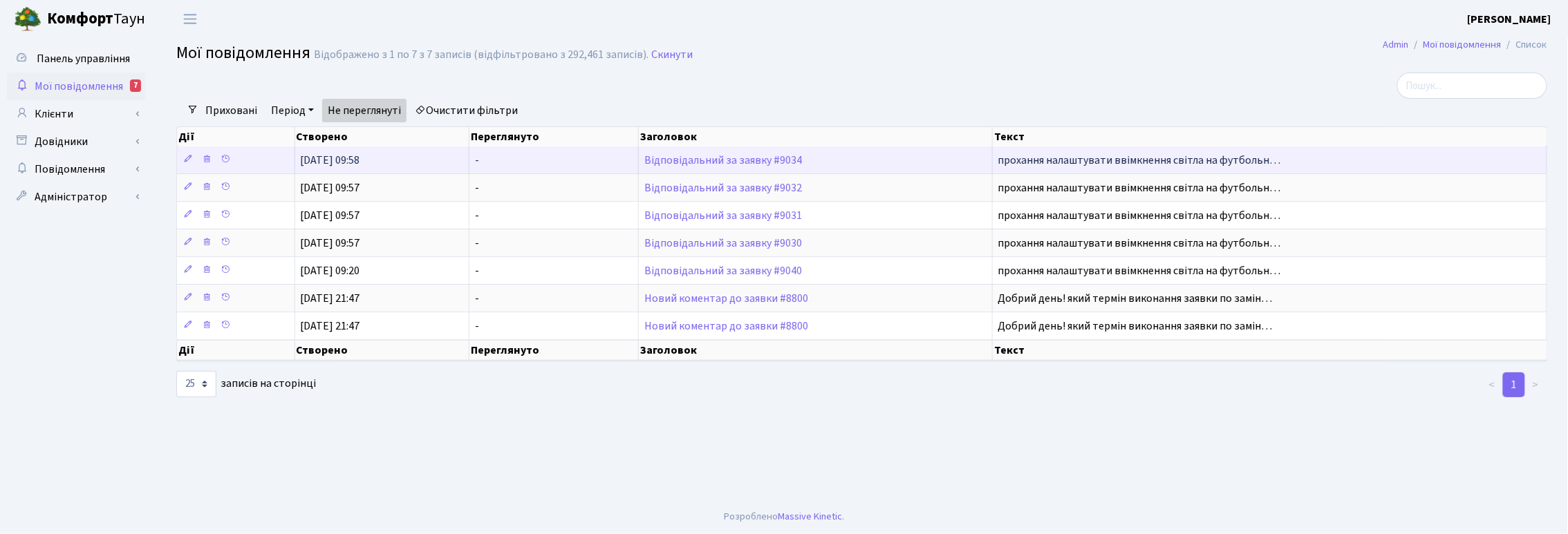
click at [744, 169] on td "Відповідальний за заявку #9034" at bounding box center [816, 160] width 353 height 27
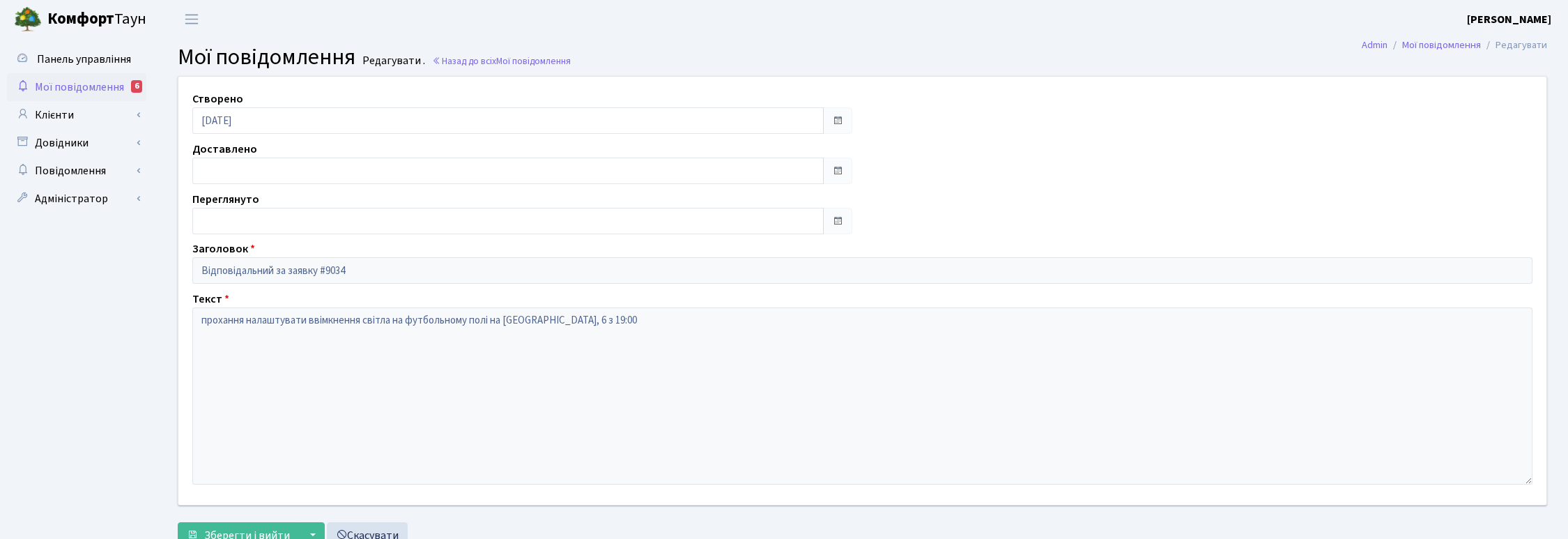
click at [63, 84] on span "Мої повідомлення" at bounding box center [79, 87] width 89 height 15
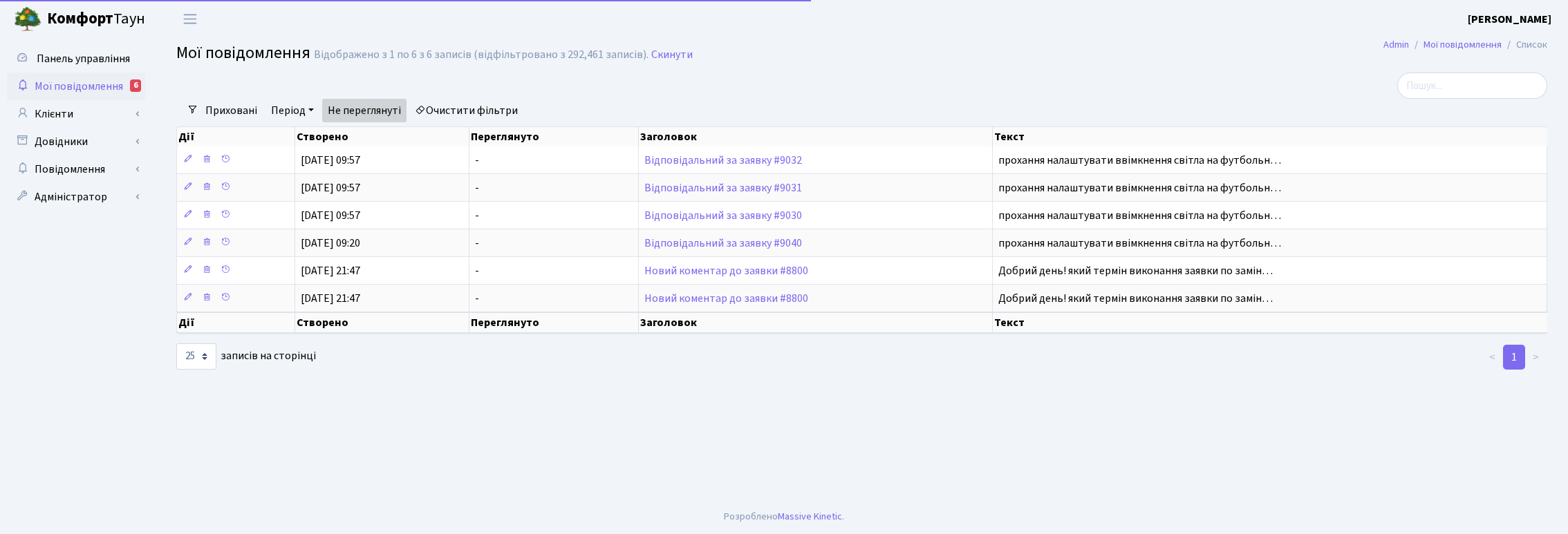
select select "25"
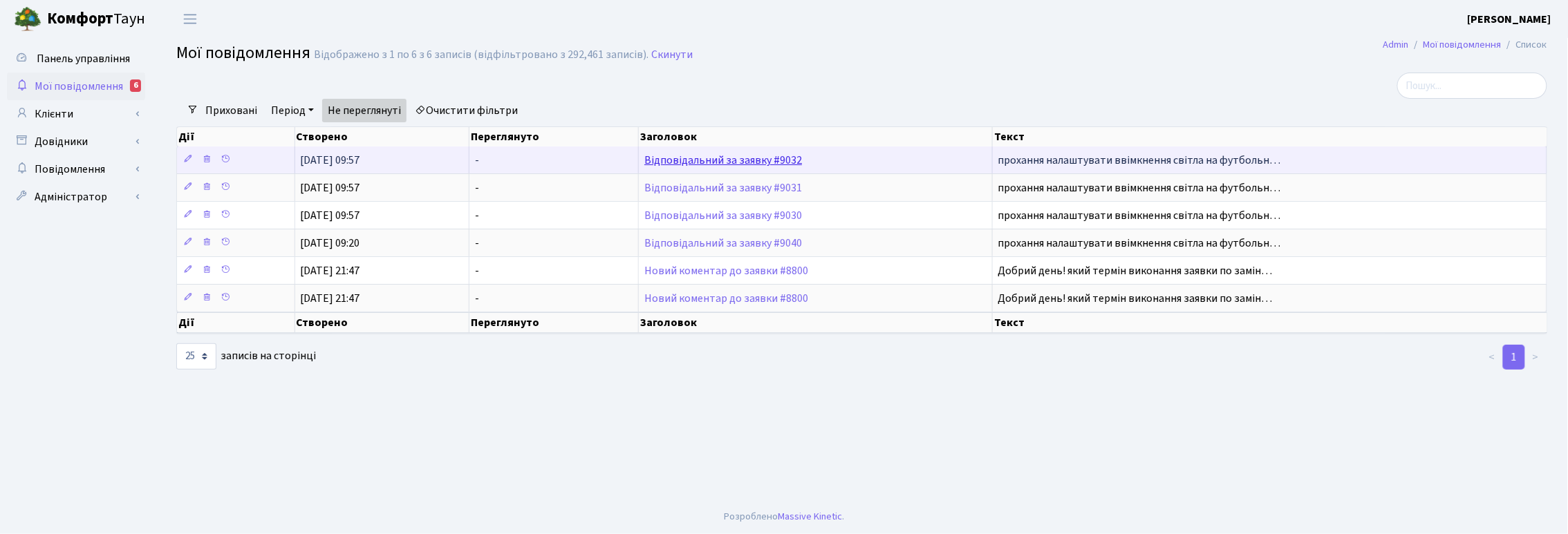
click at [698, 161] on link "Відповідальний за заявку #9032" at bounding box center [723, 160] width 158 height 15
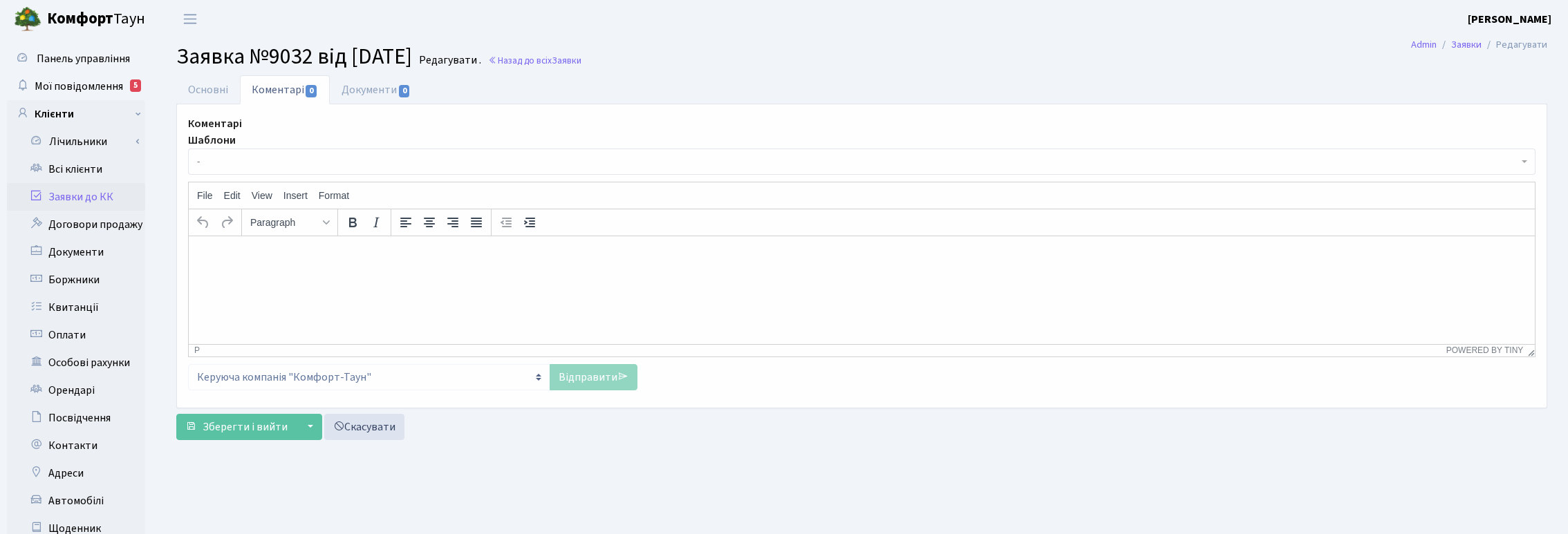
select select "7815"
click at [204, 85] on link "Основні" at bounding box center [208, 89] width 64 height 28
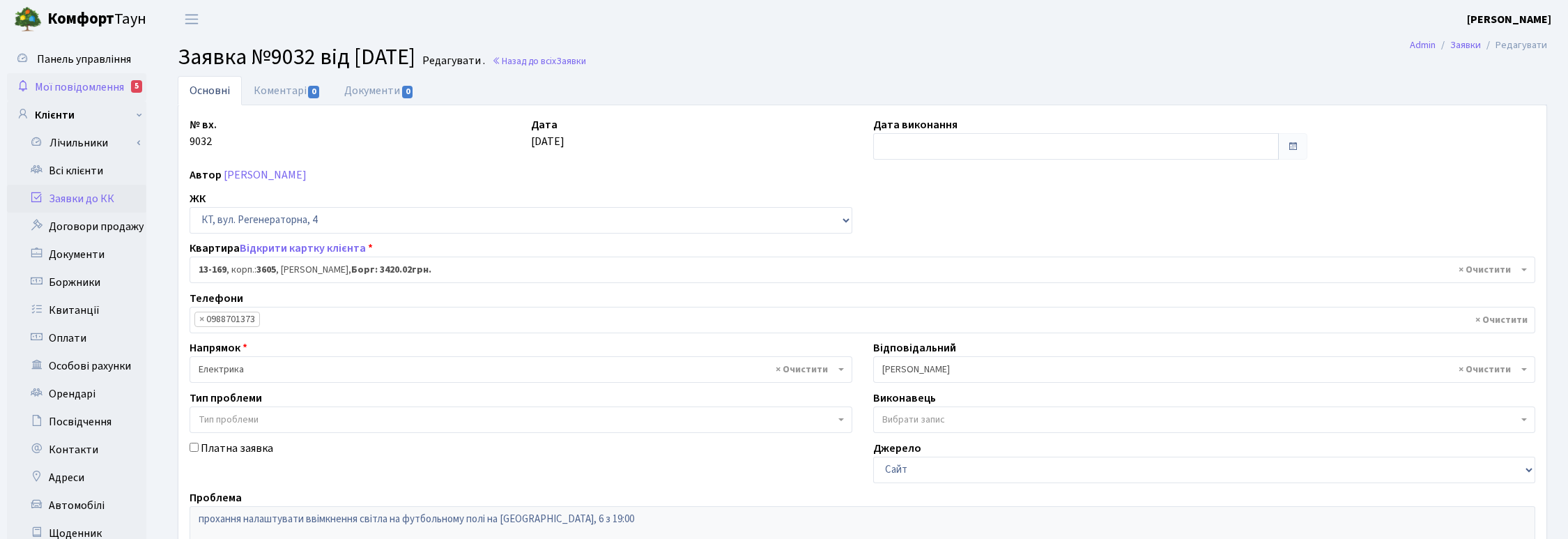
click at [73, 85] on span "Мої повідомлення" at bounding box center [79, 87] width 89 height 15
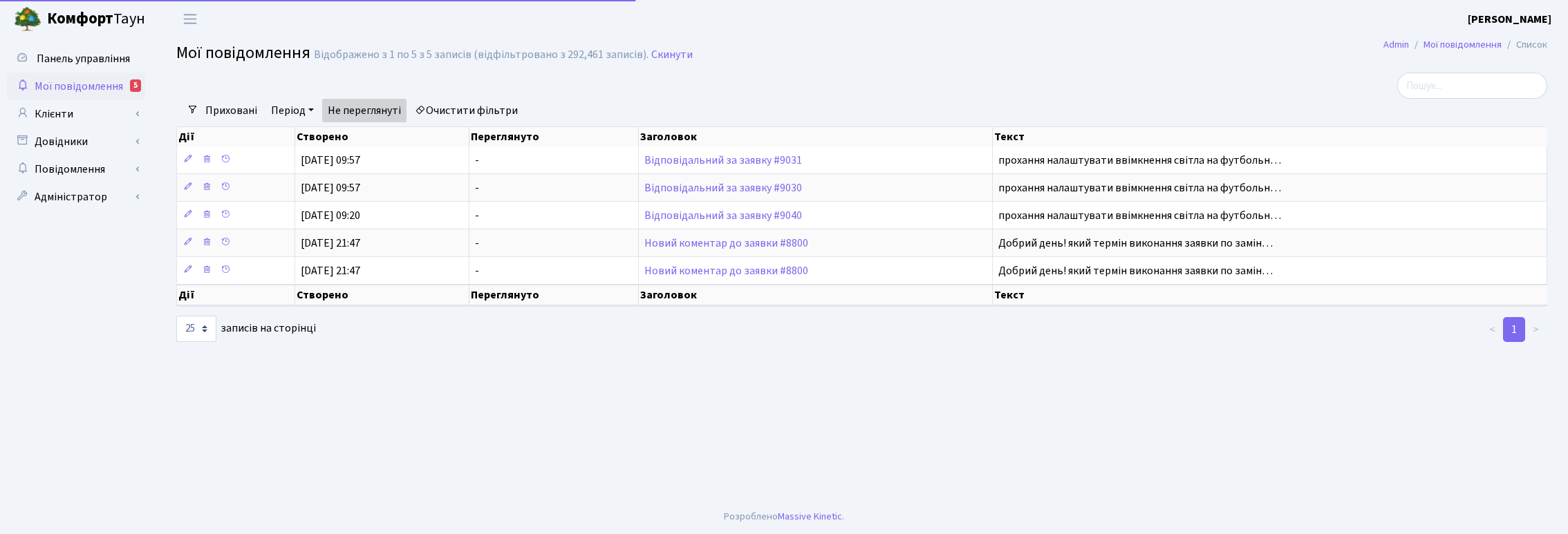
select select "25"
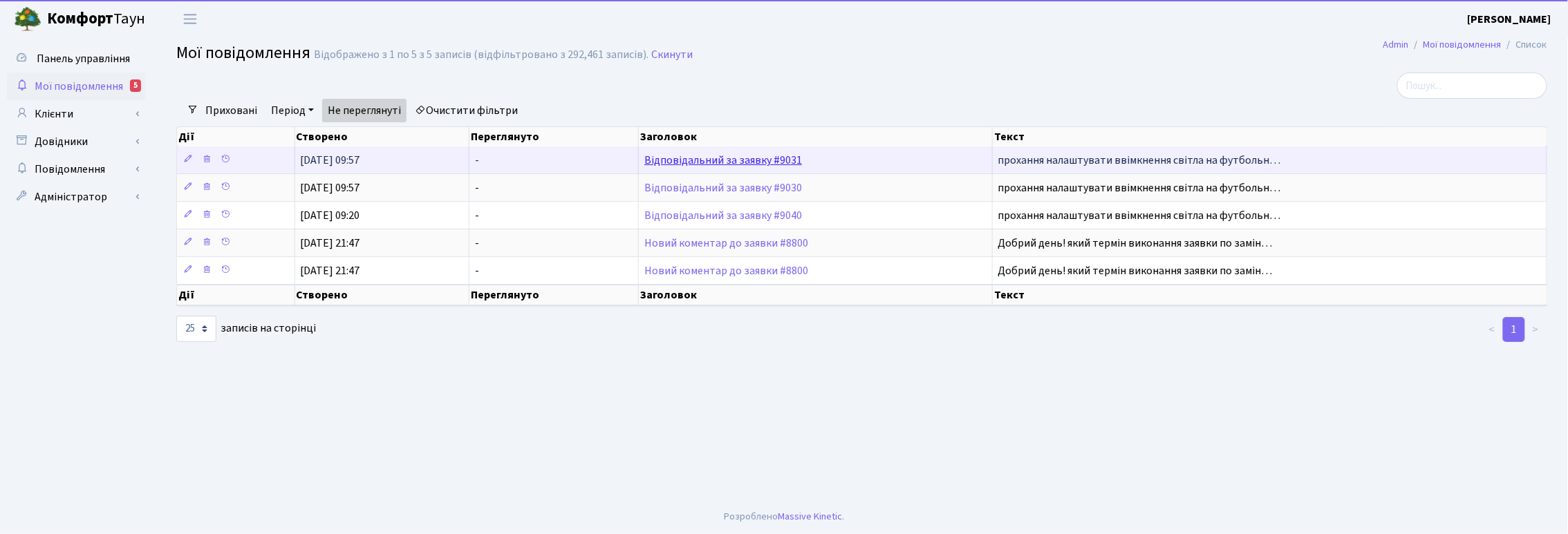
click at [740, 163] on link "Відповідальний за заявку #9031" at bounding box center [723, 160] width 158 height 15
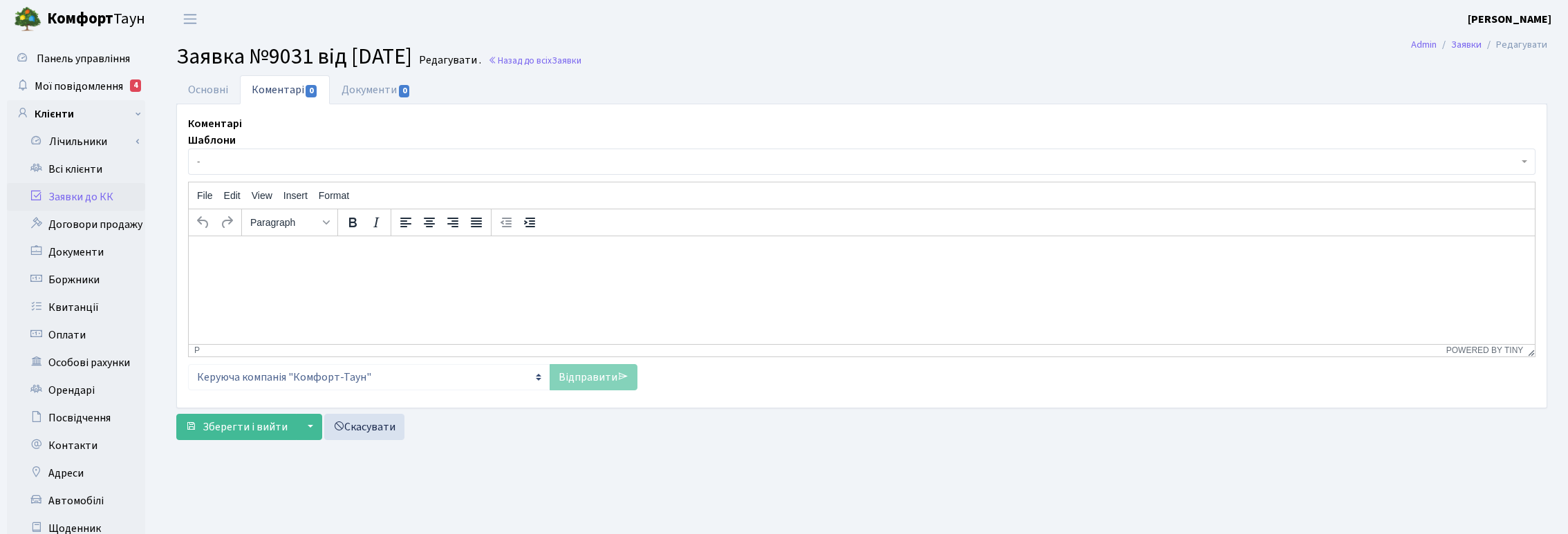
select select "721"
click at [204, 91] on link "Основні" at bounding box center [208, 89] width 64 height 28
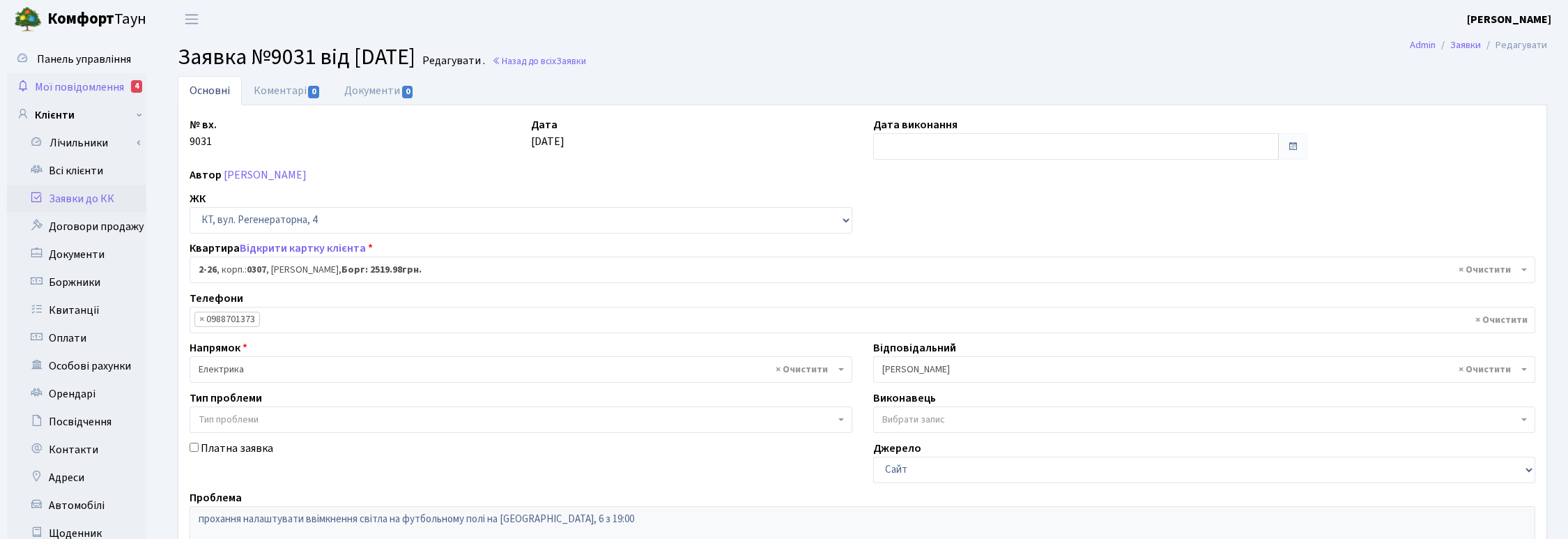
click at [79, 84] on span "Мої повідомлення" at bounding box center [79, 87] width 89 height 15
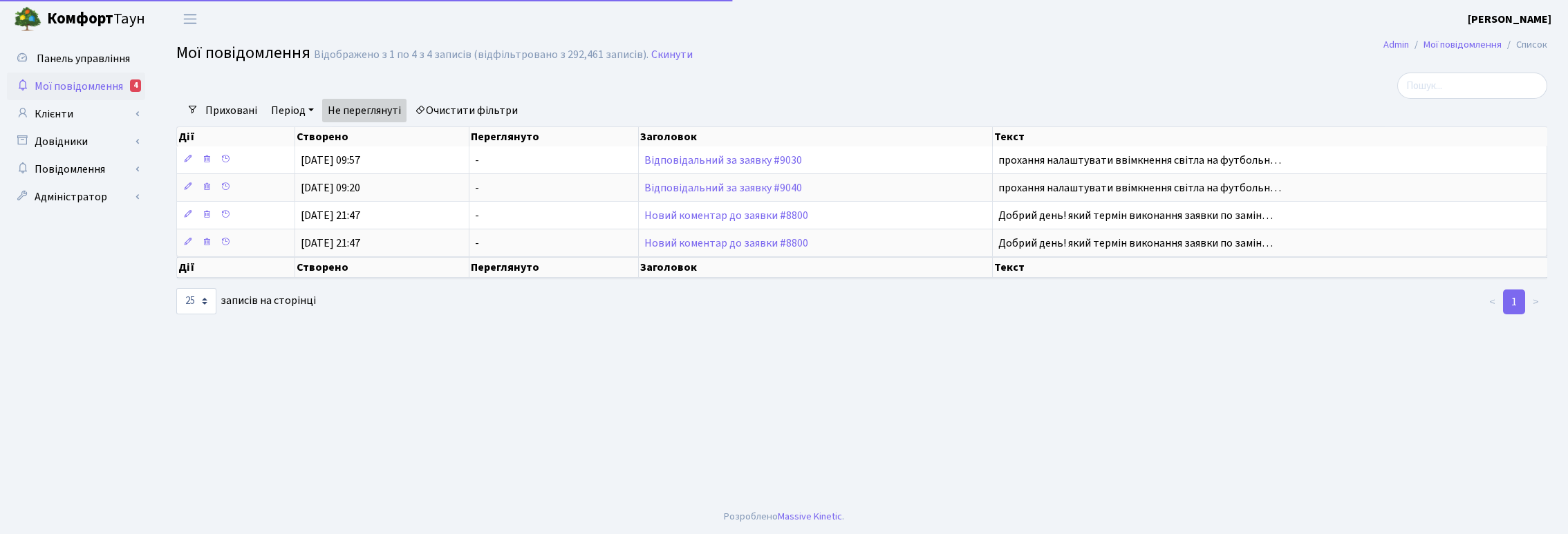
select select "25"
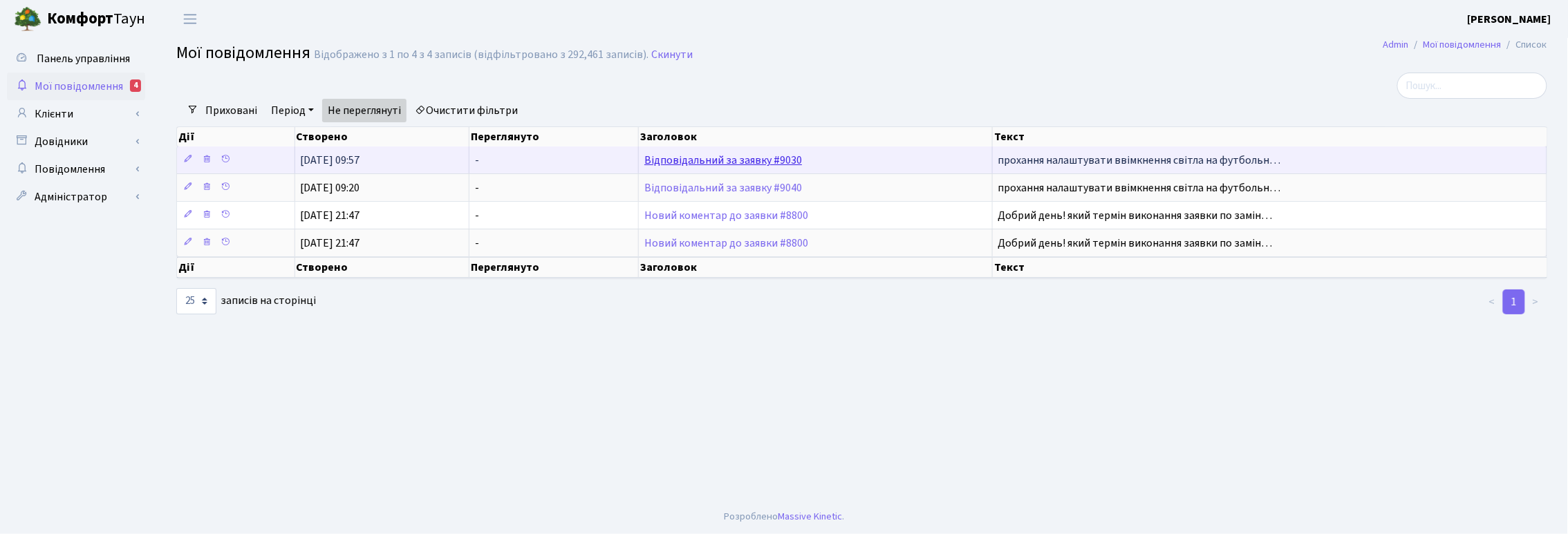
click at [693, 161] on link "Відповідальний за заявку #9030" at bounding box center [723, 160] width 158 height 15
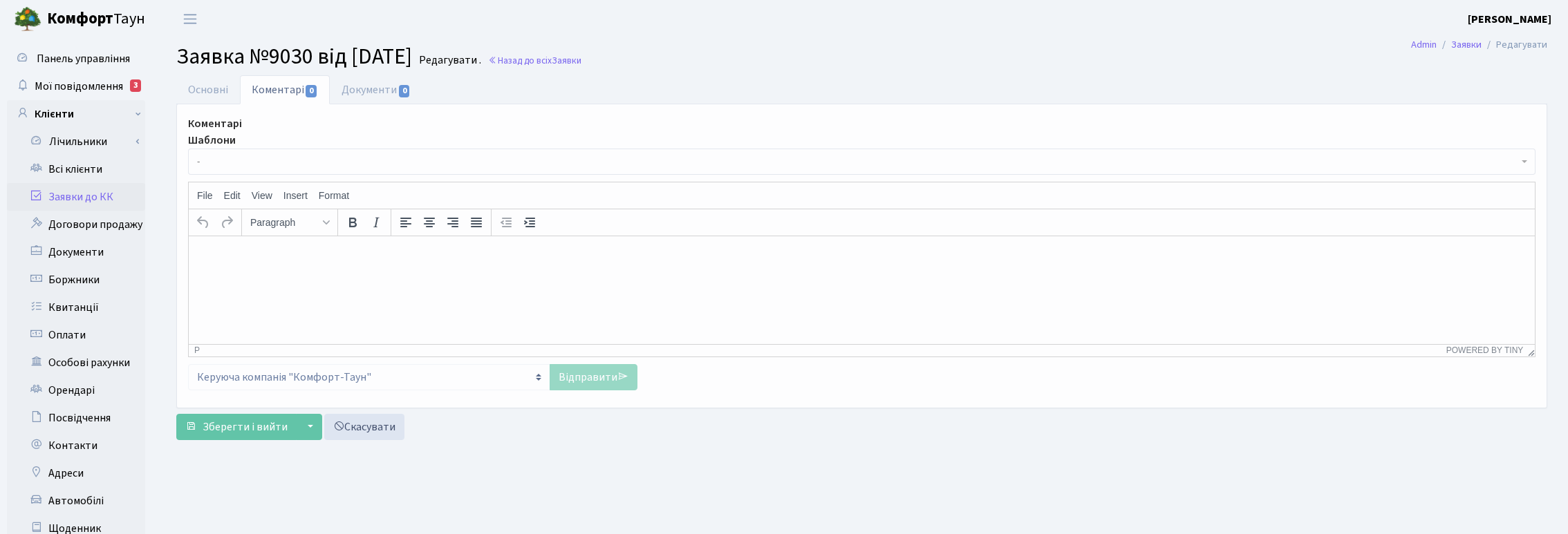
select select "17584"
click at [200, 87] on link "Основні" at bounding box center [208, 89] width 64 height 28
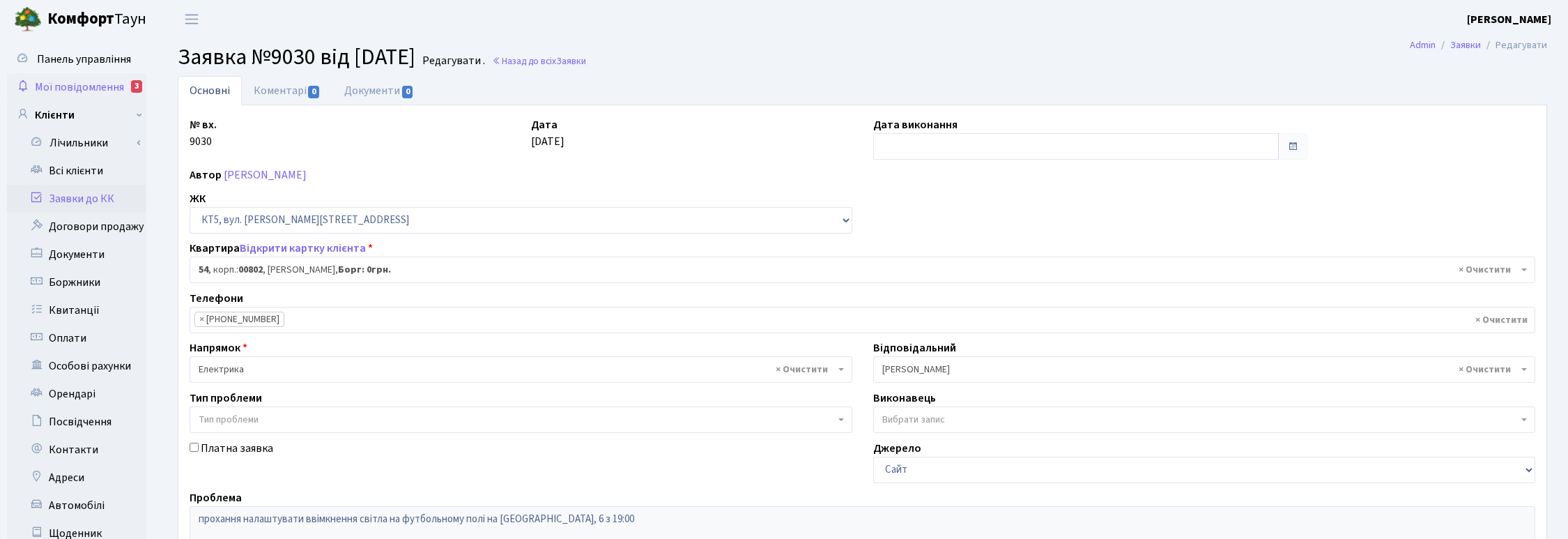
click at [86, 88] on span "Мої повідомлення" at bounding box center [79, 87] width 89 height 15
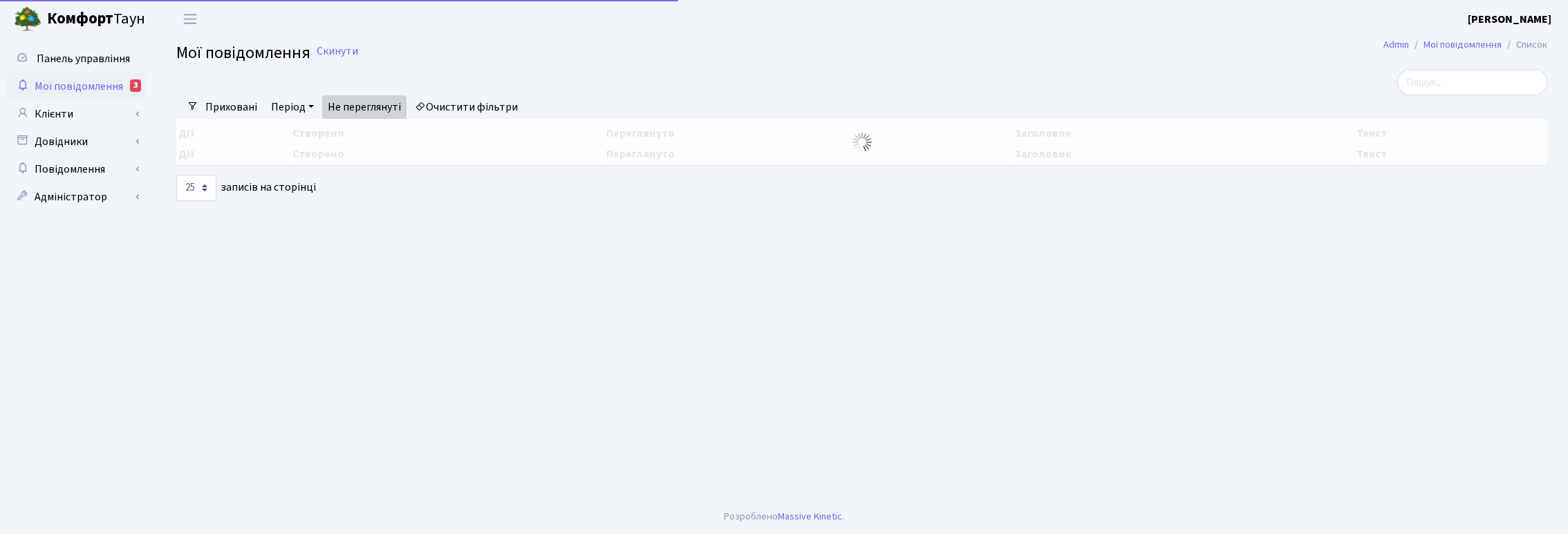
select select "25"
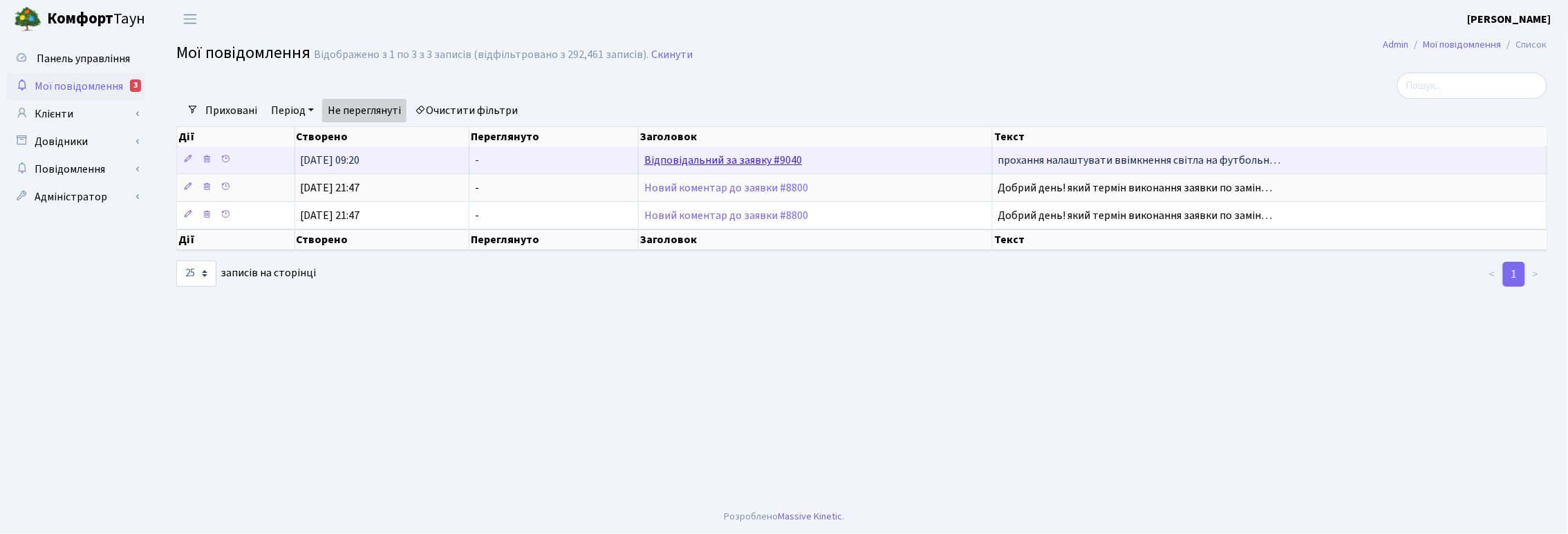
click at [758, 156] on link "Відповідальний за заявку #9040" at bounding box center [723, 160] width 158 height 15
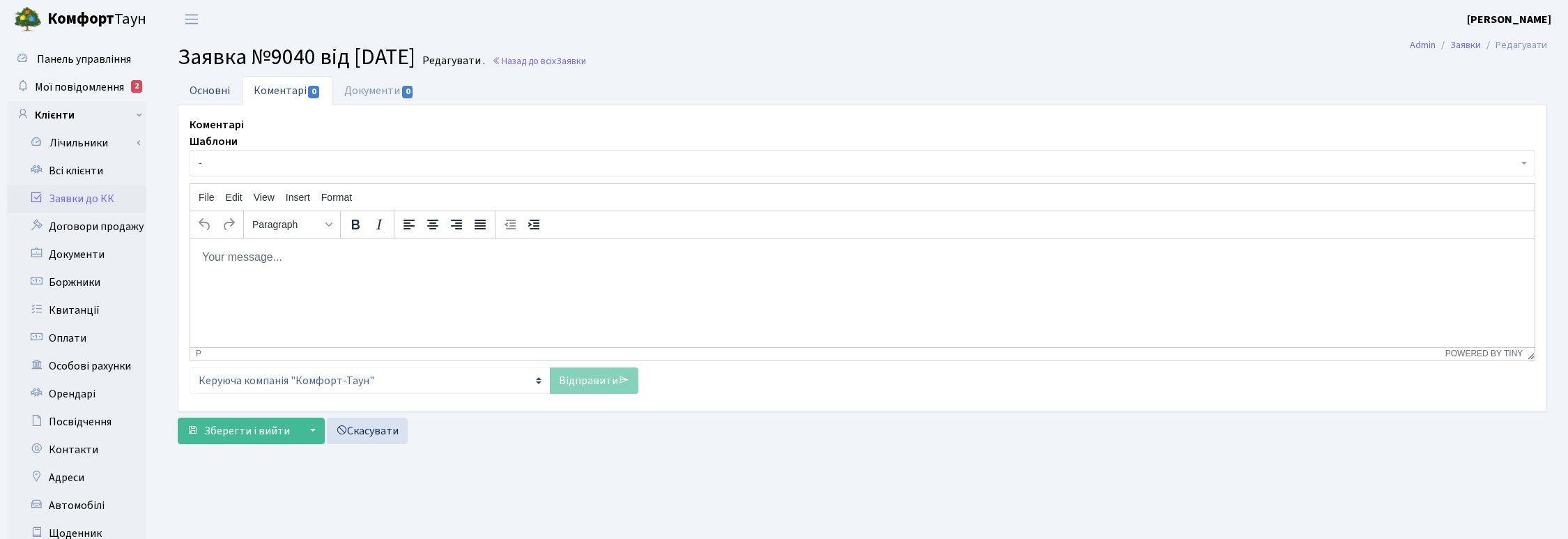
click at [220, 87] on link "Основні" at bounding box center [210, 90] width 64 height 29
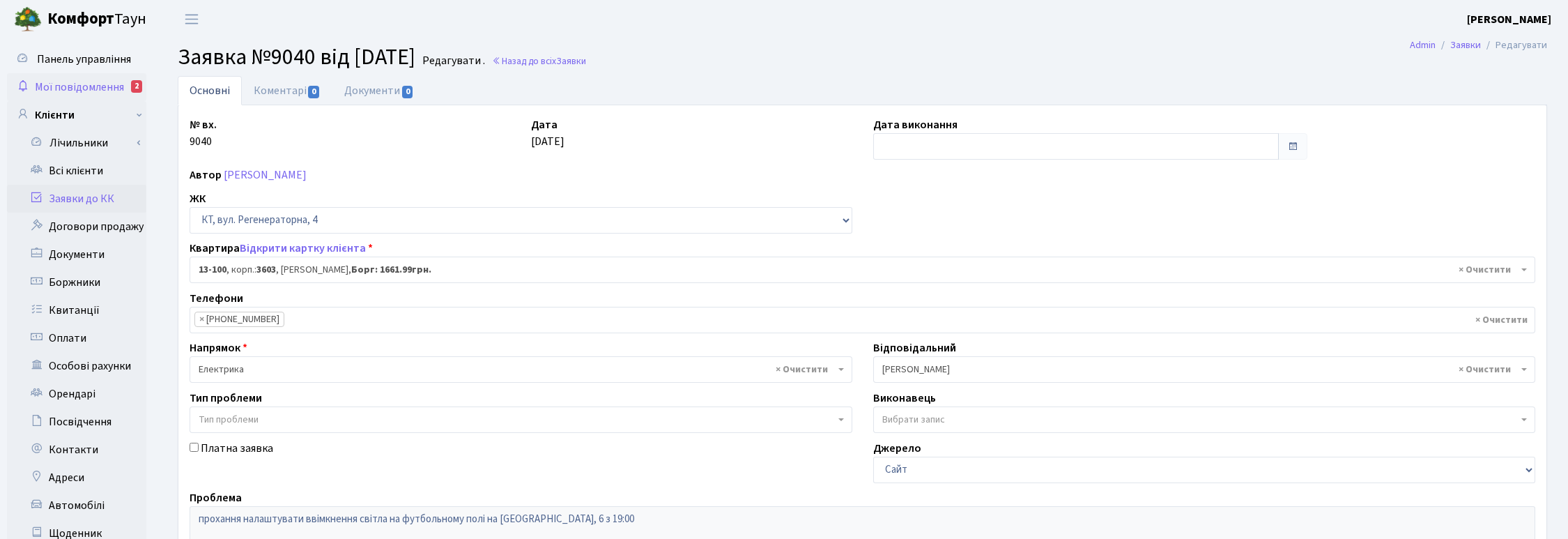
click at [71, 74] on link "Мої повідомлення 2" at bounding box center [77, 87] width 139 height 28
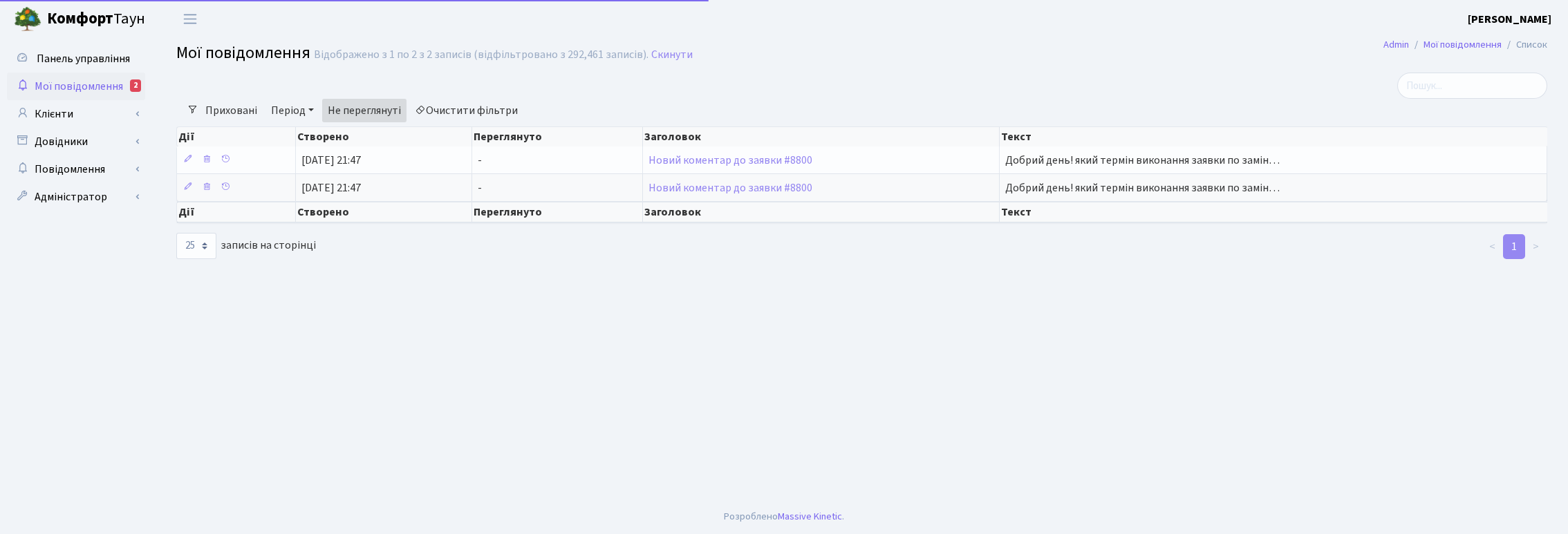
select select "25"
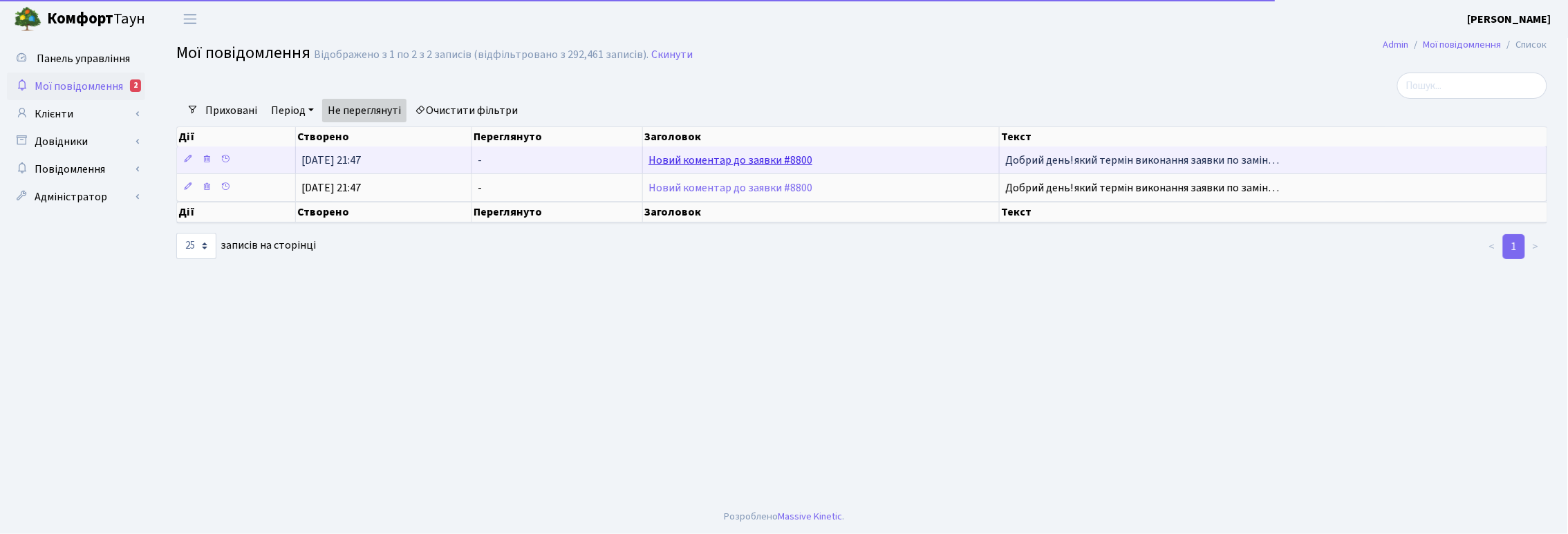
click at [728, 159] on link "Новий коментар до заявки #8800" at bounding box center [730, 160] width 164 height 15
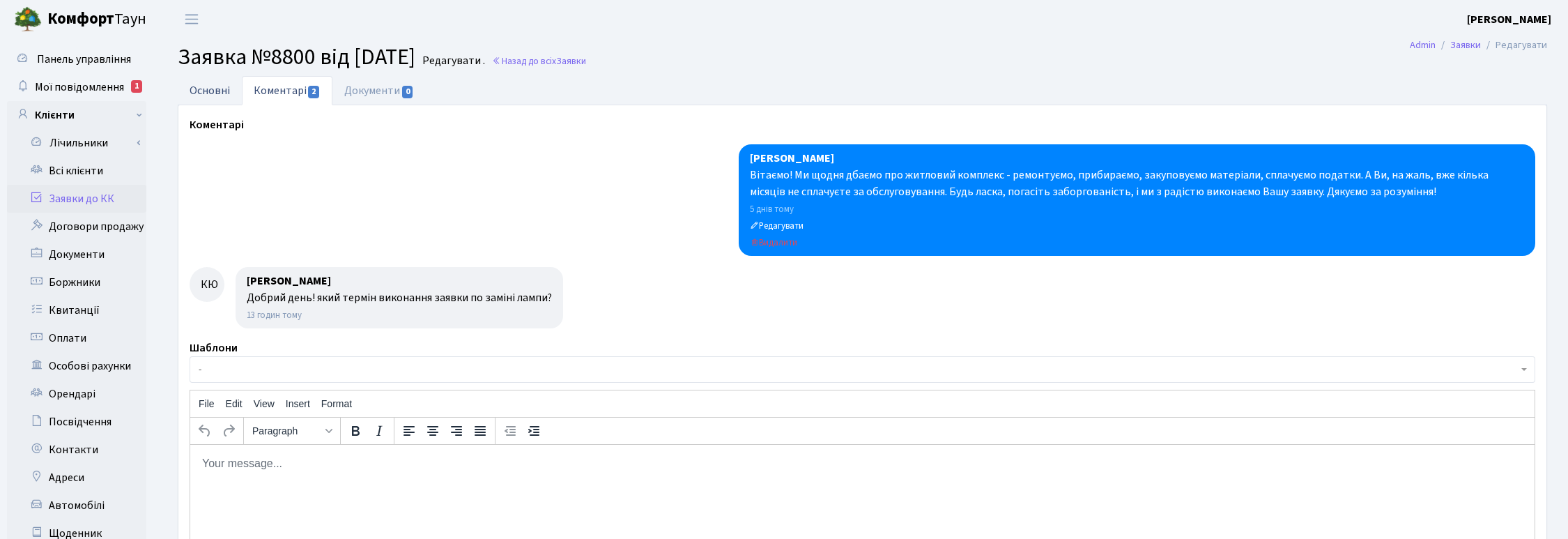
click at [211, 88] on link "Основні" at bounding box center [210, 90] width 64 height 29
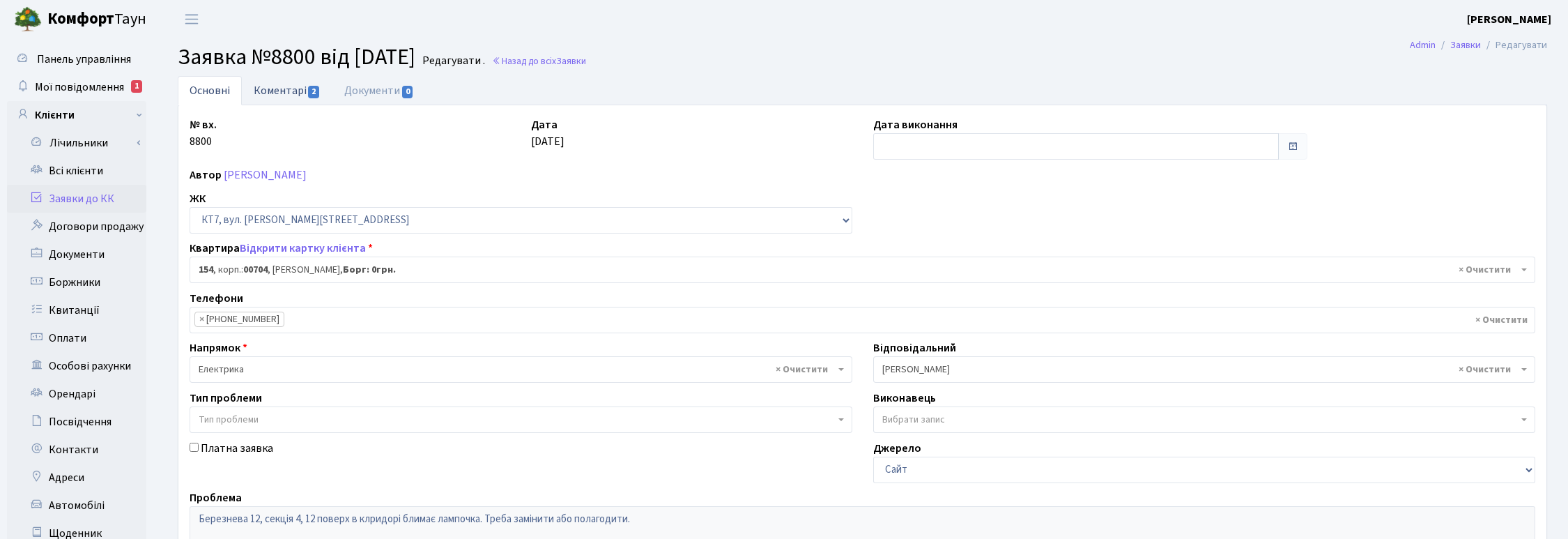
click at [284, 92] on link "Коментарі 2" at bounding box center [287, 90] width 91 height 29
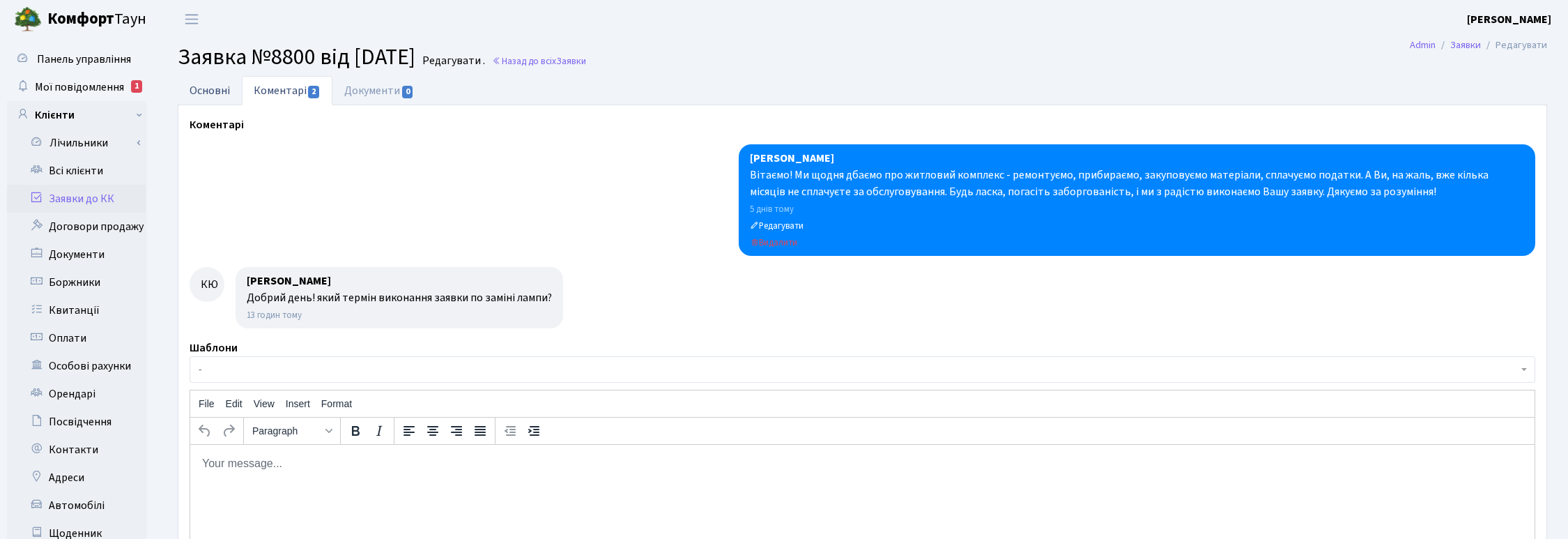
click at [205, 84] on link "Основні" at bounding box center [210, 90] width 64 height 29
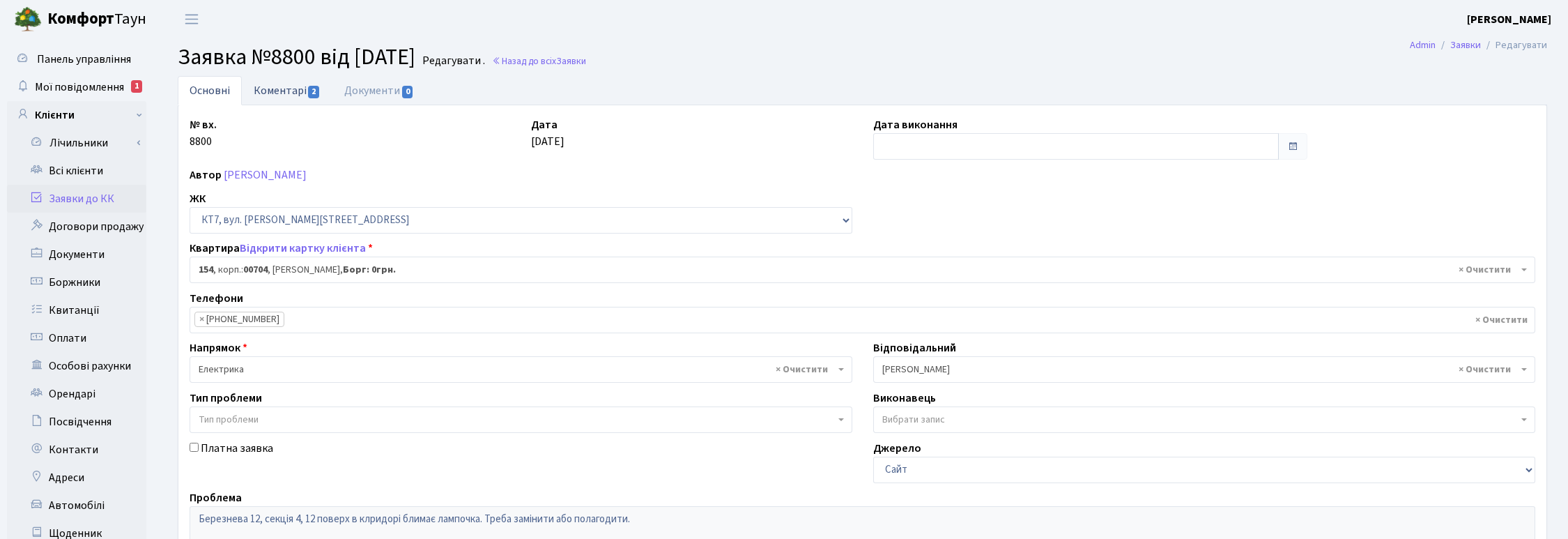
click at [276, 92] on link "Коментарі 2" at bounding box center [287, 90] width 91 height 29
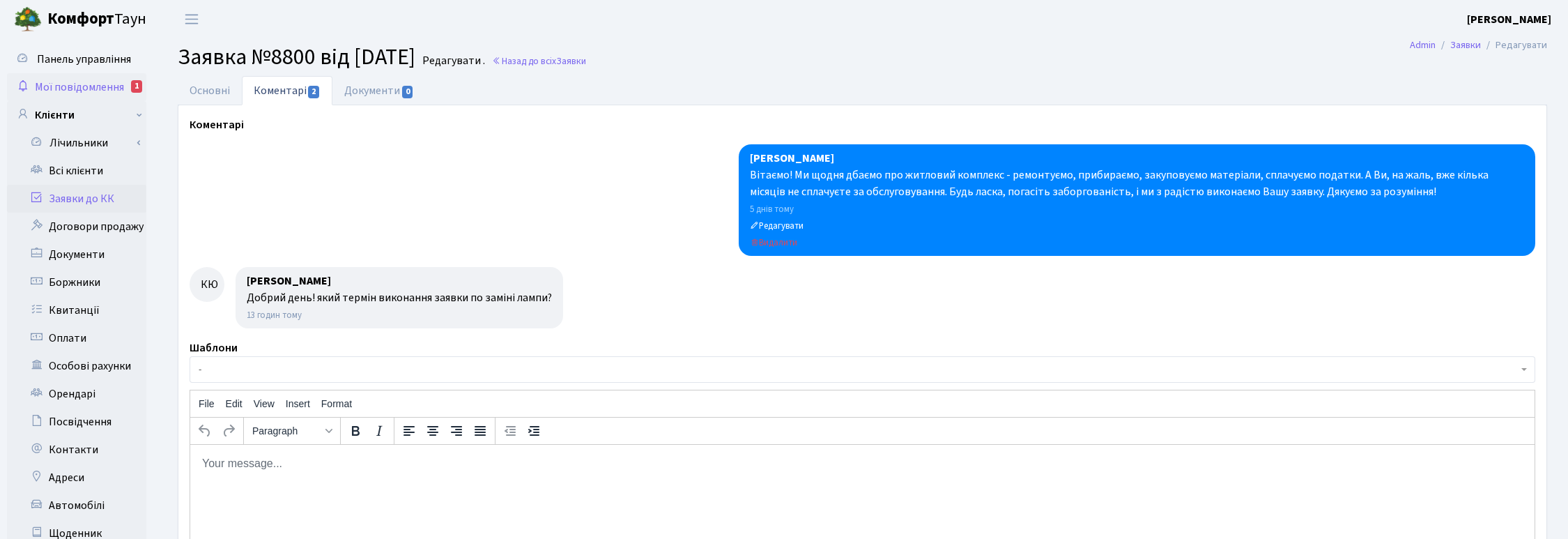
click at [88, 82] on span "Мої повідомлення" at bounding box center [79, 87] width 89 height 15
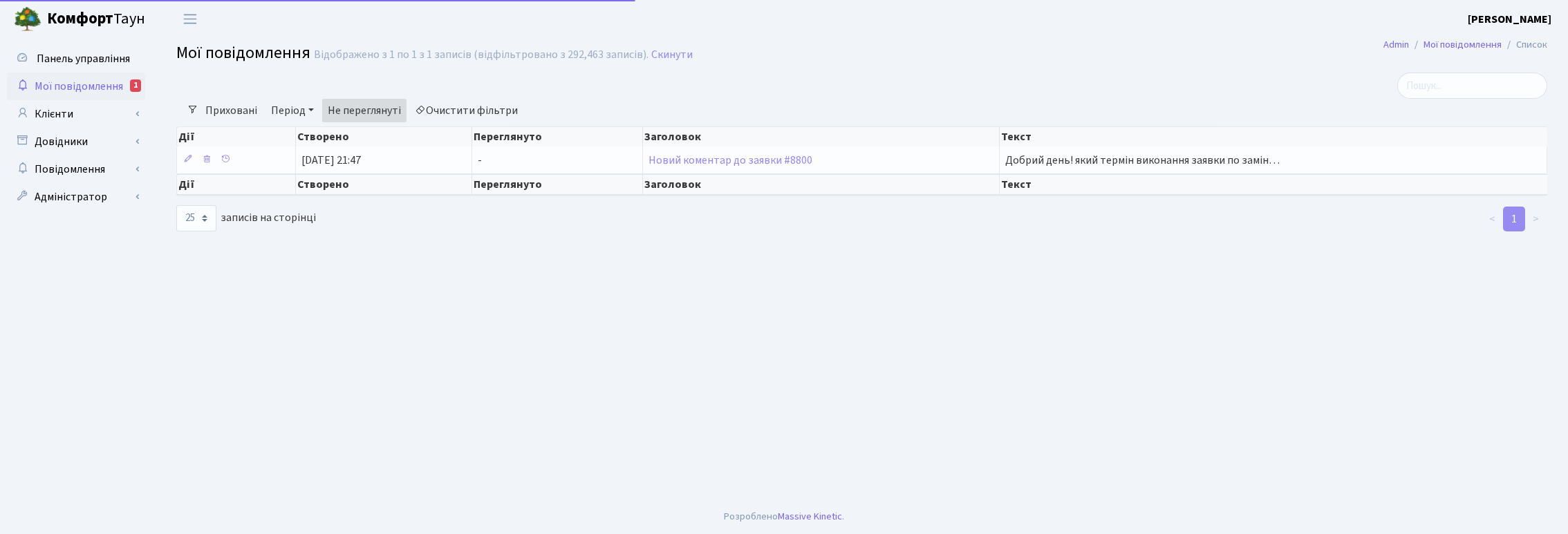
select select "25"
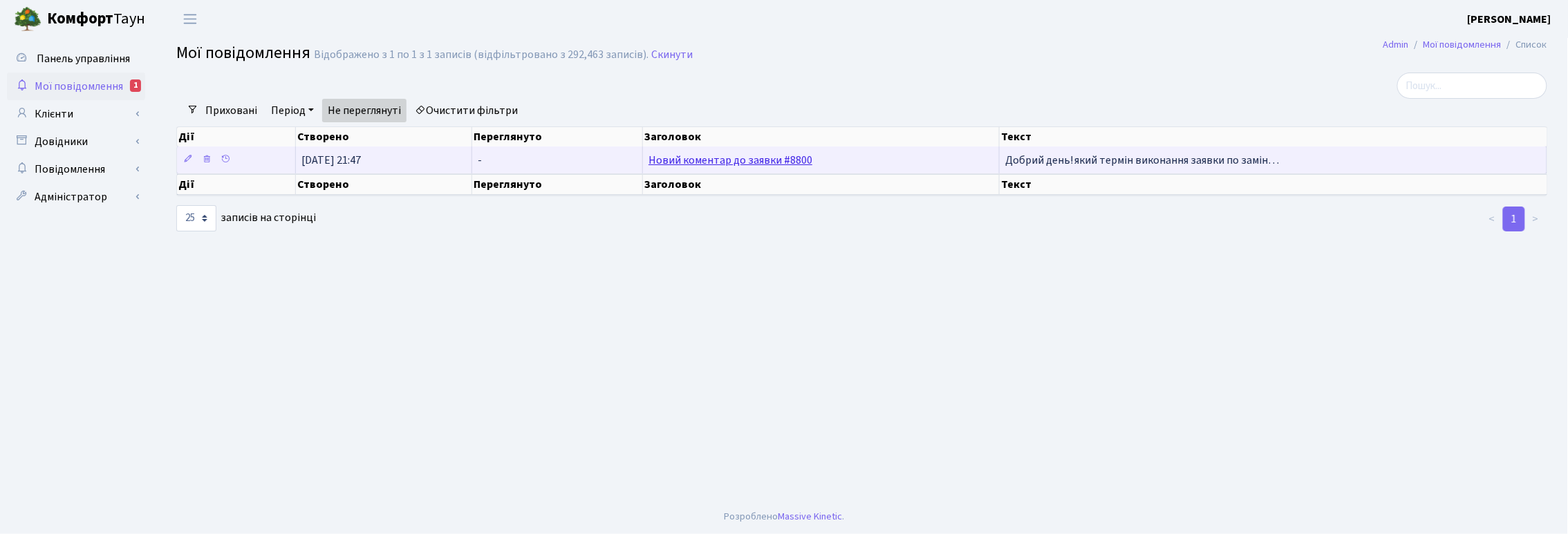
click at [695, 159] on link "Новий коментар до заявки #8800" at bounding box center [730, 160] width 164 height 15
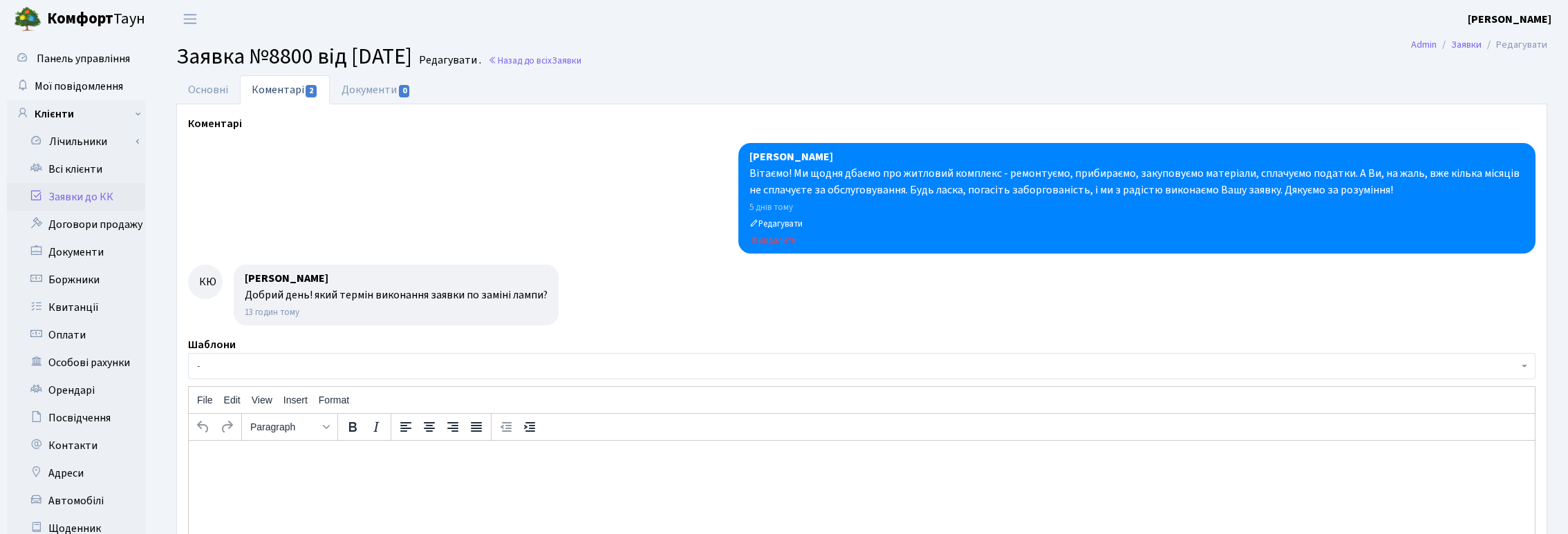
select select "18557"
click at [211, 87] on link "Основні" at bounding box center [208, 89] width 64 height 28
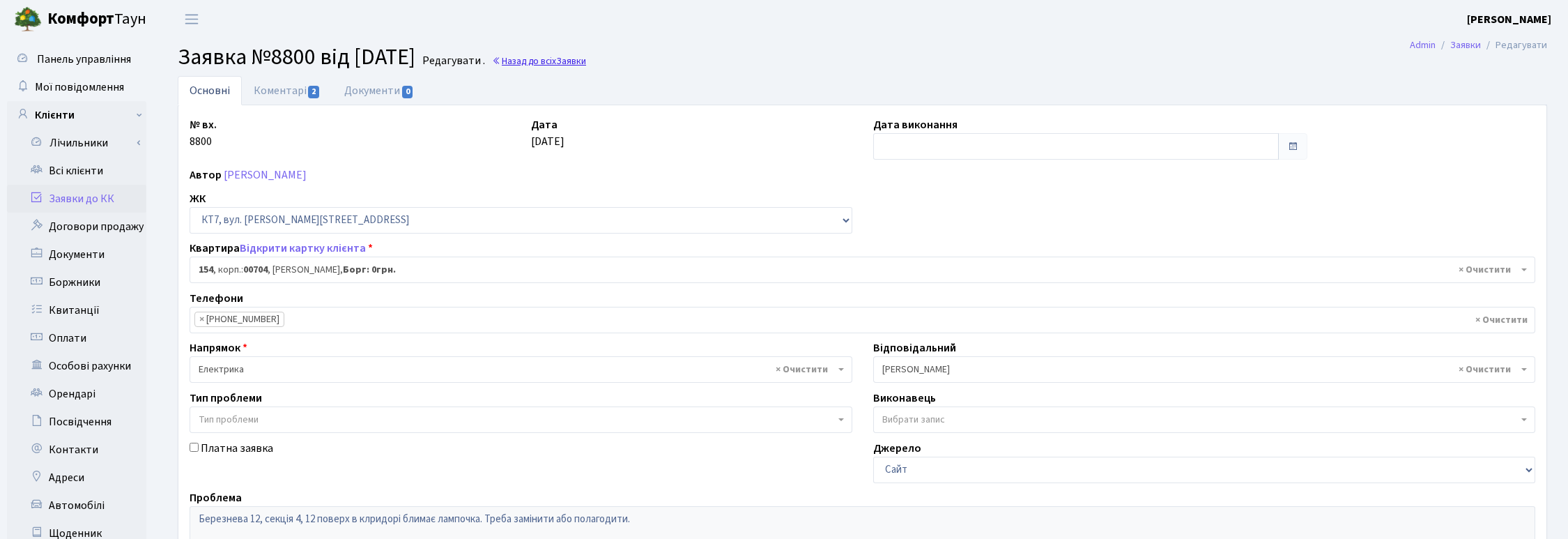
click at [578, 65] on link "Назад до всіх Заявки" at bounding box center [539, 61] width 94 height 14
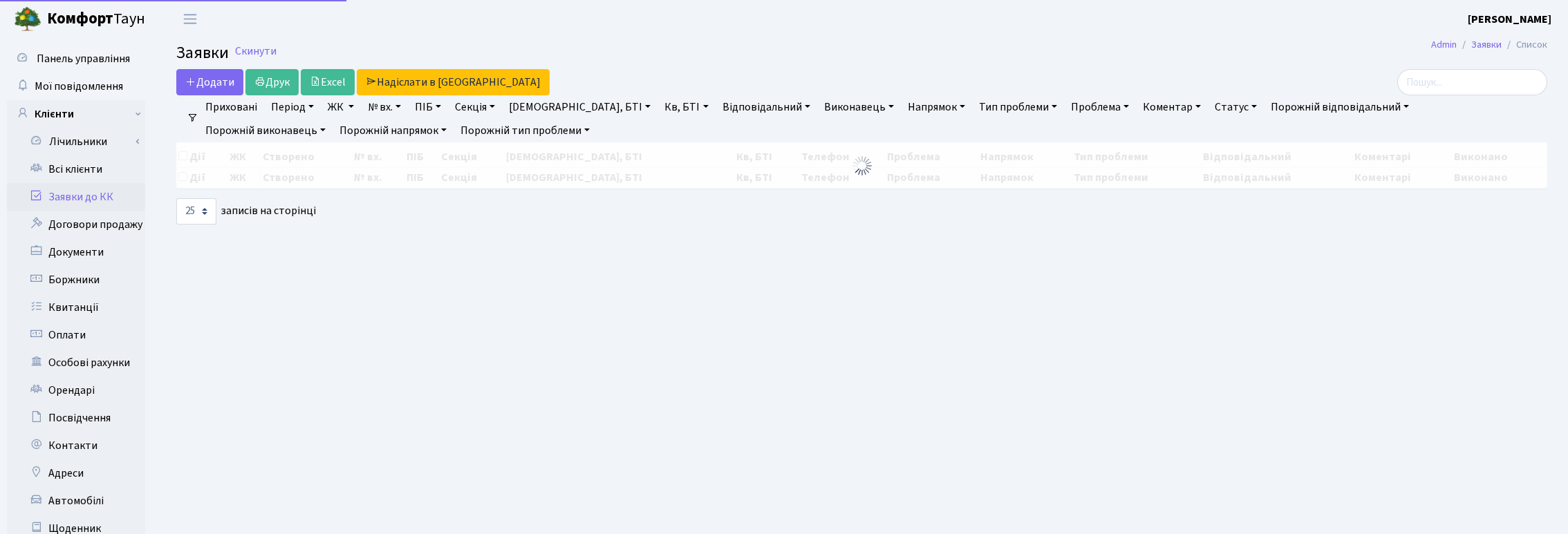
select select "25"
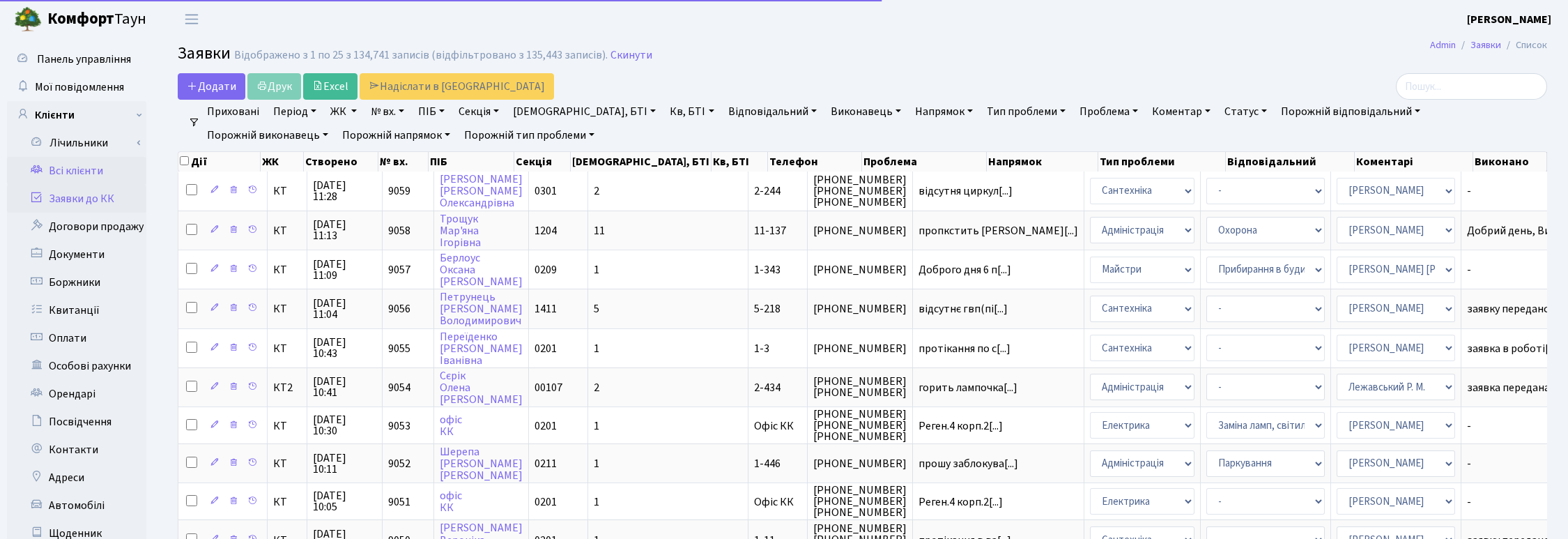
click at [92, 168] on link "Всі клієнти" at bounding box center [77, 170] width 139 height 28
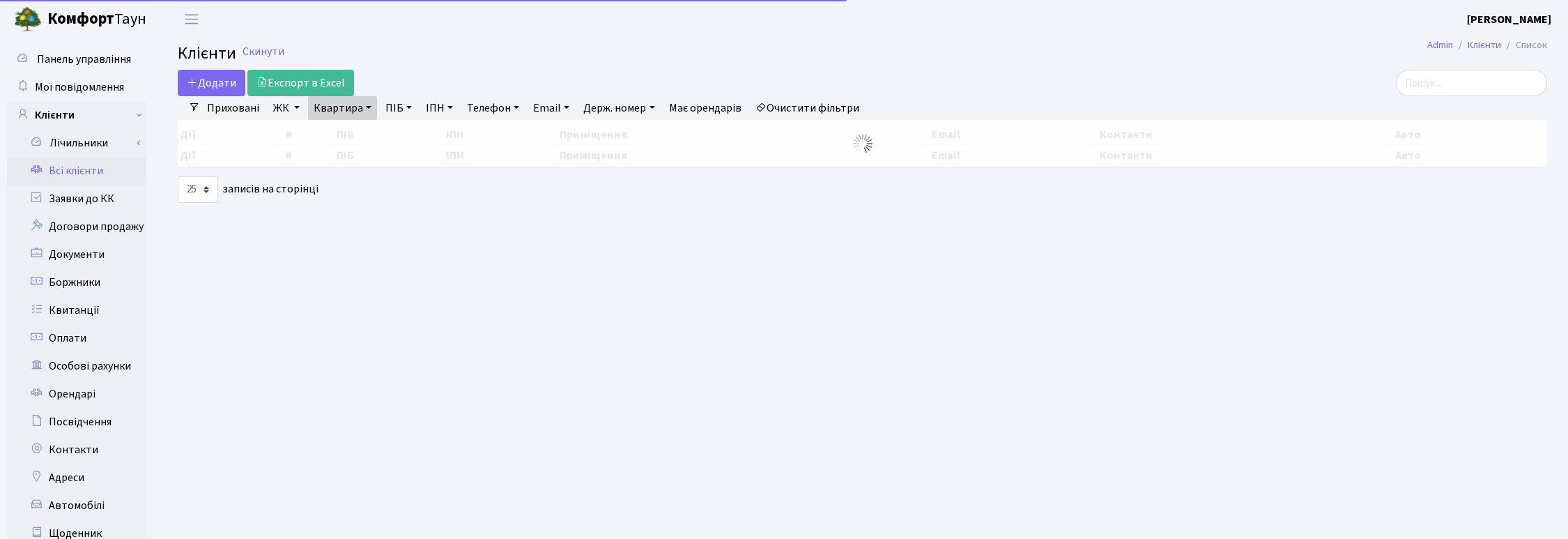
select select "25"
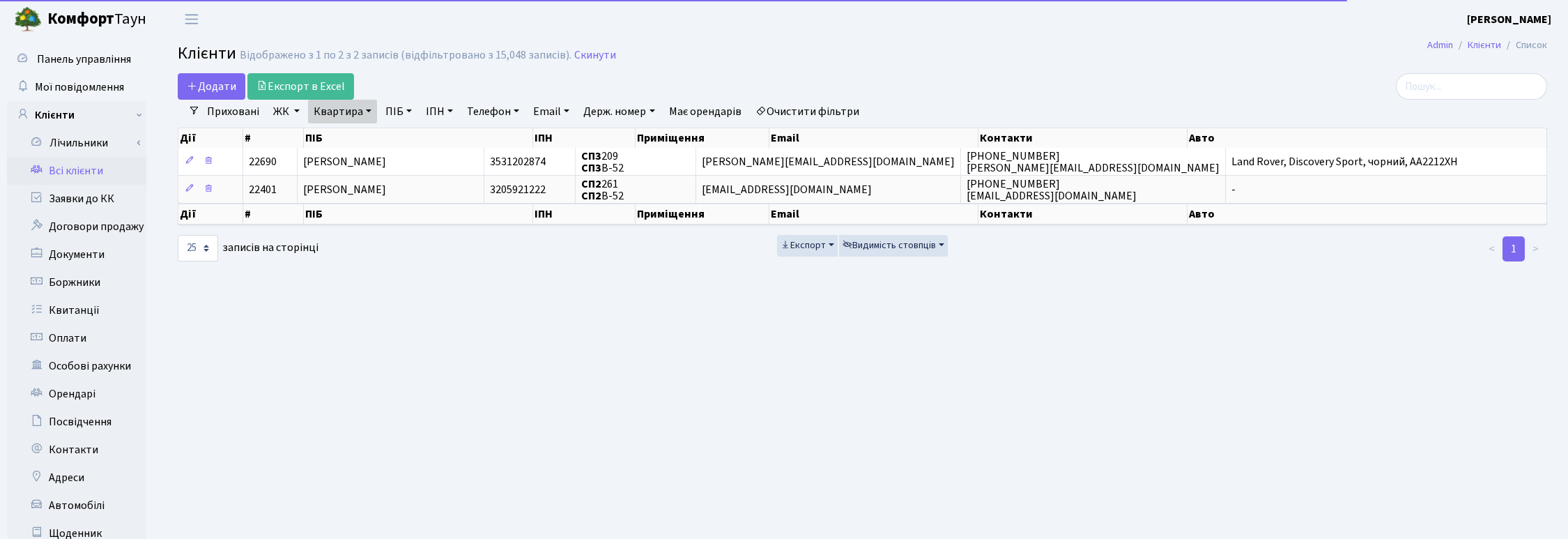
click at [363, 112] on link "Квартира" at bounding box center [343, 111] width 69 height 24
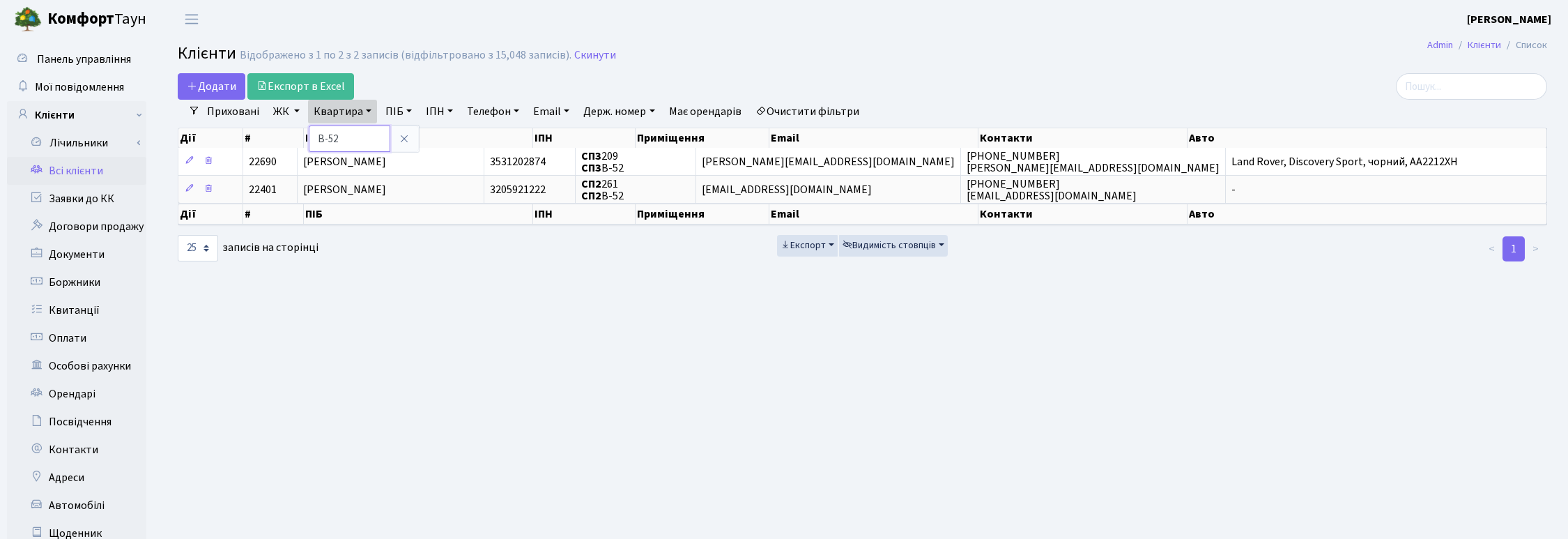
click at [353, 144] on input "В-52" at bounding box center [350, 138] width 82 height 26
type input "В"
type input "124"
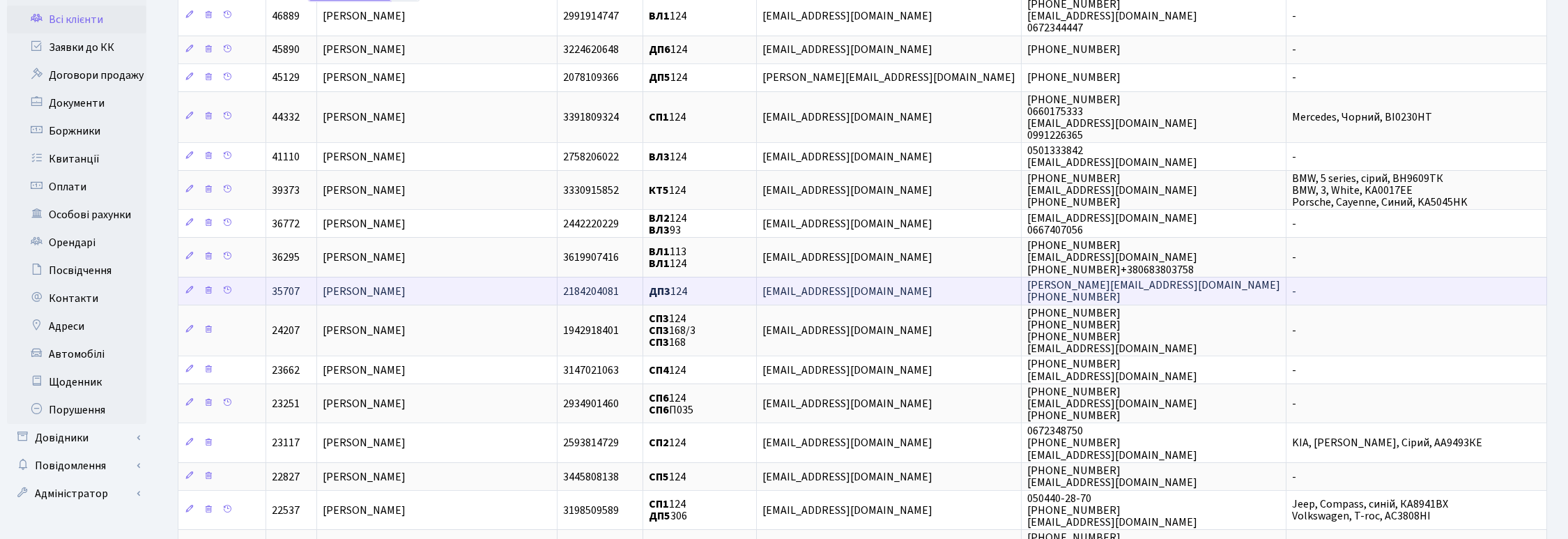
scroll to position [175, 0]
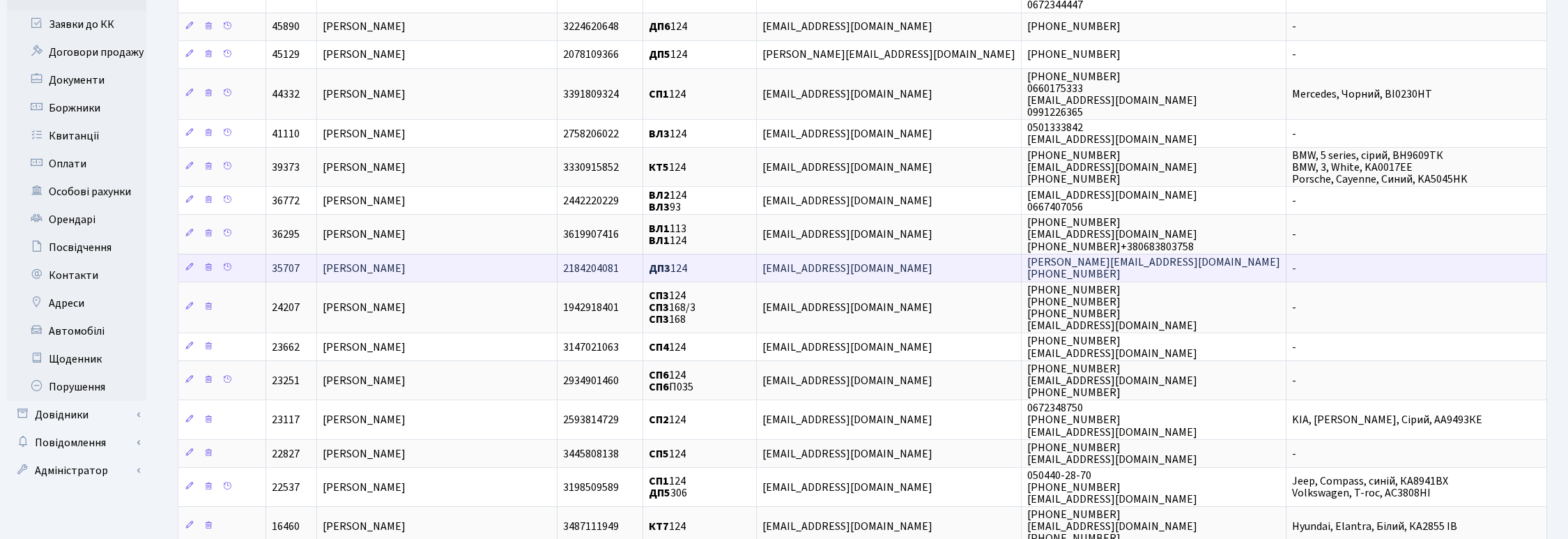
click at [406, 382] on span "Чемойдан Вікторія Володимирівна" at bounding box center [364, 380] width 83 height 15
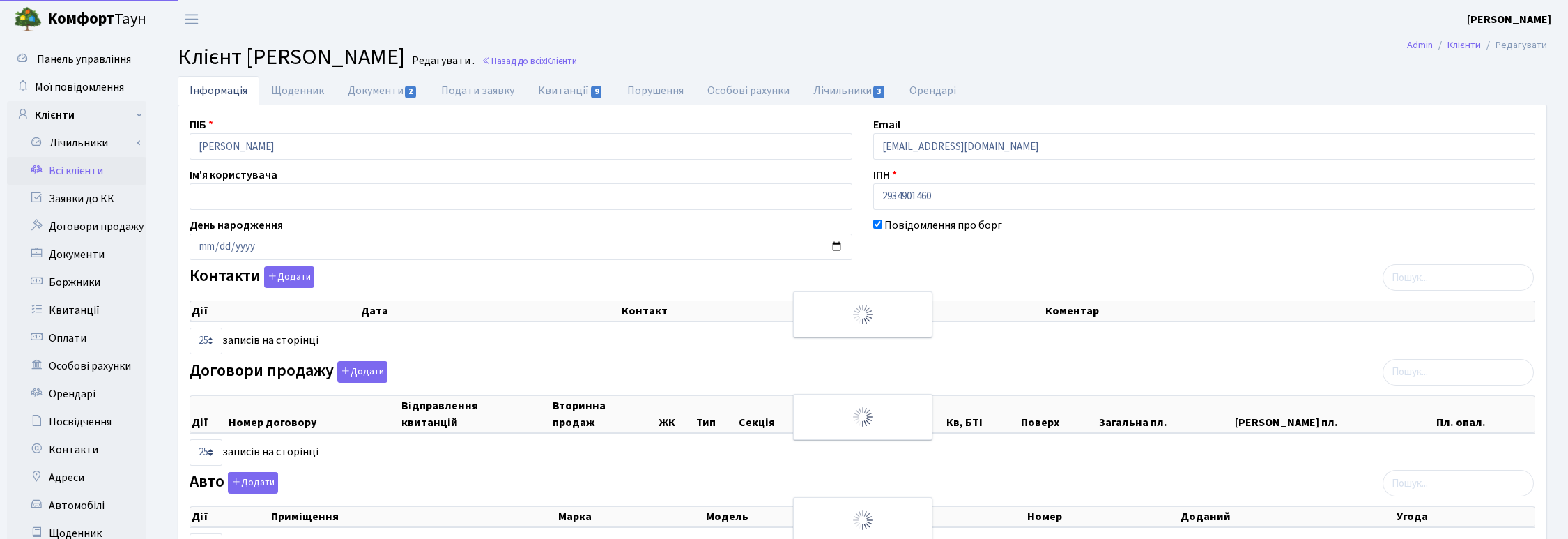
select select "25"
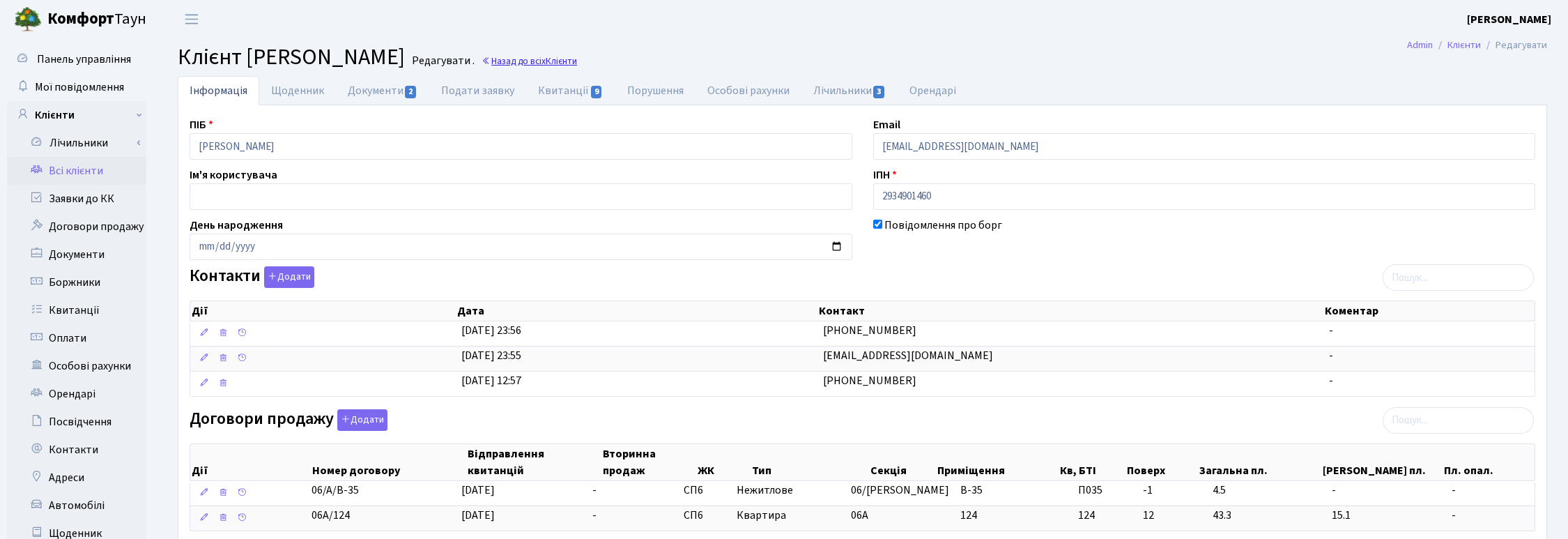
click at [577, 63] on link "Назад до всіх Клієнти" at bounding box center [529, 61] width 95 height 14
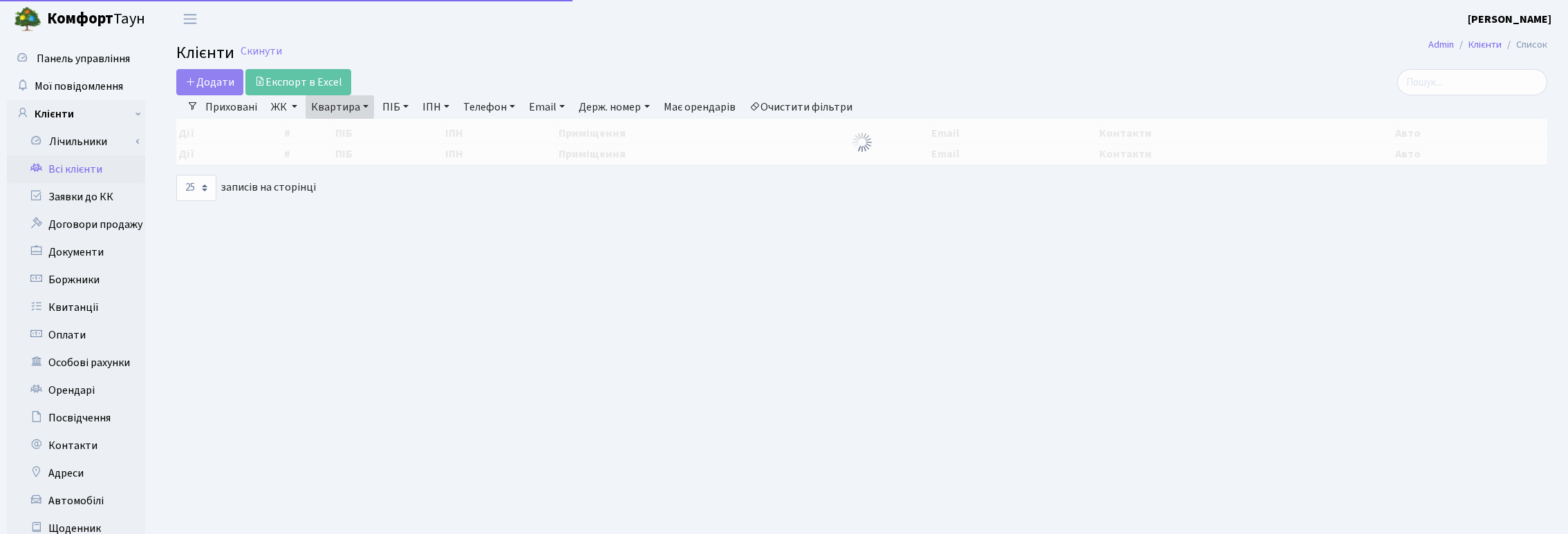
select select "25"
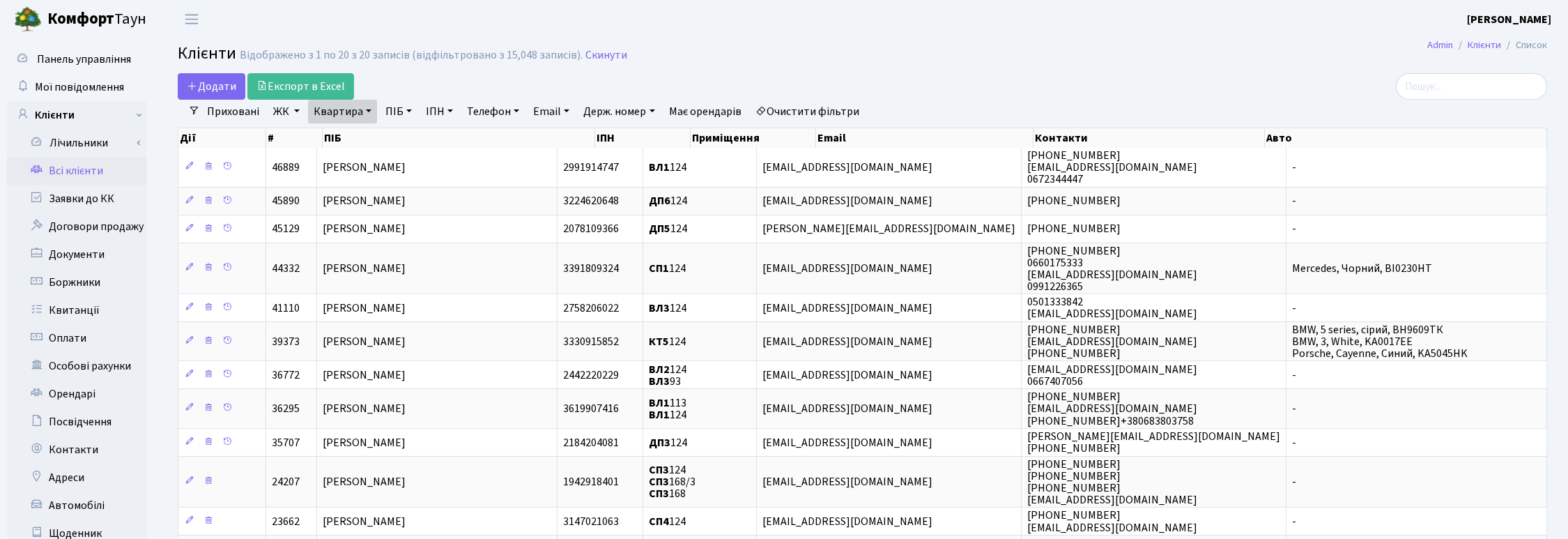
click at [772, 54] on h2 "Клієнти Відображено з 1 по 20 з 20 записів (відфільтровано з 15,048 записів). С…" at bounding box center [862, 55] width 1369 height 24
click at [92, 188] on link "Заявки до КК" at bounding box center [77, 198] width 139 height 28
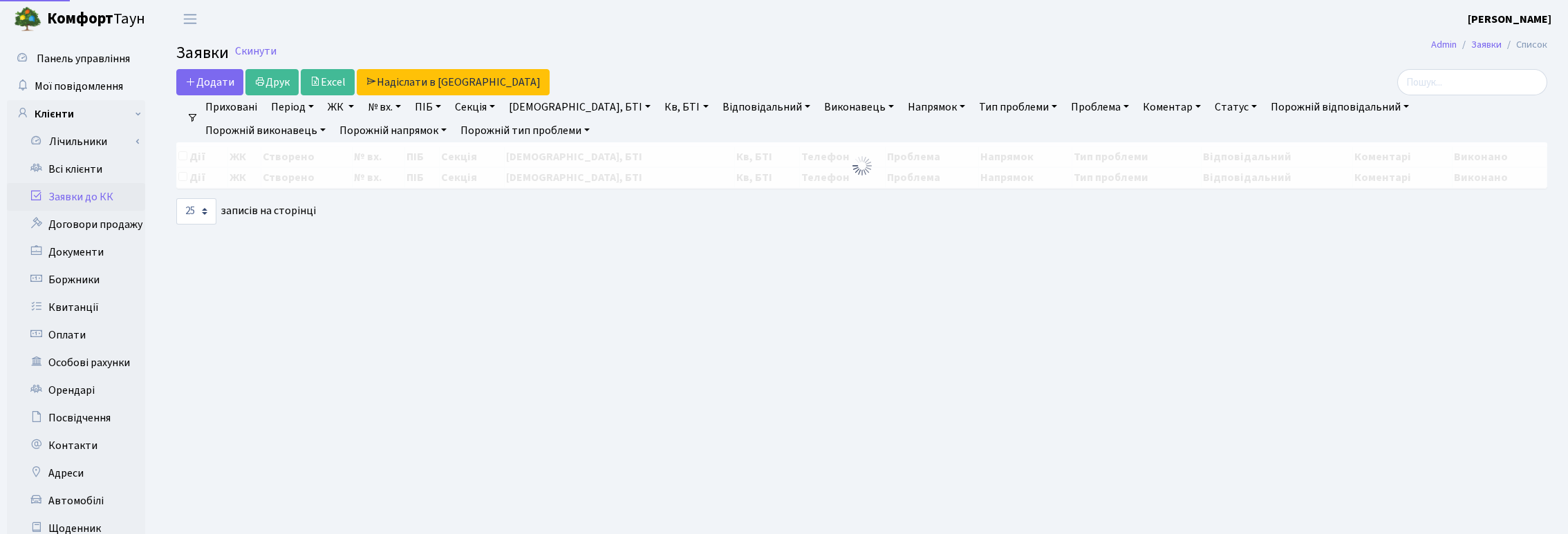
select select "25"
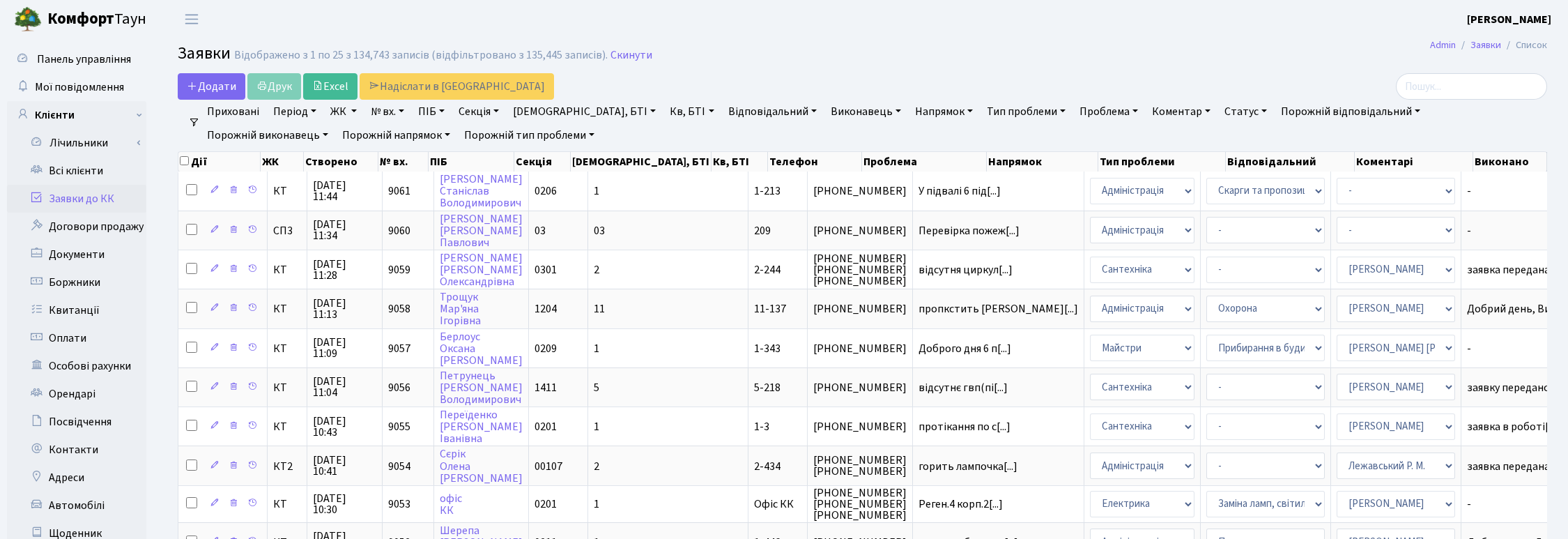
click at [664, 112] on link "Кв, БТІ" at bounding box center [691, 111] width 55 height 24
click at [665, 140] on input "text" at bounding box center [705, 138] width 82 height 26
type input "Б134"
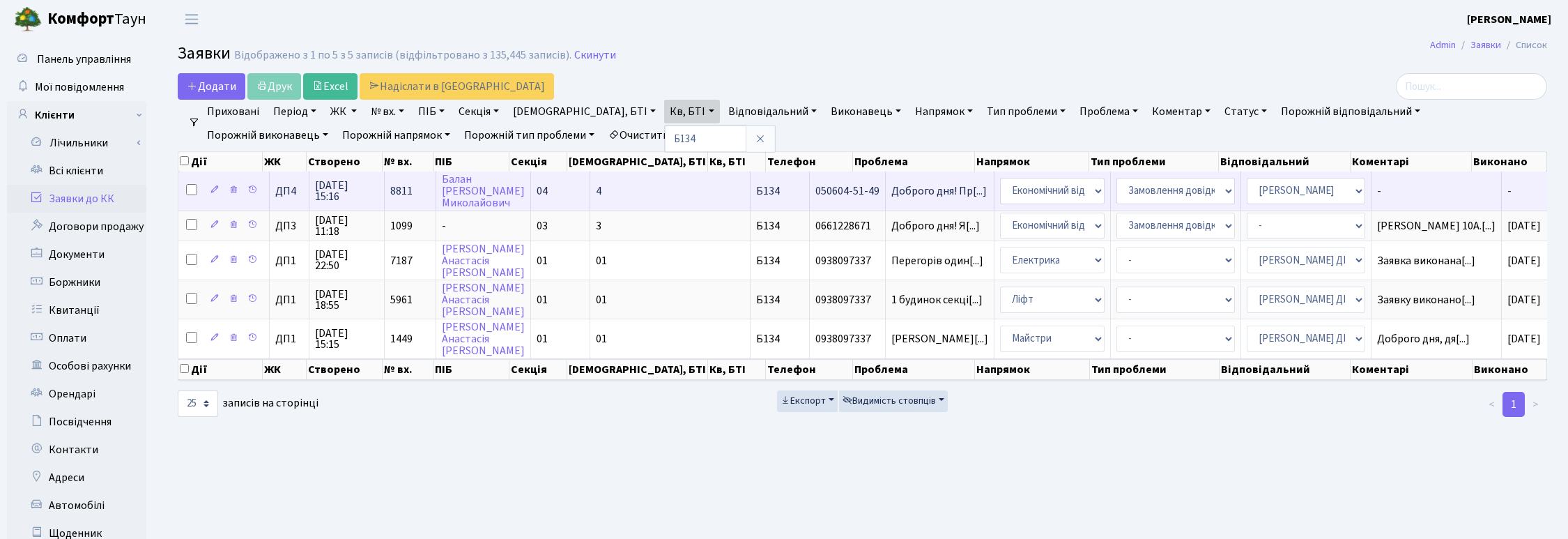
click at [341, 189] on span "08.10.2025 15:16" at bounding box center [346, 190] width 64 height 22
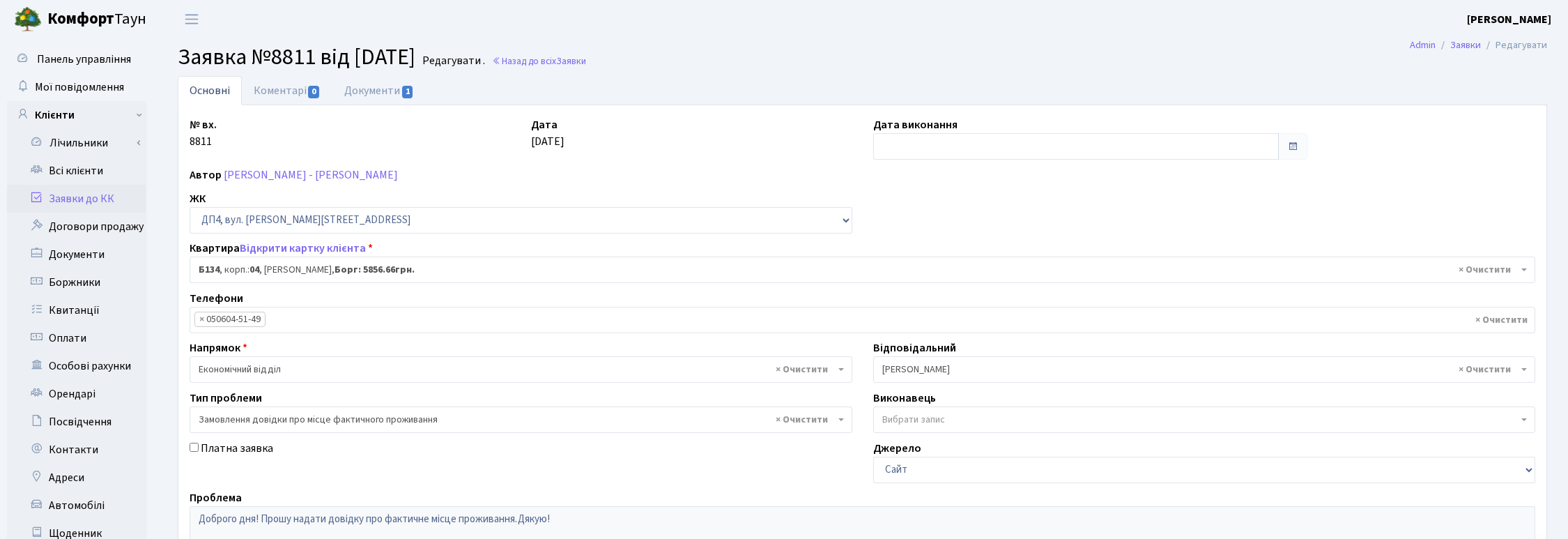
select select "33892"
select select "8"
click at [319, 249] on link "Відкрити картку клієнта" at bounding box center [303, 248] width 126 height 15
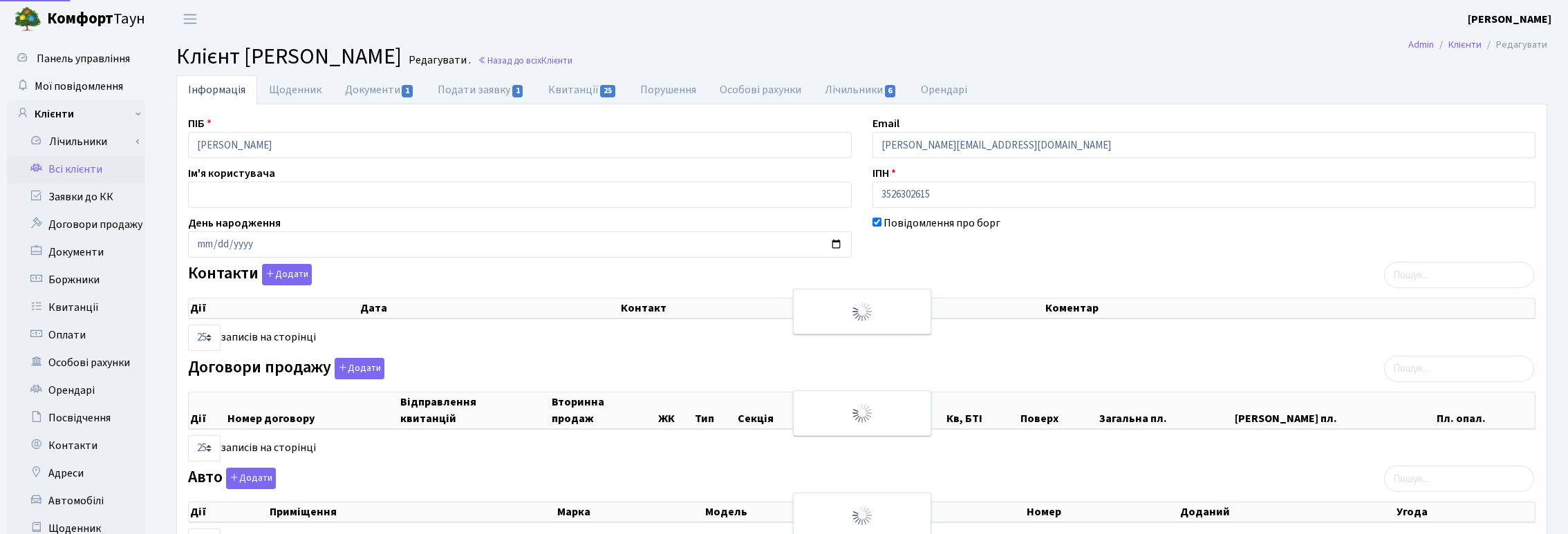
select select "25"
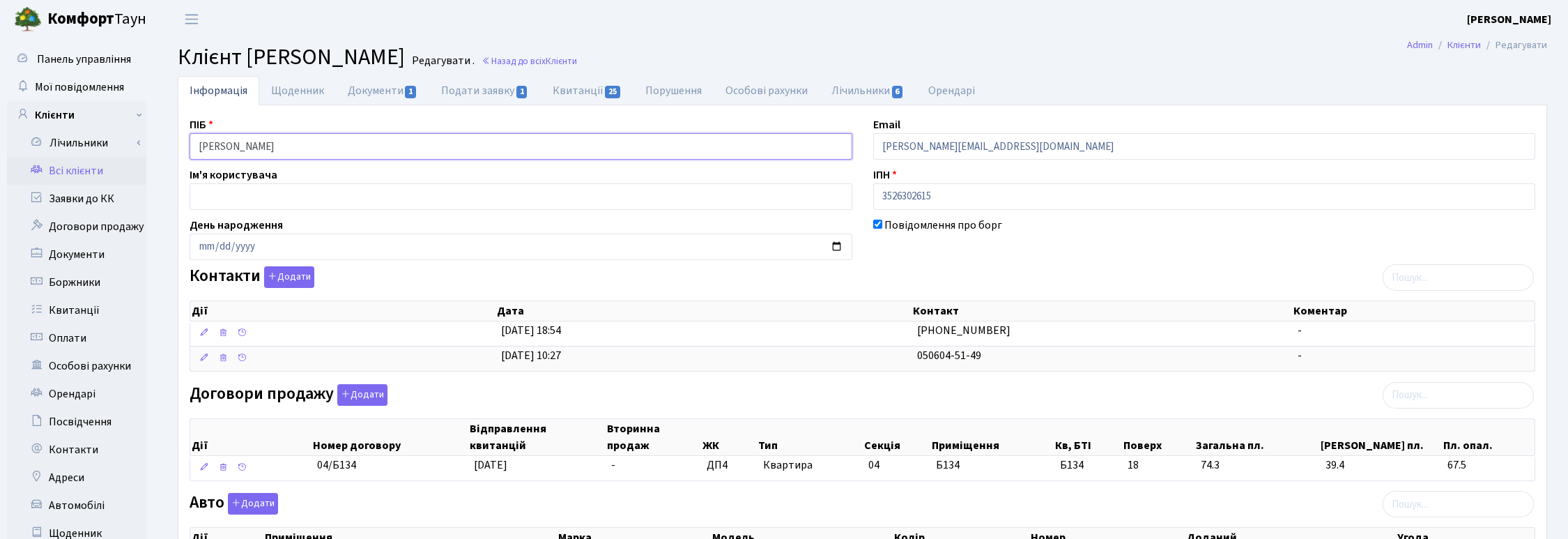
drag, startPoint x: 357, startPoint y: 144, endPoint x: 176, endPoint y: 140, distance: 181.0
click at [176, 140] on div "Інформація Щоденник Документи 1 Подати заявку 1 Квитанції 25 Порушення Особові …" at bounding box center [862, 445] width 1390 height 739
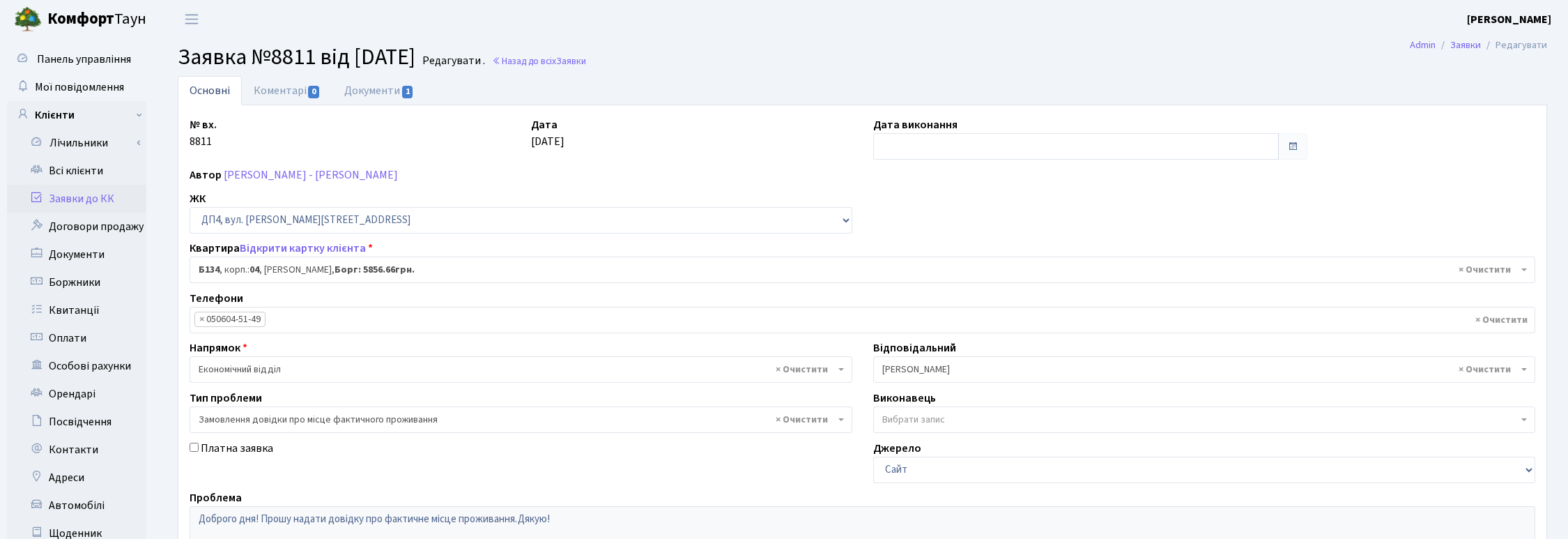
select select "33892"
select select "8"
click at [1006, 205] on div "№ вх. 8811 Дата 08.10.2025 Дата виконання Автор Щур Світлана - Діброва ЖК - ТХ,…" at bounding box center [862, 431] width 1366 height 629
click at [810, 57] on h2 "Заявка №8811 від 08.10.2025 Редагувати . Назад до всіх Заявки" at bounding box center [862, 57] width 1369 height 26
click at [373, 88] on link "Документи 1" at bounding box center [379, 90] width 94 height 29
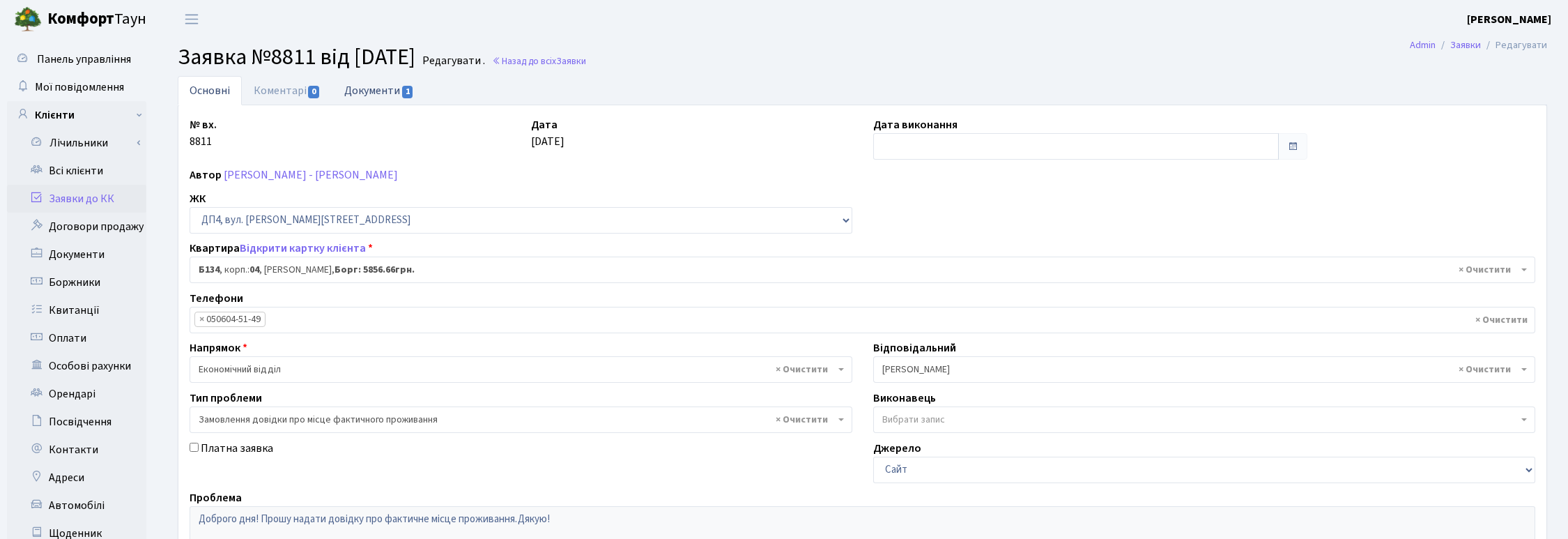
select select "25"
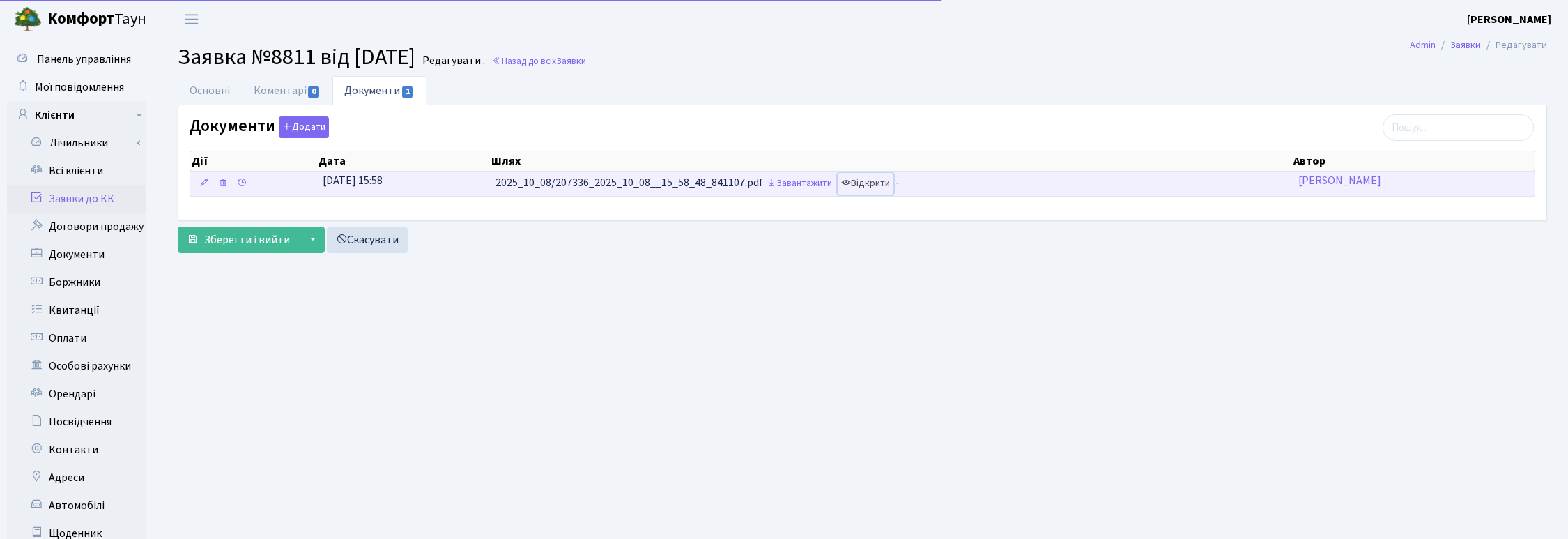
click at [866, 185] on link "Відкрити" at bounding box center [866, 184] width 56 height 21
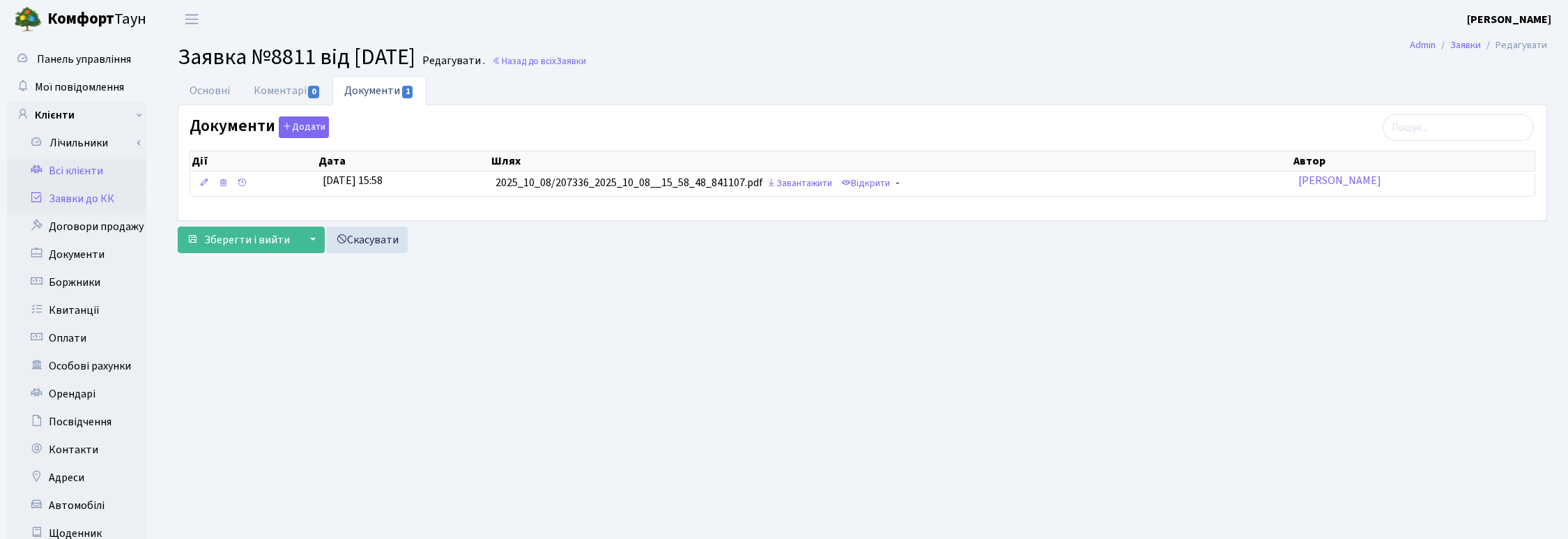
click at [68, 171] on link "Всі клієнти" at bounding box center [77, 170] width 139 height 28
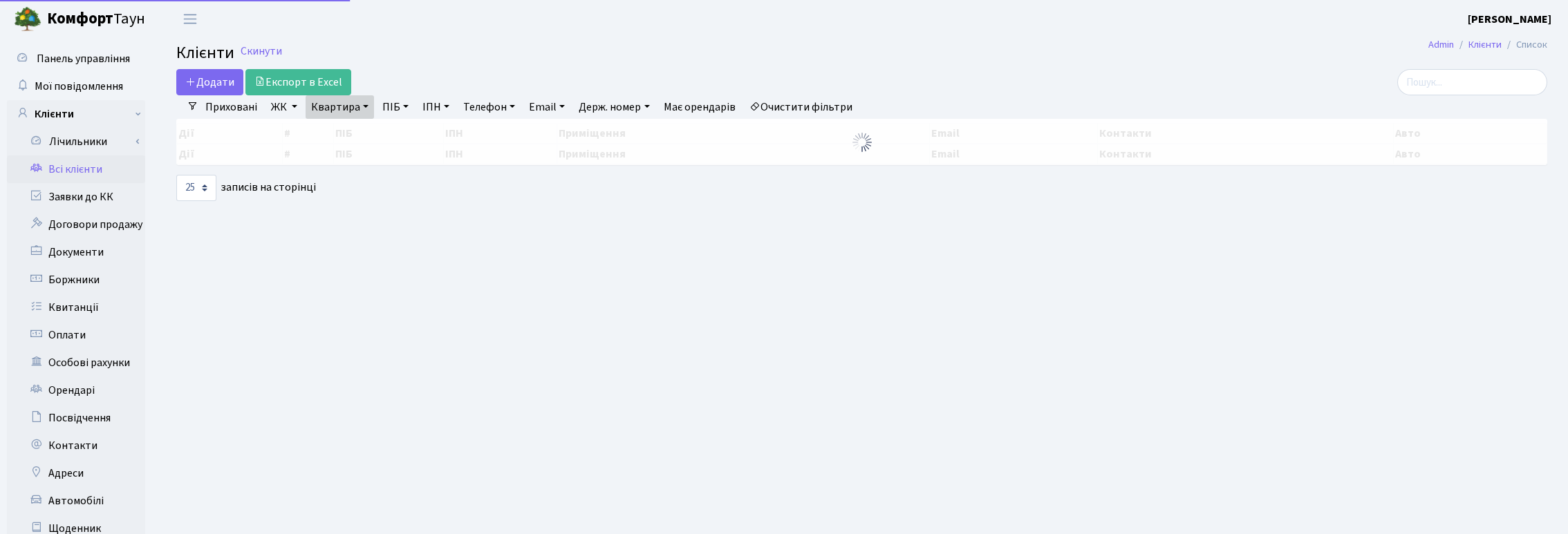
select select "25"
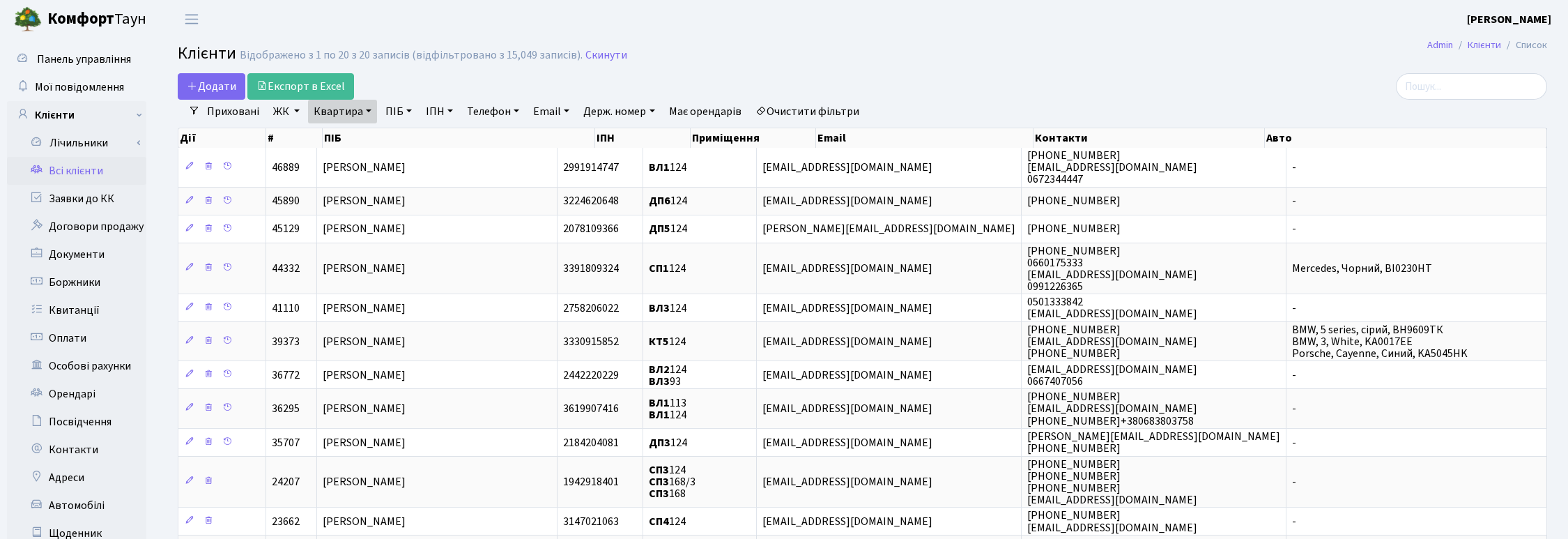
click at [360, 115] on link "Квартира" at bounding box center [343, 111] width 69 height 24
click at [401, 140] on icon at bounding box center [404, 139] width 11 height 11
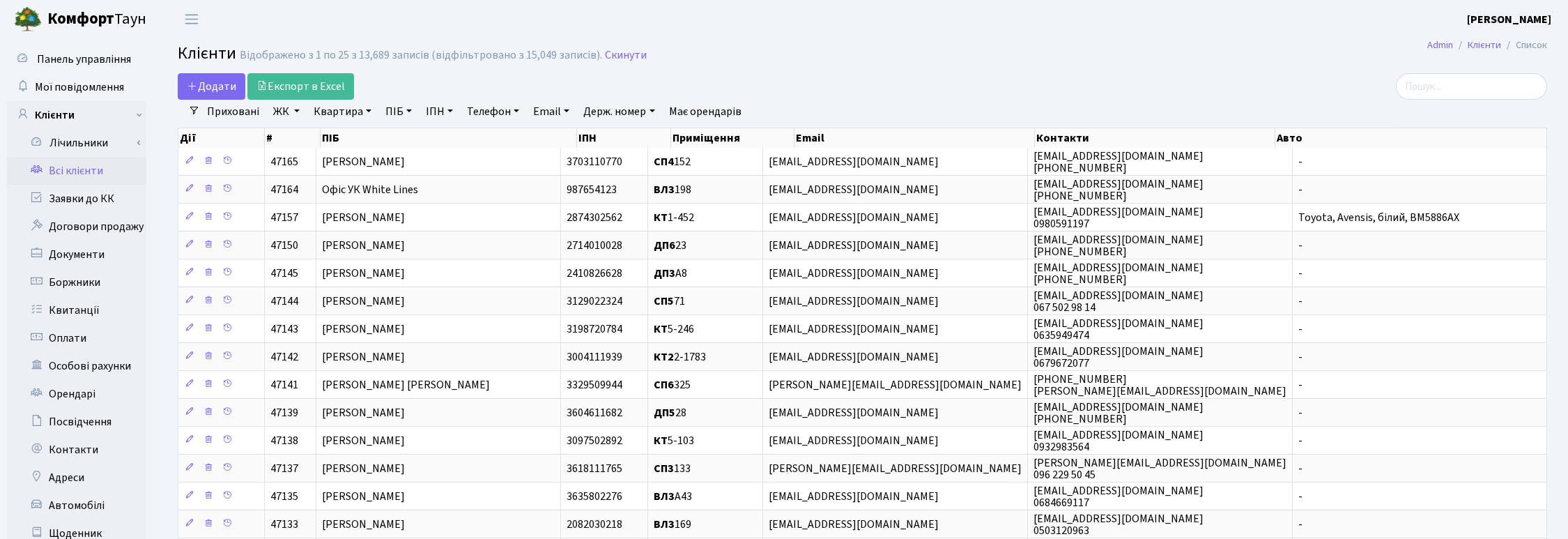
click at [396, 109] on link "ПІБ" at bounding box center [398, 111] width 38 height 24
click at [404, 137] on input "text" at bounding box center [421, 138] width 82 height 26
type input "башун"
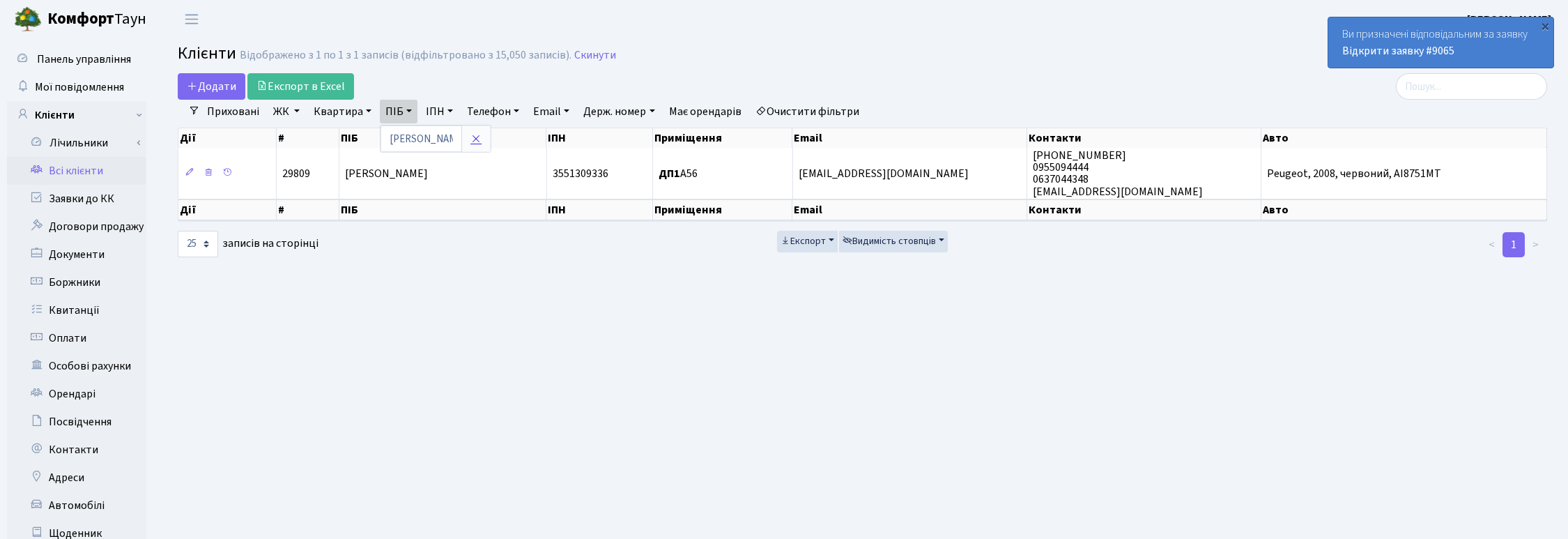
click at [476, 140] on icon at bounding box center [476, 139] width 11 height 11
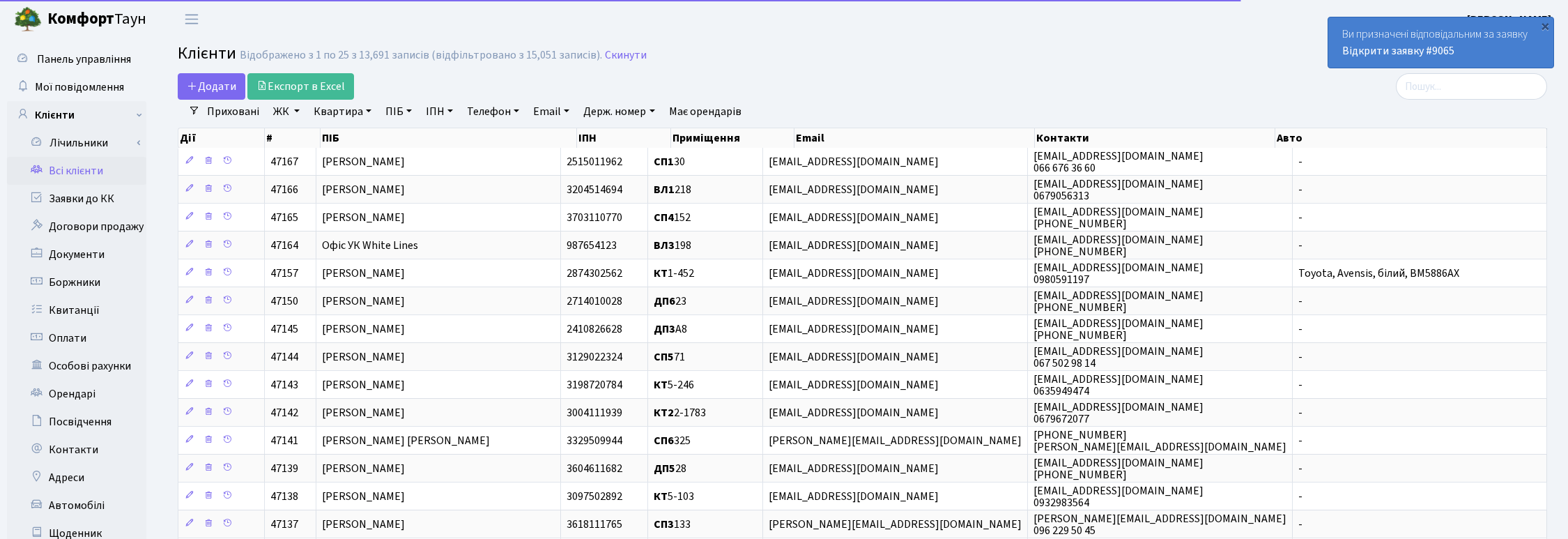
click at [343, 114] on link "Квартира" at bounding box center [343, 111] width 69 height 24
click at [336, 140] on input "text" at bounding box center [350, 138] width 82 height 26
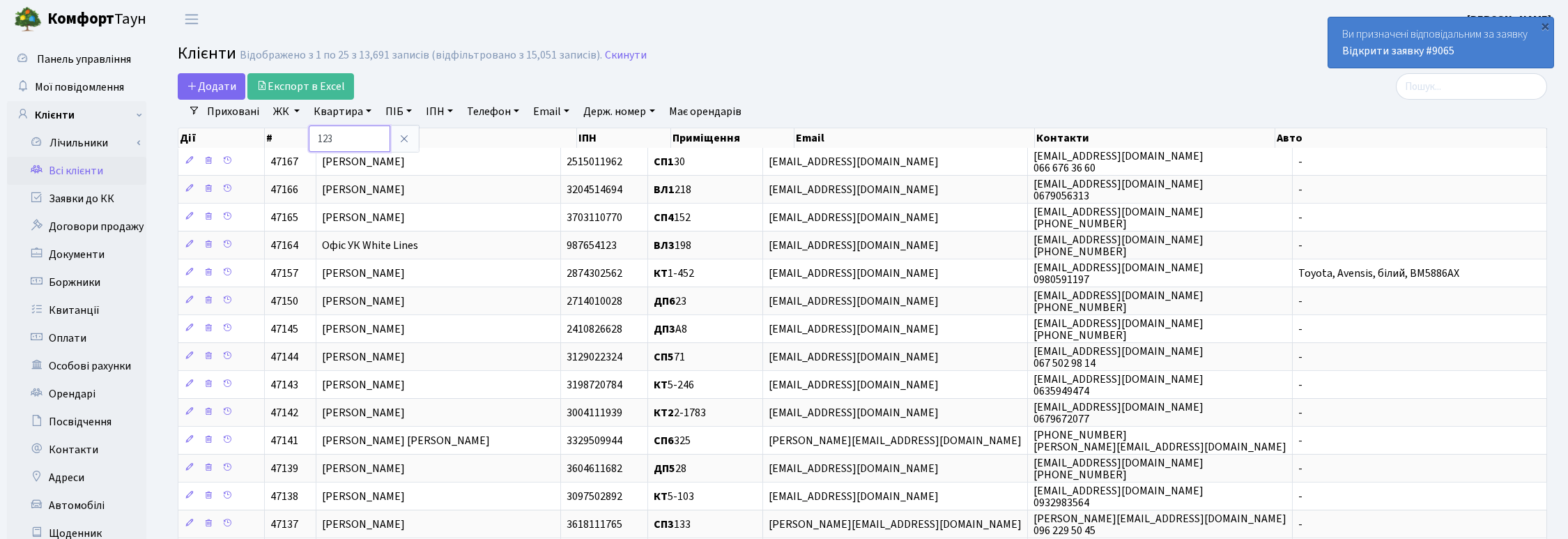
type input "123"
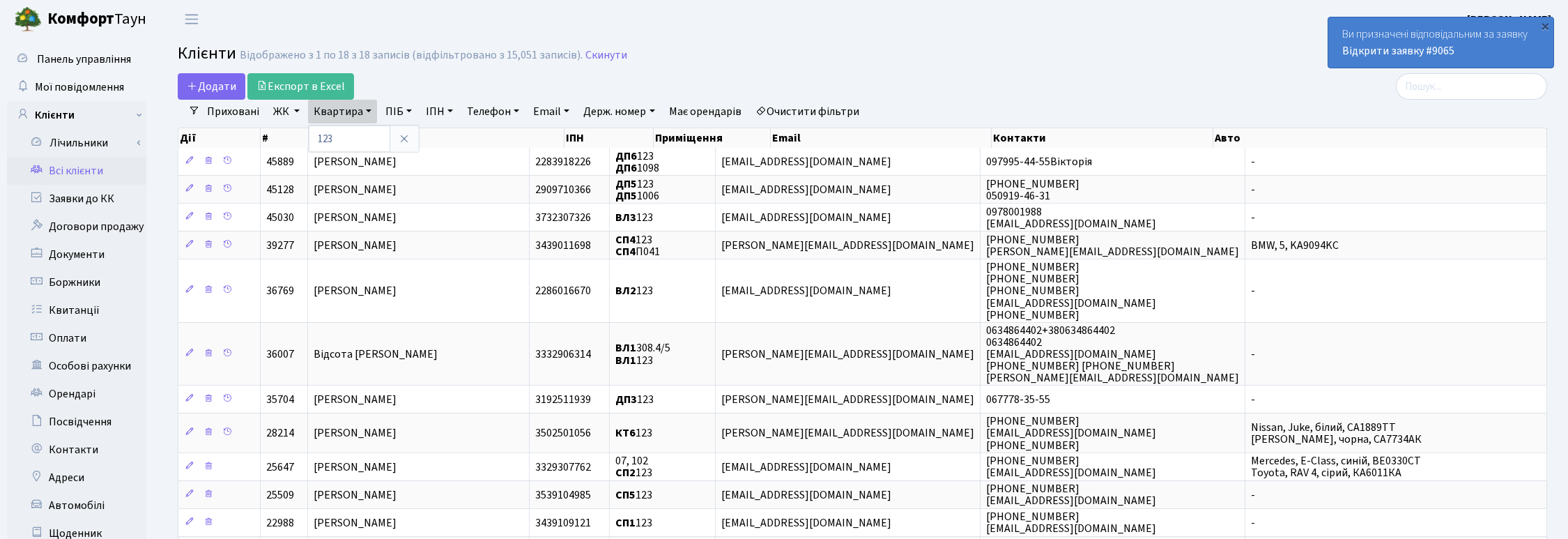
click at [283, 112] on link "ЖК" at bounding box center [286, 111] width 38 height 24
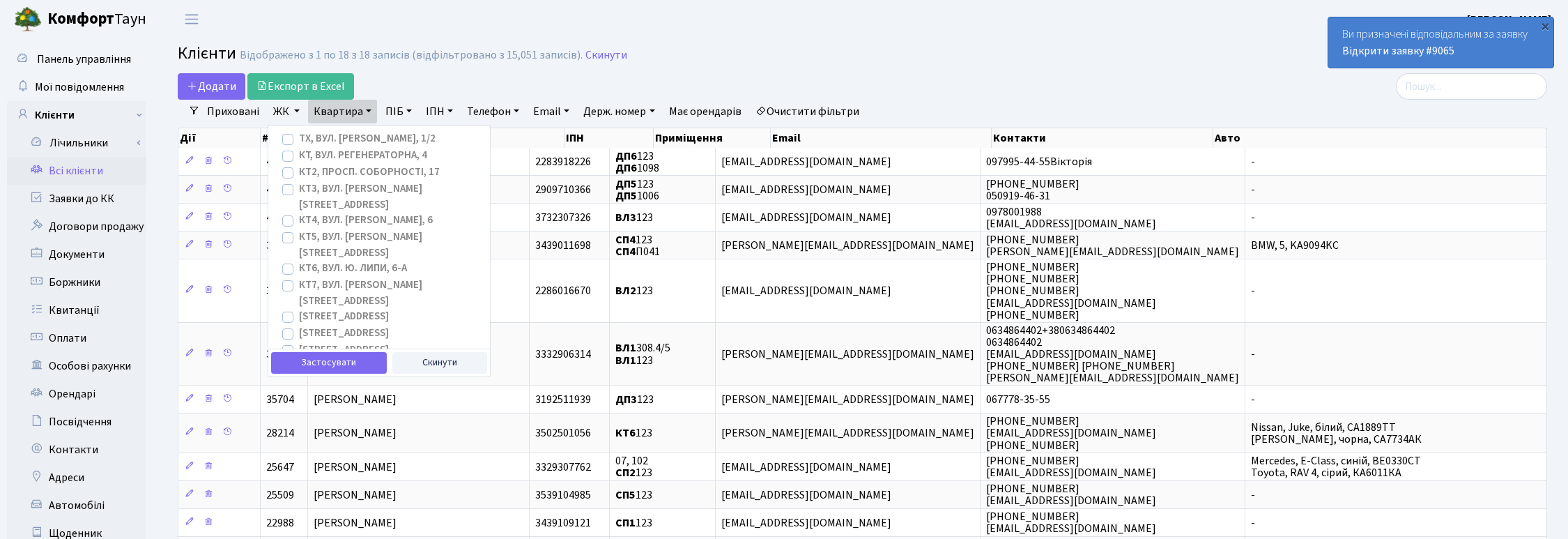
click at [299, 137] on label "ТХ, вул. Ділова, 1/2" at bounding box center [367, 139] width 137 height 16
click at [299, 137] on input "ТХ, вул. Ділова, 1/2" at bounding box center [303, 135] width 9 height 9
checkbox input "true"
click at [308, 371] on button "Застосувати" at bounding box center [329, 363] width 116 height 21
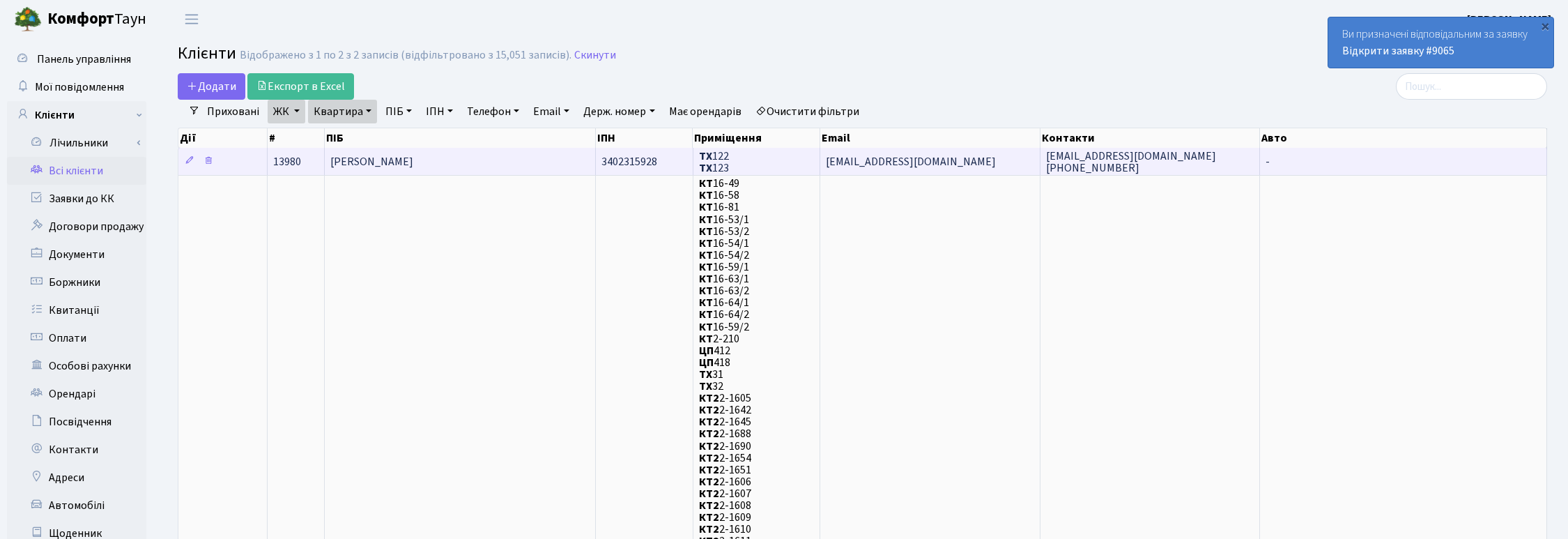
click at [454, 152] on td "Шостаковська Марія Олександрівна" at bounding box center [460, 162] width 271 height 27
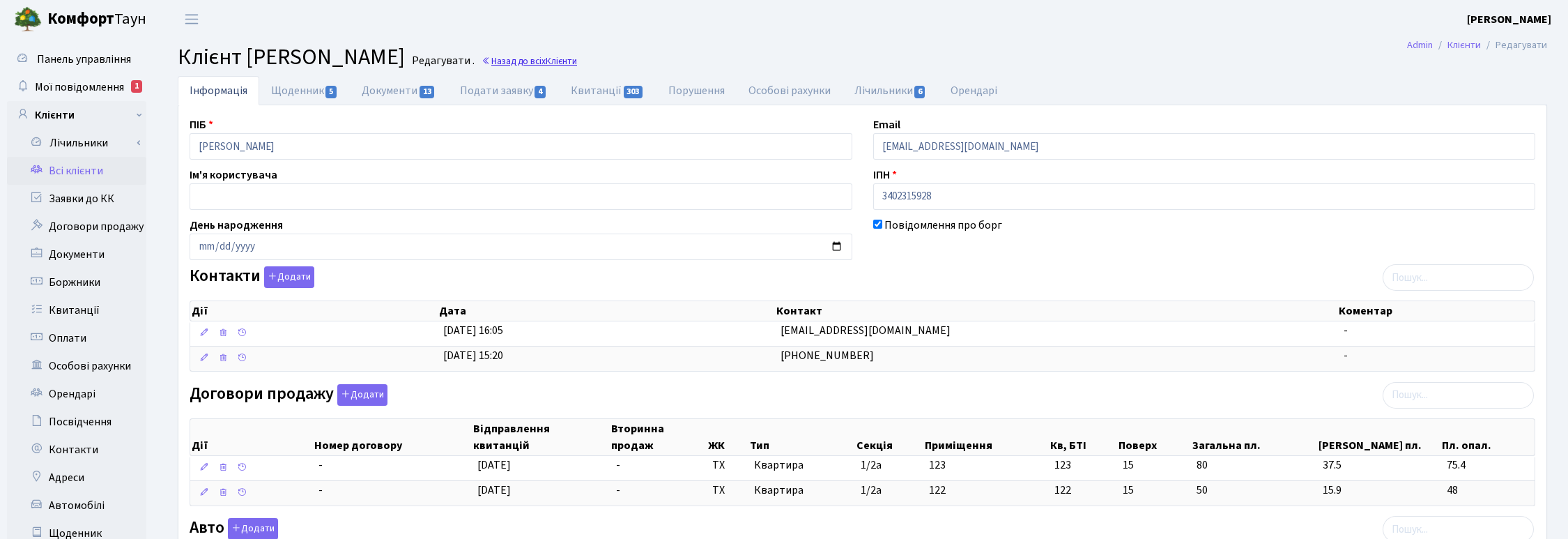
click at [577, 57] on link "Назад до всіх Клієнти" at bounding box center [529, 61] width 95 height 14
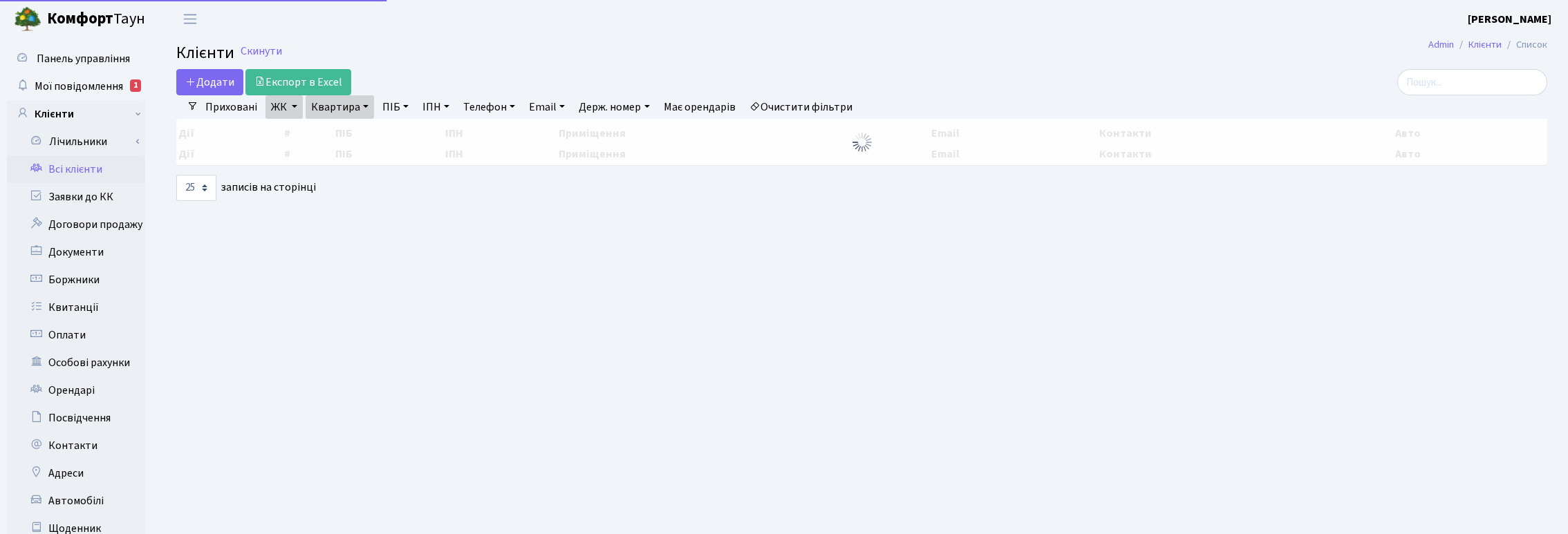
select select "25"
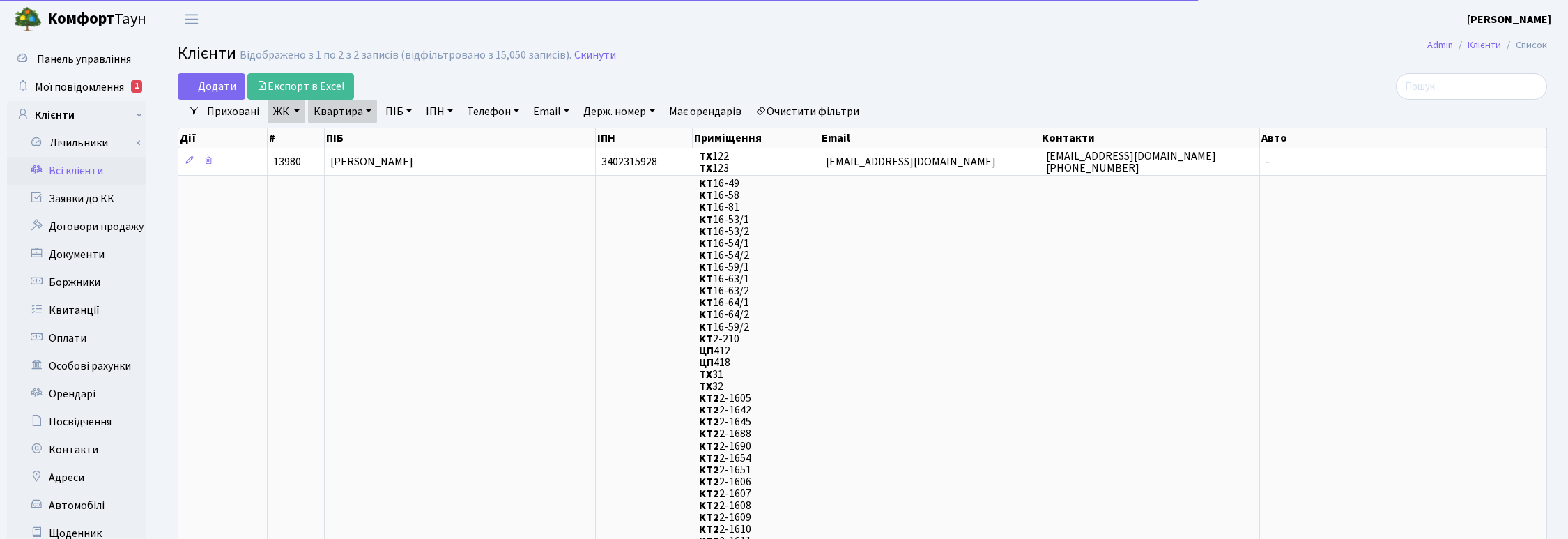
click at [360, 110] on link "Квартира" at bounding box center [343, 111] width 69 height 24
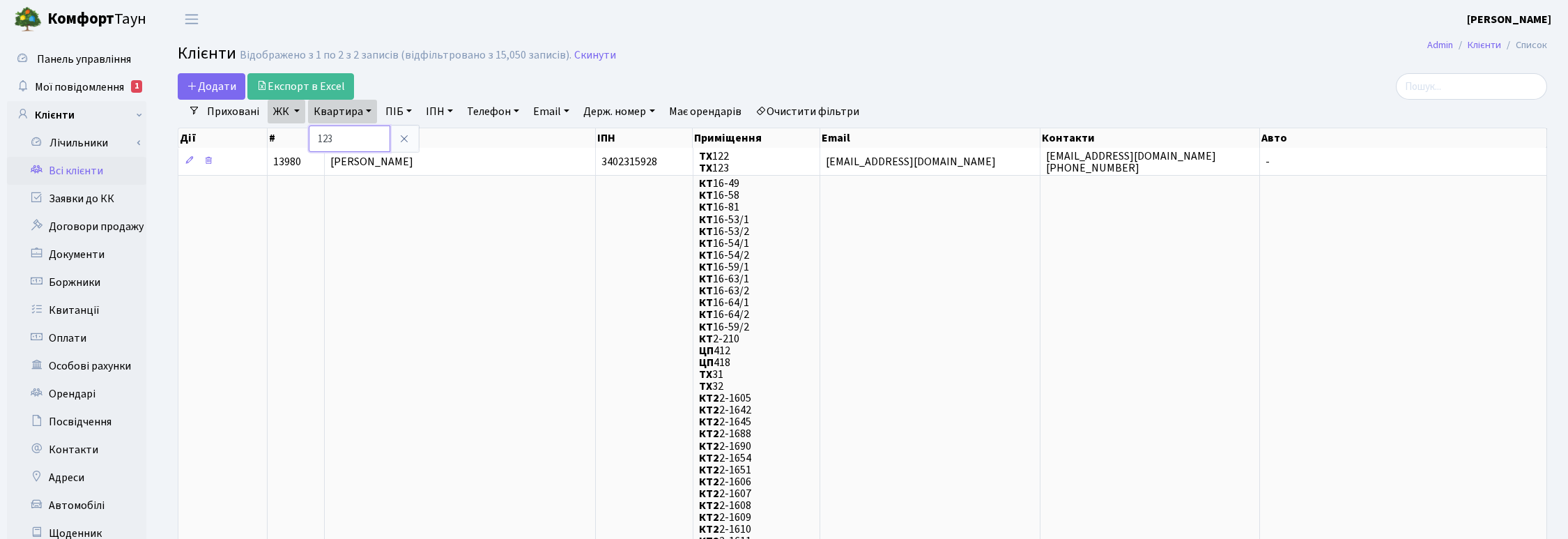
click at [351, 135] on input "123" at bounding box center [350, 138] width 82 height 26
type input "119"
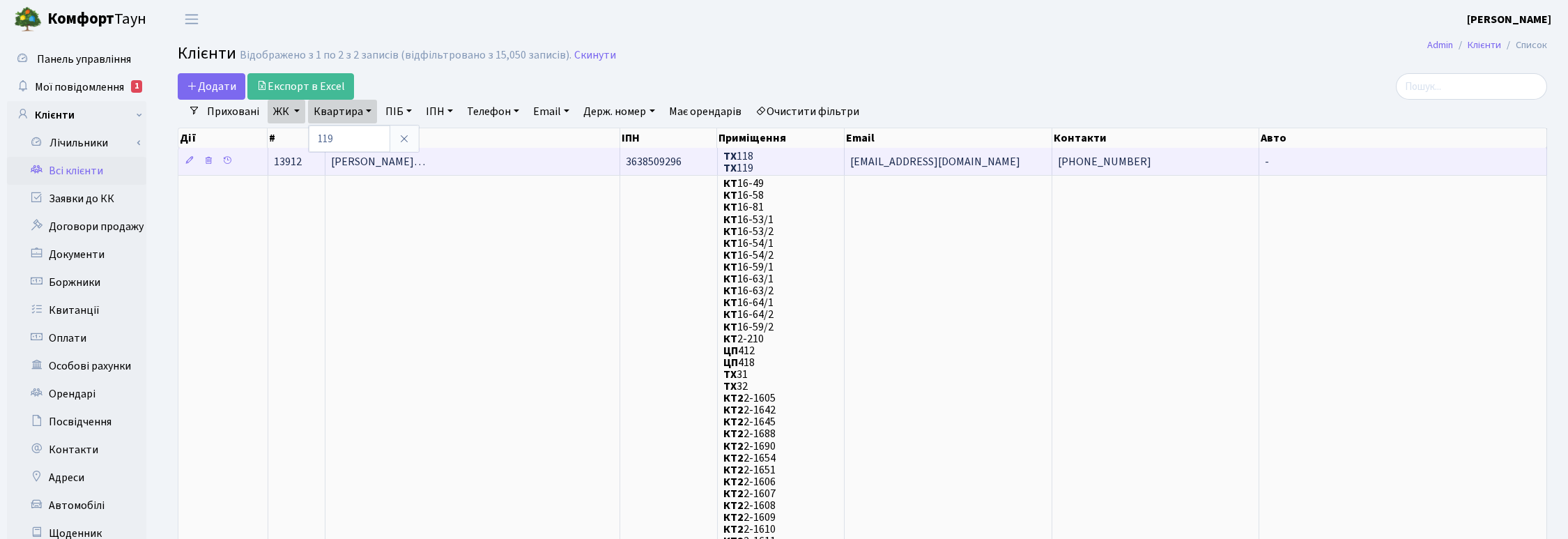
click at [425, 158] on span "Шостаковський Олександр Олександ…" at bounding box center [378, 161] width 94 height 15
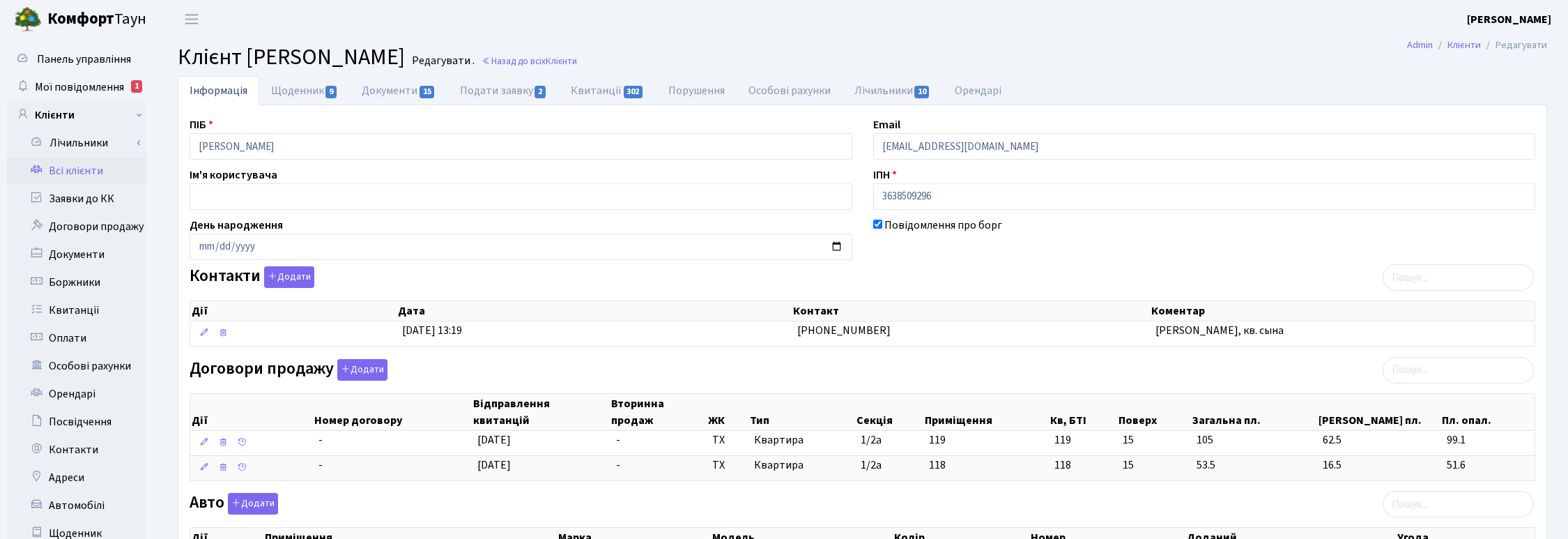
click at [1558, 329] on div "Інформація Щоденник 9 Документи 15 Подати заявку 2 Квитанції 302 Порушення Особ…" at bounding box center [862, 458] width 1411 height 764
